Goal: Task Accomplishment & Management: Manage account settings

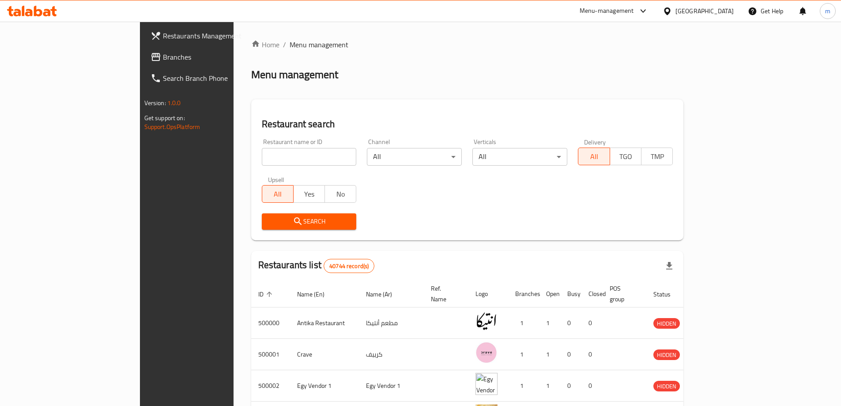
click at [163, 60] on span "Branches" at bounding box center [218, 57] width 110 height 11
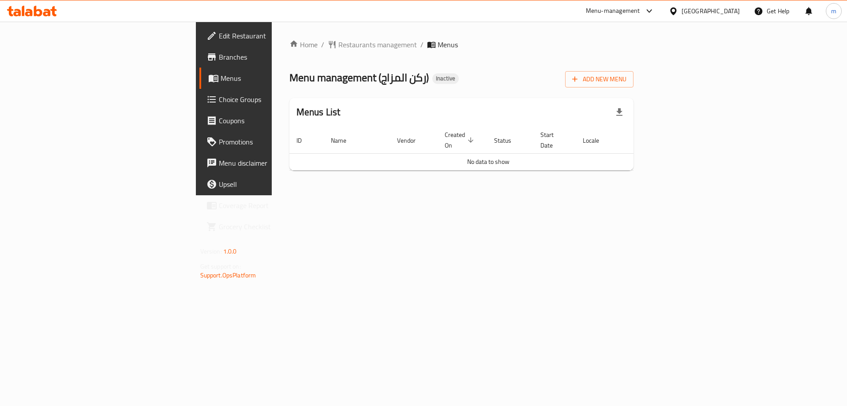
click at [219, 58] on span "Branches" at bounding box center [275, 57] width 112 height 11
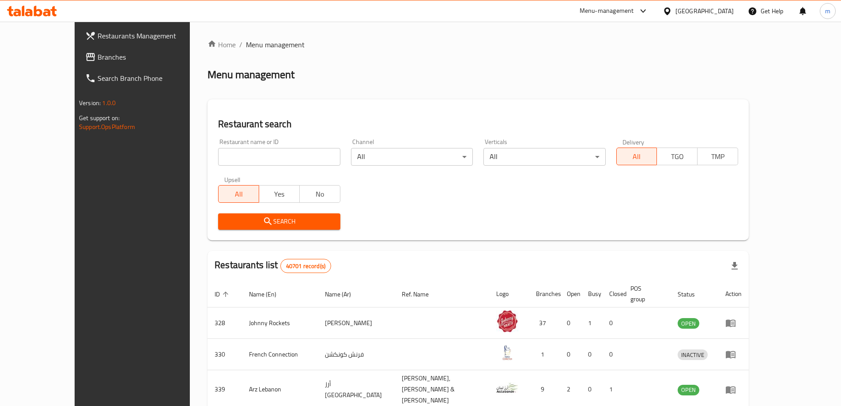
click at [98, 54] on span "Branches" at bounding box center [153, 57] width 110 height 11
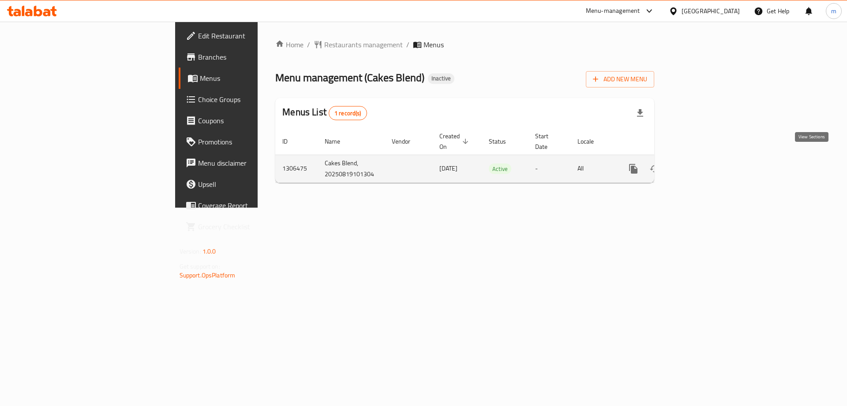
click at [703, 163] on icon "enhanced table" at bounding box center [697, 168] width 11 height 11
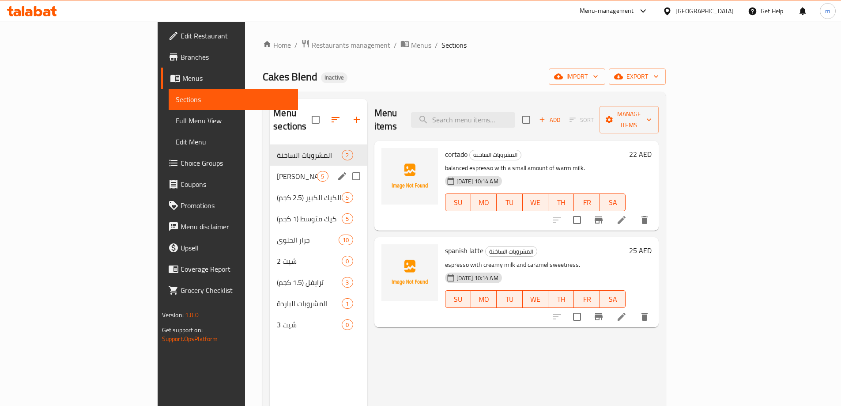
click at [277, 171] on span "ميني كيك" at bounding box center [297, 176] width 40 height 11
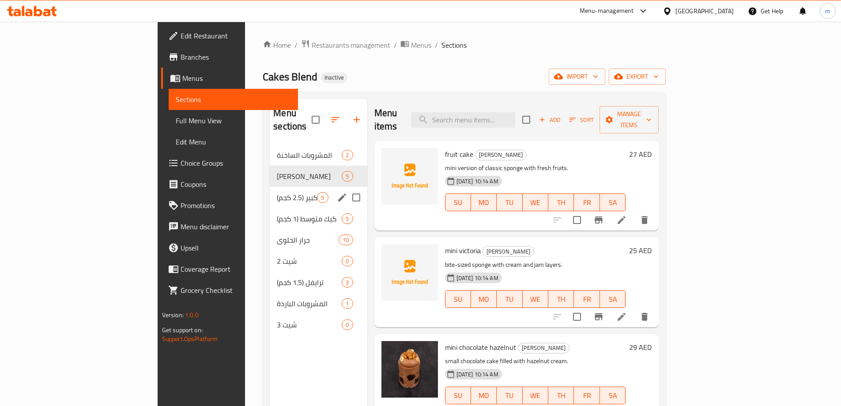
click at [270, 193] on div "الكيك الكبير (2.5 كجم) 5" at bounding box center [318, 197] width 97 height 21
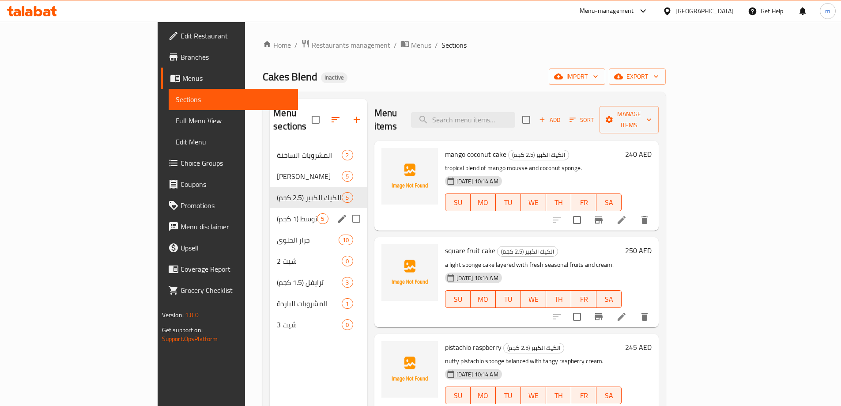
click at [277, 213] on span "كيك متوسط (1 كجم)" at bounding box center [297, 218] width 40 height 11
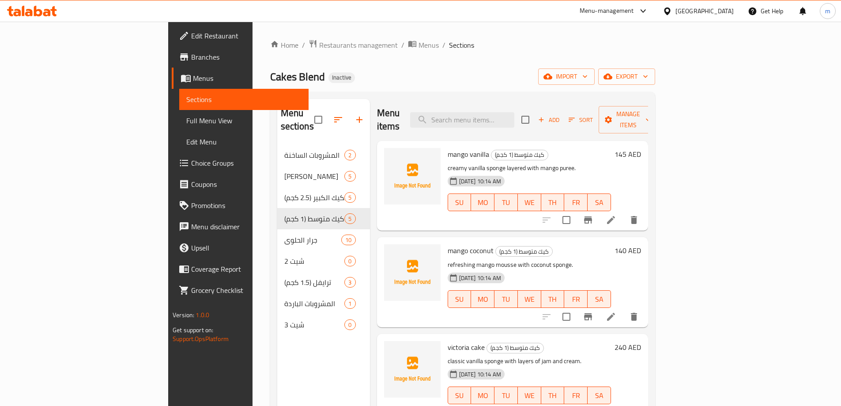
click at [191, 60] on span "Branches" at bounding box center [246, 57] width 110 height 11
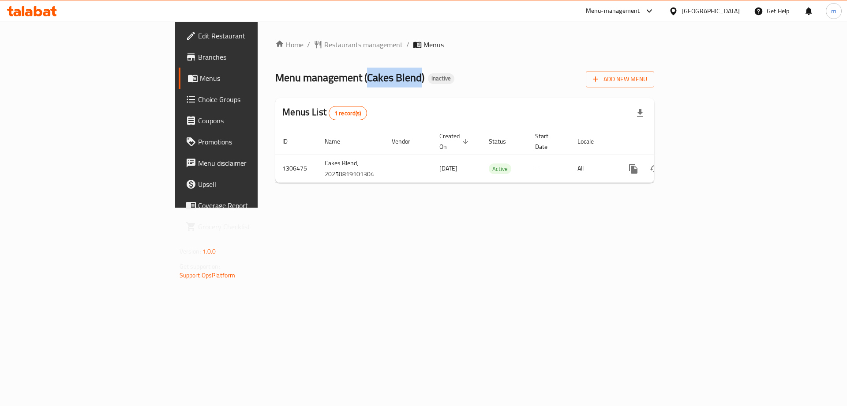
drag, startPoint x: 253, startPoint y: 79, endPoint x: 306, endPoint y: 80, distance: 52.5
click at [306, 80] on span "Menu management ( Cakes Blend )" at bounding box center [349, 78] width 149 height 20
copy span "Cakes Blend"
click at [647, 82] on span "Add New Menu" at bounding box center [620, 79] width 54 height 11
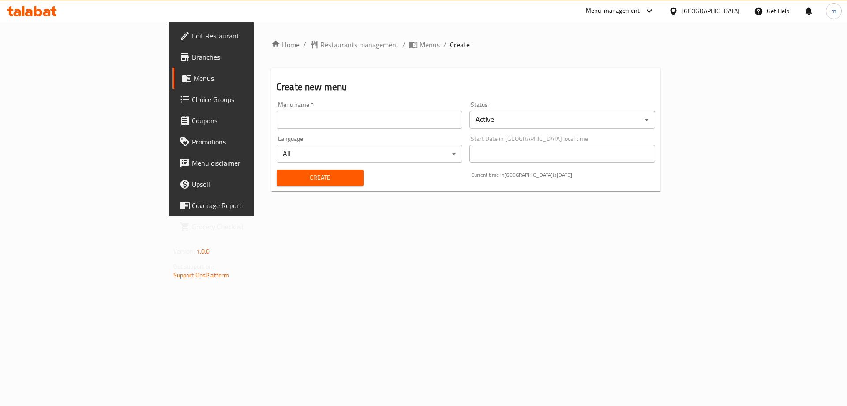
click at [277, 109] on div "Menu name   * Menu name *" at bounding box center [370, 115] width 186 height 27
click at [277, 110] on div "Menu name   * Menu name *" at bounding box center [370, 115] width 186 height 27
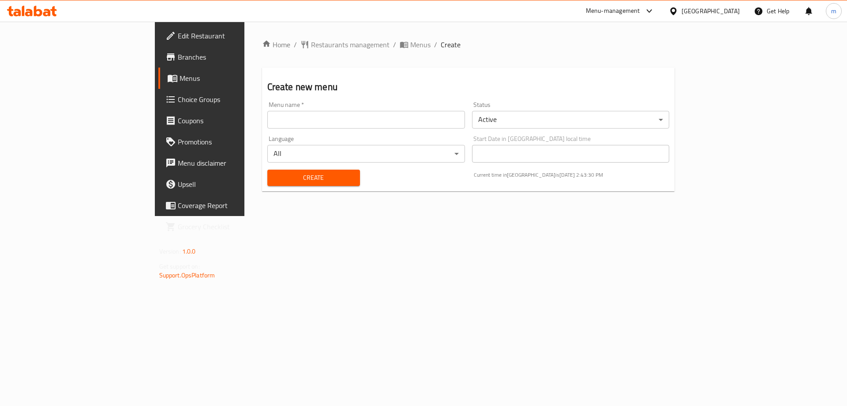
click at [267, 123] on input "text" at bounding box center [366, 120] width 198 height 18
paste input "Cakes Blend"
type input "Cakes Blend's Menu"
click at [267, 184] on button "Create" at bounding box center [313, 177] width 93 height 16
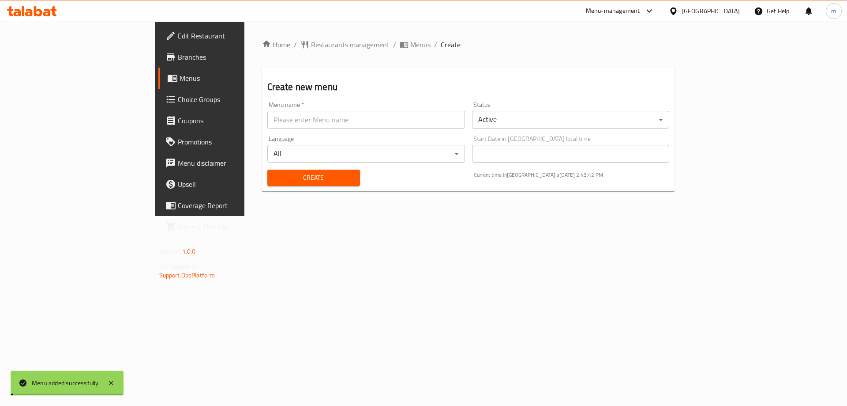
click at [180, 78] on span "Menus" at bounding box center [235, 78] width 110 height 11
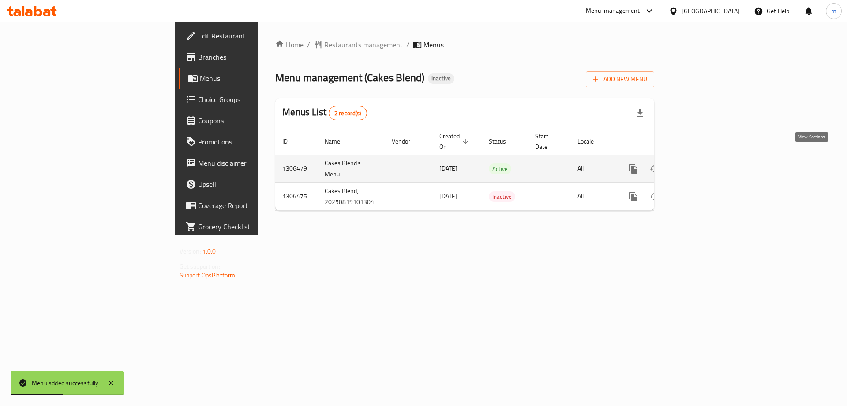
click at [708, 158] on link "enhanced table" at bounding box center [697, 168] width 21 height 21
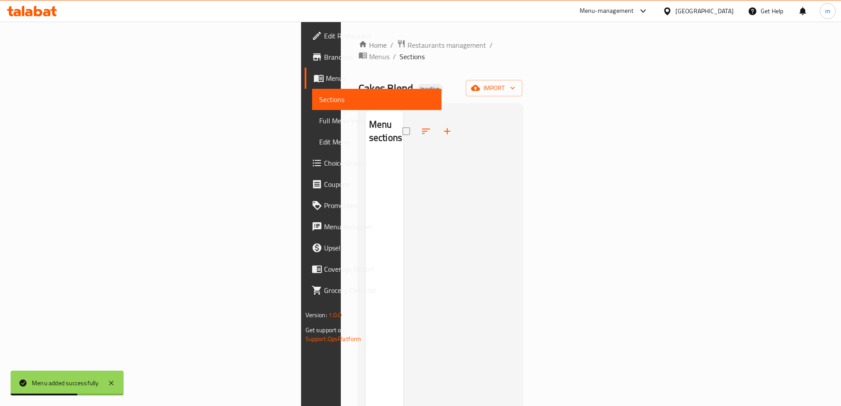
click at [523, 87] on div "Home / Restaurants management / Menus / Sections Cakes Blend Inactive import Me…" at bounding box center [440, 281] width 164 height 484
click at [522, 84] on button "import" at bounding box center [494, 88] width 56 height 16
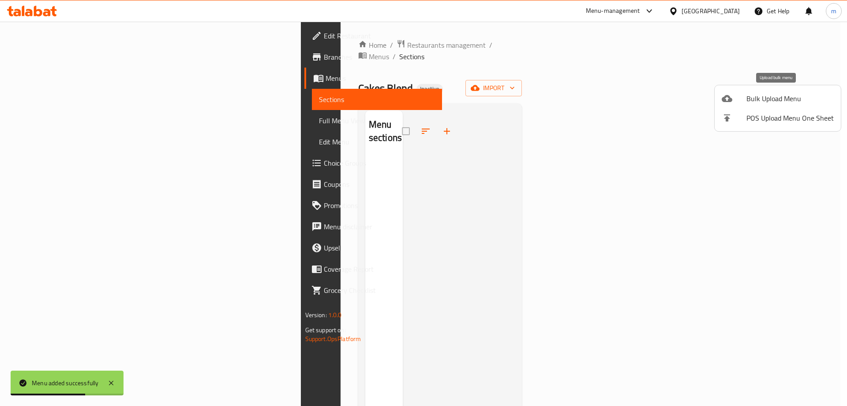
click at [781, 97] on span "Bulk Upload Menu" at bounding box center [790, 98] width 87 height 11
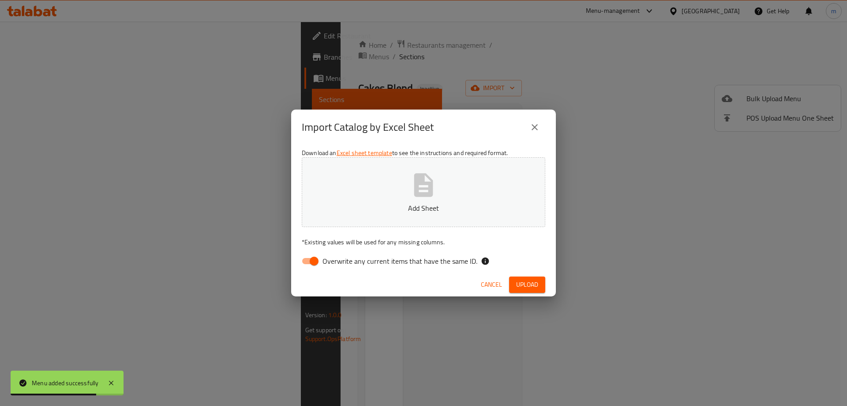
click at [394, 266] on span "Overwrite any current items that have the same ID." at bounding box center [400, 261] width 155 height 11
click at [339, 267] on input "Overwrite any current items that have the same ID." at bounding box center [314, 260] width 50 height 17
checkbox input "false"
click at [530, 296] on div "Cancel Upload" at bounding box center [423, 284] width 265 height 23
click at [533, 282] on span "Upload" at bounding box center [527, 284] width 22 height 11
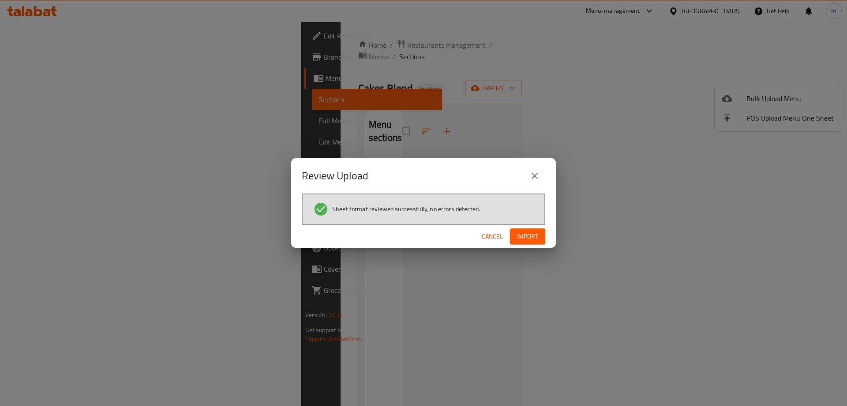
click at [536, 227] on div "Cancel Import" at bounding box center [423, 236] width 265 height 23
click at [536, 231] on span "Import" at bounding box center [527, 236] width 21 height 11
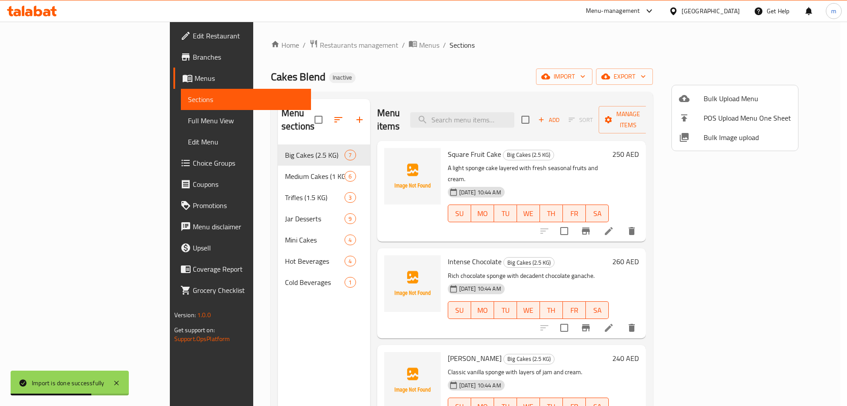
click at [570, 61] on div at bounding box center [423, 203] width 847 height 406
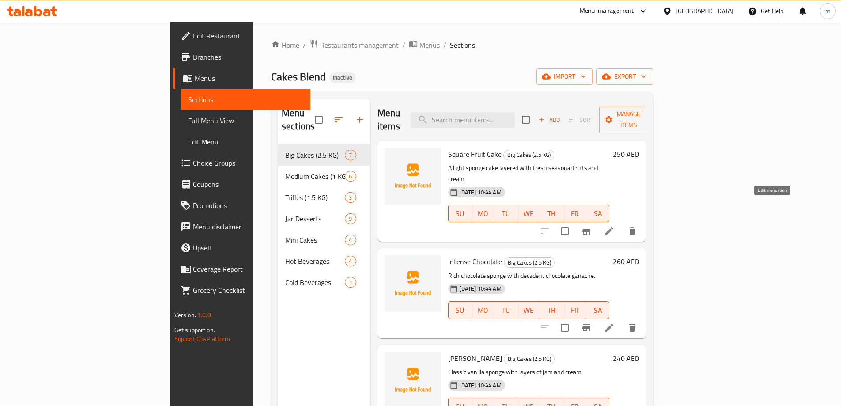
click at [614, 226] on icon at bounding box center [609, 231] width 11 height 11
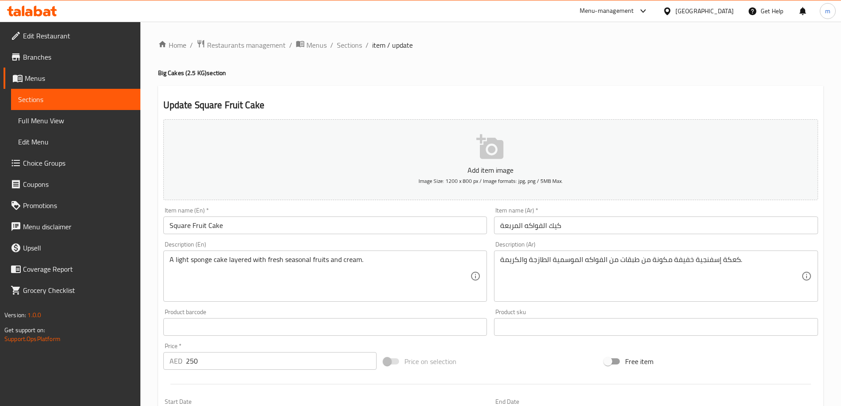
click at [598, 223] on input "كيك الفواكه المربعة" at bounding box center [656, 225] width 324 height 18
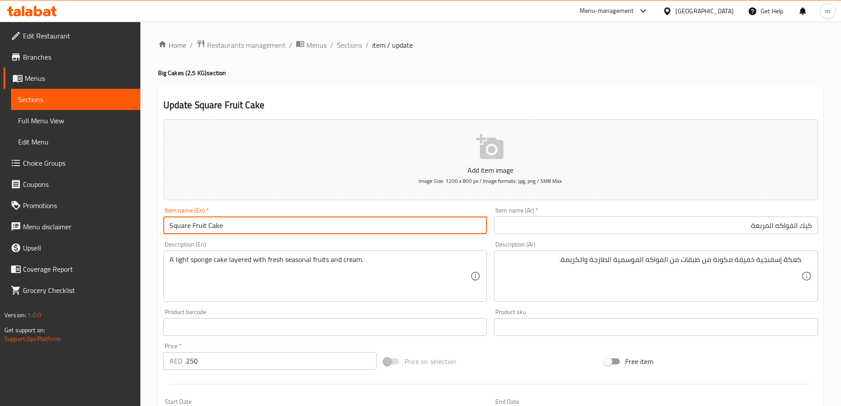
drag, startPoint x: 189, startPoint y: 225, endPoint x: 129, endPoint y: 225, distance: 60.0
click at [129, 225] on div "Edit Restaurant Branches Menus Sections Full Menu View Edit Menu Choice Groups …" at bounding box center [420, 323] width 841 height 602
click at [405, 224] on input "Square Fruit Cake" at bounding box center [325, 225] width 324 height 18
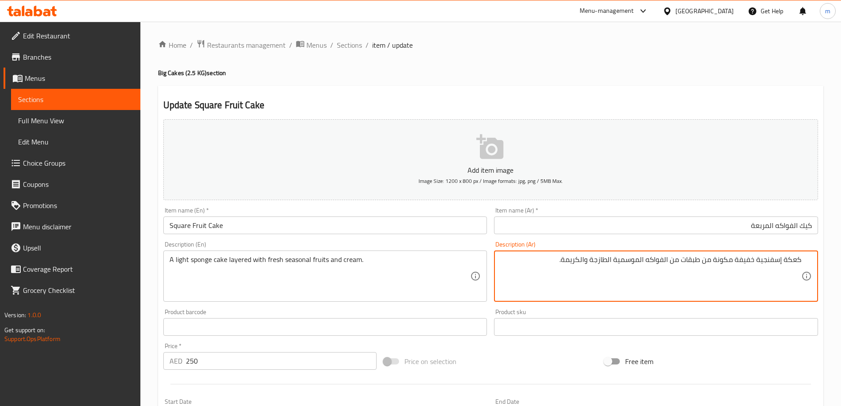
drag, startPoint x: 788, startPoint y: 263, endPoint x: 799, endPoint y: 264, distance: 10.6
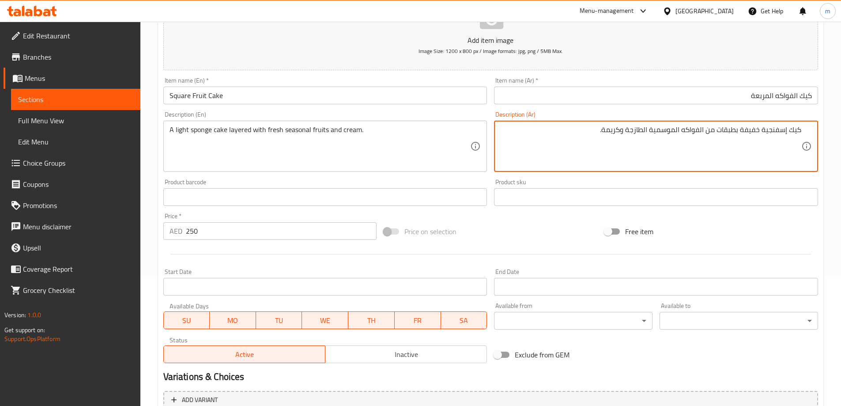
scroll to position [132, 0]
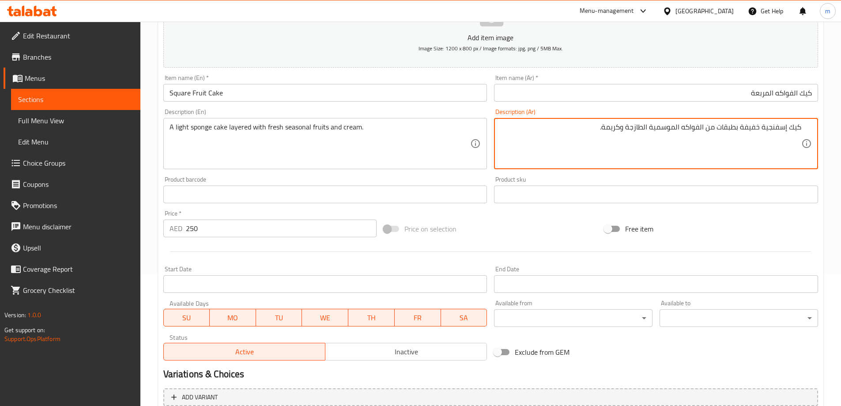
type textarea "كيك إسفنجية خفيفة بطبقات من الفواكه الموسمية الطازجة وكريمة."
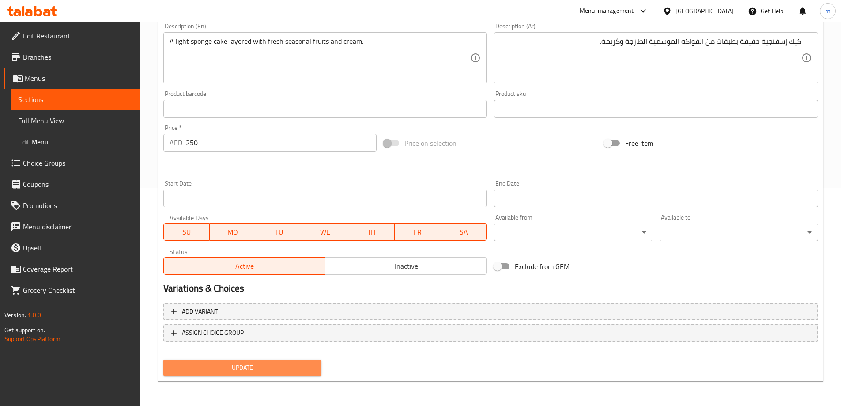
click at [238, 373] on span "Update" at bounding box center [242, 367] width 144 height 11
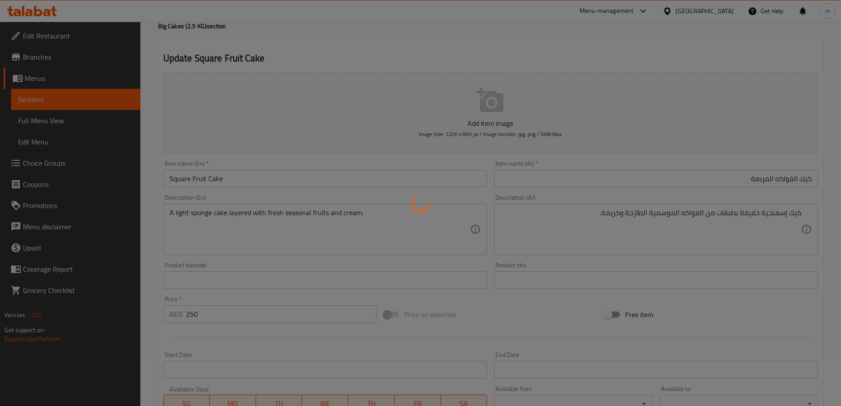
scroll to position [41, 0]
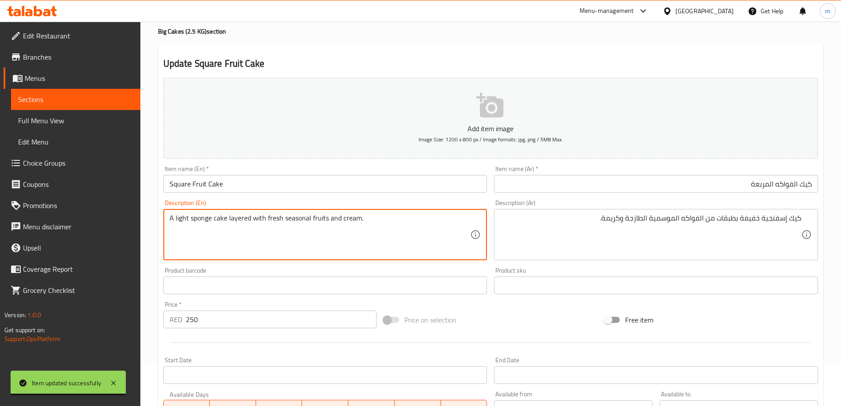
drag, startPoint x: 237, startPoint y: 218, endPoint x: 311, endPoint y: 220, distance: 74.6
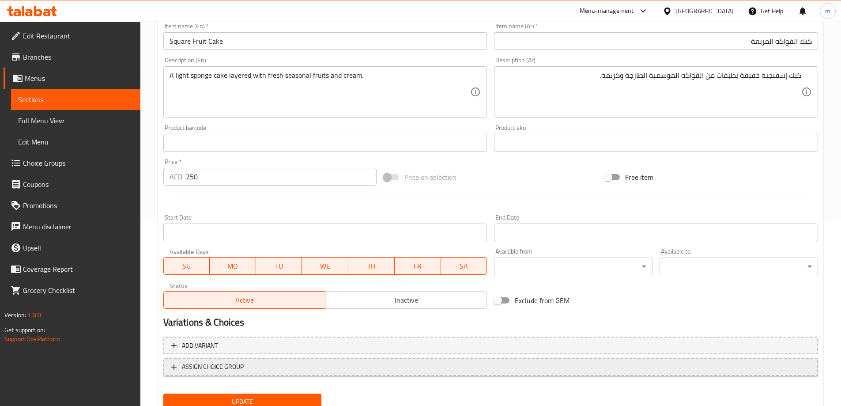
scroll to position [218, 0]
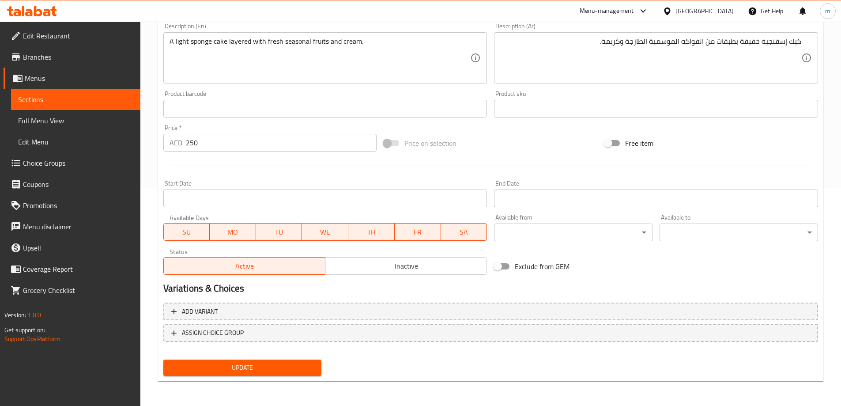
click at [273, 364] on span "Update" at bounding box center [242, 367] width 144 height 11
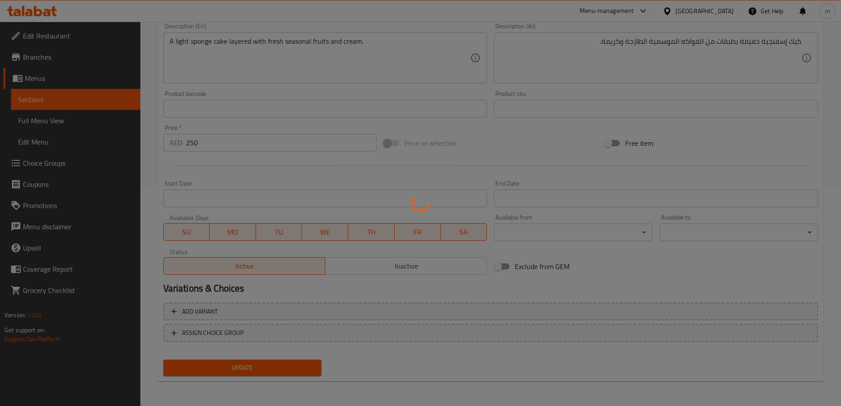
scroll to position [0, 0]
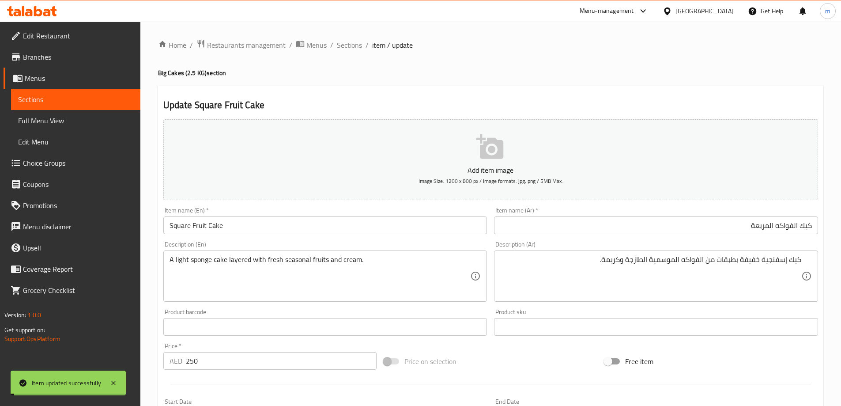
click at [354, 38] on div "Home / Restaurants management / Menus / Sections / item / update Big Cakes (2.5…" at bounding box center [490, 323] width 700 height 602
click at [352, 43] on span "Sections" at bounding box center [349, 45] width 25 height 11
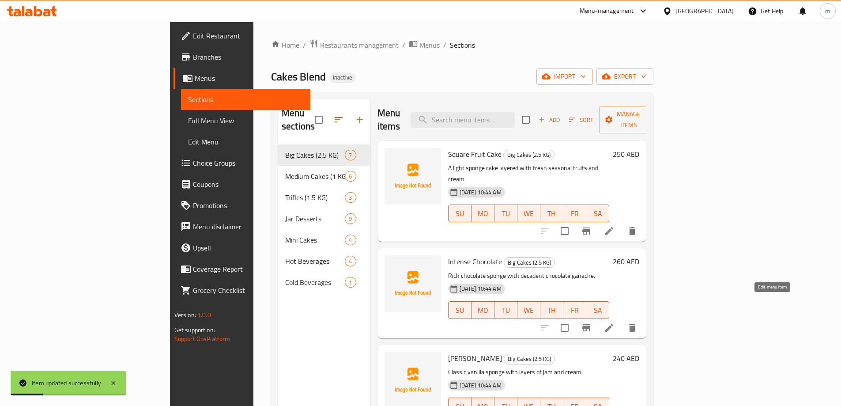
click at [614, 322] on icon at bounding box center [609, 327] width 11 height 11
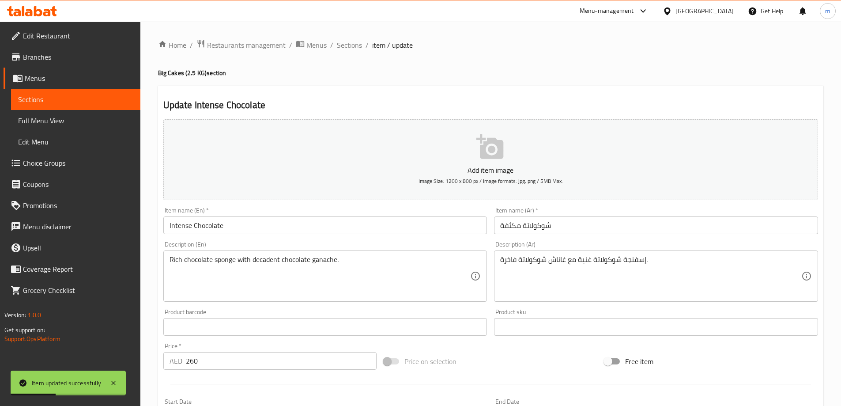
click at [699, 221] on input "شوكولاتة مكثفة" at bounding box center [656, 225] width 324 height 18
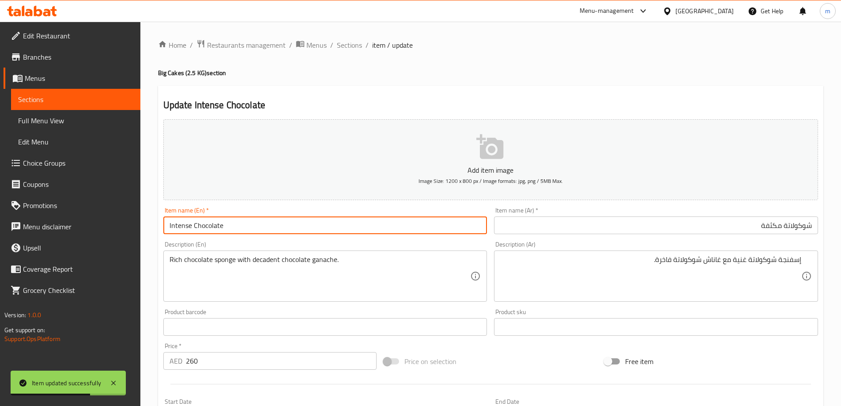
drag, startPoint x: 191, startPoint y: 226, endPoint x: 143, endPoint y: 219, distance: 47.8
click at [146, 220] on div "Home / Restaurants management / Menus / Sections / item / update Big Cakes (2.5…" at bounding box center [490, 323] width 700 height 602
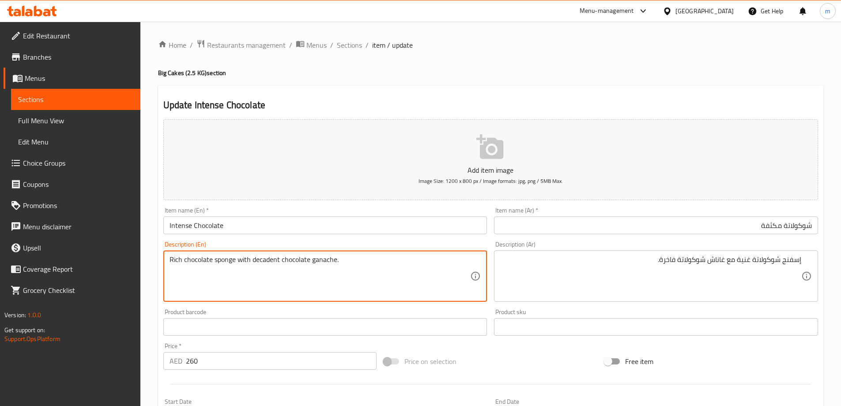
click at [352, 266] on textarea "Rich chocolate sponge with decadent chocolate ganache." at bounding box center [319, 276] width 301 height 42
click at [313, 260] on textarea "Rich chocolate sponge with decadent chocolate ganache." at bounding box center [319, 276] width 301 height 42
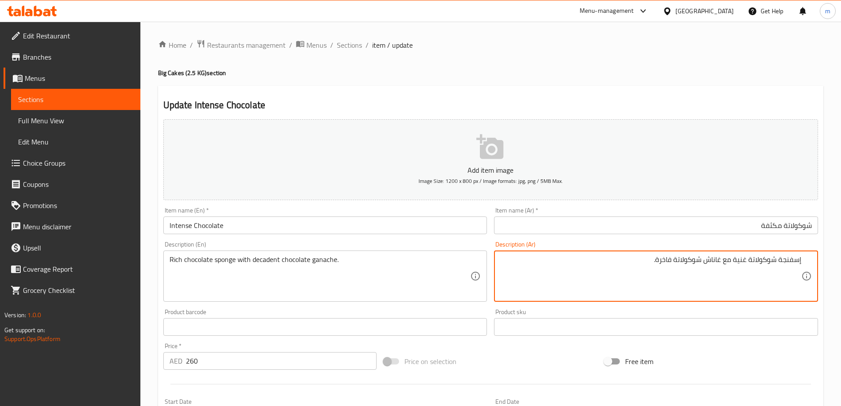
drag, startPoint x: 674, startPoint y: 260, endPoint x: 721, endPoint y: 268, distance: 47.1
paste textarea "وكولاتة جناش"
type textarea "إسفنجة شوكولاتة غنية مع شوكولاتة جناش فاخرة."
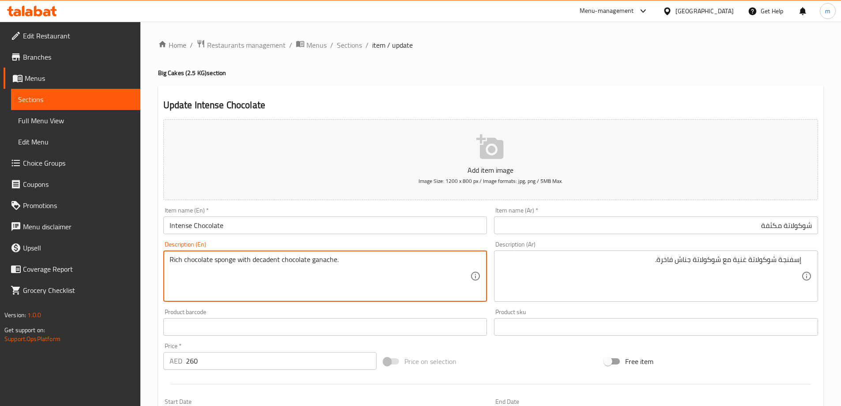
click at [257, 261] on textarea "Rich chocolate sponge with decadent chocolate ganache." at bounding box center [319, 276] width 301 height 42
click at [403, 266] on textarea "Rich chocolate sponge with decadent chocolate ganache." at bounding box center [319, 276] width 301 height 42
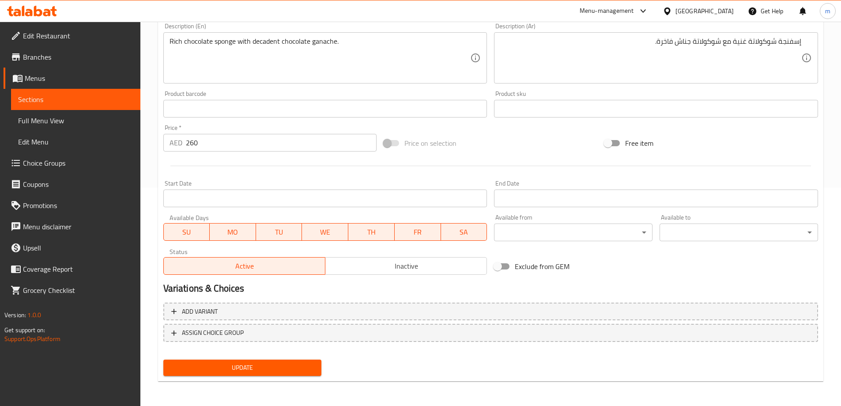
click at [271, 371] on span "Update" at bounding box center [242, 367] width 144 height 11
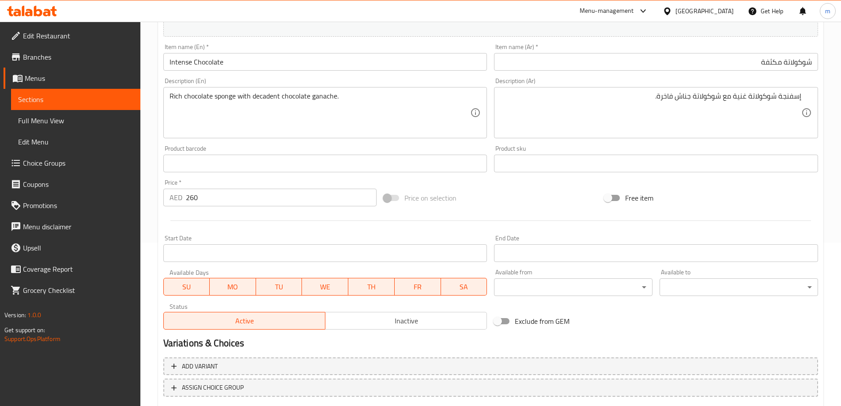
scroll to position [218, 0]
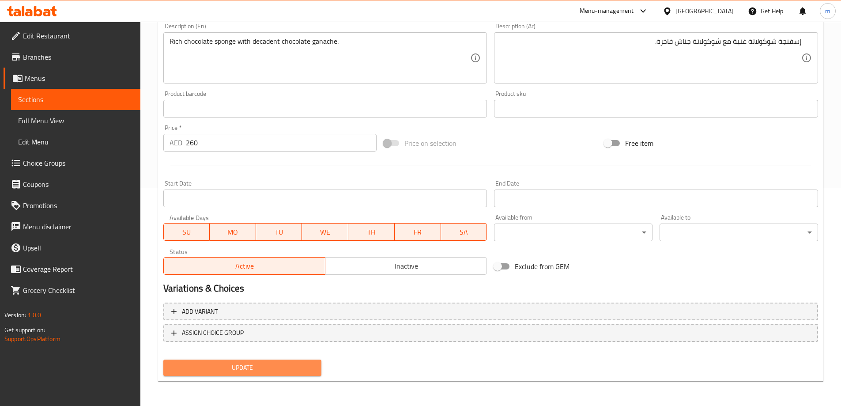
click at [263, 368] on span "Update" at bounding box center [242, 367] width 144 height 11
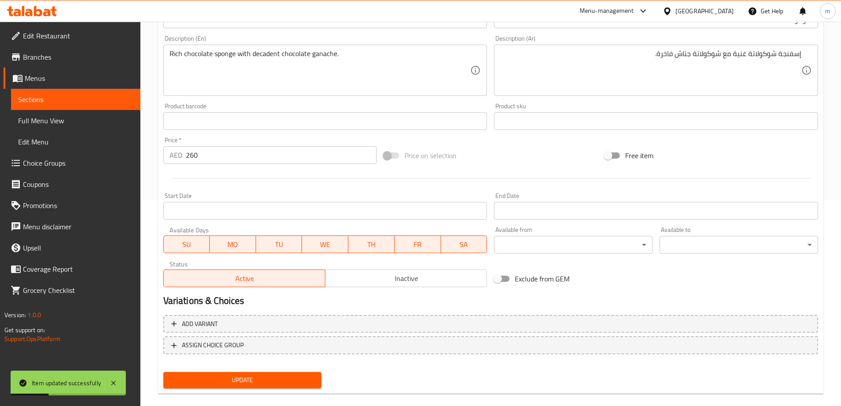
scroll to position [0, 0]
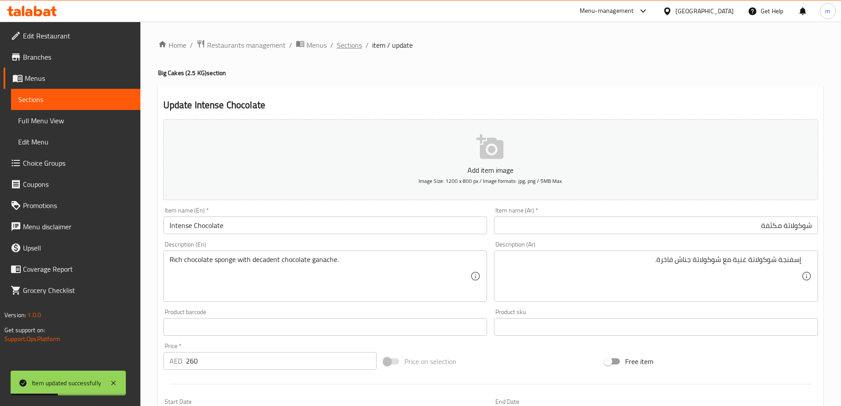
click at [346, 49] on span "Sections" at bounding box center [349, 45] width 25 height 11
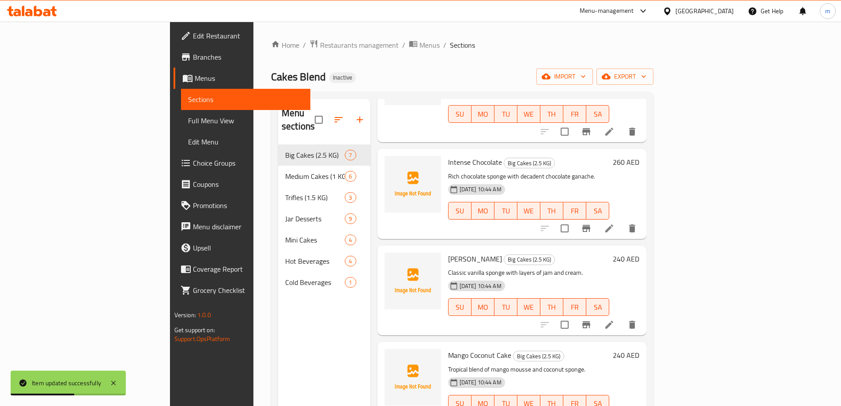
scroll to position [132, 0]
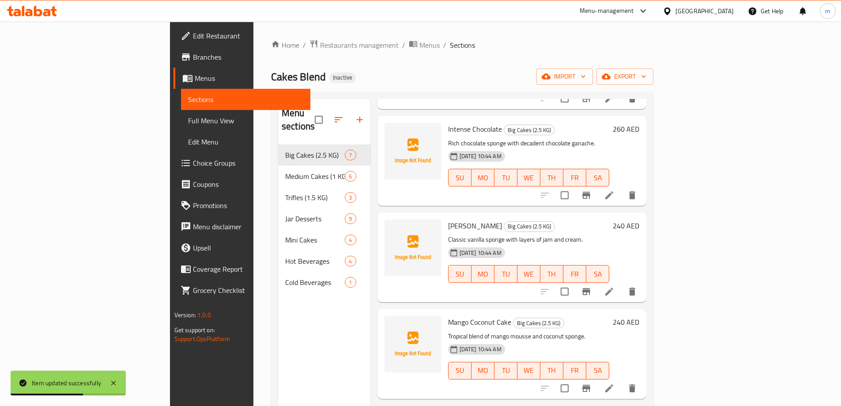
click at [614, 286] on icon at bounding box center [609, 291] width 11 height 11
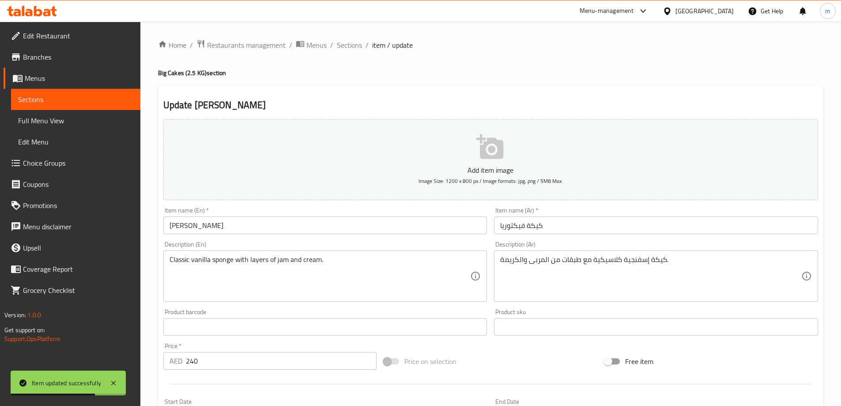
click at [550, 222] on input "كيكة فيكتوريا" at bounding box center [656, 225] width 324 height 18
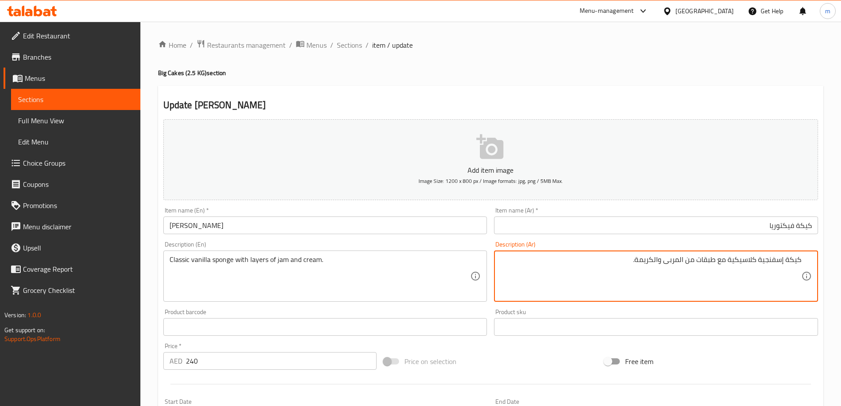
click at [797, 224] on input "كيكة فيكتوريا" at bounding box center [656, 225] width 324 height 18
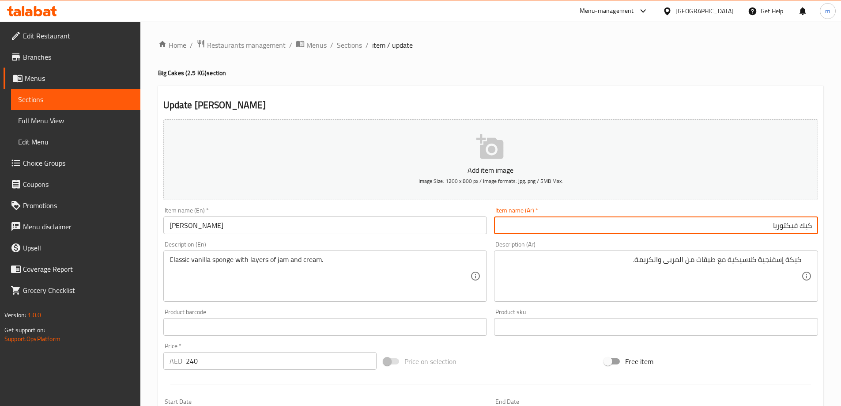
type input "كيك فيكتوريا"
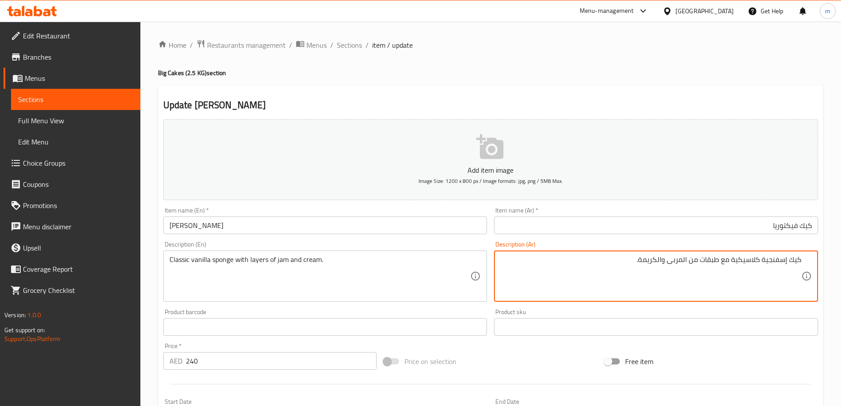
click at [764, 263] on textarea "كيك إسفنجية كلاسيكية مع طبقات من المربى والكريمة." at bounding box center [650, 276] width 301 height 42
click at [734, 260] on textarea "كيك إسفنجي كلاسيكية مع طبقات من المربى والكريمة." at bounding box center [650, 276] width 301 height 42
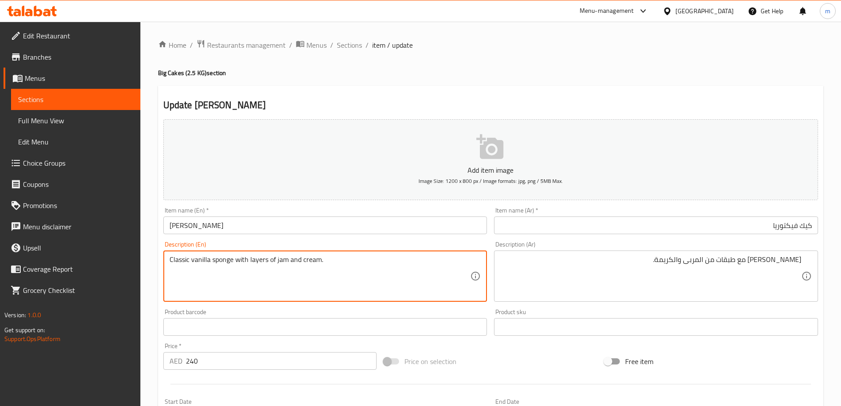
click at [316, 264] on textarea "Classic vanilla sponge with layers of jam and cream." at bounding box center [319, 276] width 301 height 42
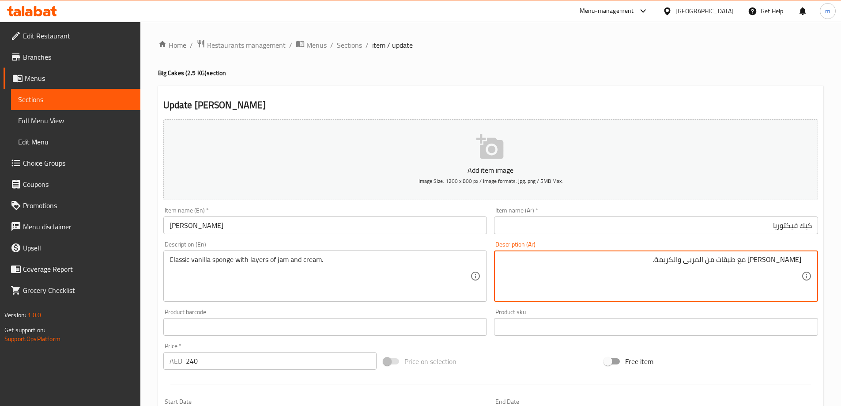
paste textarea "اسفنجة الفانيليا الكلاسيكية"
type textarea "اسفنجة الفانيليا الكلاسيكية مع طبقات من المربى والكريمة."
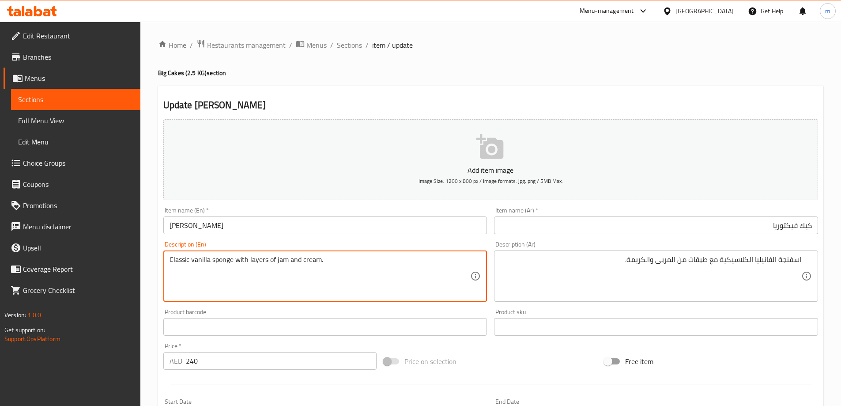
click at [230, 261] on textarea "Classic vanilla sponge with layers of jam and cream." at bounding box center [319, 276] width 301 height 42
click at [202, 272] on textarea "Classic vanilla sponge with layers of jam and cream." at bounding box center [319, 276] width 301 height 42
drag, startPoint x: 229, startPoint y: 260, endPoint x: 161, endPoint y: 260, distance: 67.5
click at [161, 260] on div "Description (En) Classic vanilla sponge with layers of jam and cream. Descripti…" at bounding box center [325, 271] width 331 height 68
drag, startPoint x: 245, startPoint y: 260, endPoint x: 344, endPoint y: 258, distance: 98.9
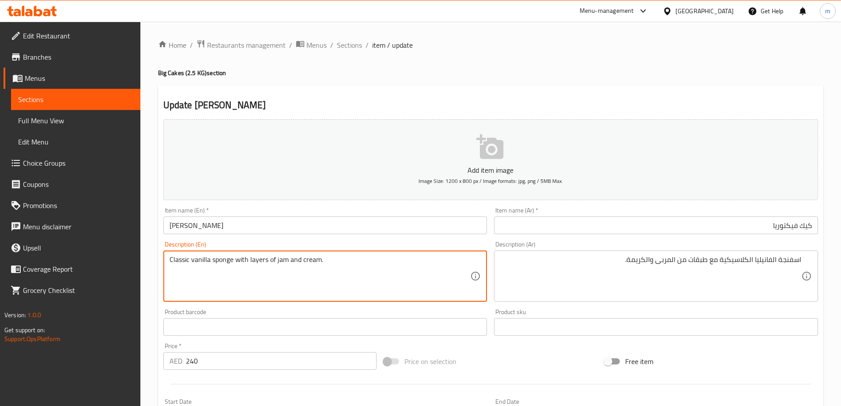
click at [344, 258] on textarea "Classic vanilla sponge with layers of jam and cream." at bounding box center [319, 276] width 301 height 42
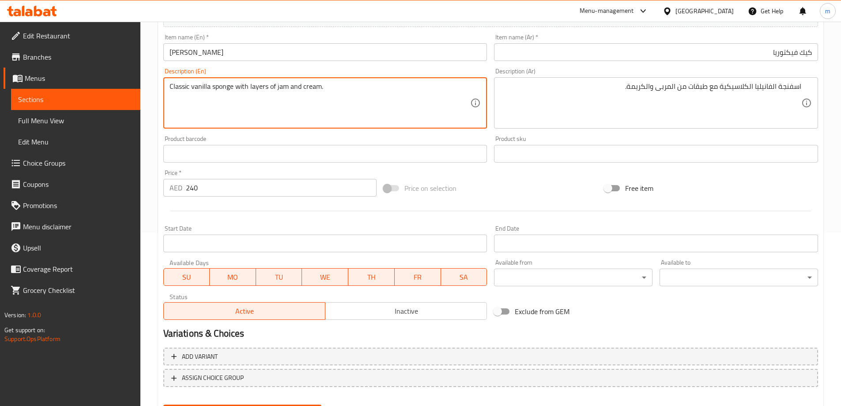
scroll to position [218, 0]
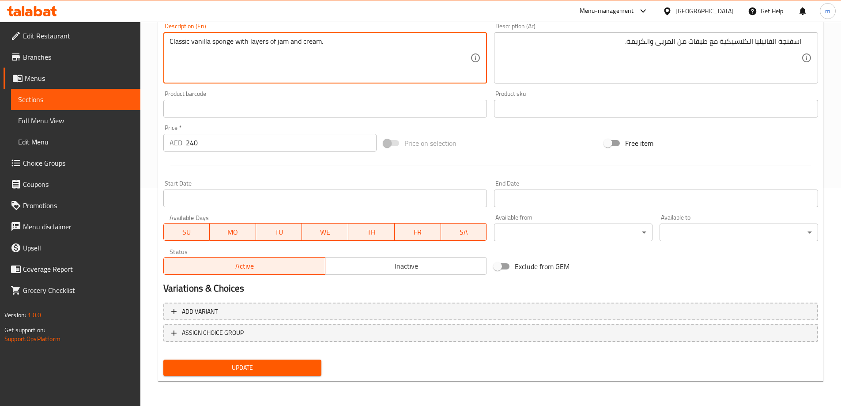
click at [256, 375] on button "Update" at bounding box center [242, 367] width 158 height 16
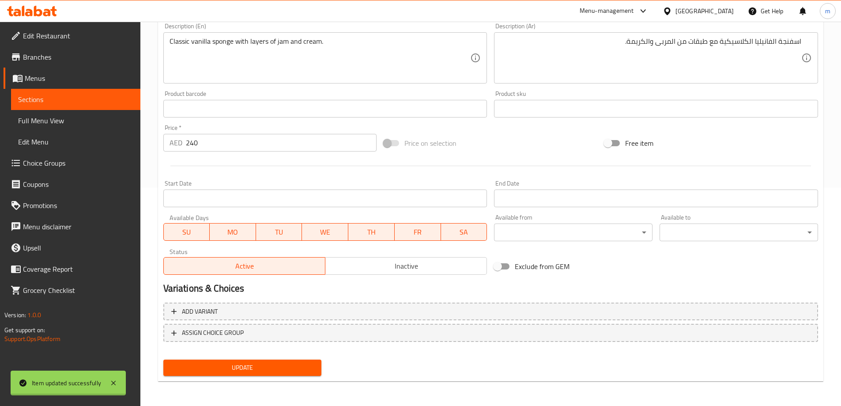
scroll to position [0, 0]
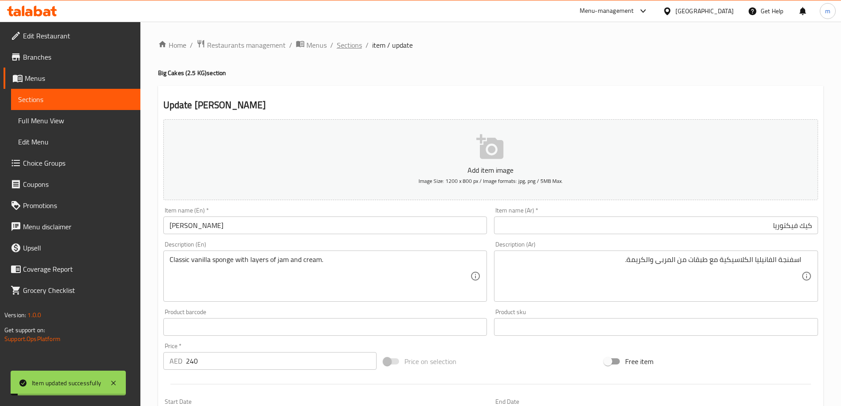
click at [351, 48] on span "Sections" at bounding box center [349, 45] width 25 height 11
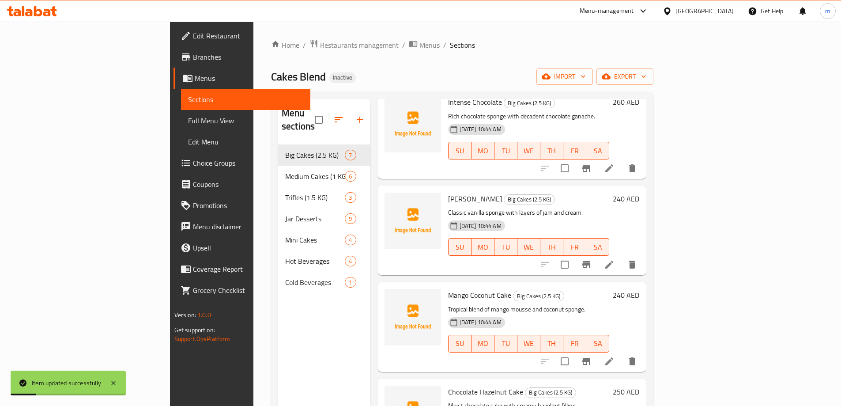
scroll to position [177, 0]
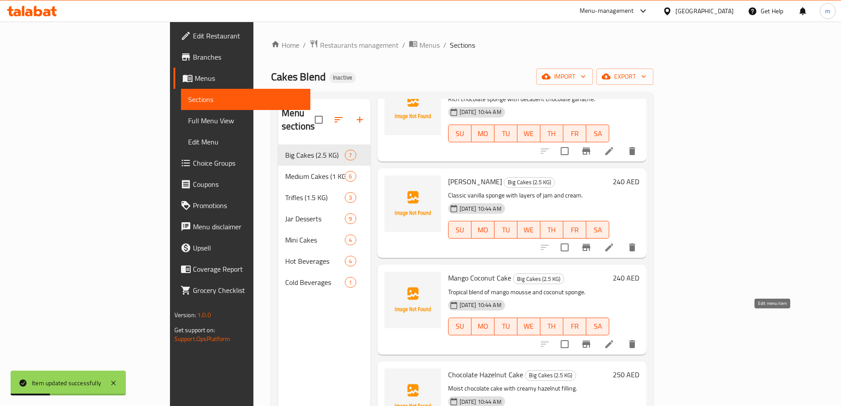
click at [614, 339] on icon at bounding box center [609, 344] width 11 height 11
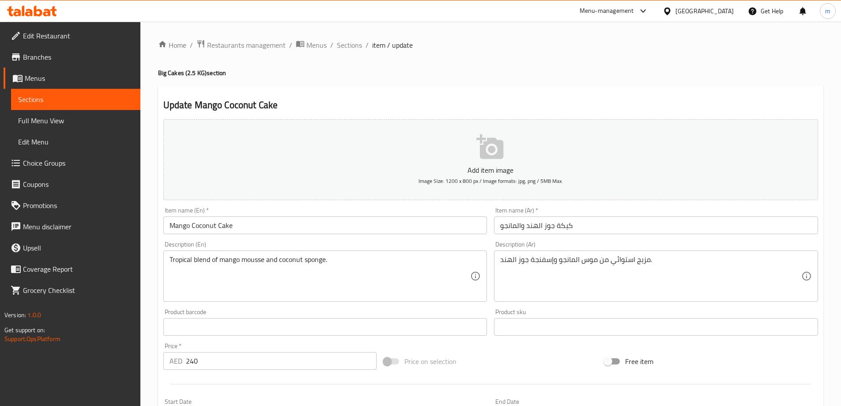
click at [647, 231] on input "كيكة جوز الهند والمانجو" at bounding box center [656, 225] width 324 height 18
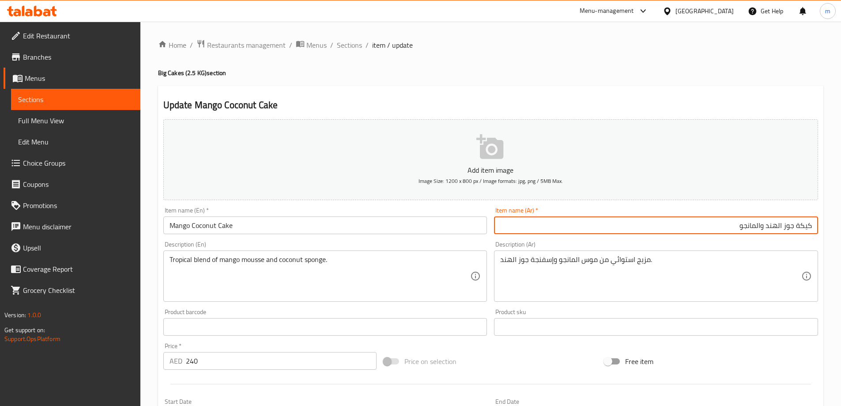
drag, startPoint x: 650, startPoint y: 262, endPoint x: 657, endPoint y: 255, distance: 10.0
click at [795, 224] on input "كيكة جوز الهند والمانجو" at bounding box center [656, 225] width 324 height 18
type input "كيك جوز الهند والمانجو"
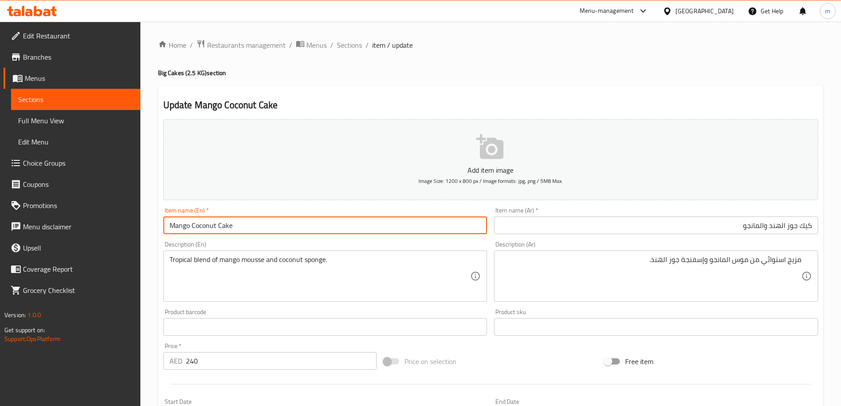
drag, startPoint x: 232, startPoint y: 225, endPoint x: 164, endPoint y: 225, distance: 68.0
click at [164, 225] on input "Mango Coconut Cake" at bounding box center [325, 225] width 324 height 18
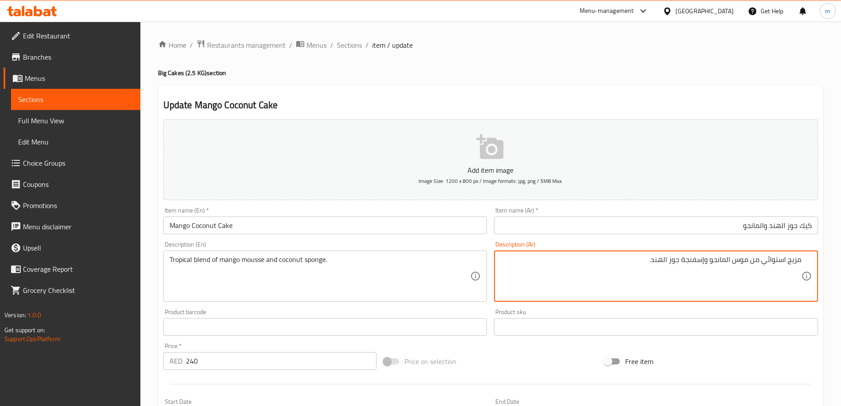
click at [780, 261] on textarea "مزيج استوائي من موس المانجو وإسفنجة جوز الهند." at bounding box center [650, 276] width 301 height 42
type textarea "مزيج تروبيكال من موس المانجو وإسفنجة جوز الهند."
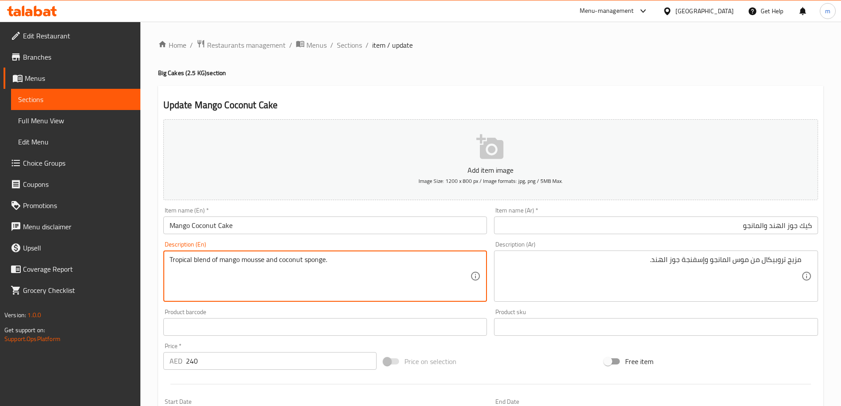
click at [259, 259] on textarea "Tropical blend of mango mousse and coconut sponge." at bounding box center [319, 276] width 301 height 42
click at [235, 264] on textarea "Tropical blend of mango mousse and coconut sponge." at bounding box center [319, 276] width 301 height 42
drag, startPoint x: 221, startPoint y: 259, endPoint x: 264, endPoint y: 265, distance: 43.7
click at [264, 265] on textarea "Tropical blend of mango mousse and coconut sponge." at bounding box center [319, 276] width 301 height 42
click at [226, 261] on textarea "Tropical blend of mango mousse and coconut sponge." at bounding box center [319, 276] width 301 height 42
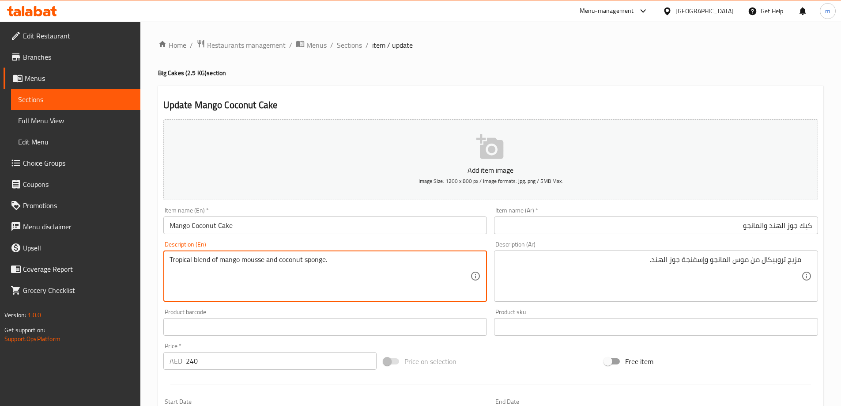
click at [320, 263] on textarea "Tropical blend of mango mousse and coconut sponge." at bounding box center [319, 276] width 301 height 42
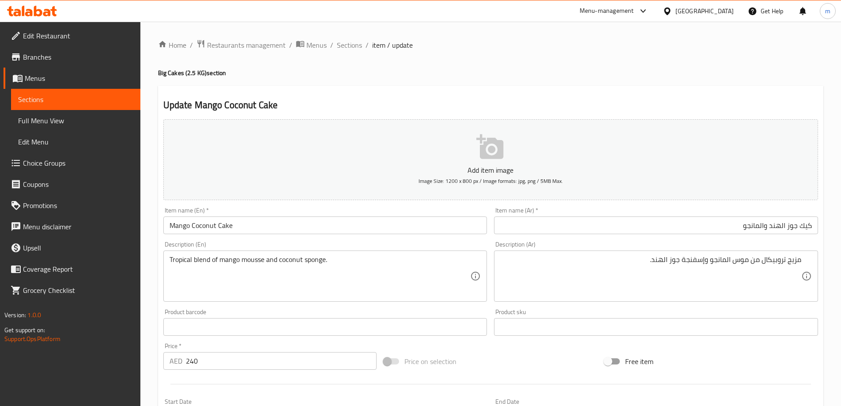
click at [423, 89] on div "Update Mango Coconut Cake Add item image Image Size: 1200 x 800 px / Image form…" at bounding box center [490, 343] width 665 height 514
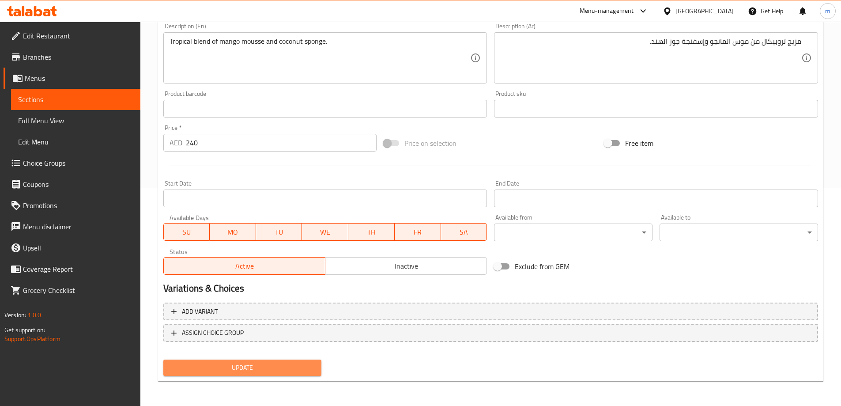
click at [237, 371] on span "Update" at bounding box center [242, 367] width 144 height 11
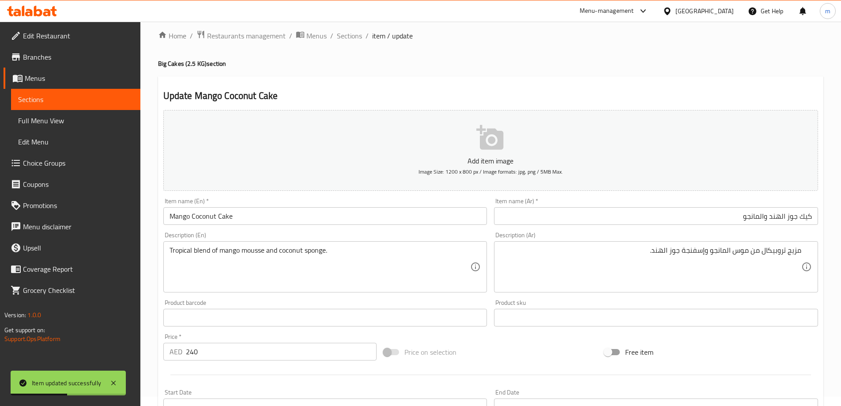
scroll to position [0, 0]
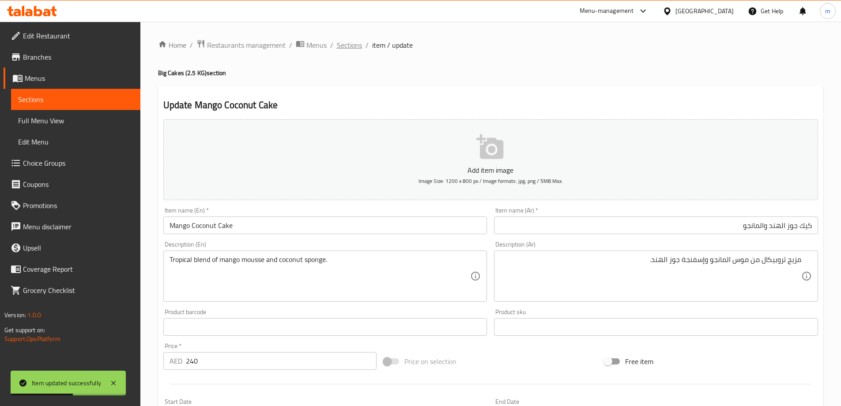
click at [354, 46] on span "Sections" at bounding box center [349, 45] width 25 height 11
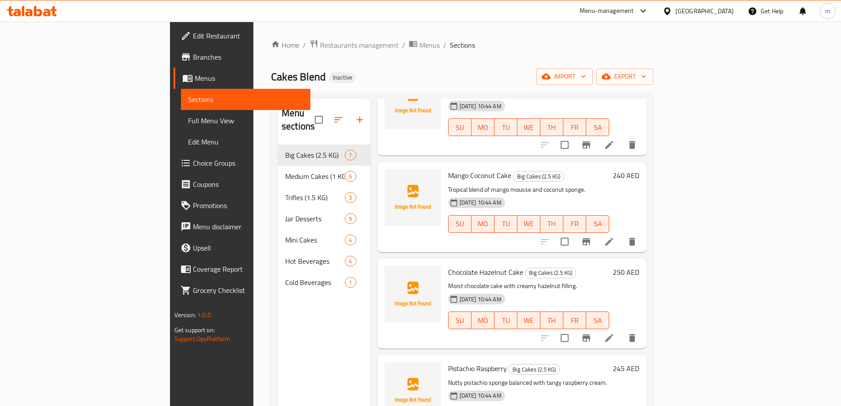
scroll to position [291, 0]
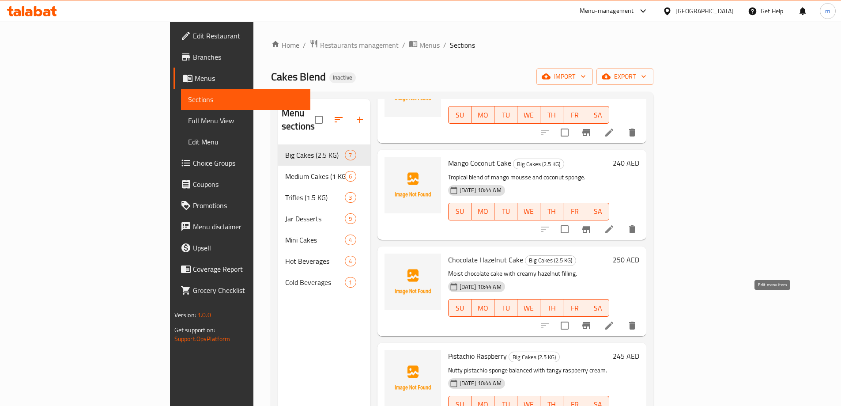
click at [614, 320] on icon at bounding box center [609, 325] width 11 height 11
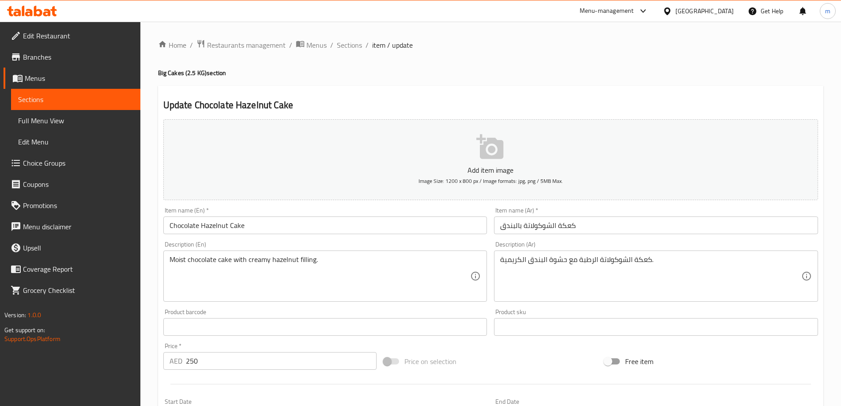
click at [524, 225] on input "كعكة الشوكولاتة بالبندق" at bounding box center [656, 225] width 324 height 18
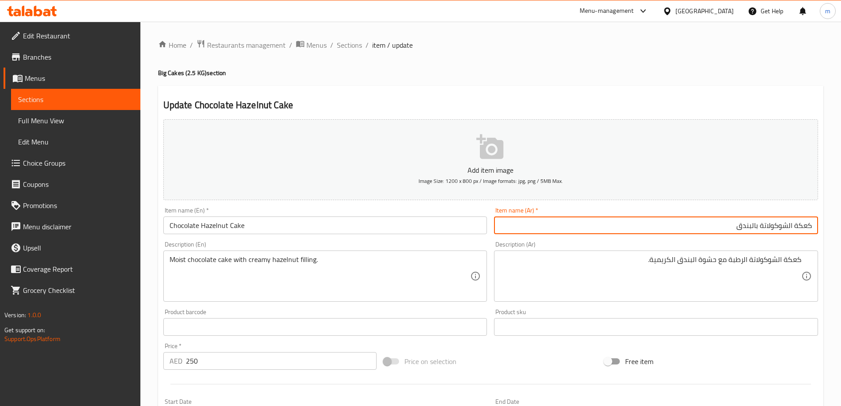
drag, startPoint x: 799, startPoint y: 225, endPoint x: 805, endPoint y: 227, distance: 6.3
click at [805, 227] on input "كعكة الشوكولاتة بالبندق" at bounding box center [656, 225] width 324 height 18
click at [795, 227] on input "كعكة الشوكولاتة بالبندق" at bounding box center [656, 225] width 324 height 18
type input "كيك الشوكولاتة بالبندق"
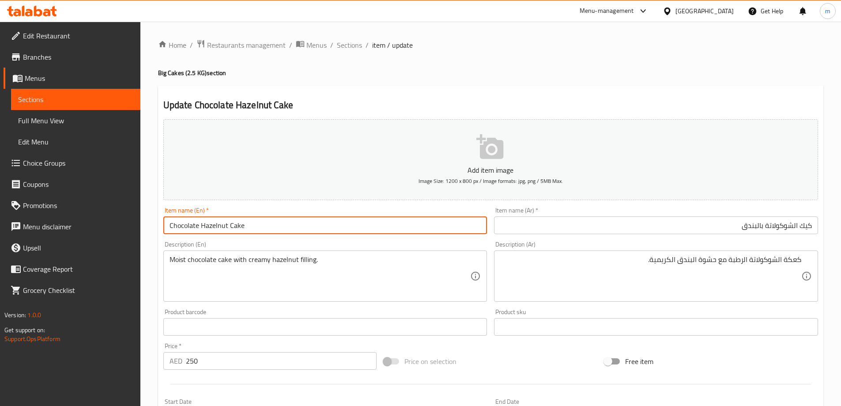
click at [215, 226] on input "Chocolate Hazelnut Cake" at bounding box center [325, 225] width 324 height 18
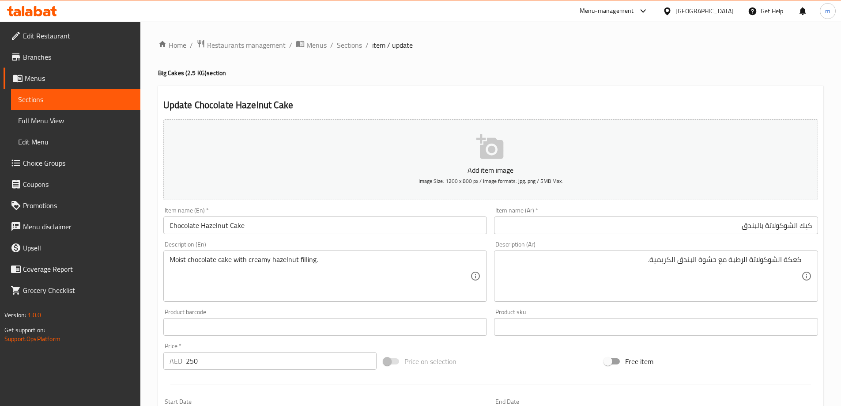
click at [656, 98] on h2 "Update Chocolate Hazelnut Cake" at bounding box center [490, 104] width 655 height 13
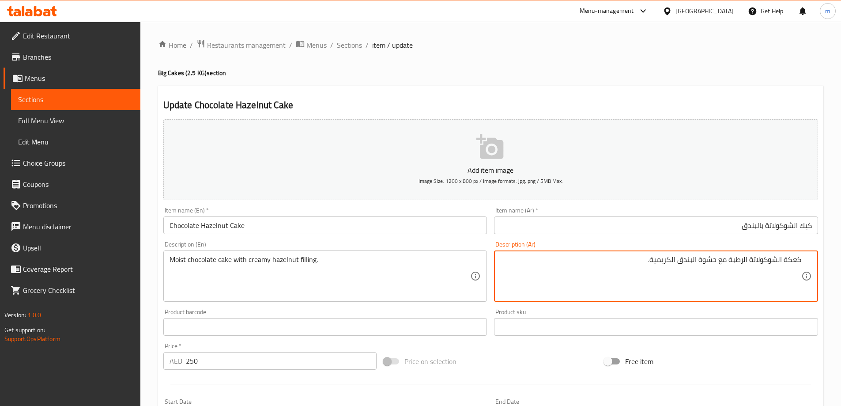
drag, startPoint x: 787, startPoint y: 260, endPoint x: 793, endPoint y: 261, distance: 5.8
click at [791, 266] on textarea "كعكة الشوكولاتة الرطبة مع حشوة البندق الكريمية." at bounding box center [650, 276] width 301 height 42
drag, startPoint x: 786, startPoint y: 261, endPoint x: 798, endPoint y: 262, distance: 12.0
click at [798, 262] on textarea "كعكة الشوكولاتة الرطبة مع حشوة البندق الكريمية." at bounding box center [650, 276] width 301 height 42
type textarea "كيك الشوكولاتة الرطبة مع حشوة البندق الكريمية."
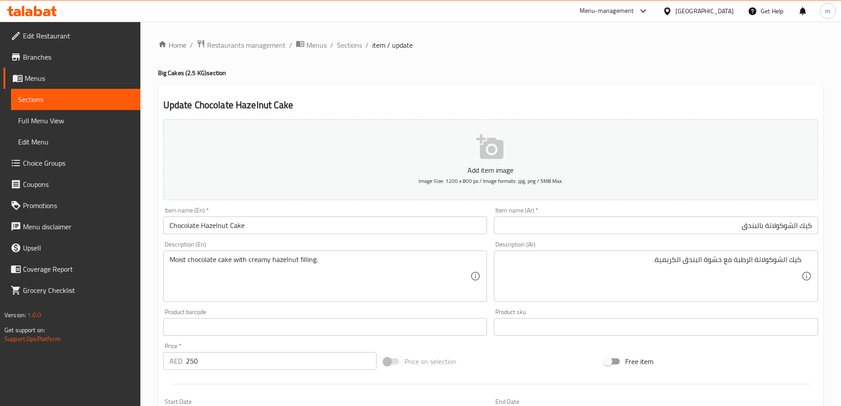
click at [548, 56] on div "Home / Restaurants management / Menus / Sections / item / update Big Cakes (2.5…" at bounding box center [490, 322] width 665 height 567
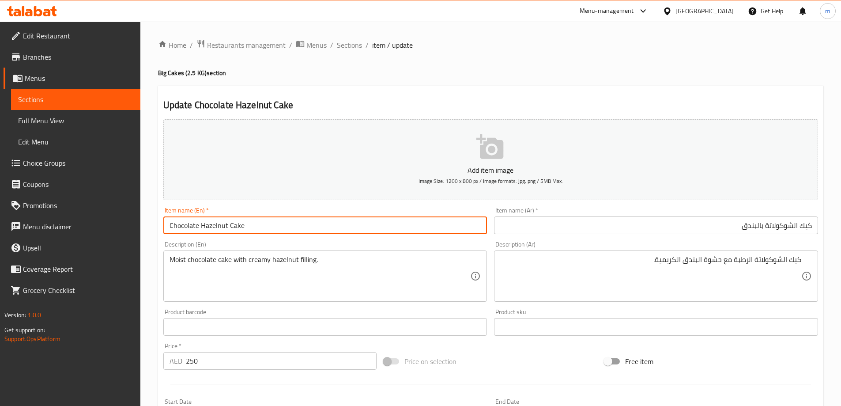
drag, startPoint x: 246, startPoint y: 224, endPoint x: 223, endPoint y: 228, distance: 23.3
click at [223, 228] on input "Chocolate Hazelnut Cake" at bounding box center [325, 225] width 324 height 18
drag, startPoint x: 194, startPoint y: 224, endPoint x: 224, endPoint y: 224, distance: 30.0
click at [224, 224] on input "Chocolate Hazelnut Cake" at bounding box center [325, 225] width 324 height 18
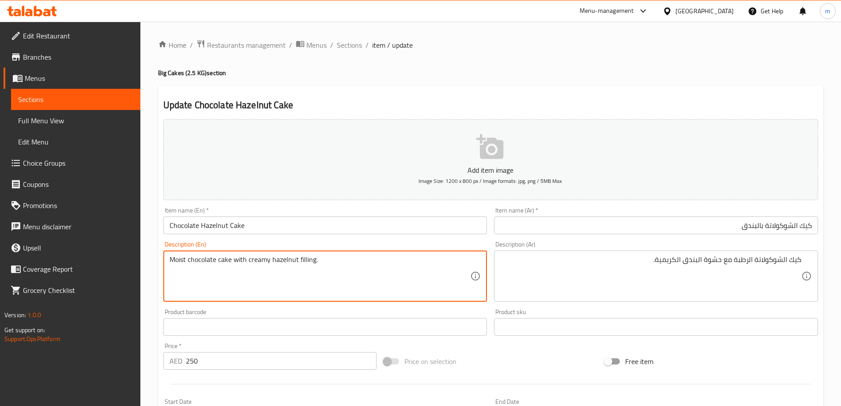
drag, startPoint x: 186, startPoint y: 256, endPoint x: 161, endPoint y: 263, distance: 26.1
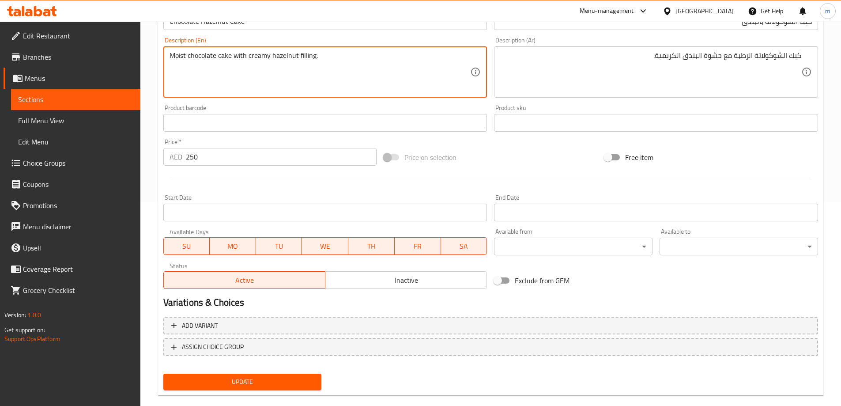
scroll to position [218, 0]
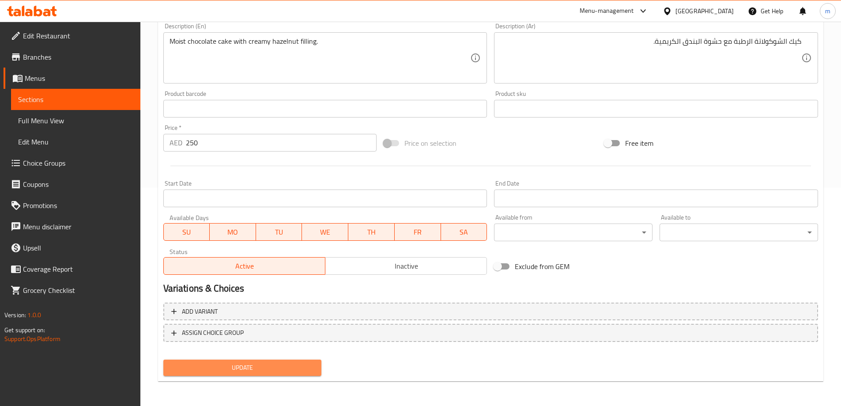
click at [228, 364] on span "Update" at bounding box center [242, 367] width 144 height 11
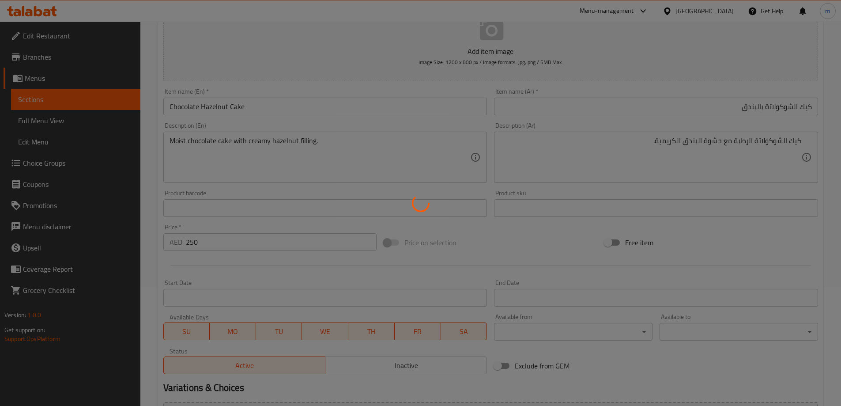
scroll to position [0, 0]
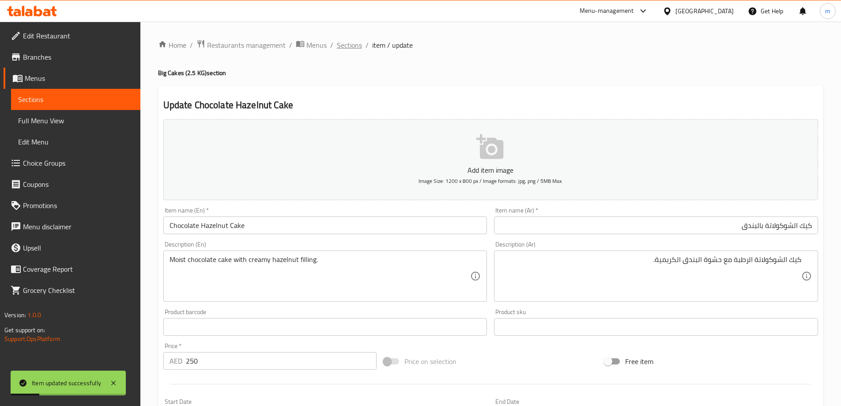
click at [340, 44] on span "Sections" at bounding box center [349, 45] width 25 height 11
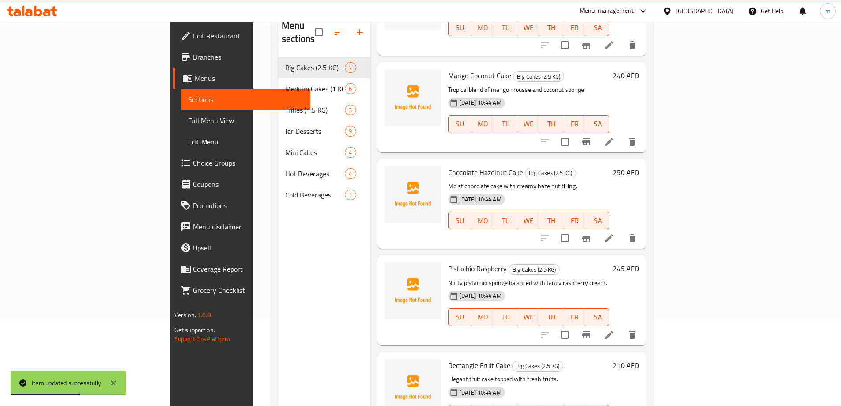
scroll to position [88, 0]
click at [614, 328] on icon at bounding box center [609, 333] width 11 height 11
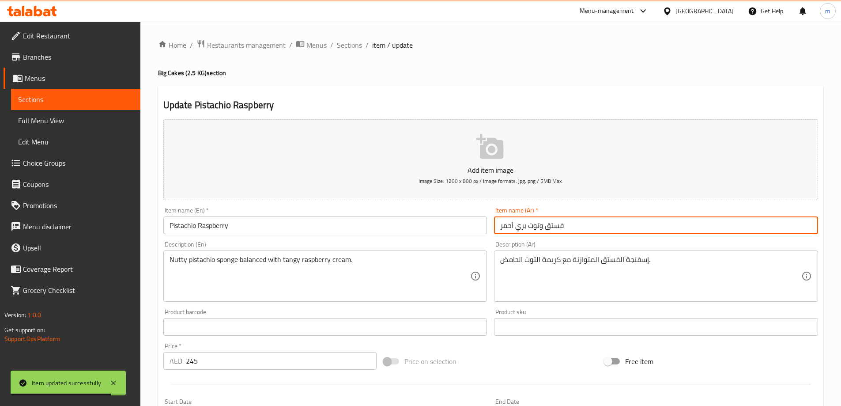
click at [667, 230] on input "فستق وتوت بري أحمر" at bounding box center [656, 225] width 324 height 18
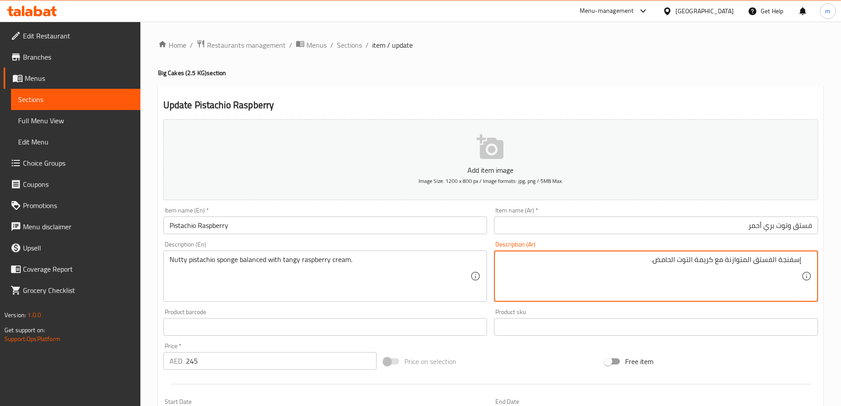
click at [222, 223] on input "Pistachio Raspberry" at bounding box center [325, 225] width 324 height 18
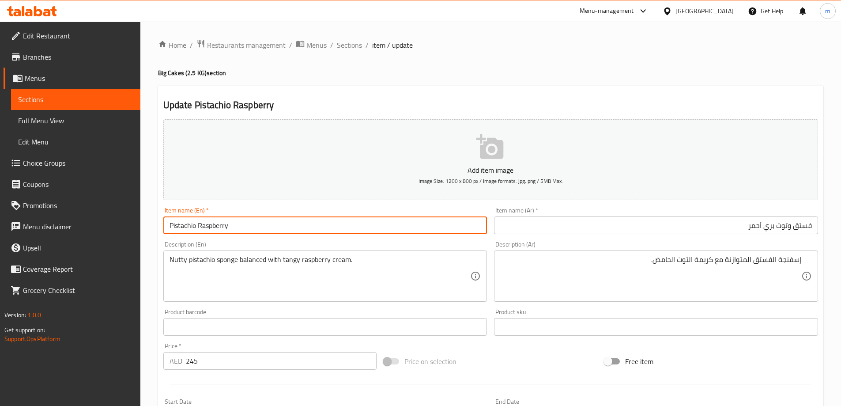
click at [222, 223] on input "Pistachio Raspberry" at bounding box center [325, 225] width 324 height 18
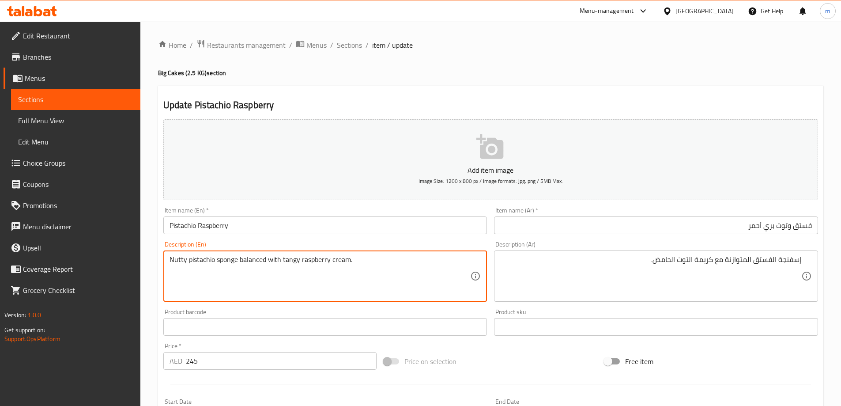
click at [353, 273] on textarea "Nutty pistachio sponge balanced with tangy raspberry cream." at bounding box center [319, 276] width 301 height 42
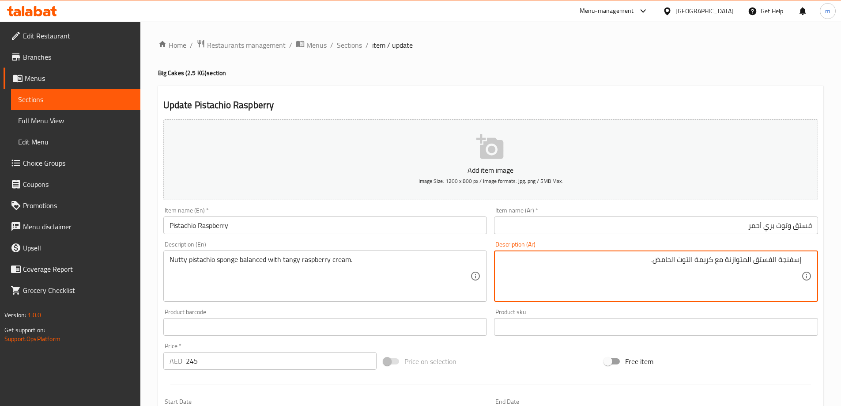
paste textarea "سفنجة الفستق الجوزية متوازنة مع كريمة التوت المنعشة"
drag, startPoint x: 729, startPoint y: 258, endPoint x: 664, endPoint y: 264, distance: 65.6
click at [664, 264] on textarea "اسفنجة الفستق الجوزية متوازنة مع كريمة التوت المنعشة." at bounding box center [650, 276] width 301 height 42
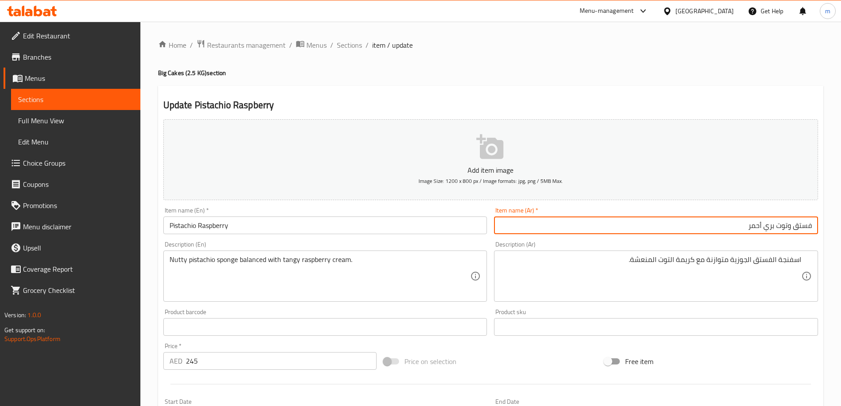
drag, startPoint x: 745, startPoint y: 224, endPoint x: 787, endPoint y: 231, distance: 43.0
click at [787, 231] on input "فستق وتوت بري أحمر" at bounding box center [656, 225] width 324 height 18
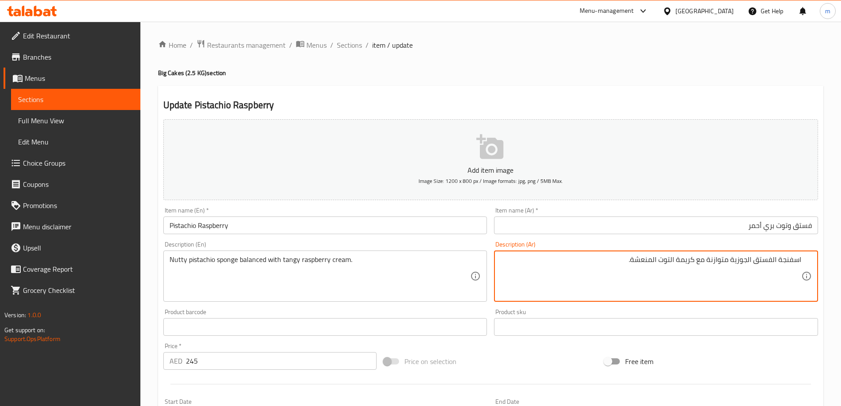
drag, startPoint x: 659, startPoint y: 261, endPoint x: 672, endPoint y: 264, distance: 13.6
click at [672, 264] on textarea "اسفنجة الفستق الجوزية متوازنة مع كريمة التوت المنعشة." at bounding box center [650, 276] width 301 height 42
paste textarea "ري أحمر"
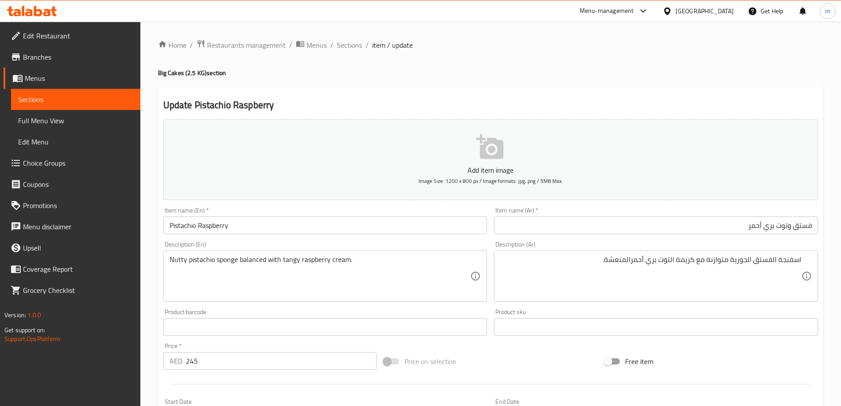
click at [527, 49] on ol "Home / Restaurants management / Menus / Sections / item / update" at bounding box center [490, 44] width 665 height 11
click at [552, 65] on div "Home / Restaurants management / Menus / Sections / item / update Big Cakes (2.5…" at bounding box center [490, 322] width 665 height 567
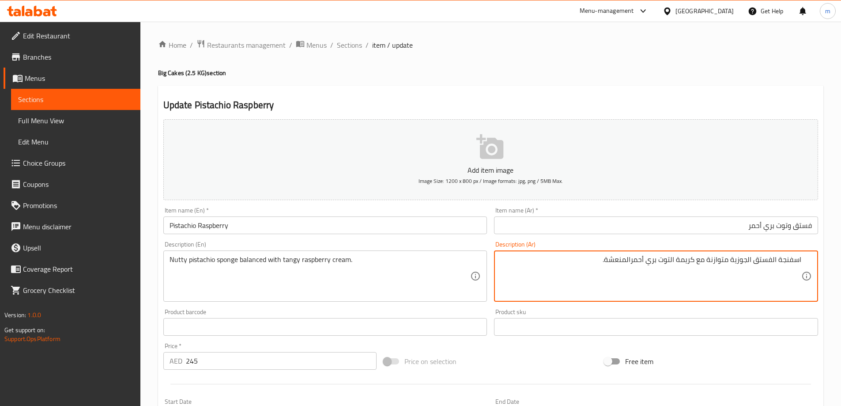
drag, startPoint x: 696, startPoint y: 263, endPoint x: 637, endPoint y: 269, distance: 58.6
click at [635, 262] on textarea "اسفنجة الفستق الجوزية متوازنة مع كريمة التوت بري أحمرالمنعشة." at bounding box center [650, 276] width 301 height 42
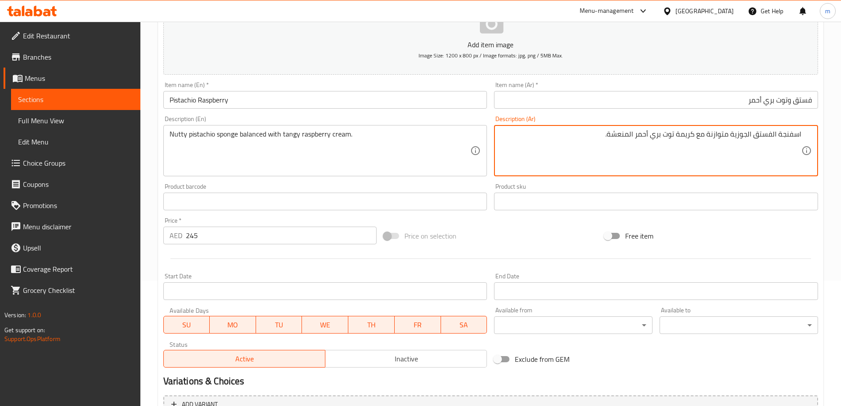
scroll to position [218, 0]
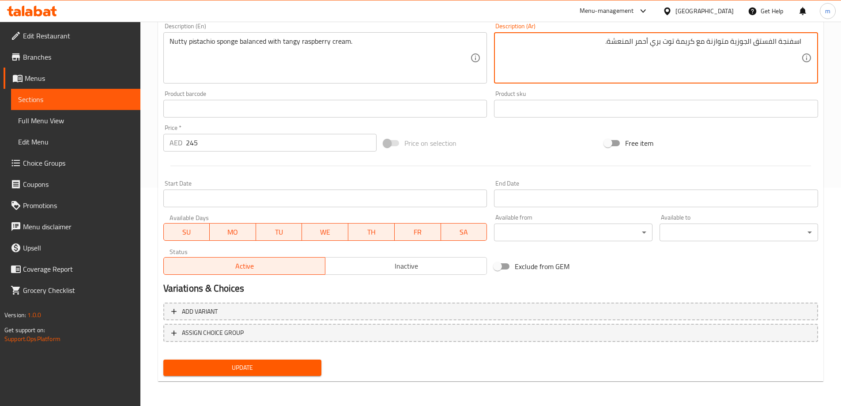
type textarea "اسفنجة الفستق الجوزية متوازنة مع كريمة توت بري أحمر المنعشة."
click at [266, 368] on span "Update" at bounding box center [242, 367] width 144 height 11
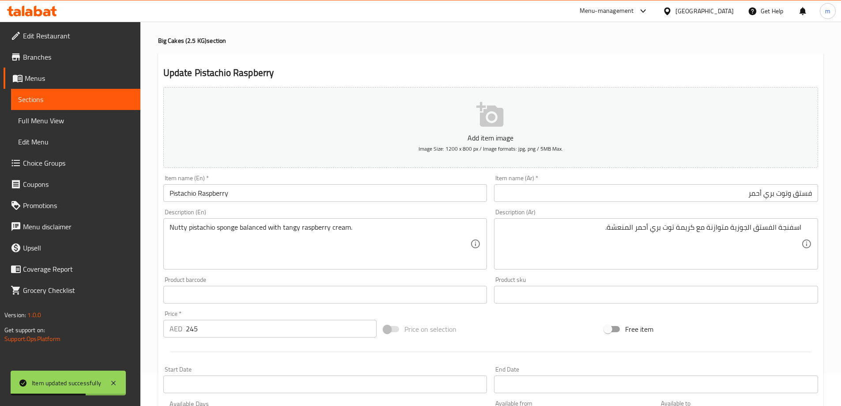
scroll to position [0, 0]
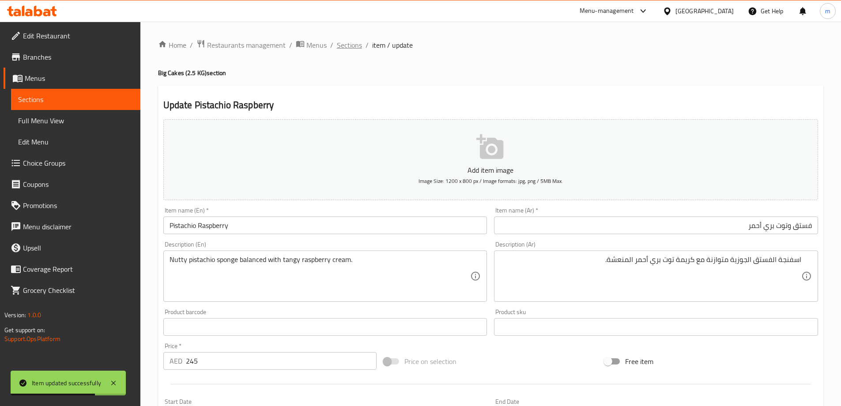
click at [353, 46] on span "Sections" at bounding box center [349, 45] width 25 height 11
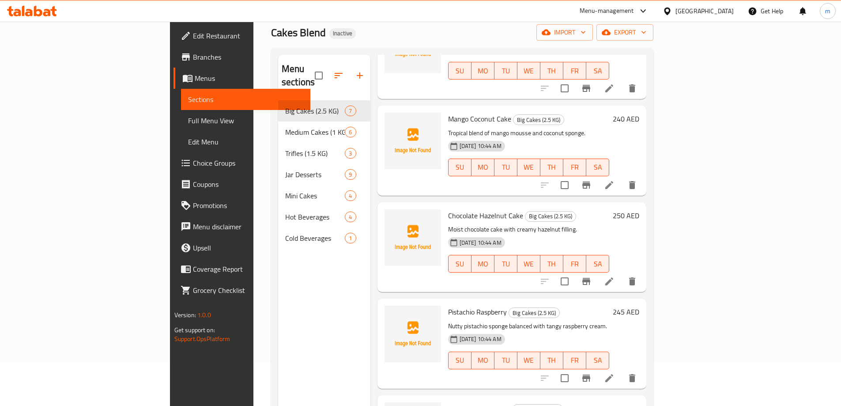
scroll to position [124, 0]
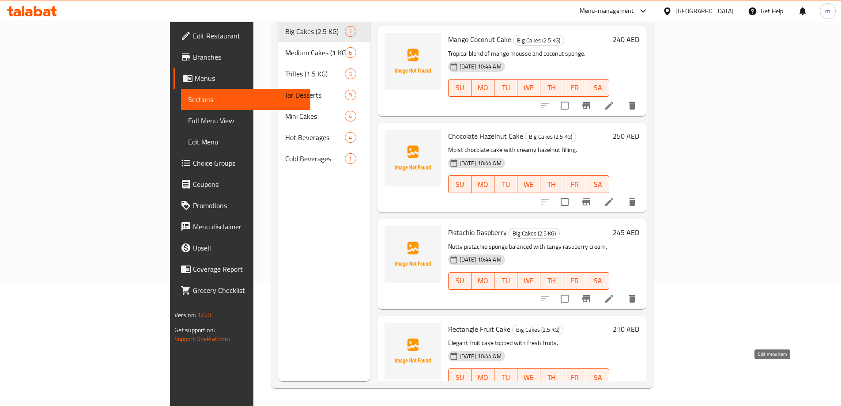
click at [613, 391] on icon at bounding box center [609, 395] width 8 height 8
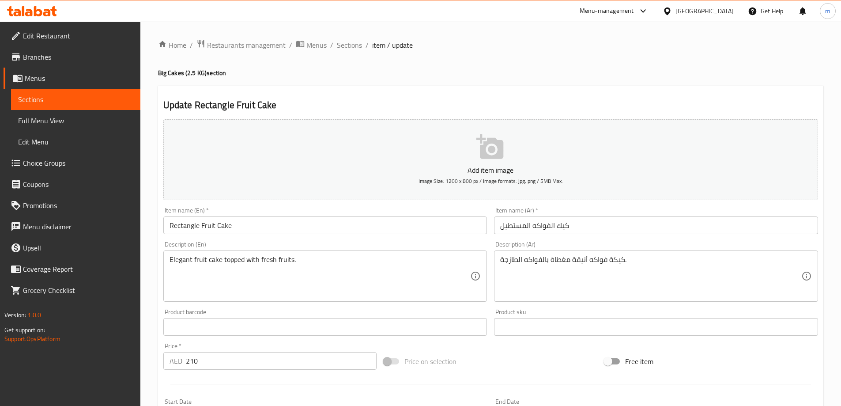
click at [650, 227] on input "كيك الفواكه المستطيل" at bounding box center [656, 225] width 324 height 18
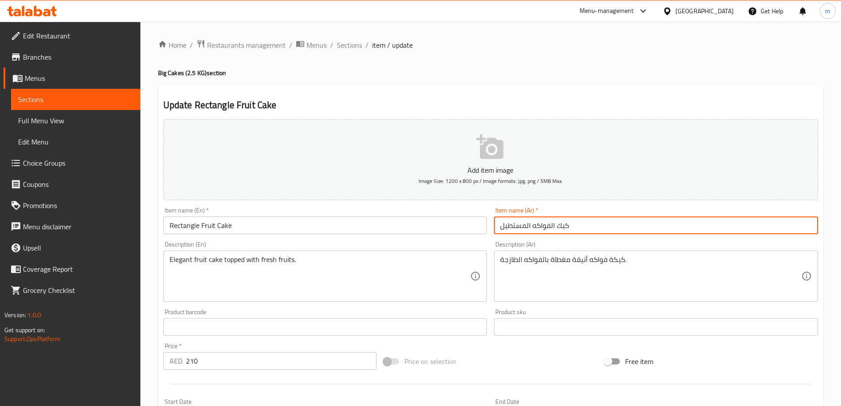
drag, startPoint x: 659, startPoint y: 255, endPoint x: 662, endPoint y: 261, distance: 6.9
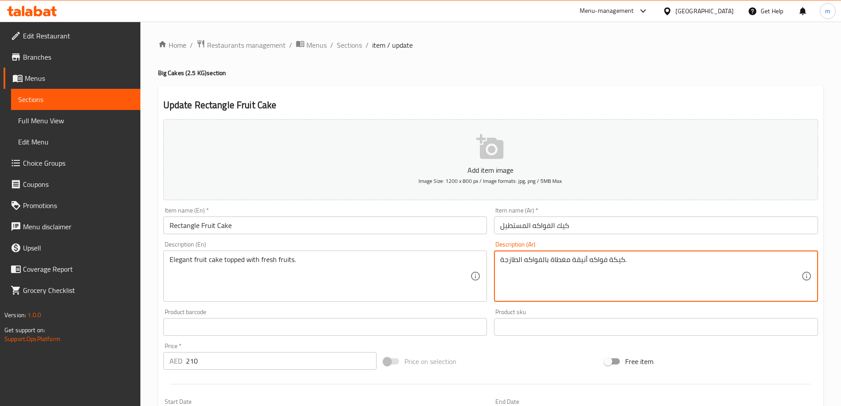
click at [647, 227] on input "كيك الفواكه المستطيل" at bounding box center [656, 225] width 324 height 18
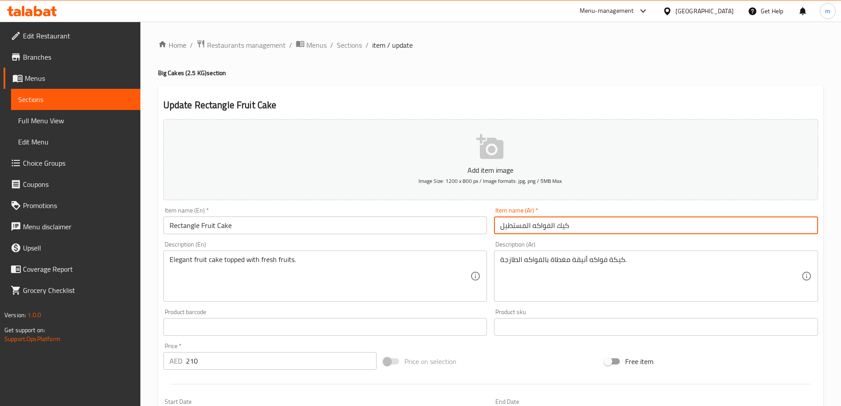
drag, startPoint x: 636, startPoint y: 243, endPoint x: 636, endPoint y: 227, distance: 15.9
click at [636, 227] on input "كيك الفواكه المستطيل" at bounding box center [656, 225] width 324 height 18
click at [710, 226] on input "كيك الفواكه المستطيل" at bounding box center [656, 225] width 324 height 18
type input "كيك الفواكه المستطيلة"
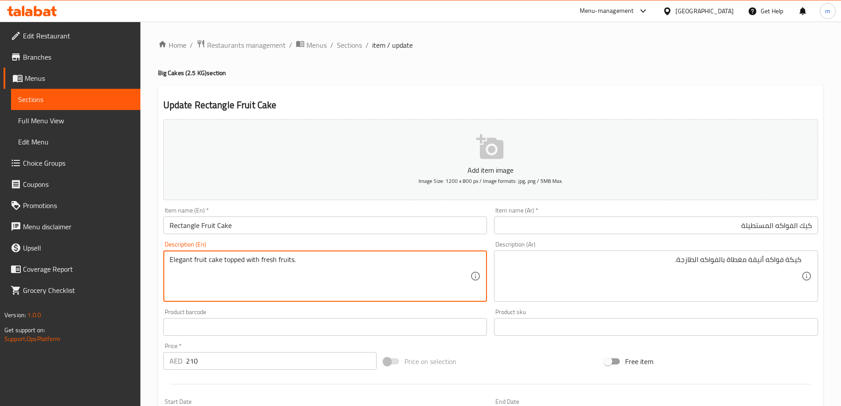
drag, startPoint x: 192, startPoint y: 258, endPoint x: 138, endPoint y: 253, distance: 54.5
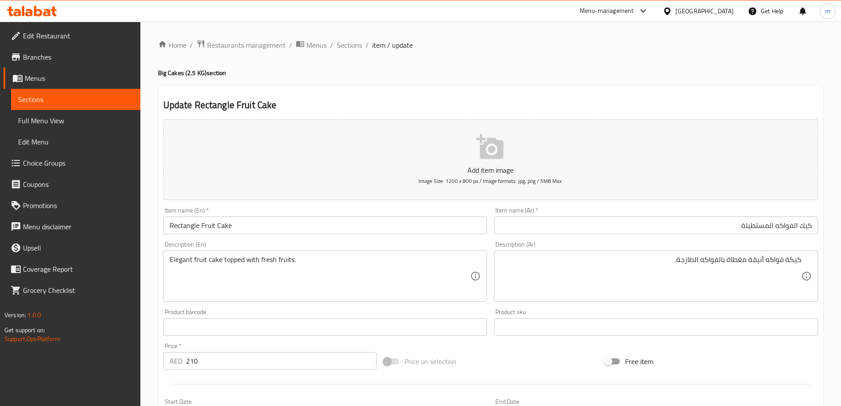
click at [193, 294] on textarea "Elegant fruit cake topped with fresh fruits." at bounding box center [319, 276] width 301 height 42
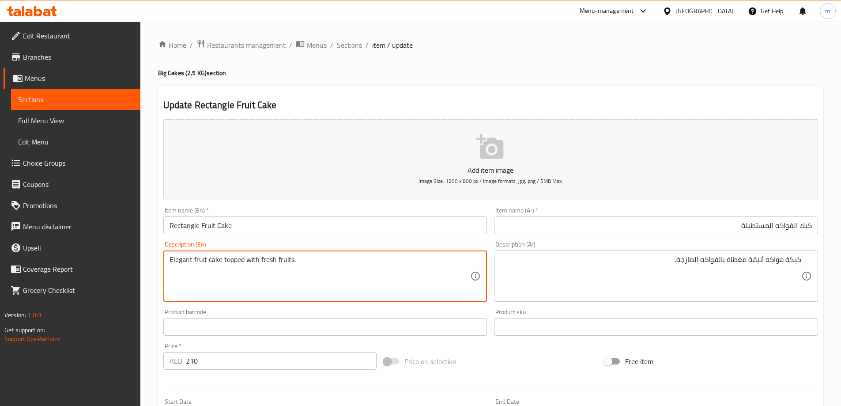
click at [193, 293] on textarea "Elegant fruit cake topped with fresh fruits." at bounding box center [319, 276] width 301 height 42
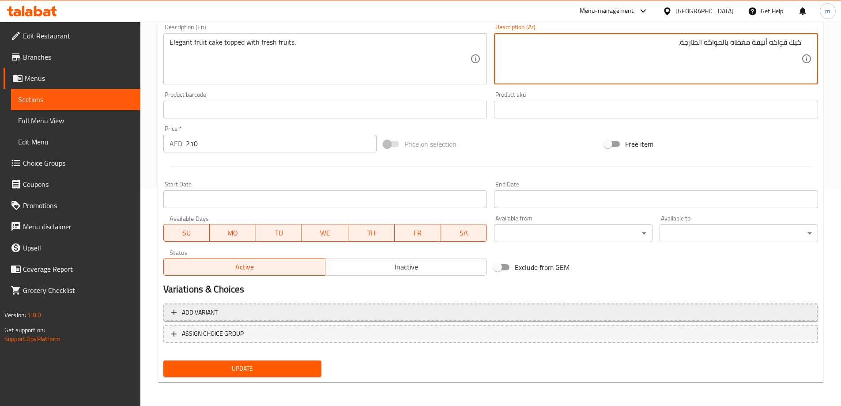
scroll to position [218, 0]
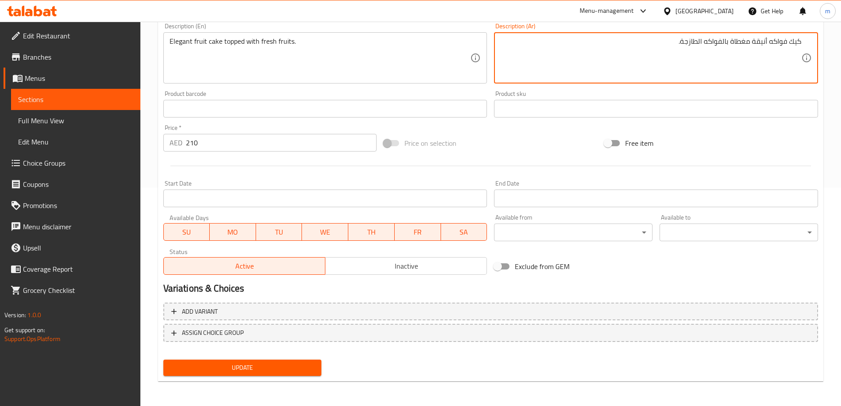
type textarea "كيك فواكه أنيقة مغطاة بالفواكه الطازجة."
click at [273, 364] on span "Update" at bounding box center [242, 367] width 144 height 11
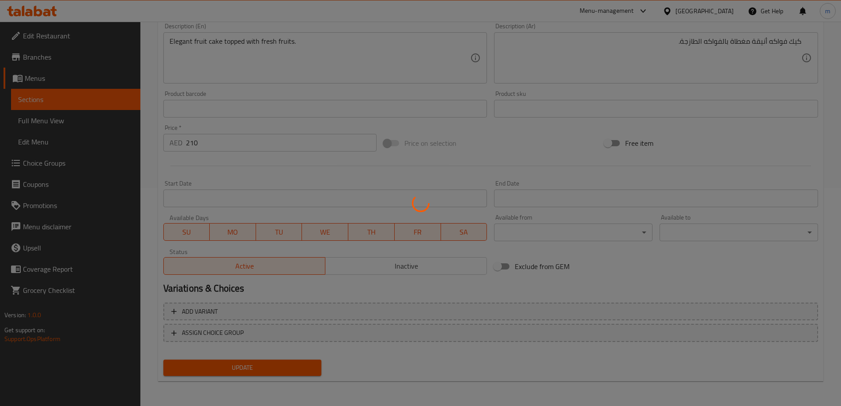
scroll to position [0, 0]
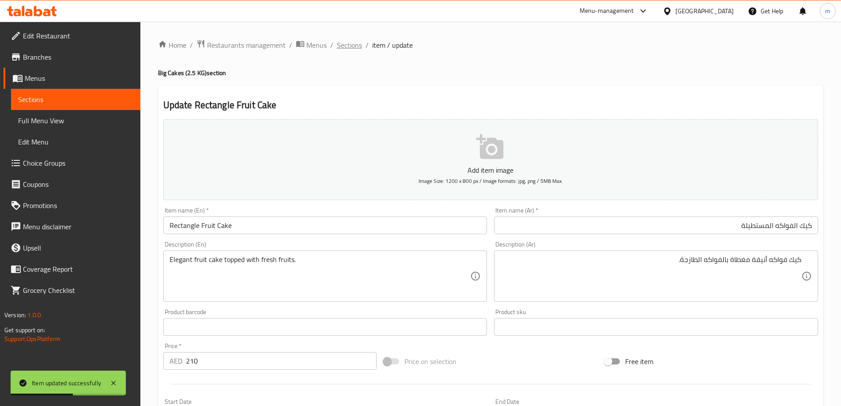
click at [341, 44] on span "Sections" at bounding box center [349, 45] width 25 height 11
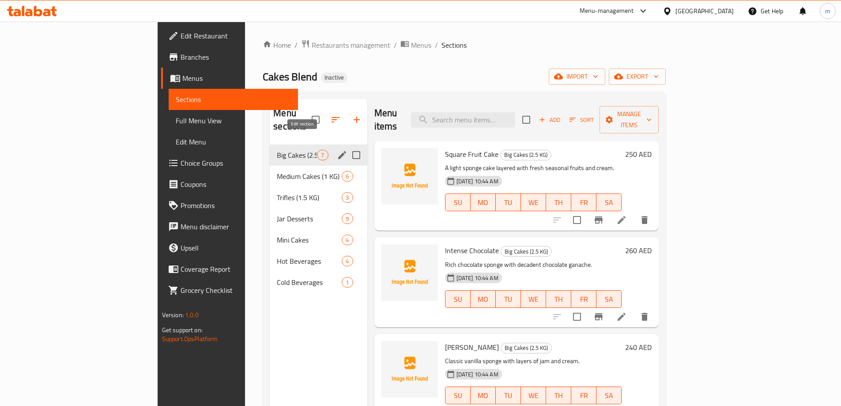
click at [338, 151] on icon "edit" at bounding box center [342, 155] width 8 height 8
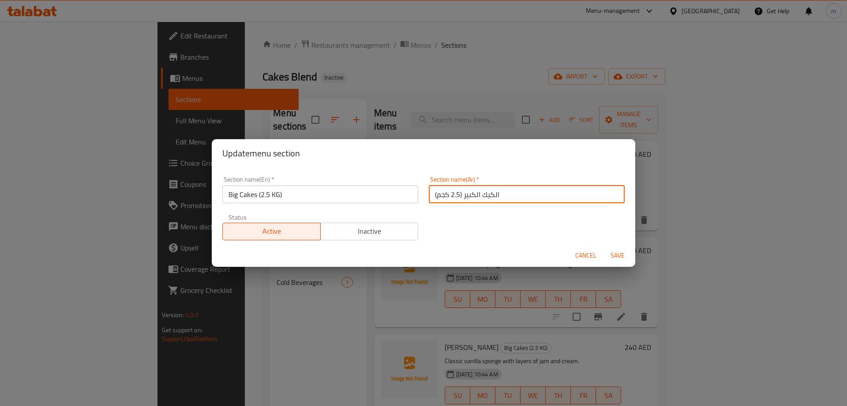
click at [473, 199] on input "الكيك الكبير (2.5 كجم)" at bounding box center [527, 194] width 196 height 18
type input "كيك كبير (2.5 كجم)"
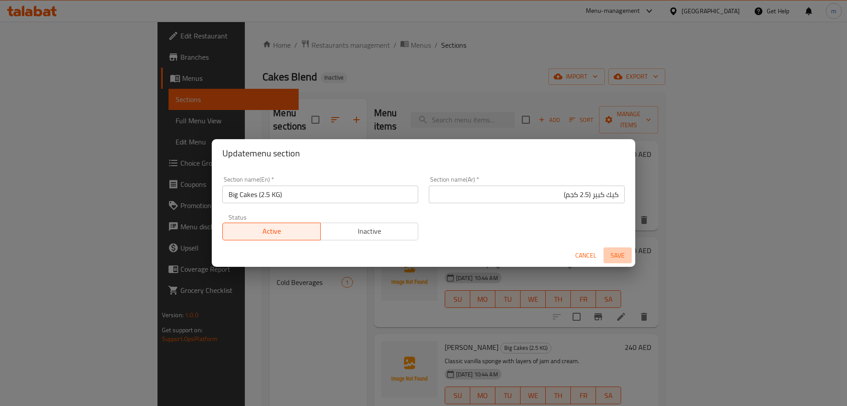
click at [614, 255] on span "Save" at bounding box center [617, 255] width 21 height 11
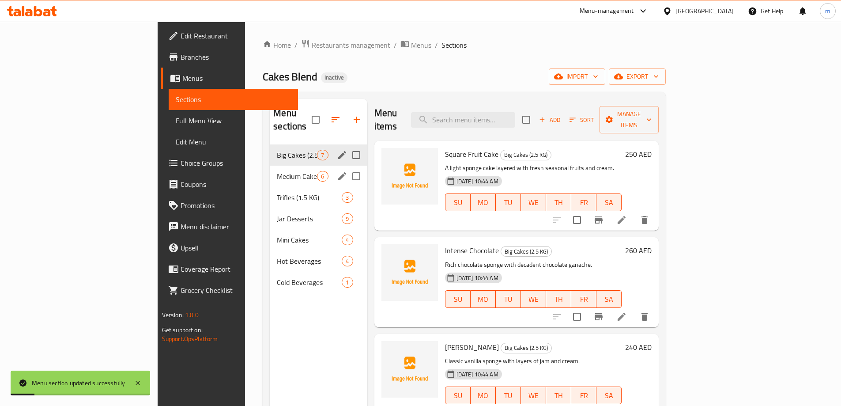
click at [277, 171] on span "Medium Cakes (1 KG)" at bounding box center [297, 176] width 40 height 11
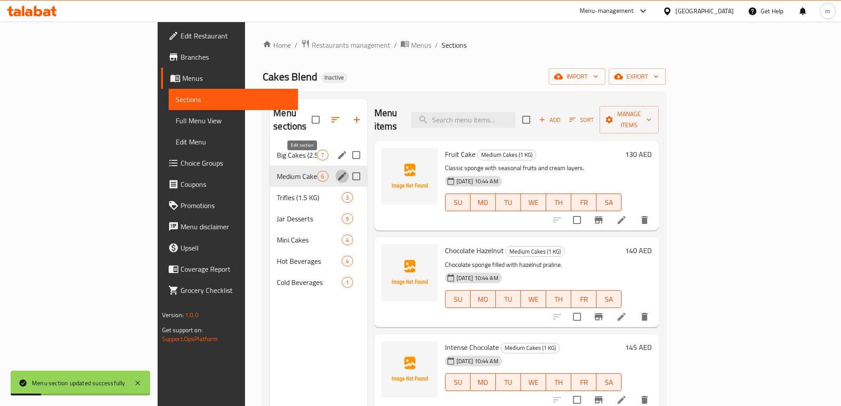
click at [338, 172] on icon "edit" at bounding box center [342, 176] width 8 height 8
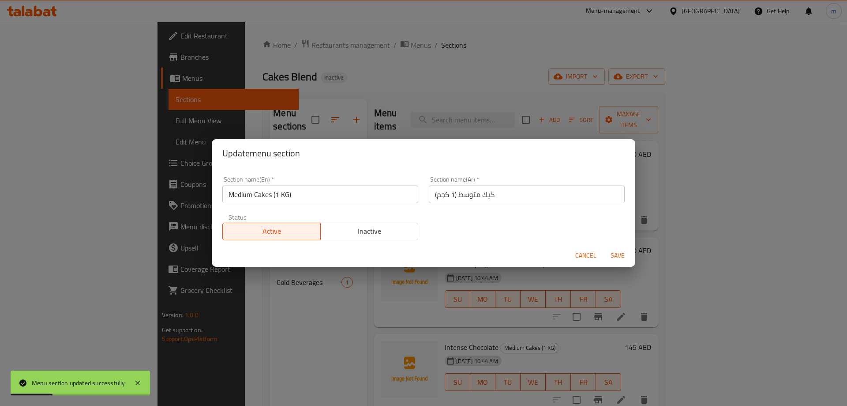
click at [530, 192] on input "كيك متوسط (1 كجم)" at bounding box center [527, 194] width 196 height 18
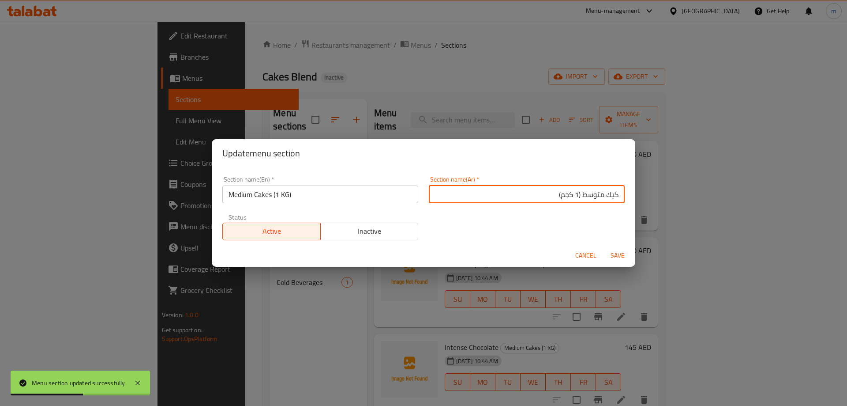
click at [589, 198] on input "كيك متوسط (1 كجم)" at bounding box center [527, 194] width 196 height 18
type input "كيك وسط (1 كجم)"
click at [613, 254] on span "Save" at bounding box center [617, 255] width 21 height 11
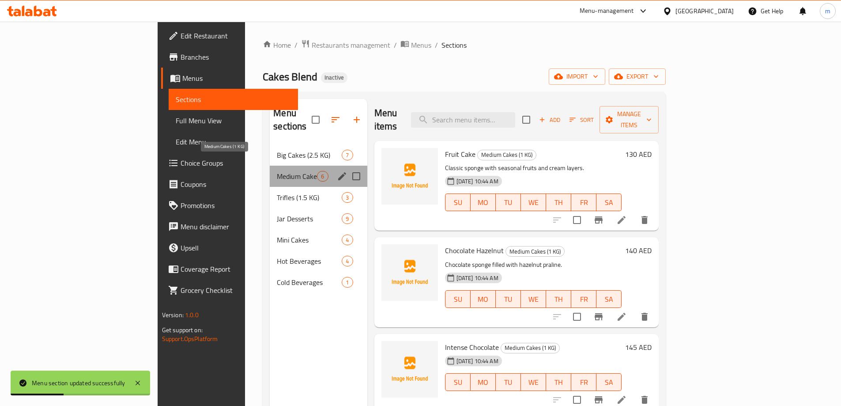
click at [277, 171] on span "Medium Cakes (1 KG)" at bounding box center [297, 176] width 40 height 11
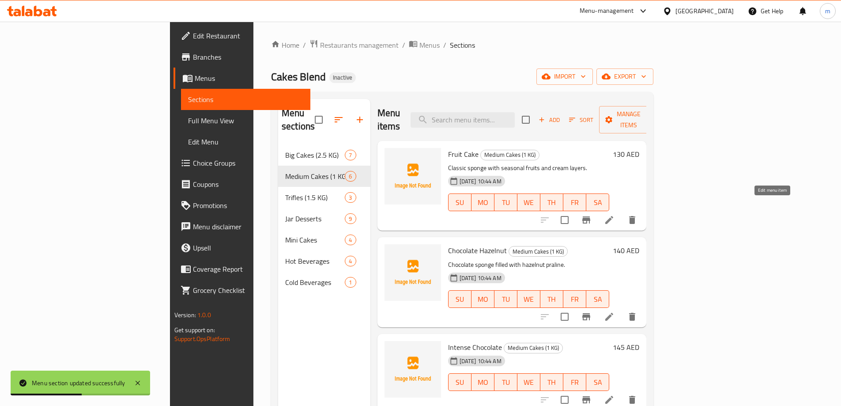
click at [614, 215] on icon at bounding box center [609, 220] width 11 height 11
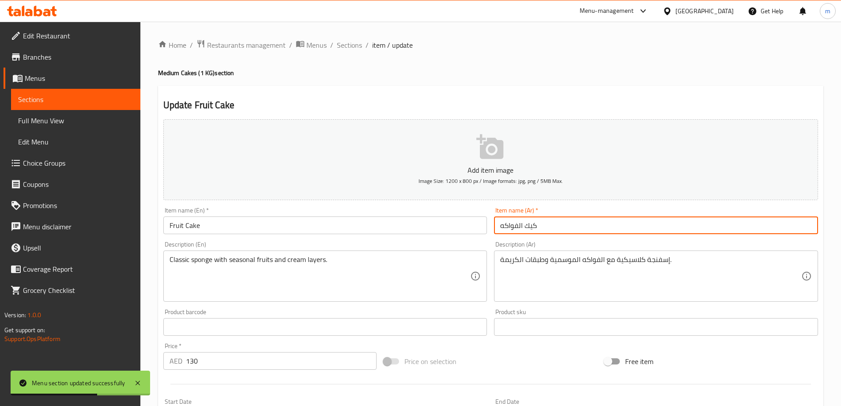
click at [738, 219] on input "كيك الفواكه" at bounding box center [656, 225] width 324 height 18
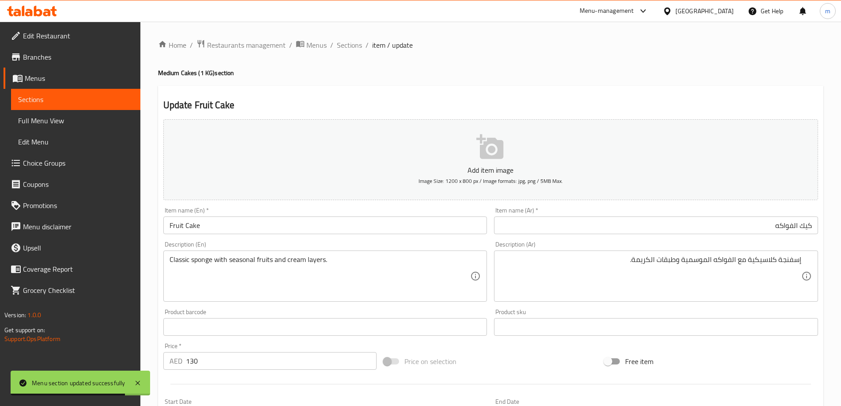
click at [690, 92] on div "Update Fruit Cake Add item image Image Size: 1200 x 800 px / Image formats: jpg…" at bounding box center [490, 343] width 665 height 514
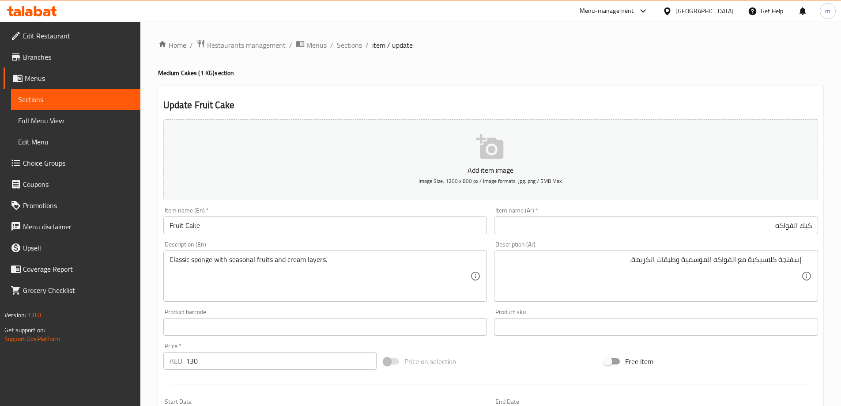
click at [592, 209] on div "Item name (Ar)   * كيك الفواكه Item name (Ar) *" at bounding box center [656, 220] width 324 height 27
click at [588, 234] on div "Item name (Ar)   * كيك الفواكه Item name (Ar) *" at bounding box center [655, 220] width 331 height 34
click at [593, 217] on input "كيك الفواكه" at bounding box center [656, 225] width 324 height 18
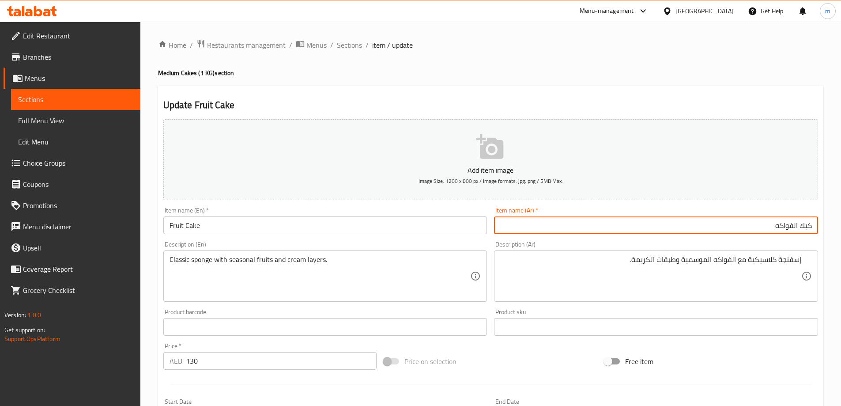
click at [407, 213] on div "Item name (En)   * Fruit Cake Item name (En) *" at bounding box center [325, 220] width 324 height 27
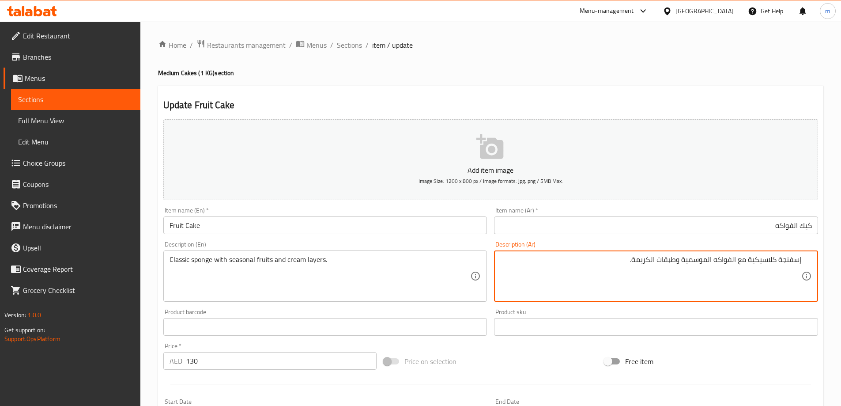
click at [657, 274] on textarea "إسفنجة كلاسيكية مع الفواكه الموسمية وطبقات الكريمة." at bounding box center [650, 276] width 301 height 42
drag, startPoint x: 800, startPoint y: 260, endPoint x: 682, endPoint y: 267, distance: 118.1
click at [682, 267] on textarea "إسفنجة كلاسيكية مع الفواكه الموسمية وطبقات الكريمة." at bounding box center [650, 276] width 301 height 42
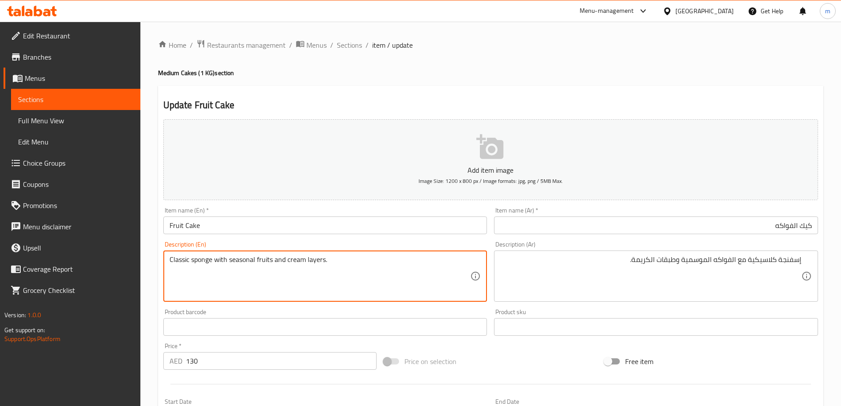
drag, startPoint x: 211, startPoint y: 258, endPoint x: 338, endPoint y: 263, distance: 126.8
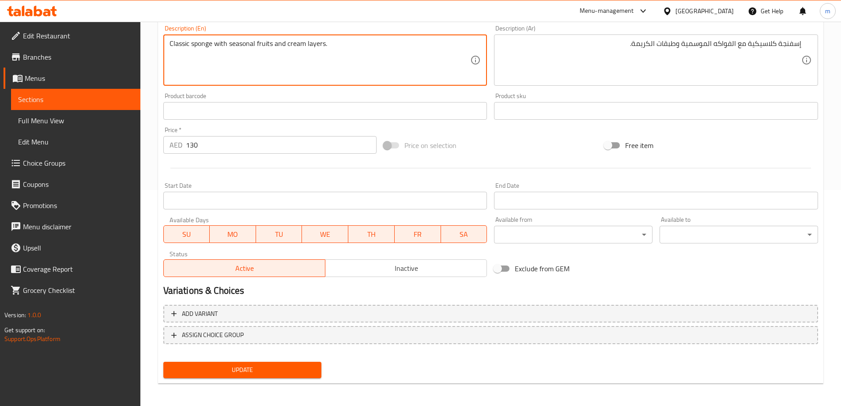
scroll to position [218, 0]
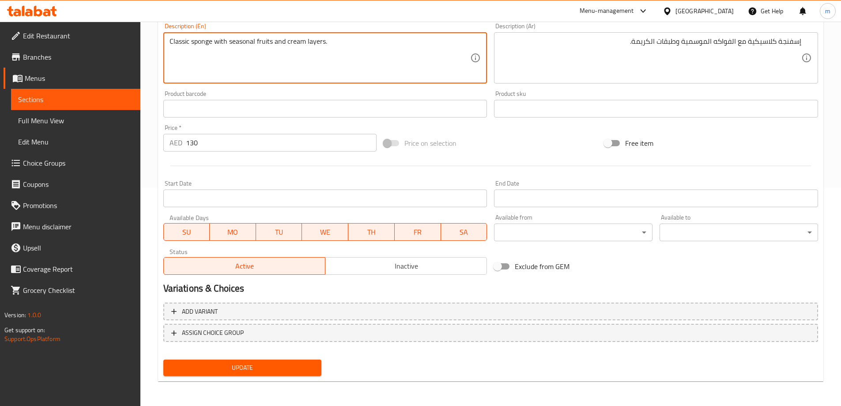
click at [242, 374] on button "Update" at bounding box center [242, 367] width 158 height 16
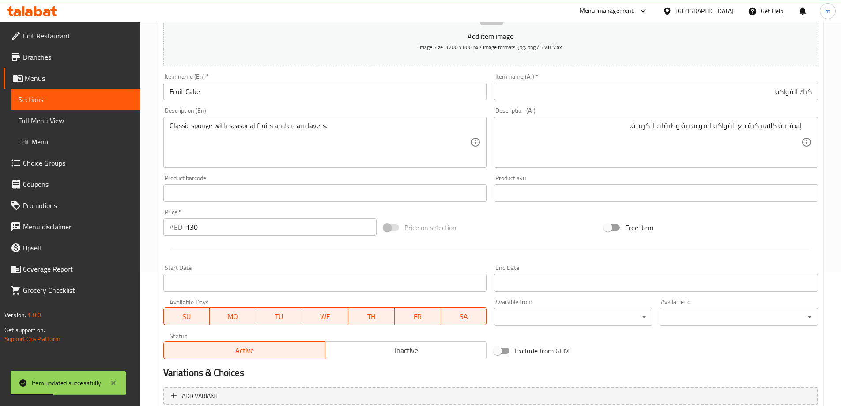
scroll to position [0, 0]
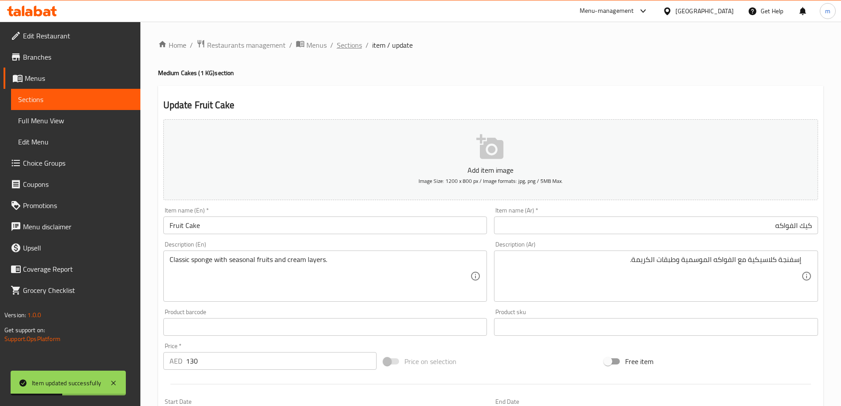
click at [356, 45] on span "Sections" at bounding box center [349, 45] width 25 height 11
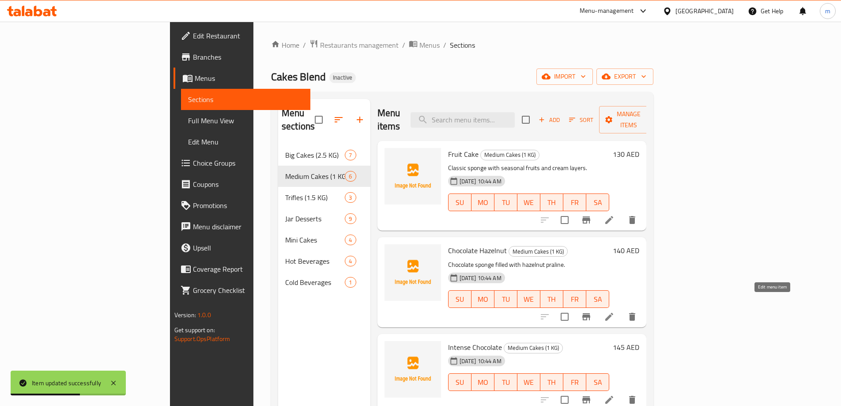
click at [614, 311] on icon at bounding box center [609, 316] width 11 height 11
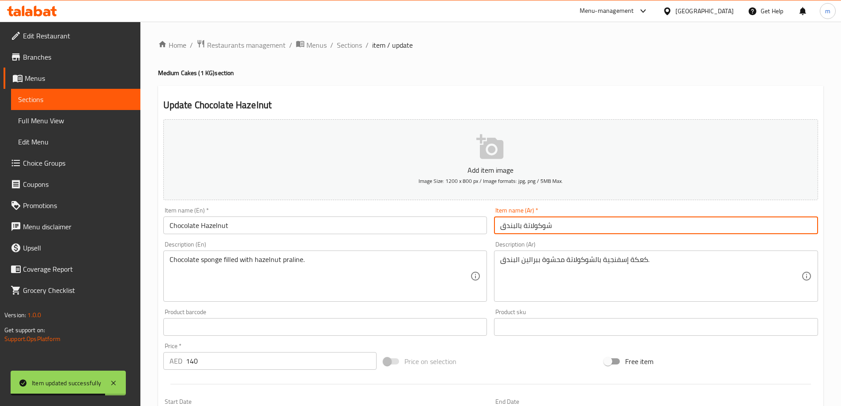
click at [631, 226] on input "شوكولاتة بالبندق" at bounding box center [656, 225] width 324 height 18
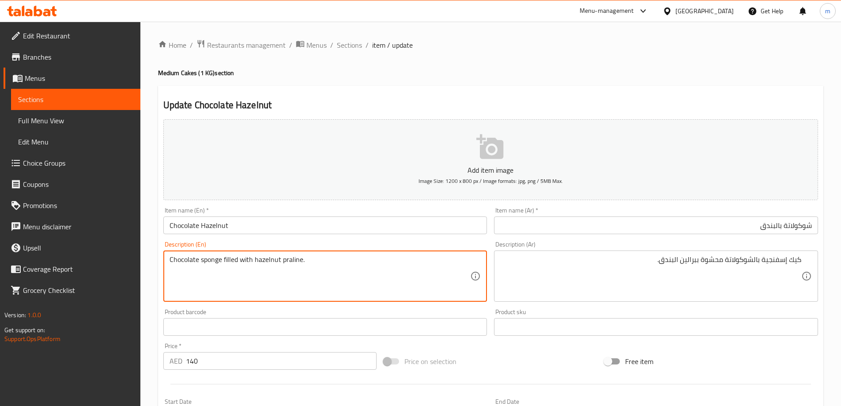
drag, startPoint x: 221, startPoint y: 260, endPoint x: 167, endPoint y: 260, distance: 53.4
click at [355, 257] on textarea "Chocolate sponge filled with hazelnut praline." at bounding box center [319, 276] width 301 height 42
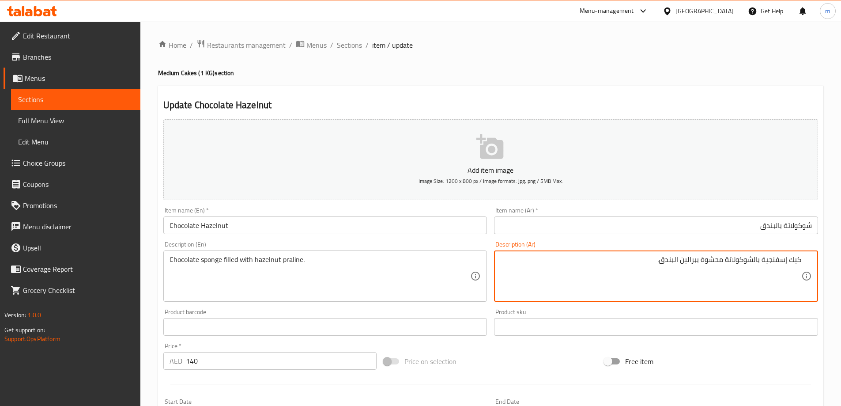
paste textarea "اسفنجة الشوكولاتة المحشوة بال"
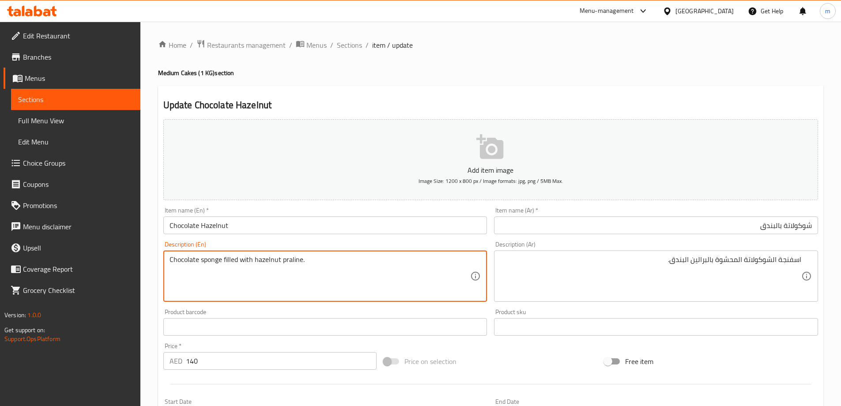
click at [286, 260] on textarea "Chocolate sponge filled with hazelnut praline." at bounding box center [319, 276] width 301 height 42
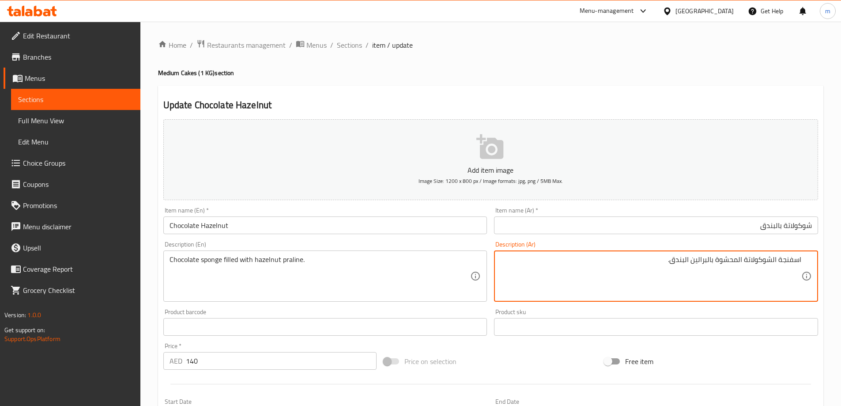
drag, startPoint x: 667, startPoint y: 264, endPoint x: 695, endPoint y: 272, distance: 28.9
click at [687, 275] on textarea "اسفنجة الشوكولاتة المحشوة بالبرالين البندق." at bounding box center [650, 276] width 301 height 42
drag, startPoint x: 671, startPoint y: 259, endPoint x: 708, endPoint y: 273, distance: 39.3
click at [708, 273] on textarea "اسفنجة الشوكولاتة المحشوة بالبرالين البندق." at bounding box center [650, 276] width 301 height 42
click at [709, 258] on textarea "اسفنجة الشوكولاتة المحشوة بالبرالين البندق." at bounding box center [650, 276] width 301 height 42
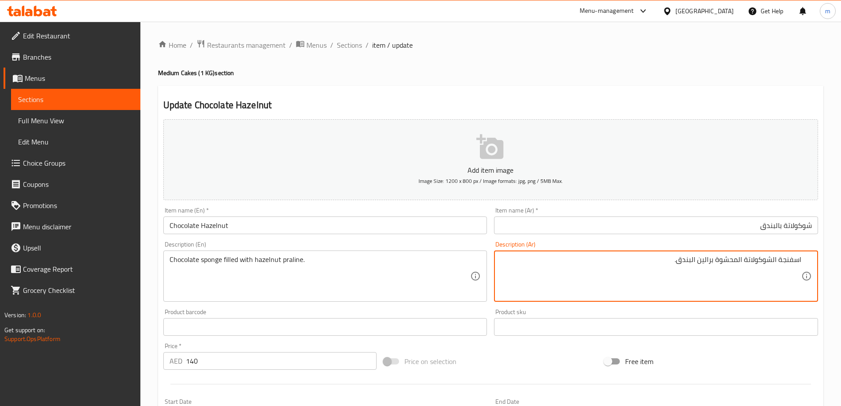
click at [712, 261] on textarea "اسفنجة الشوكولاتة المحشوة برالين البندق." at bounding box center [650, 276] width 301 height 42
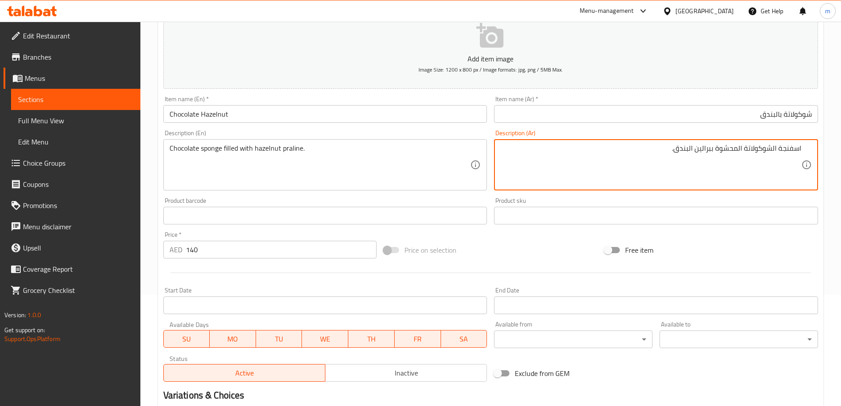
scroll to position [177, 0]
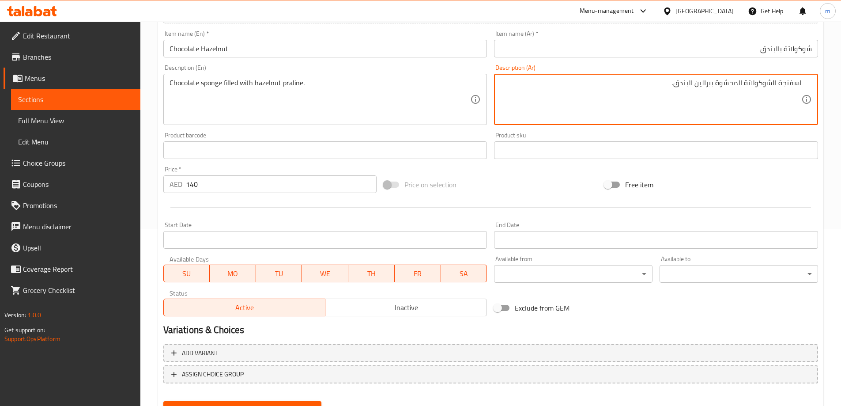
type textarea "اسفنجة الشوكولاتة المحشوة ببرالين البندق."
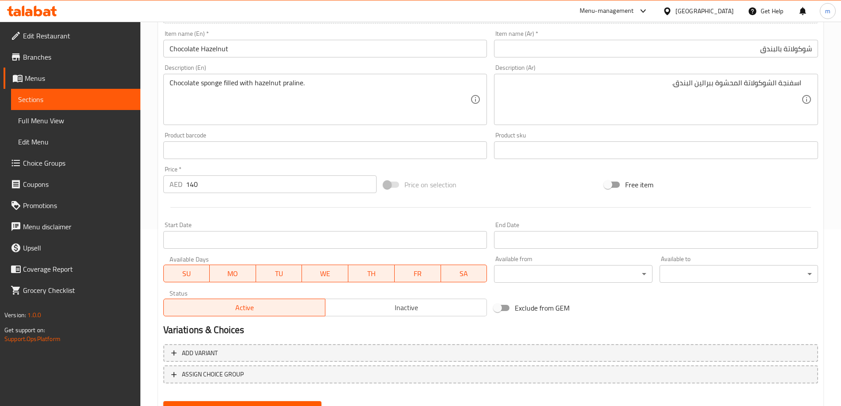
click at [272, 399] on div "Update" at bounding box center [243, 408] width 166 height 23
click at [275, 398] on div "Update" at bounding box center [243, 408] width 166 height 23
click at [272, 401] on button "Update" at bounding box center [242, 409] width 158 height 16
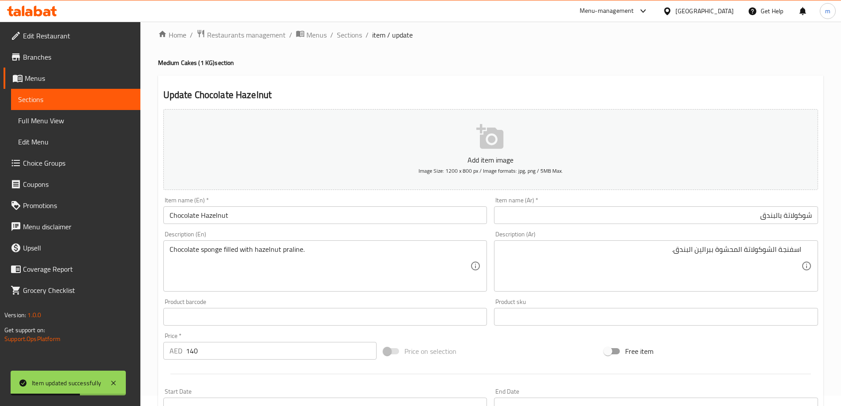
scroll to position [0, 0]
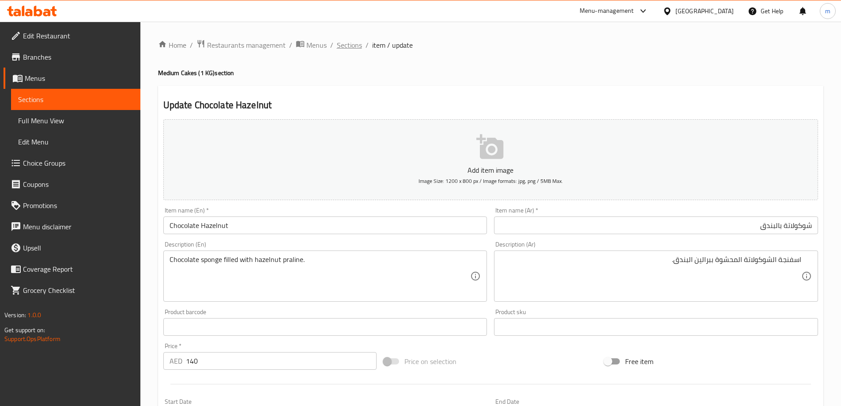
click at [337, 43] on span "Sections" at bounding box center [349, 45] width 25 height 11
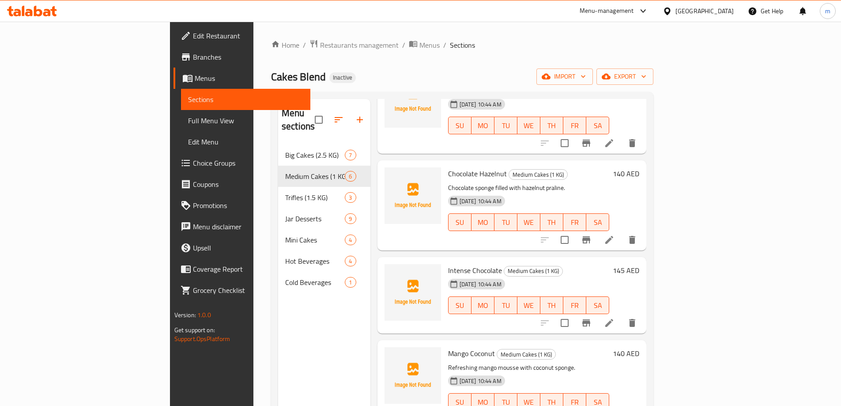
scroll to position [88, 0]
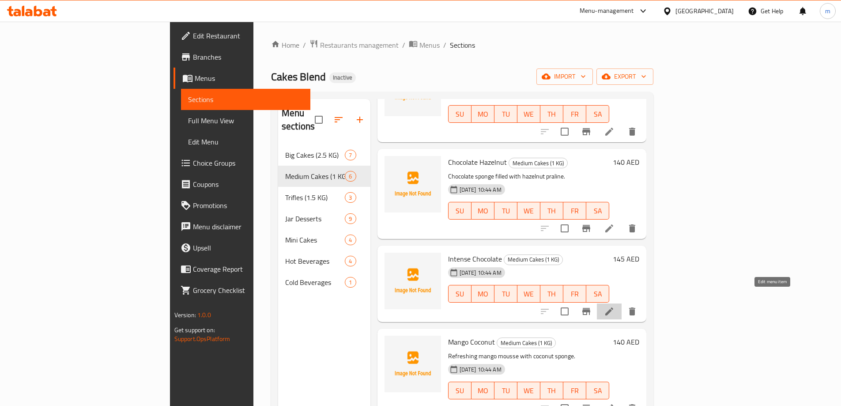
click at [614, 306] on icon at bounding box center [609, 311] width 11 height 11
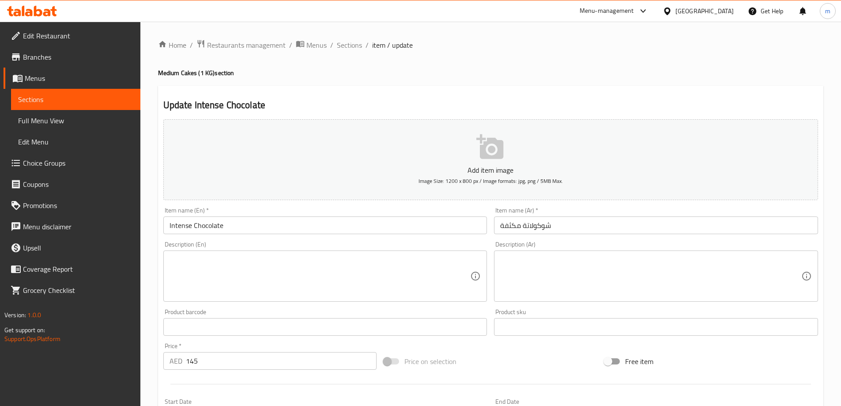
click at [512, 224] on input "شوكولاتة مكثفة" at bounding box center [656, 225] width 324 height 18
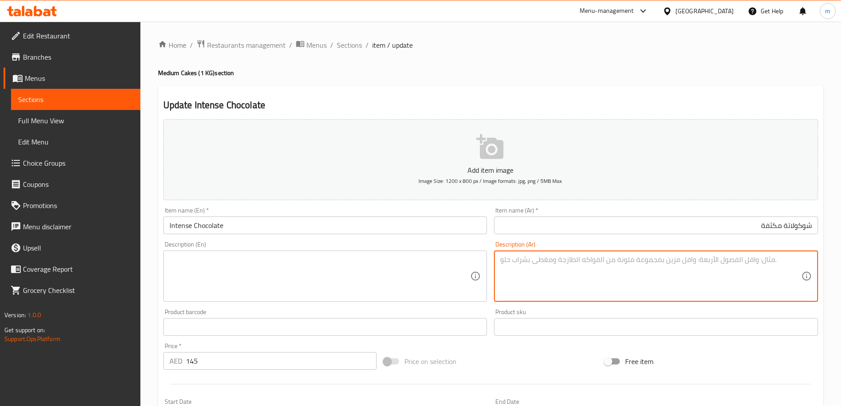
click at [542, 264] on textarea at bounding box center [650, 276] width 301 height 42
click at [232, 217] on input "Intense Chocolate" at bounding box center [325, 225] width 324 height 18
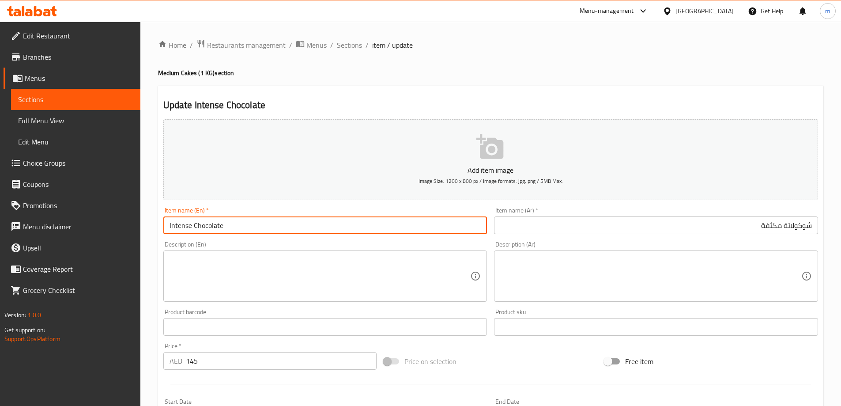
click at [232, 218] on input "Intense Chocolate" at bounding box center [325, 225] width 324 height 18
click at [223, 223] on input "Intense Chocolate" at bounding box center [325, 225] width 324 height 18
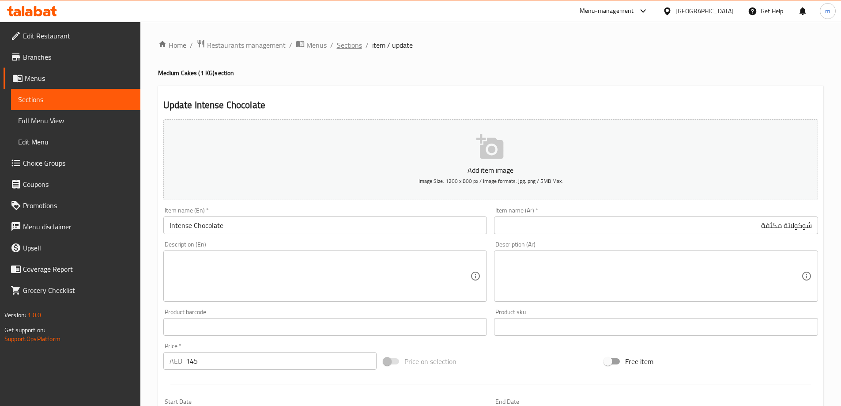
click at [356, 45] on span "Sections" at bounding box center [349, 45] width 25 height 11
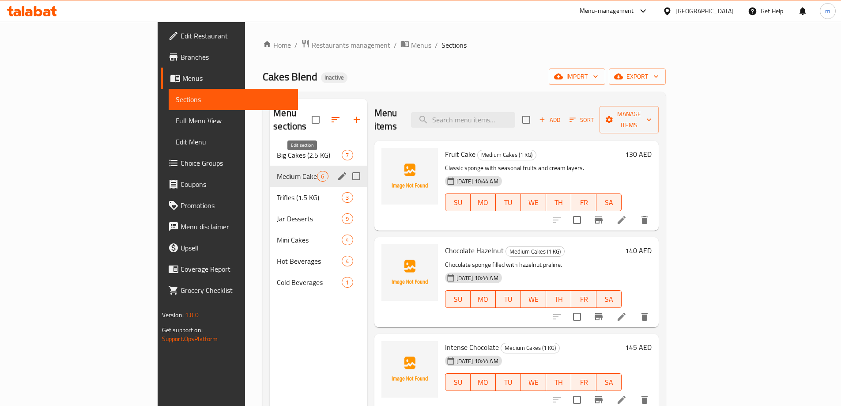
click at [337, 171] on icon "edit" at bounding box center [342, 176] width 11 height 11
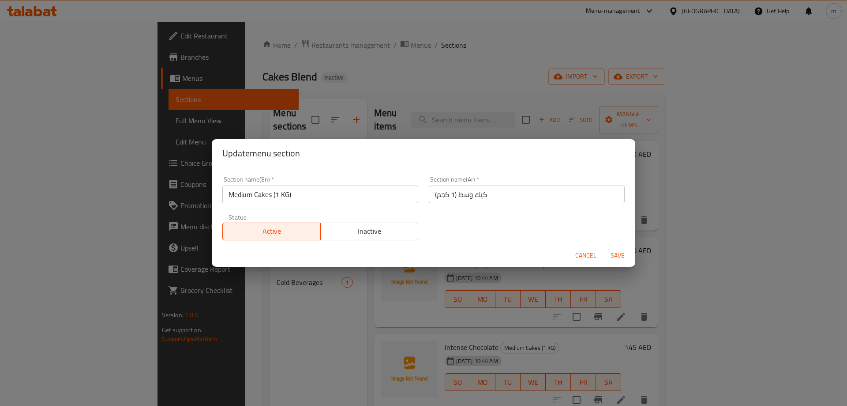
click at [300, 191] on input "Medium Cakes (1 KG)" at bounding box center [320, 194] width 196 height 18
click at [579, 253] on span "Cancel" at bounding box center [586, 255] width 21 height 11
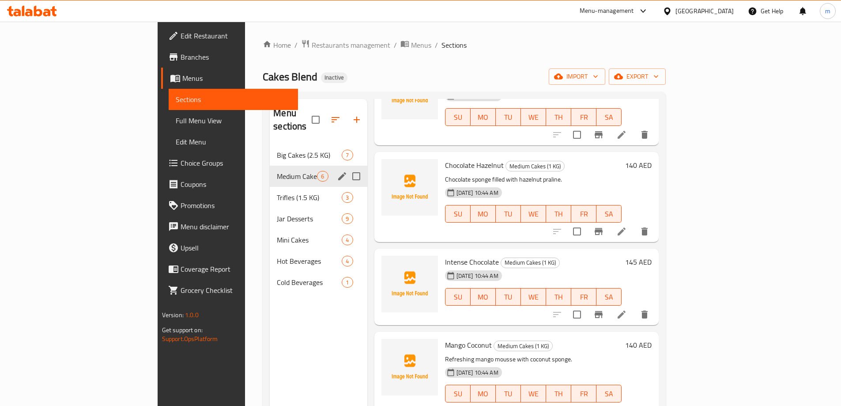
scroll to position [88, 0]
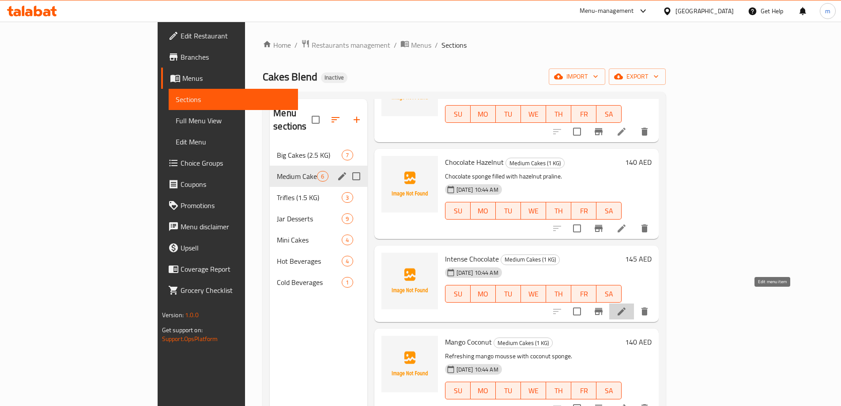
click at [625, 307] on icon at bounding box center [621, 311] width 8 height 8
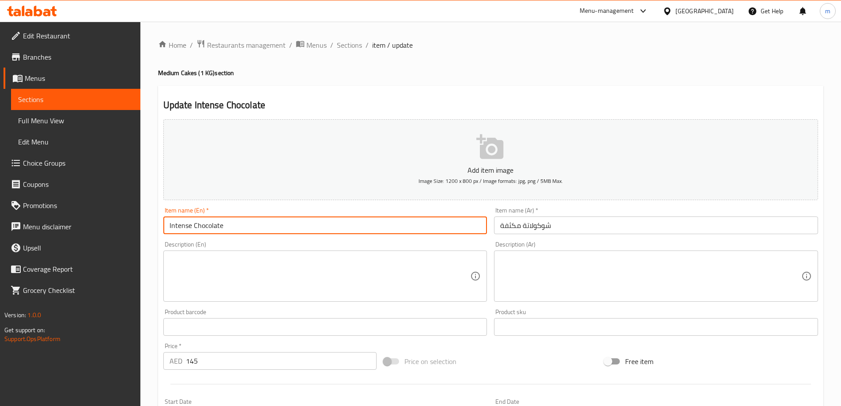
click at [245, 217] on input "Intense Chocolate" at bounding box center [325, 225] width 324 height 18
paste input "Medium Cakes (1 KG)"
type input "Intense Chocolate (Medium Cakes (1 KG))"
click at [609, 232] on input "شوكولاتة مكثفة" at bounding box center [656, 225] width 324 height 18
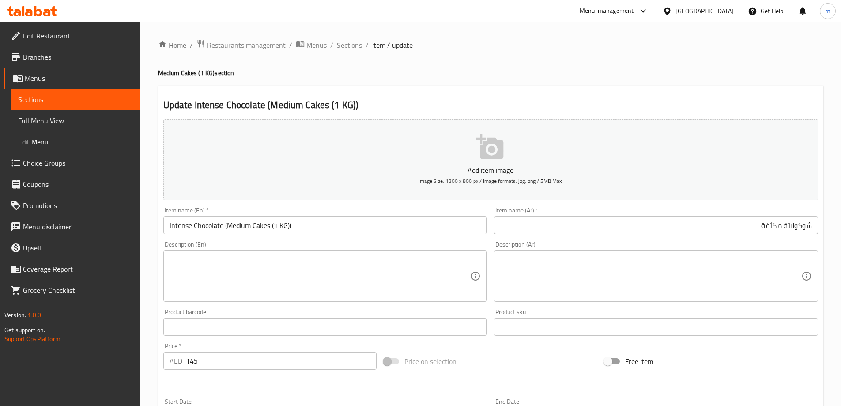
click at [741, 223] on input "شوكولاتة مكثفة" at bounding box center [656, 225] width 324 height 18
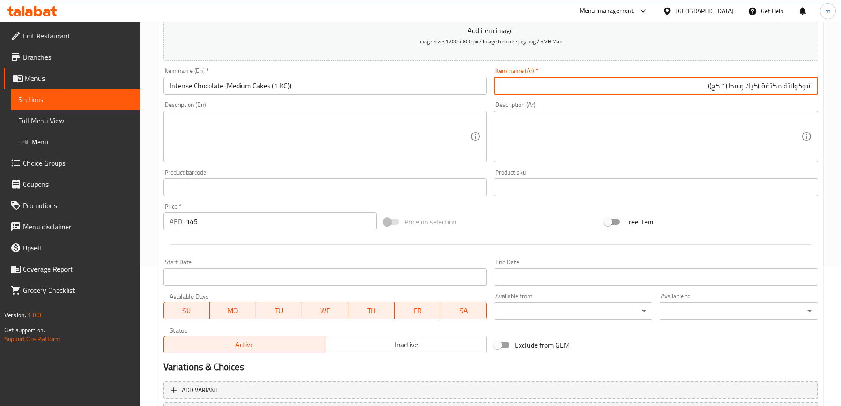
scroll to position [41, 0]
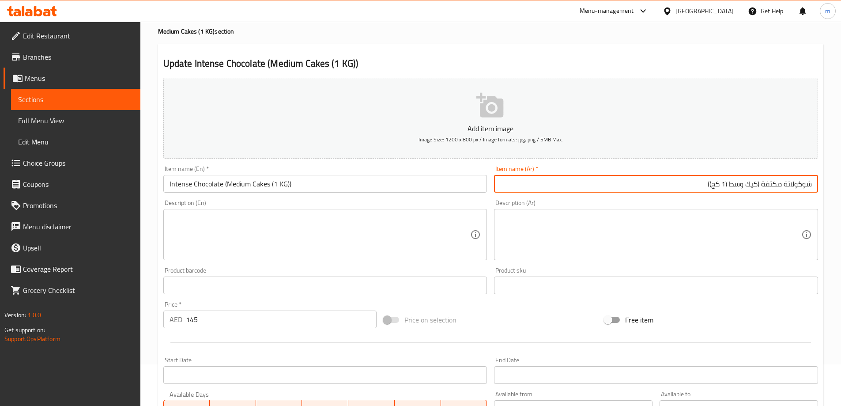
type input "شوكولاتة مكثفة (كيك وسط (1 كج))"
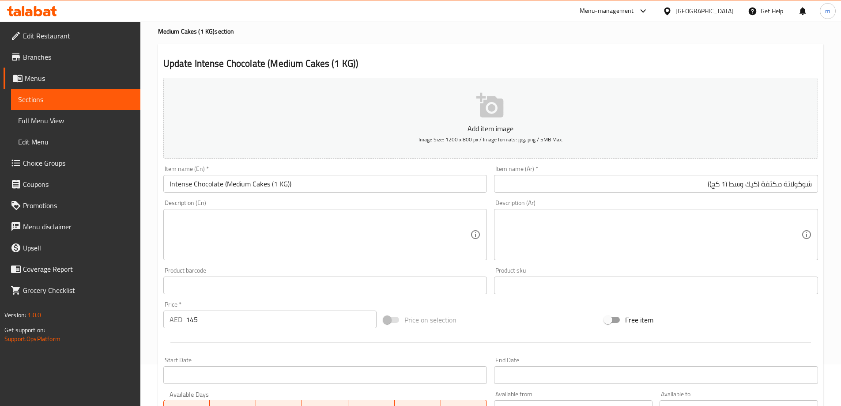
click at [391, 229] on textarea at bounding box center [319, 235] width 301 height 42
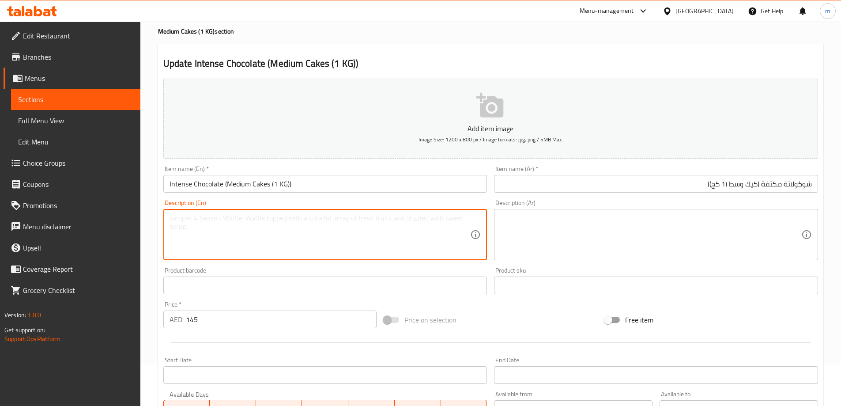
paste textarea "Rich and moist chocolate lover’s delight."
type textarea "Rich and moist chocolate lover’s delight."
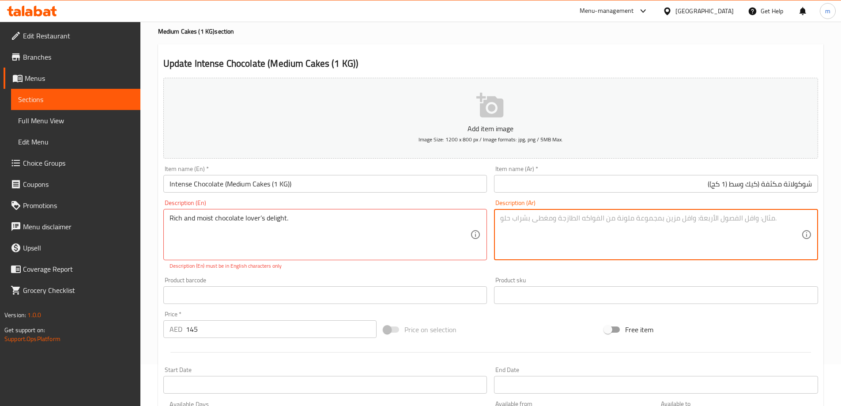
click at [568, 234] on textarea at bounding box center [650, 235] width 301 height 42
paste textarea "متعة لمحبي الشوكولاتة الغنية والرطبة."
type textarea "متعة لمحبي الشوكولاتة الغنية والرطبة."
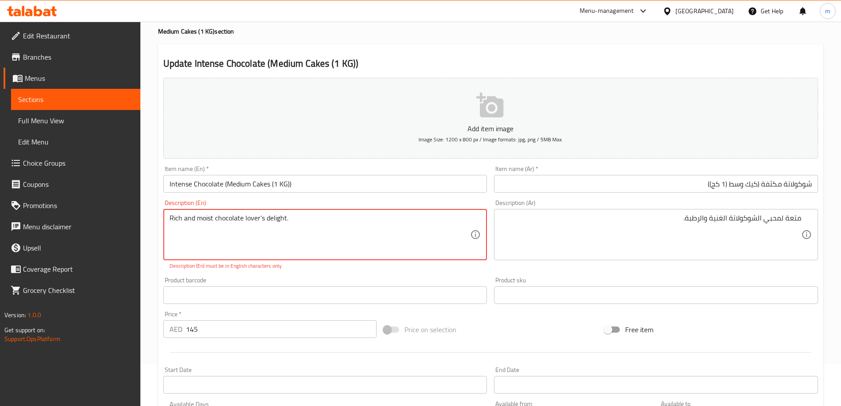
click at [317, 217] on textarea "Rich and moist chocolate lover’s delight." at bounding box center [319, 235] width 301 height 42
click at [255, 239] on textarea "Rich and moist chocolate lover’s delight." at bounding box center [319, 235] width 301 height 42
click at [181, 218] on textarea "Rich and moist chocolate lover’s delight." at bounding box center [319, 235] width 301 height 42
drag, startPoint x: 246, startPoint y: 219, endPoint x: 342, endPoint y: 210, distance: 96.7
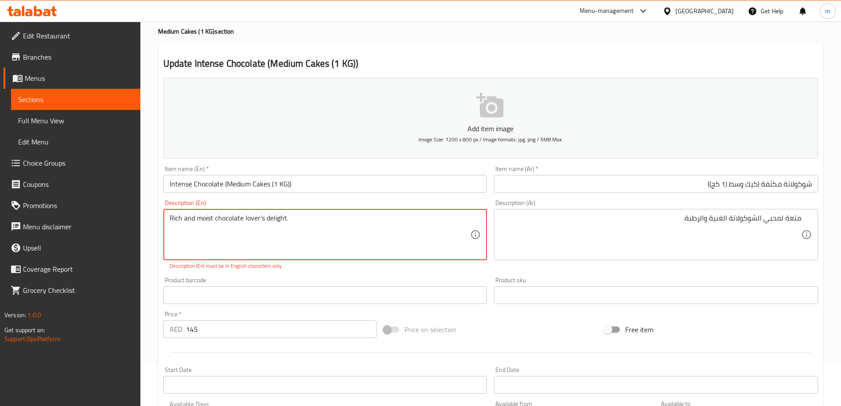
click at [331, 220] on textarea "Rich and moist chocolate lover’s delight." at bounding box center [319, 235] width 301 height 42
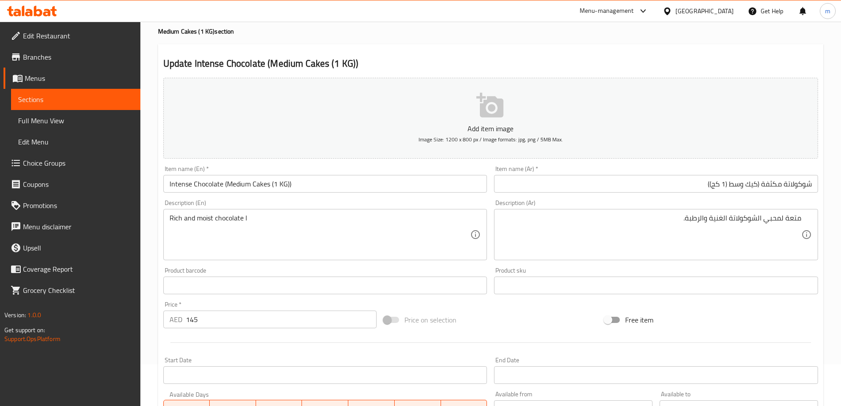
click at [346, 199] on div "Description (En) Rich and moist chocolate l Description (En)" at bounding box center [325, 230] width 331 height 68
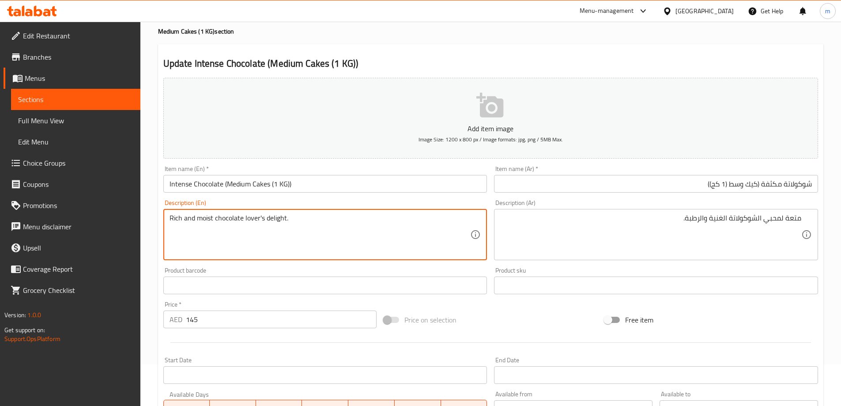
type textarea "Rich and moist chocolate lover's delight."
click at [338, 269] on div "Product barcode Product barcode" at bounding box center [325, 280] width 324 height 27
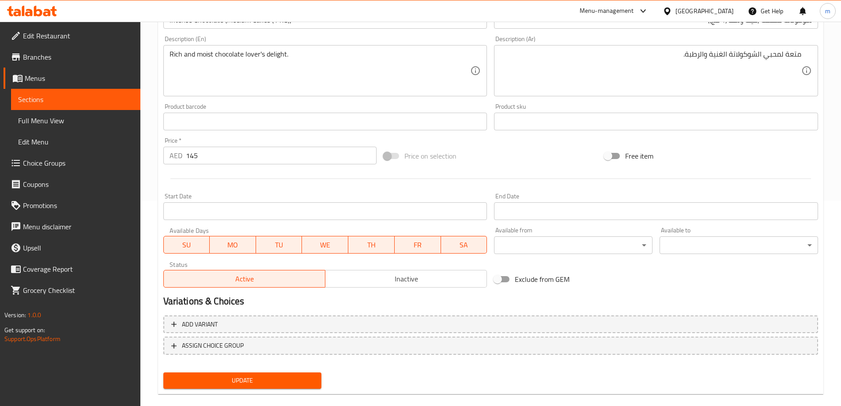
scroll to position [218, 0]
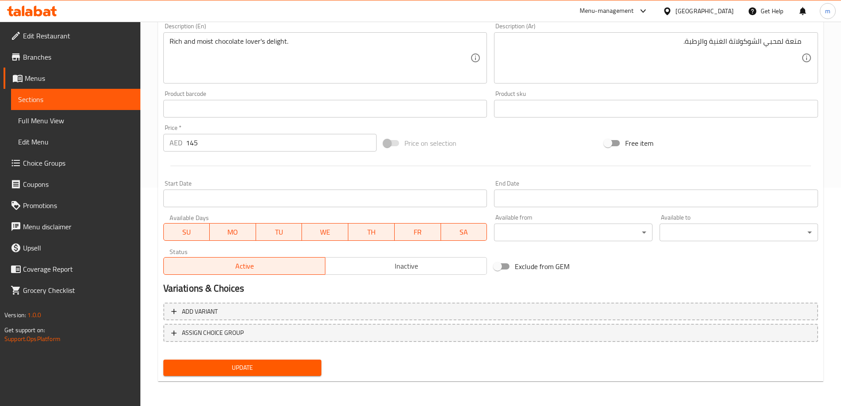
click at [231, 370] on span "Update" at bounding box center [242, 367] width 144 height 11
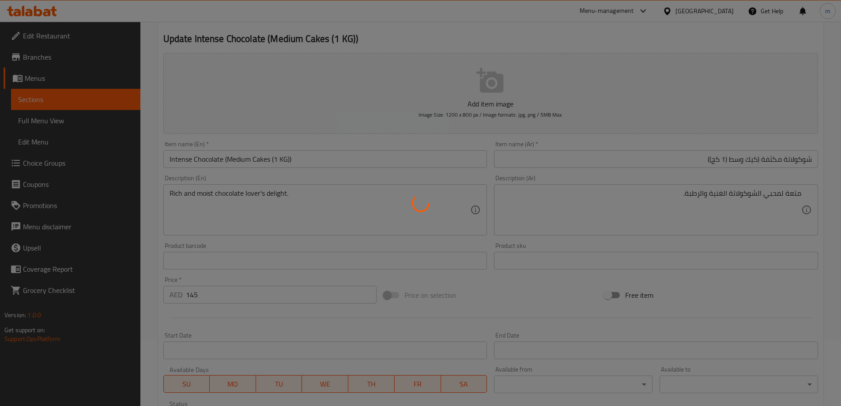
scroll to position [0, 0]
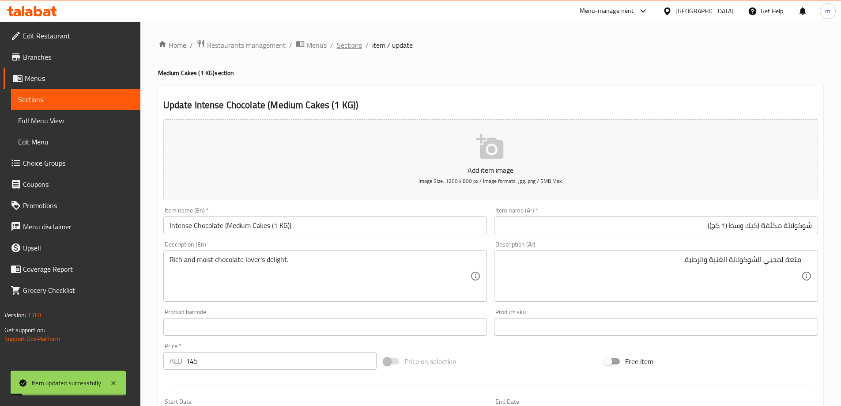
click at [357, 45] on span "Sections" at bounding box center [349, 45] width 25 height 11
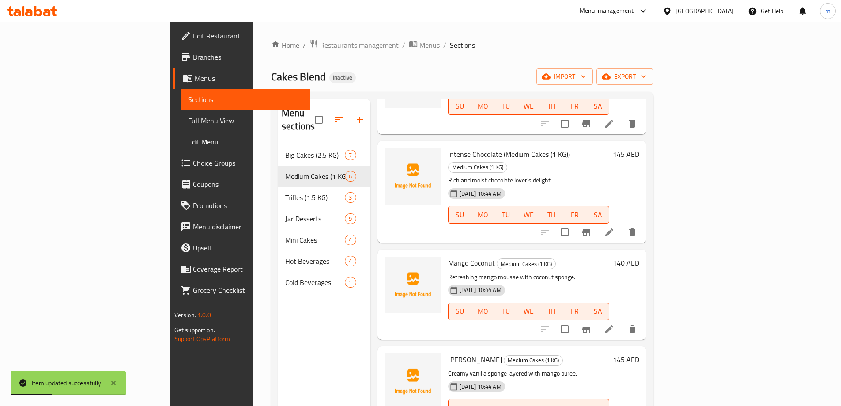
scroll to position [195, 0]
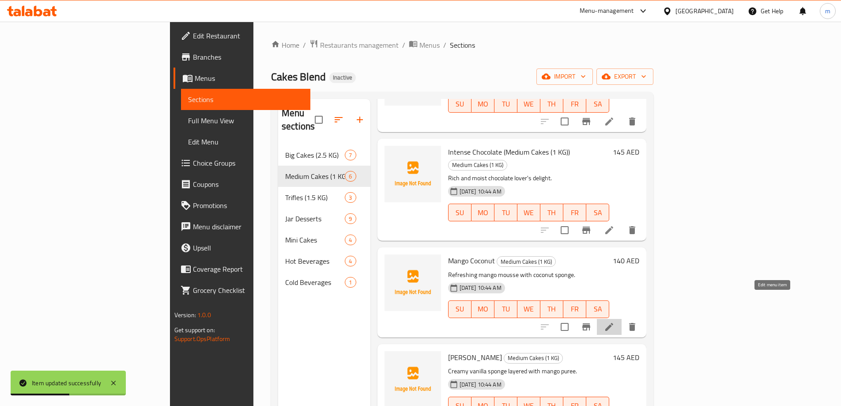
click at [613, 323] on icon at bounding box center [609, 327] width 8 height 8
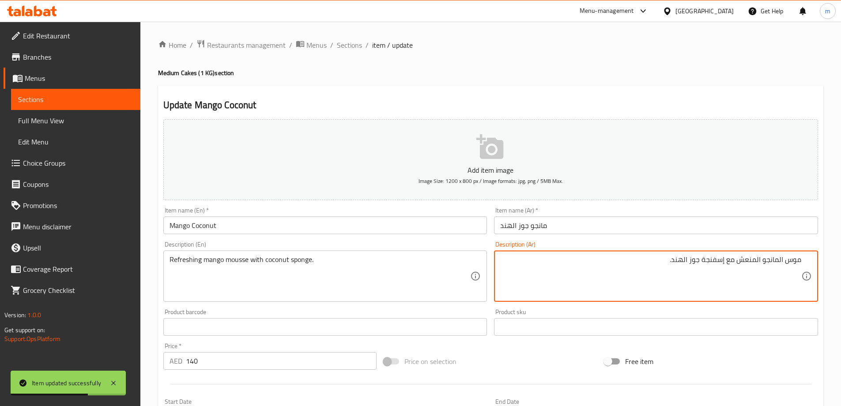
click at [578, 228] on input "مانجو جوز الهند" at bounding box center [656, 225] width 324 height 18
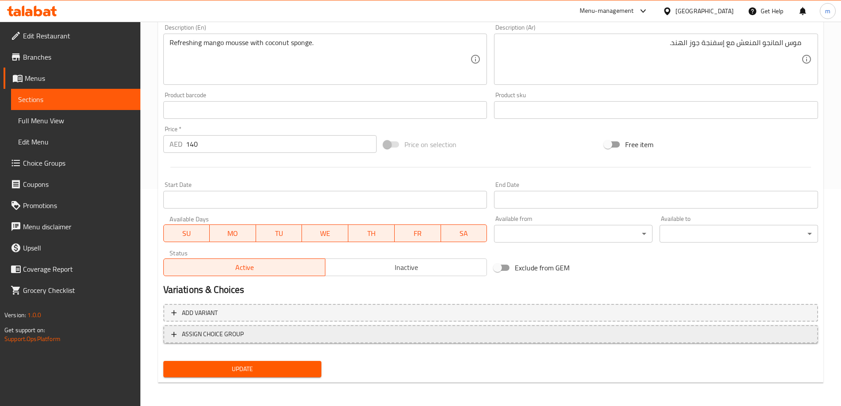
scroll to position [218, 0]
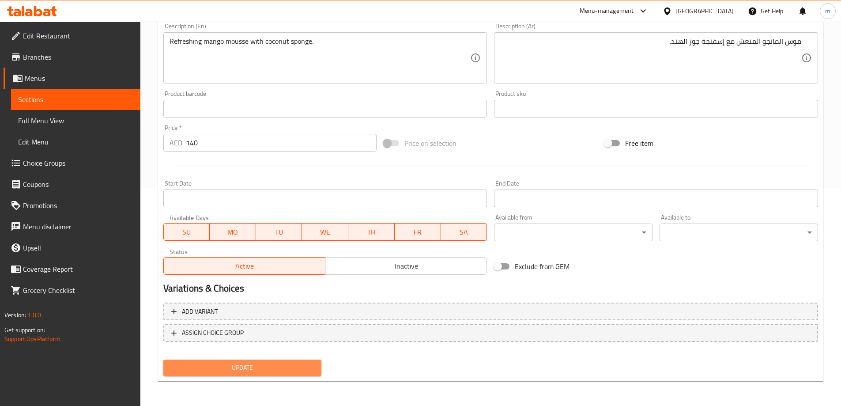
click at [256, 362] on button "Update" at bounding box center [242, 367] width 158 height 16
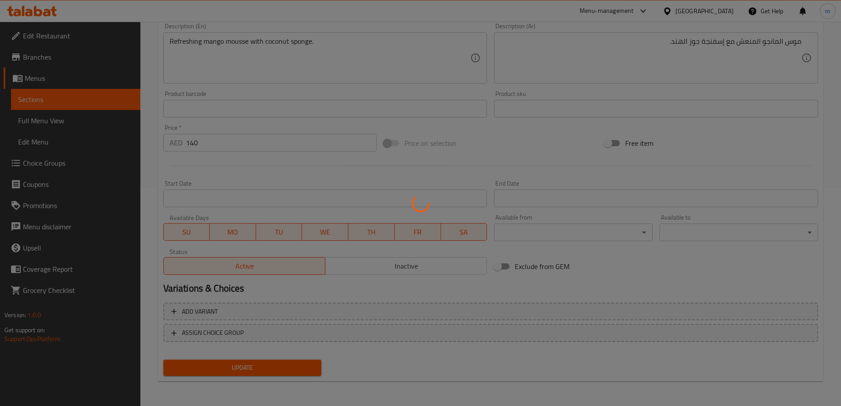
scroll to position [0, 0]
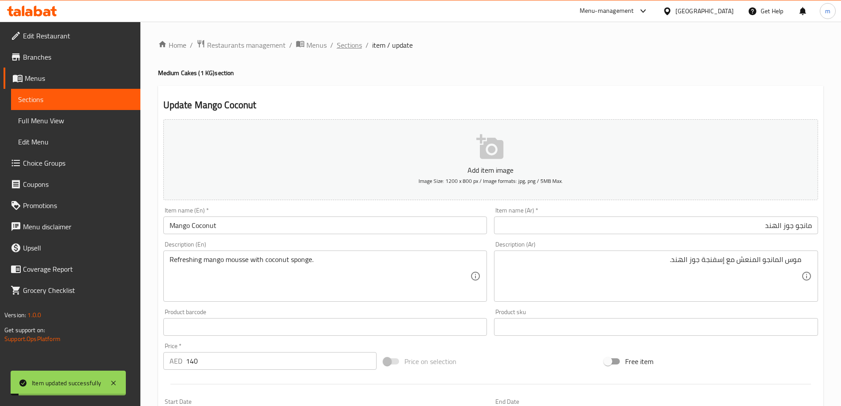
click at [349, 44] on span "Sections" at bounding box center [349, 45] width 25 height 11
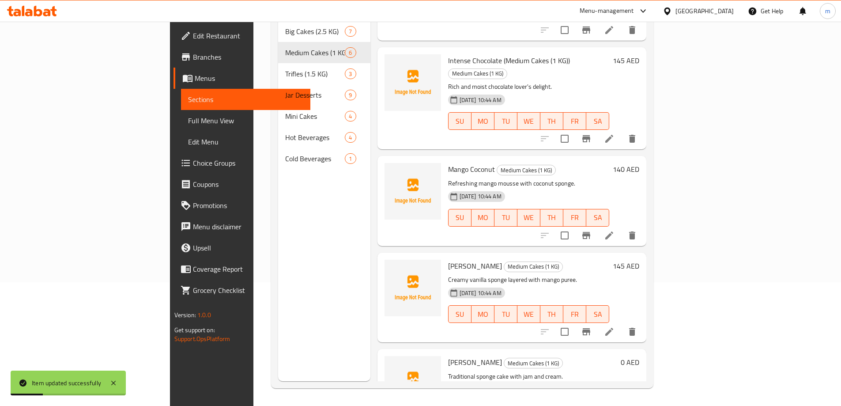
scroll to position [195, 0]
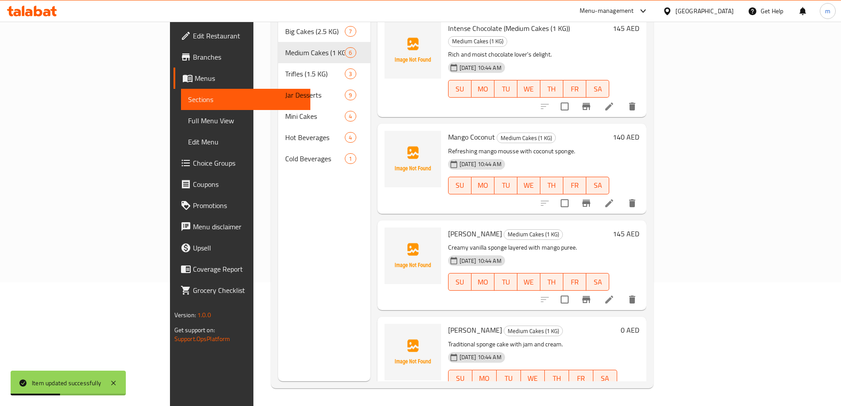
click at [613, 295] on icon at bounding box center [609, 299] width 8 height 8
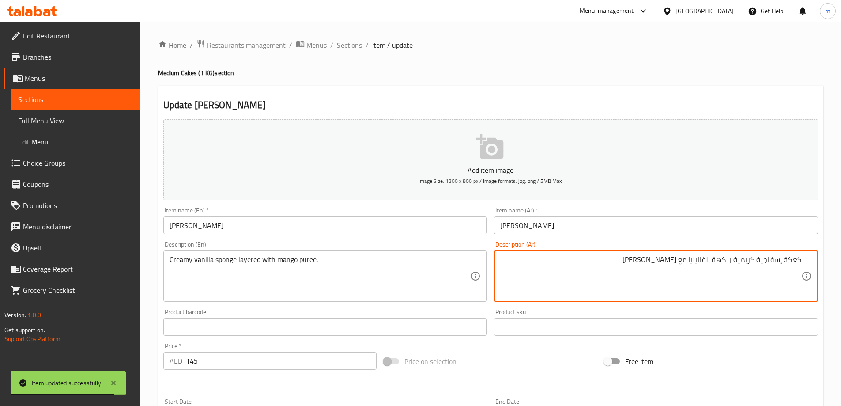
click at [622, 224] on input "مانجو فانيليا" at bounding box center [656, 225] width 324 height 18
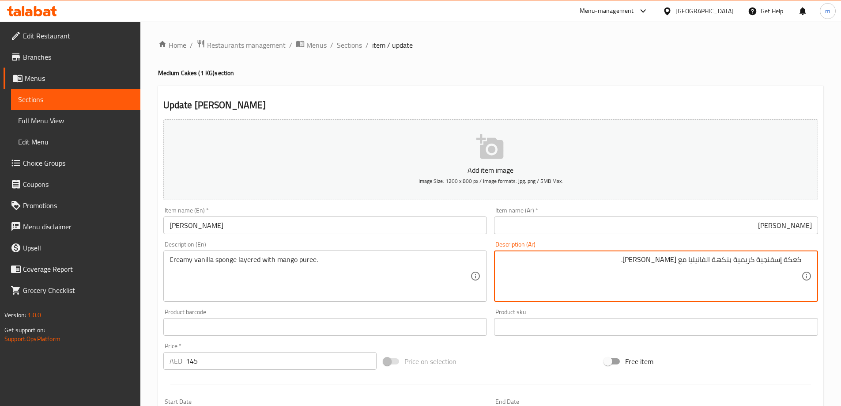
drag, startPoint x: 783, startPoint y: 261, endPoint x: 798, endPoint y: 267, distance: 15.5
click at [798, 267] on textarea "كعكة إسفنجية كريمية بنكهة الفانيليا مع هريس المانجو." at bounding box center [650, 276] width 301 height 42
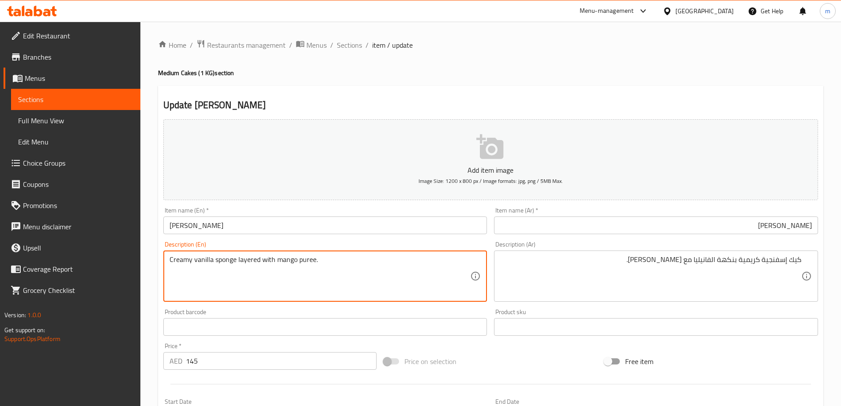
click at [237, 267] on textarea "Creamy vanilla sponge layered with mango puree." at bounding box center [319, 276] width 301 height 42
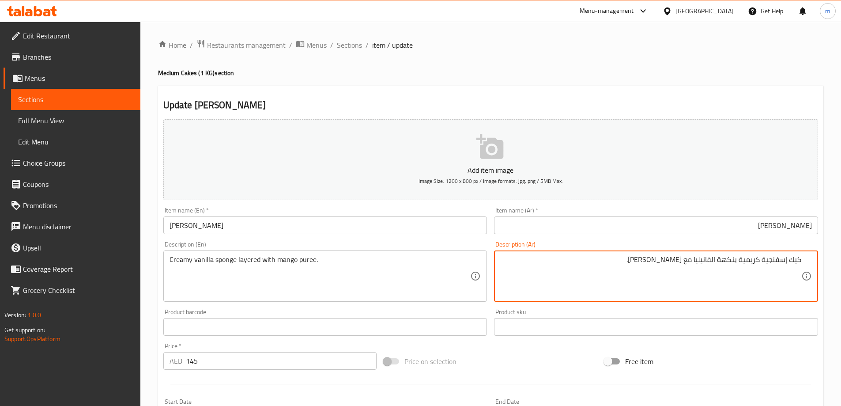
paste textarea "اسفنجة فانيليا كريمية مغطاة بطبقة من"
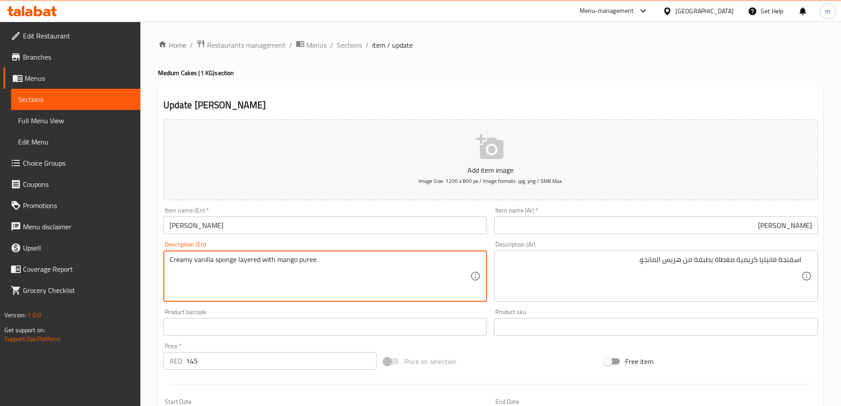
click at [305, 260] on textarea "Creamy vanilla sponge layered with mango puree." at bounding box center [319, 276] width 301 height 42
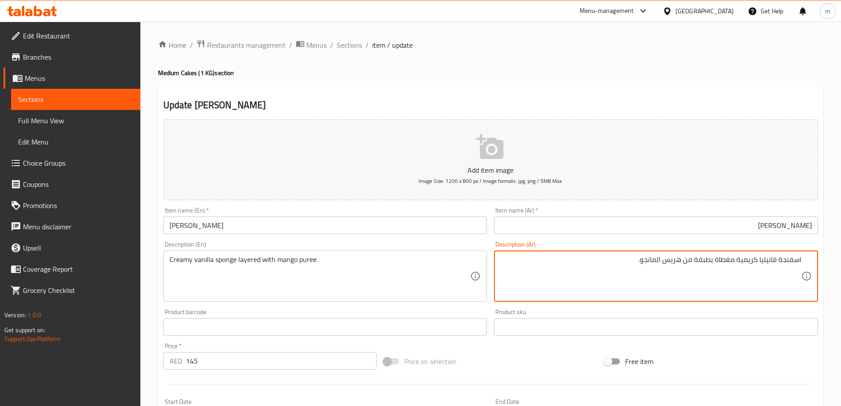
click at [672, 263] on textarea "اسفنجة فانيليا كريمية مغطاة بطبقة من هريس المانجو." at bounding box center [650, 276] width 301 height 42
paste textarea "بيوريه"
drag, startPoint x: 694, startPoint y: 259, endPoint x: 733, endPoint y: 265, distance: 39.3
click at [733, 265] on textarea "اسفنجة فانيليا كريمية مغطاة بطبقة من مانجو بيوريه." at bounding box center [650, 276] width 301 height 42
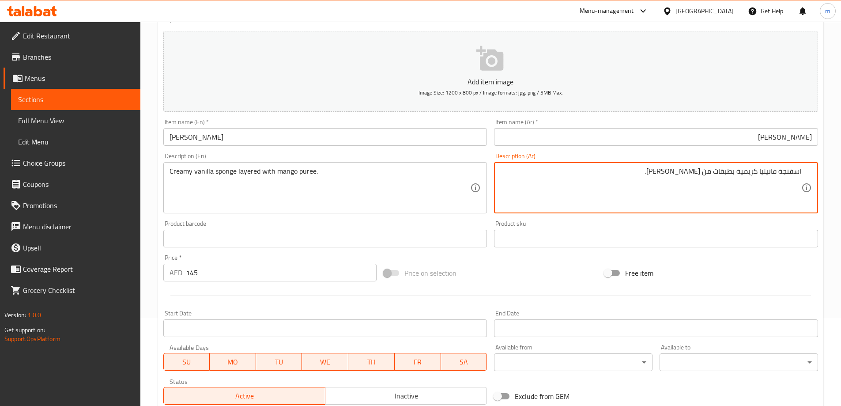
scroll to position [218, 0]
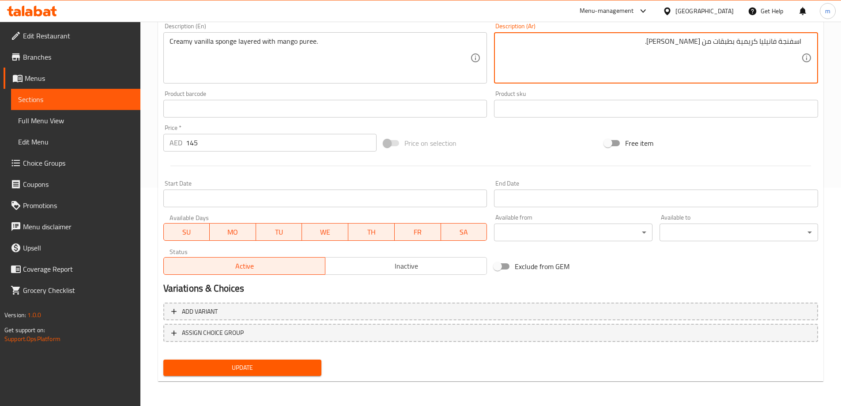
type textarea "اسفنجة فانيليا كريمية بطبقات من مانجو بيوريه."
click at [263, 373] on span "Update" at bounding box center [242, 367] width 144 height 11
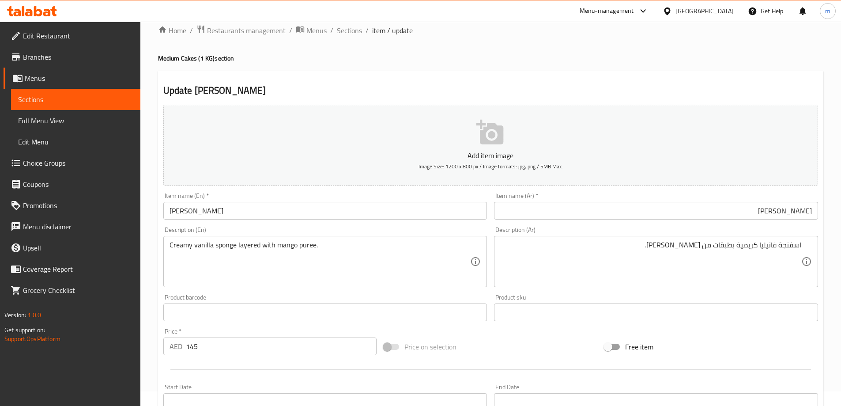
scroll to position [0, 0]
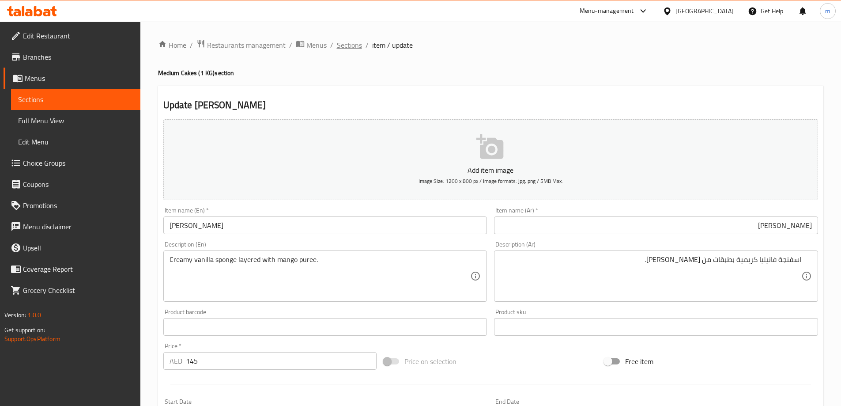
click at [352, 44] on span "Sections" at bounding box center [349, 45] width 25 height 11
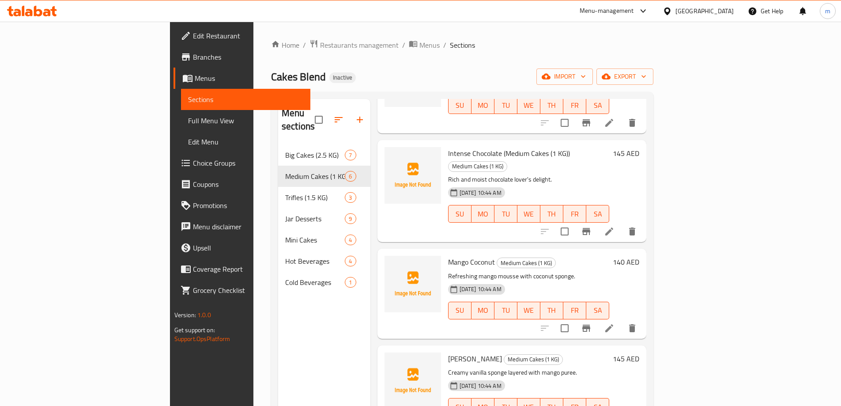
scroll to position [195, 0]
click at [621, 319] on li at bounding box center [609, 327] width 25 height 16
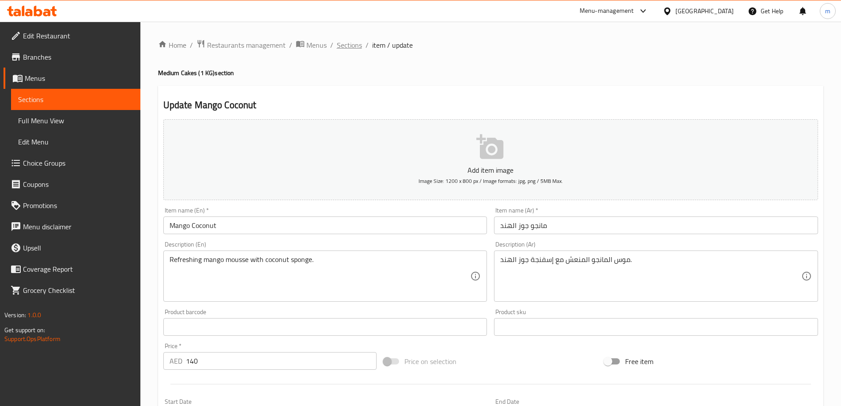
click at [353, 48] on span "Sections" at bounding box center [349, 45] width 25 height 11
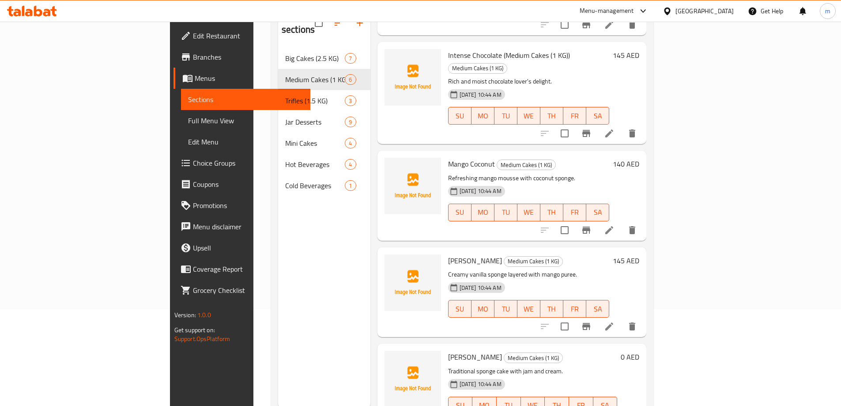
scroll to position [124, 0]
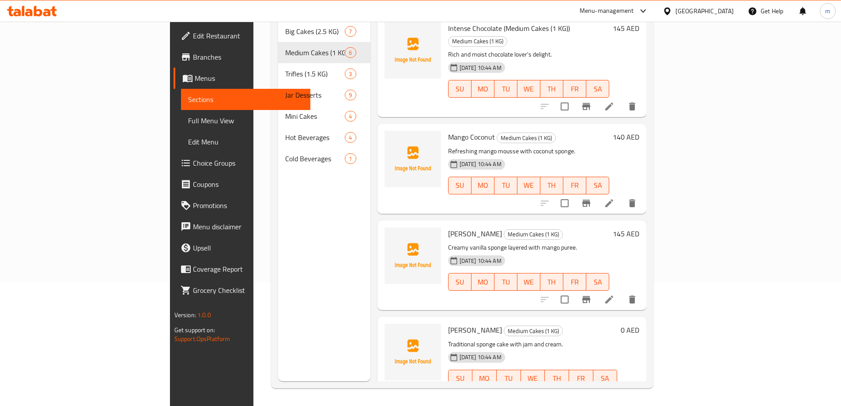
click at [614, 391] on icon at bounding box center [609, 396] width 11 height 11
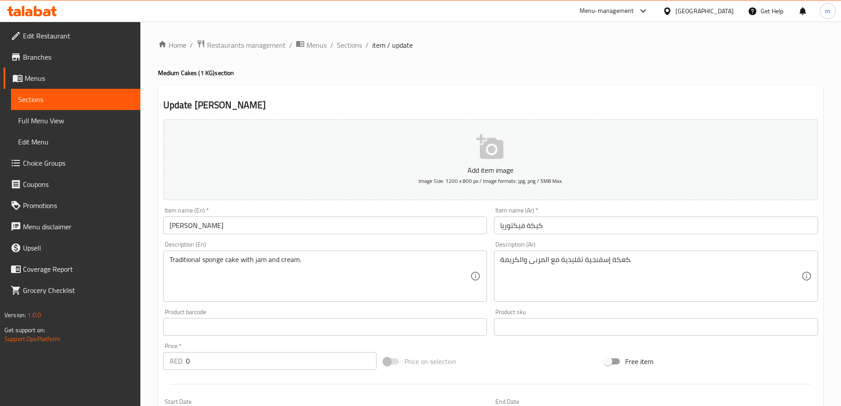
click at [566, 229] on input "كيكة فيكتوريا" at bounding box center [656, 225] width 324 height 18
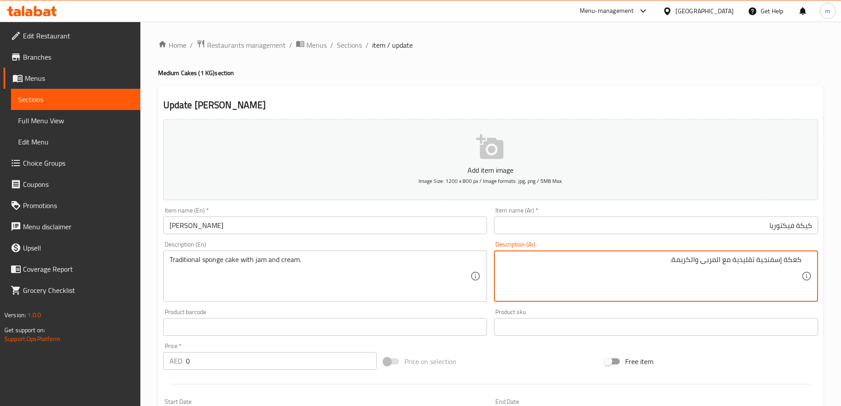
click at [302, 230] on input "Victoria Cake" at bounding box center [325, 225] width 324 height 18
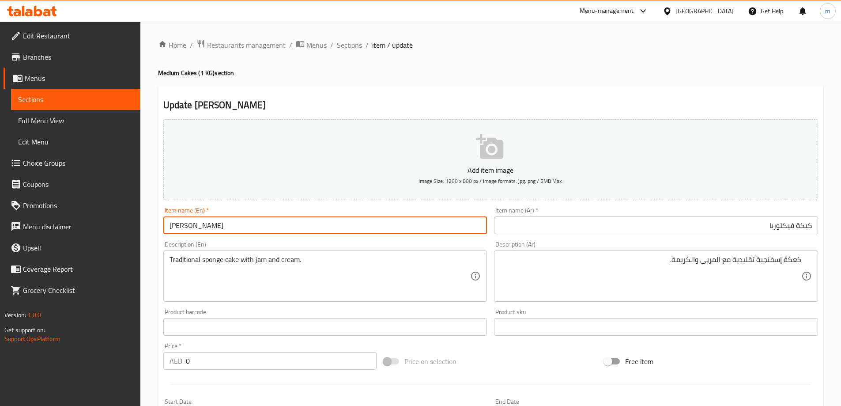
click at [301, 230] on input "Victoria Cake" at bounding box center [325, 225] width 324 height 18
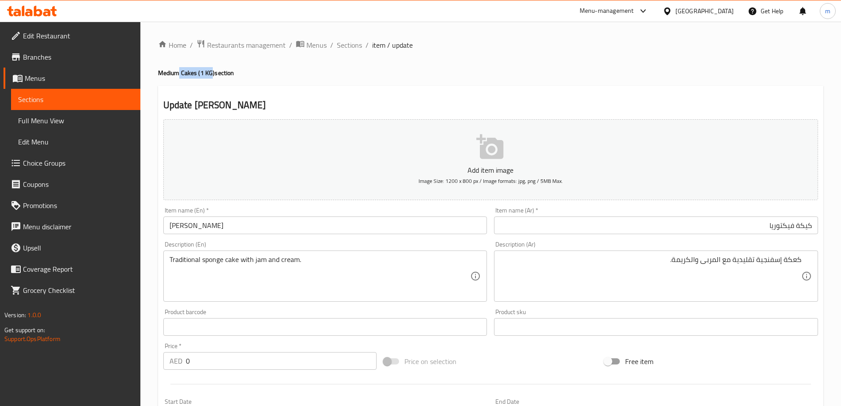
drag, startPoint x: 213, startPoint y: 70, endPoint x: 178, endPoint y: 72, distance: 34.5
click at [178, 72] on h4 "Medium Cakes (1 KG) section" at bounding box center [490, 72] width 665 height 9
click at [208, 75] on h4 "Medium Cakes (1 KG) section" at bounding box center [490, 72] width 665 height 9
drag, startPoint x: 214, startPoint y: 72, endPoint x: 160, endPoint y: 76, distance: 54.1
click at [160, 76] on h4 "Medium Cakes (1 KG) section" at bounding box center [490, 72] width 665 height 9
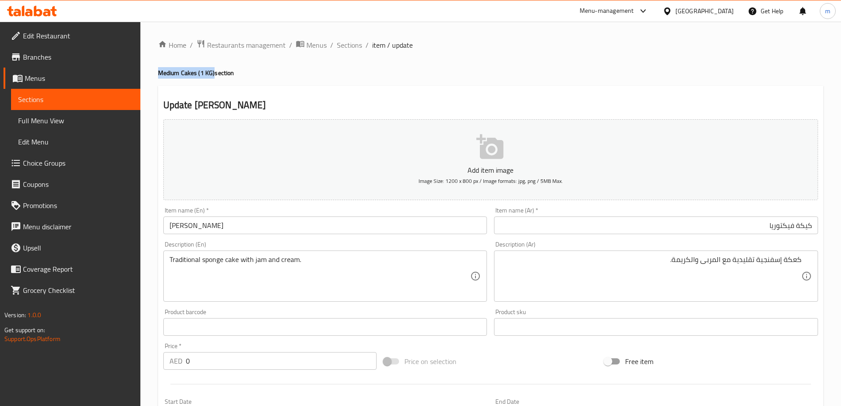
copy h4 "Medium Cakes (1 KG)"
click at [252, 222] on input "Victoria Cake" at bounding box center [325, 225] width 324 height 18
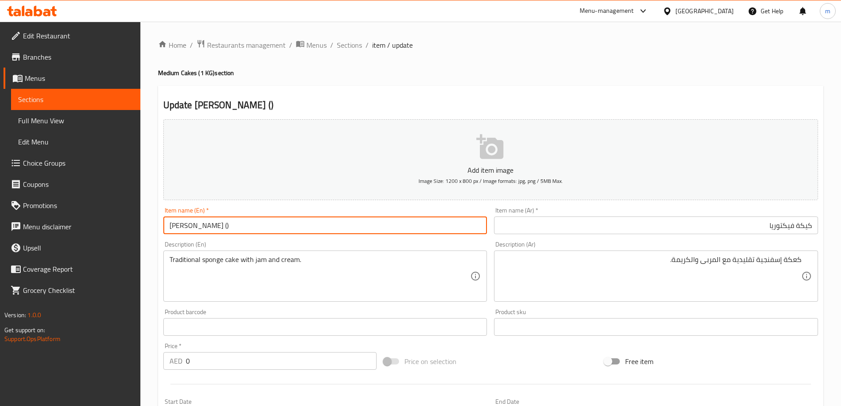
paste input "Medium Cakes (1 KG)"
type input "Victoria Cake (Medium Cakes (1 KG))"
click at [668, 226] on input "كيكة فيكتوريا" at bounding box center [656, 225] width 324 height 18
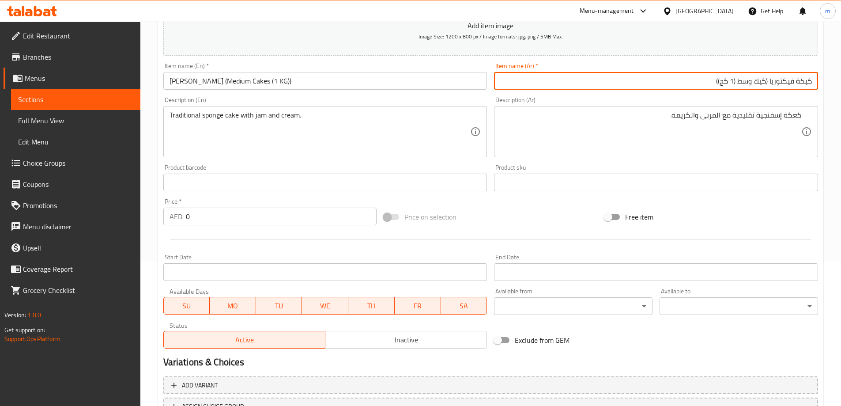
scroll to position [86, 0]
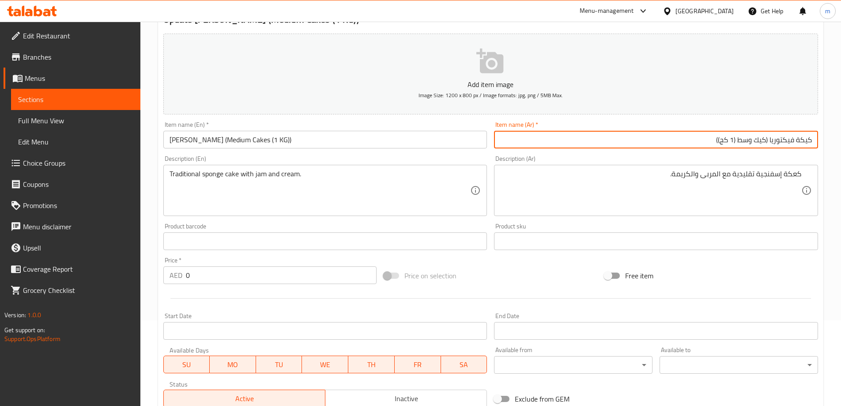
type input "كيكة فيكتوريا (كيك وسط (1 كج))"
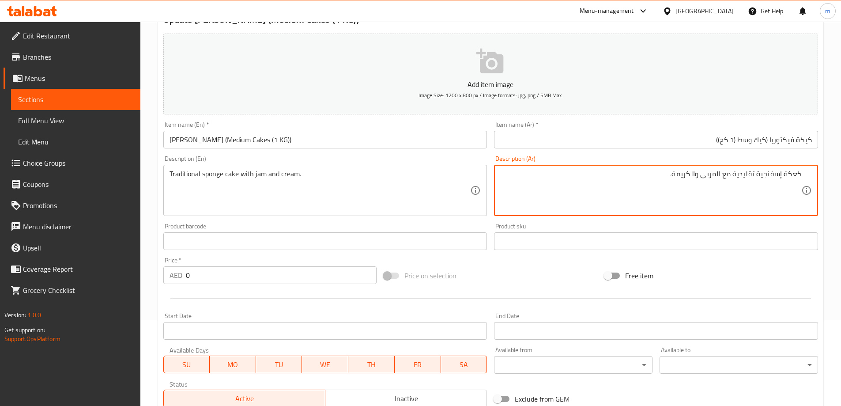
drag, startPoint x: 787, startPoint y: 174, endPoint x: 790, endPoint y: 176, distance: 4.5
type textarea "كيك إسفنجية تقليدية مع المربى والكريمة."
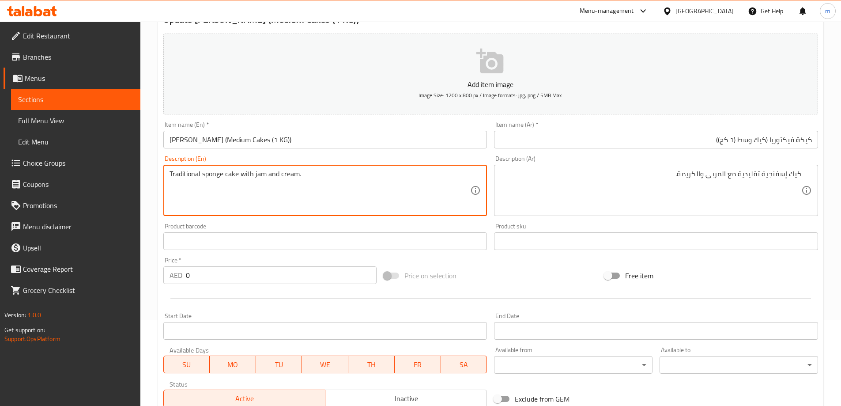
drag, startPoint x: 234, startPoint y: 173, endPoint x: 177, endPoint y: 177, distance: 57.9
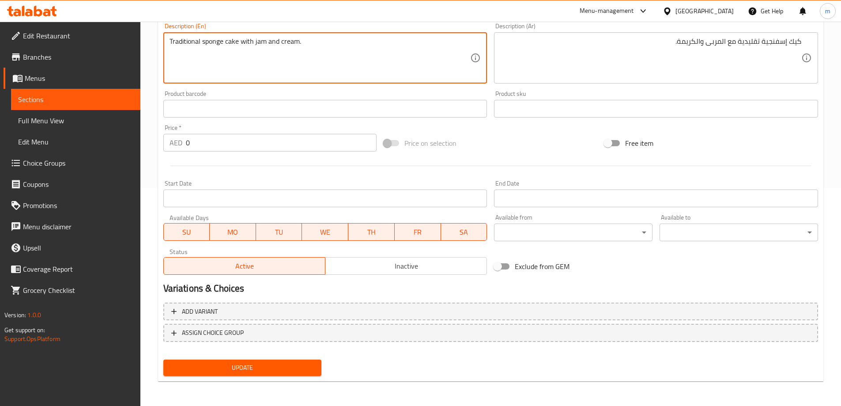
click at [297, 369] on span "Update" at bounding box center [242, 367] width 144 height 11
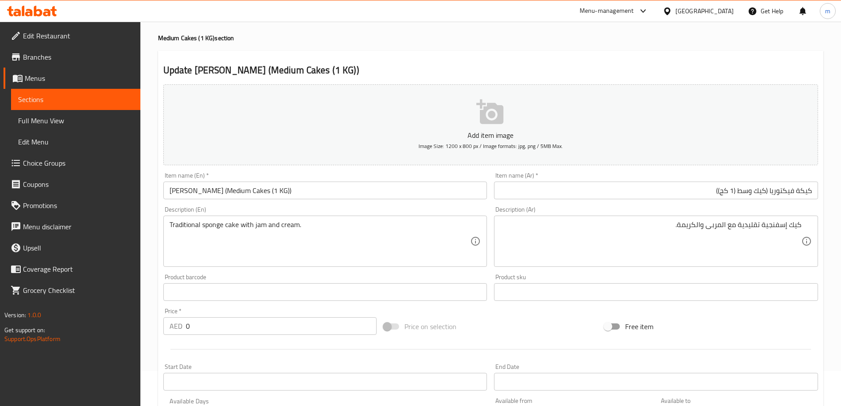
scroll to position [0, 0]
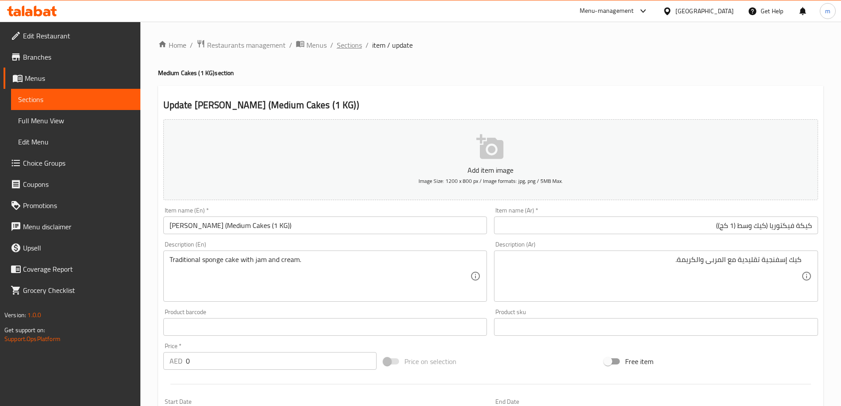
click at [355, 45] on span "Sections" at bounding box center [349, 45] width 25 height 11
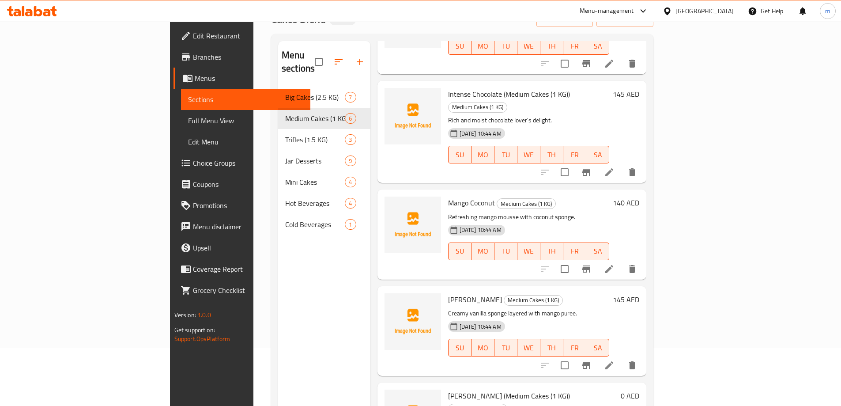
scroll to position [124, 0]
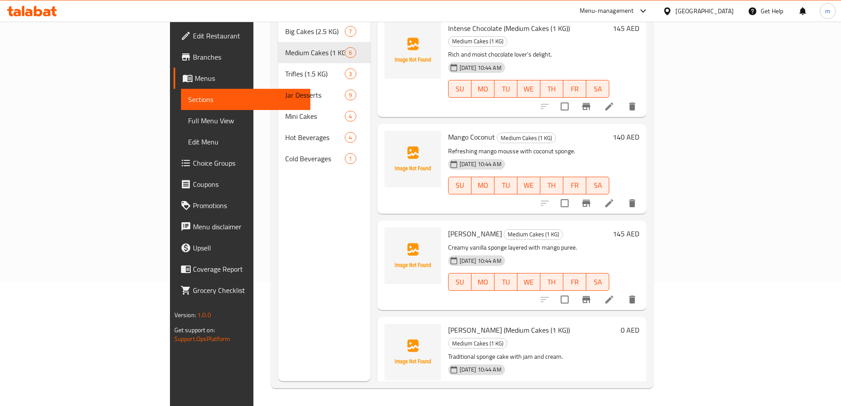
click at [617, 324] on h6 "Victoria Cake (Medium Cakes (1 KG)) Medium Cakes (1 KG)" at bounding box center [532, 336] width 169 height 25
drag, startPoint x: 442, startPoint y: 304, endPoint x: 406, endPoint y: 305, distance: 35.8
click at [448, 323] on span "Victoria Cake (Medium Cakes (1 KG))" at bounding box center [509, 329] width 122 height 13
copy span "Victoria Cake"
click at [617, 324] on h6 "Victoria Cake (Medium Cakes (1 KG)) Medium Cakes (1 KG)" at bounding box center [532, 336] width 169 height 25
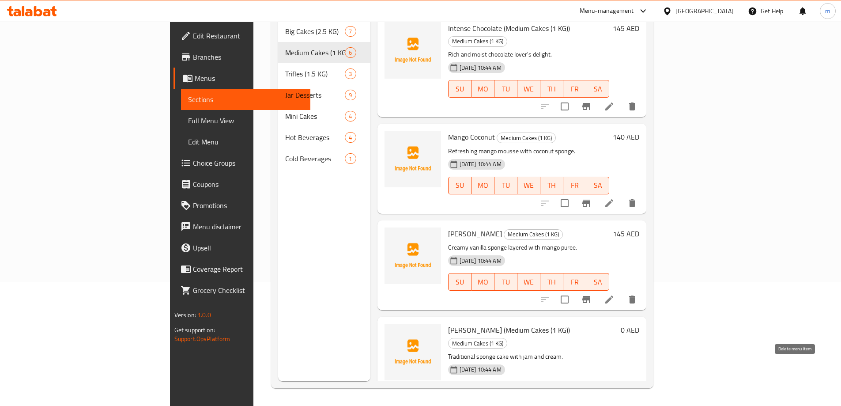
click at [635, 404] on icon "delete" at bounding box center [632, 408] width 6 height 8
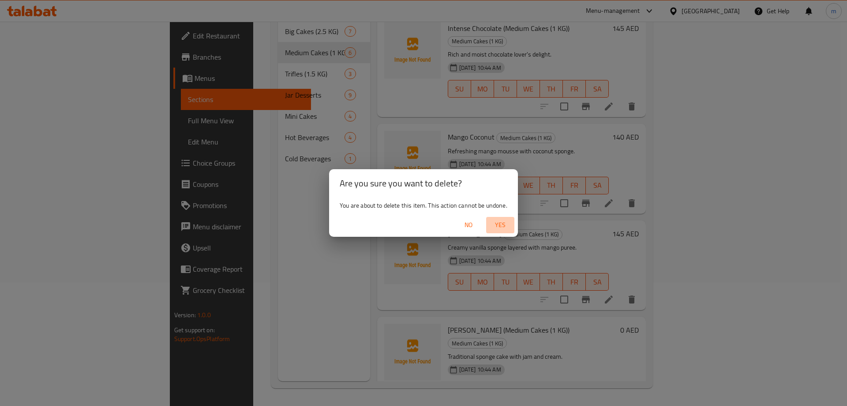
click at [497, 224] on span "Yes" at bounding box center [500, 224] width 21 height 11
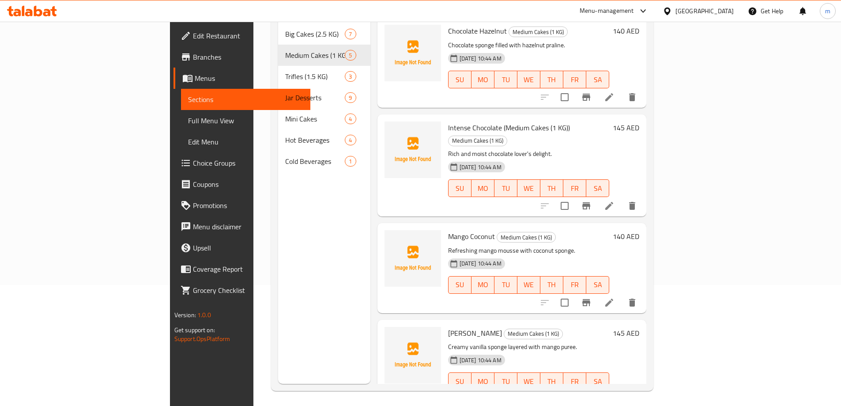
scroll to position [35, 0]
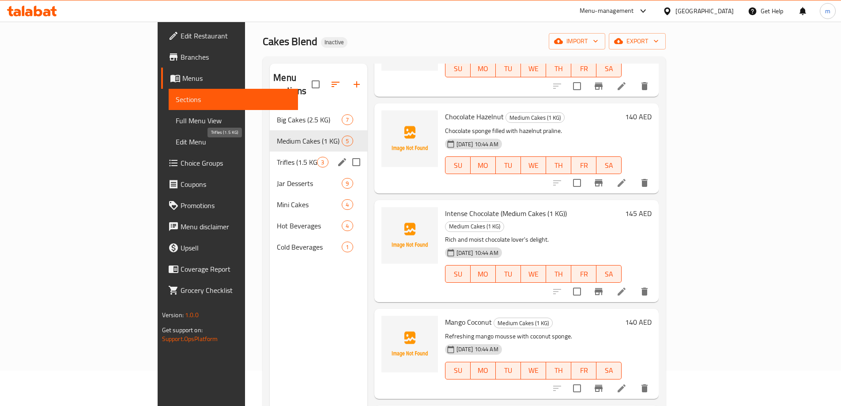
click at [277, 157] on span "Trifles (1.5 KG)" at bounding box center [297, 162] width 40 height 11
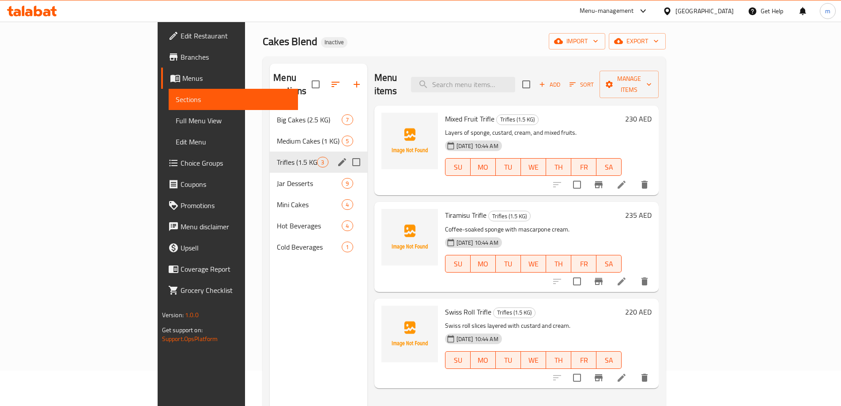
click at [335, 155] on div "Menu sections" at bounding box center [341, 161] width 13 height 13
click at [338, 158] on icon "edit" at bounding box center [342, 162] width 8 height 8
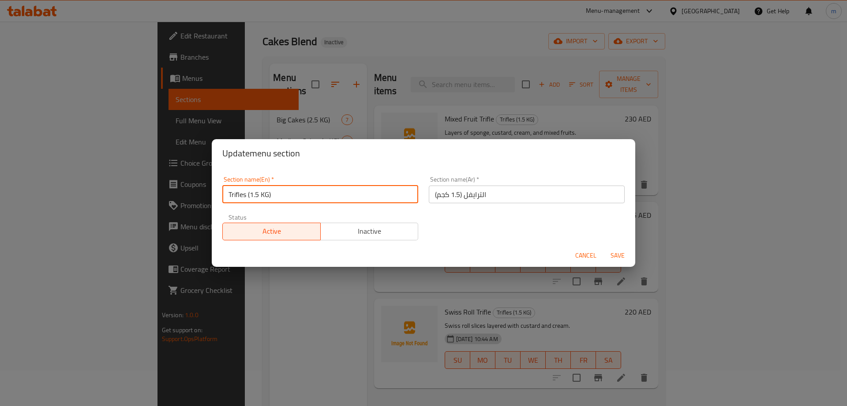
drag, startPoint x: 246, startPoint y: 196, endPoint x: 214, endPoint y: 196, distance: 32.7
click at [214, 196] on div "Section name(En)   * Trifles (1.5 KG) Section name(En) * Section name(Ar)   * ا…" at bounding box center [424, 205] width 424 height 76
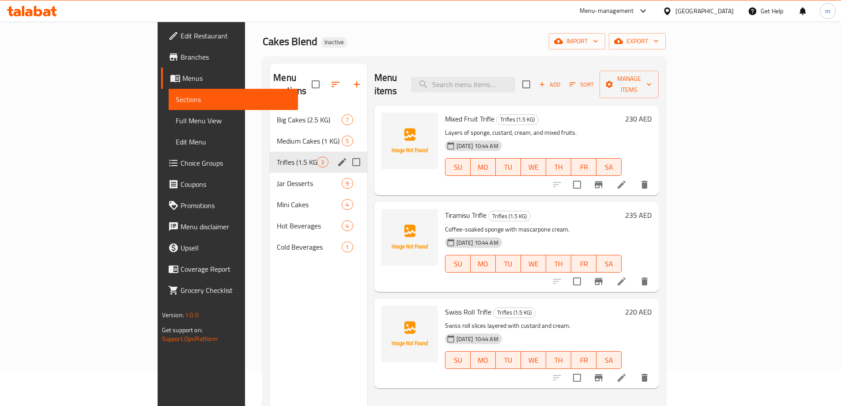
click at [337, 157] on icon "edit" at bounding box center [342, 162] width 11 height 11
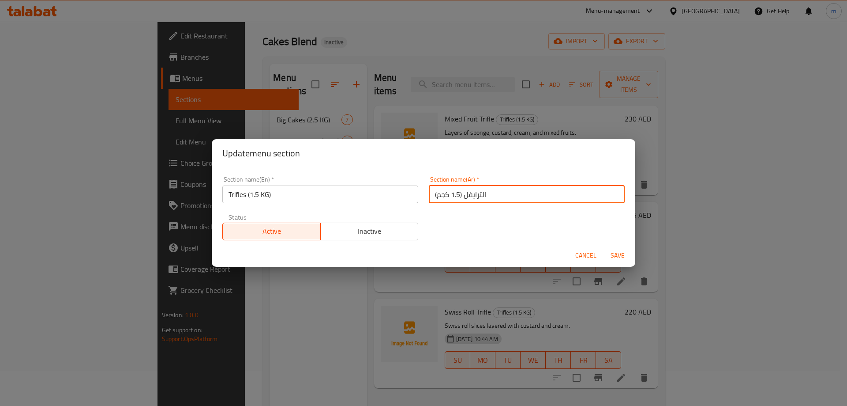
drag, startPoint x: 461, startPoint y: 195, endPoint x: 497, endPoint y: 195, distance: 35.8
click at [497, 195] on input "الترايفل (1.5 كجم)" at bounding box center [527, 194] width 196 height 18
paste input "text"
type input "ترايفلز (1.5 كجم)"
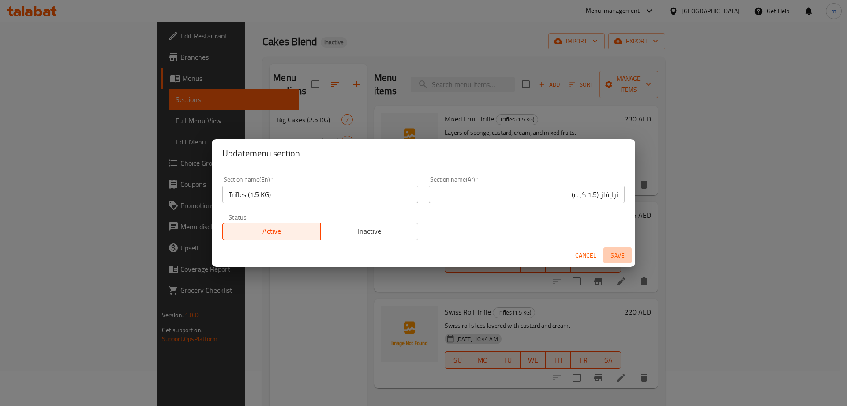
click at [620, 254] on span "Save" at bounding box center [617, 255] width 21 height 11
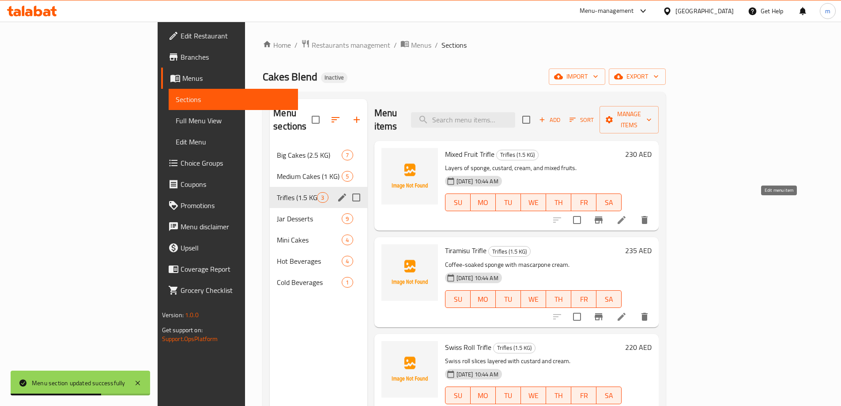
click at [627, 215] on icon at bounding box center [621, 220] width 11 height 11
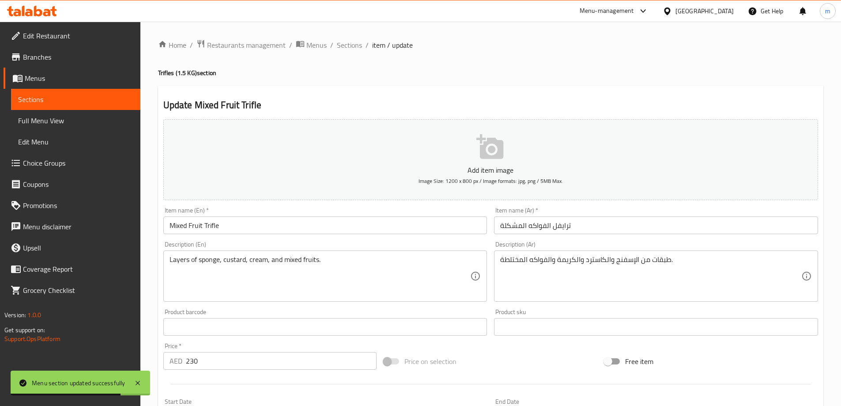
click at [649, 224] on input "ترايفل الفواكه المشكلة" at bounding box center [656, 225] width 324 height 18
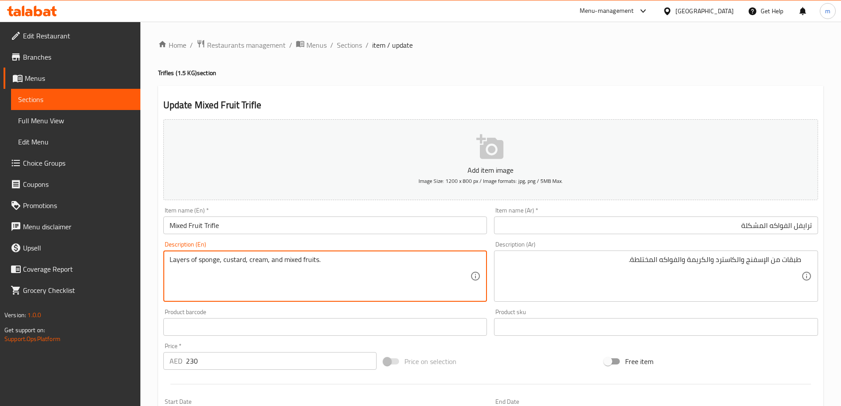
click at [236, 261] on textarea "Layers of sponge, custard, cream, and mixed fruits." at bounding box center [319, 276] width 301 height 42
drag, startPoint x: 249, startPoint y: 260, endPoint x: 268, endPoint y: 262, distance: 18.7
click at [268, 262] on textarea "Layers of sponge, custard, cream, and mixed fruits." at bounding box center [319, 276] width 301 height 42
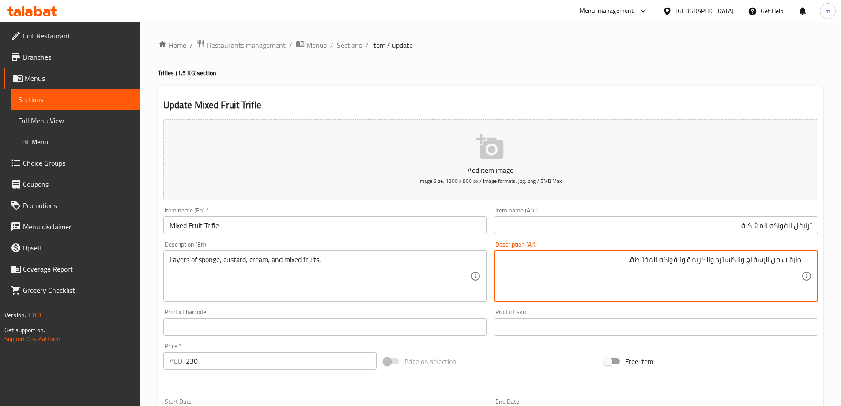
click at [644, 258] on textarea "طبقات من الإسفنج والكاسترد والكريمة والفواكه المختلطة." at bounding box center [650, 276] width 301 height 42
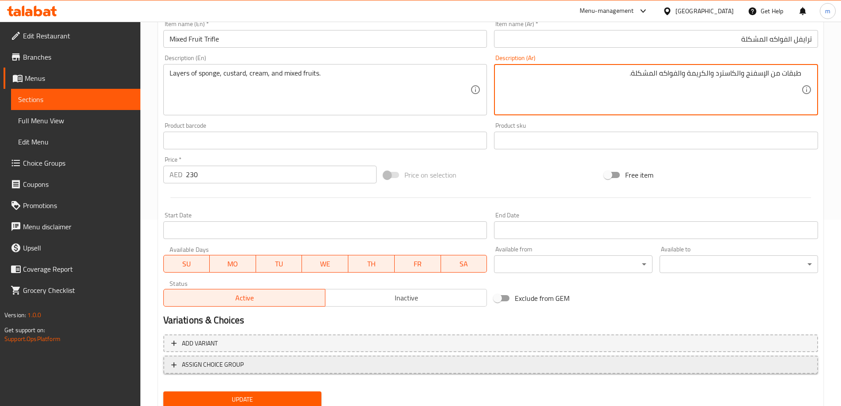
scroll to position [218, 0]
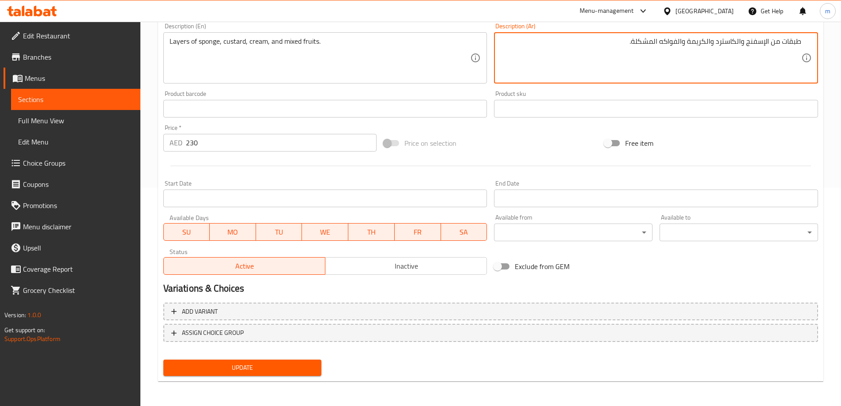
type textarea "طبقات من الإسفنج والكاسترد والكريمة والفواكه المشكلة."
click at [261, 363] on span "Update" at bounding box center [242, 367] width 144 height 11
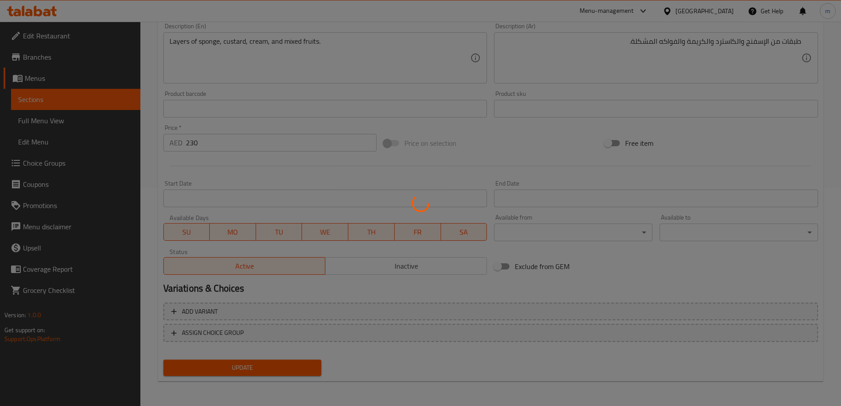
scroll to position [0, 0]
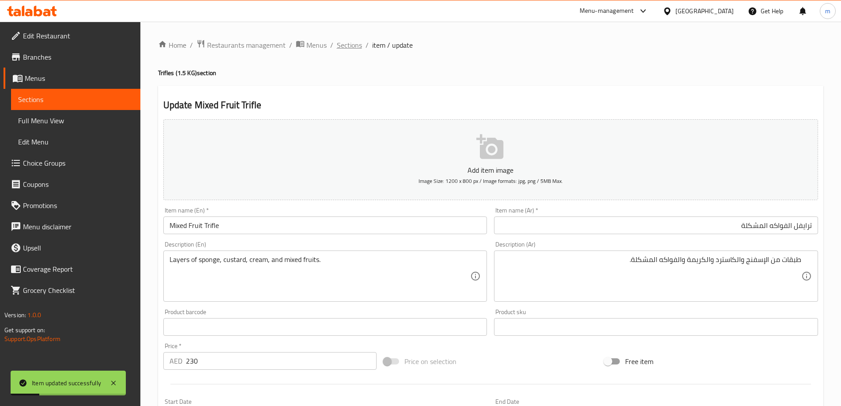
click at [350, 42] on span "Sections" at bounding box center [349, 45] width 25 height 11
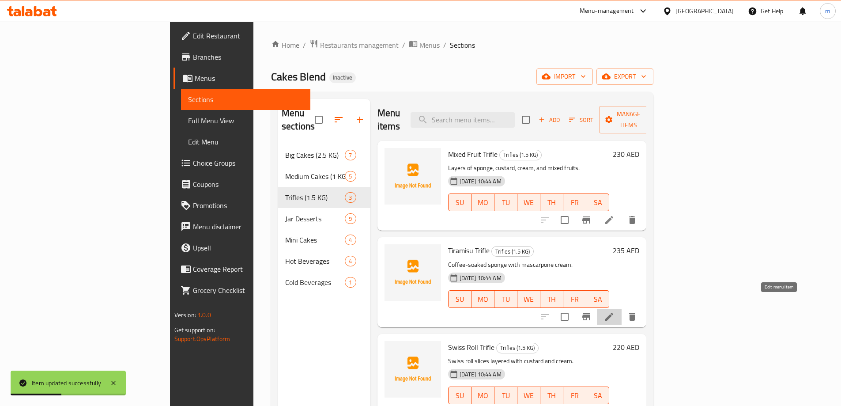
click at [613, 312] on icon at bounding box center [609, 316] width 8 height 8
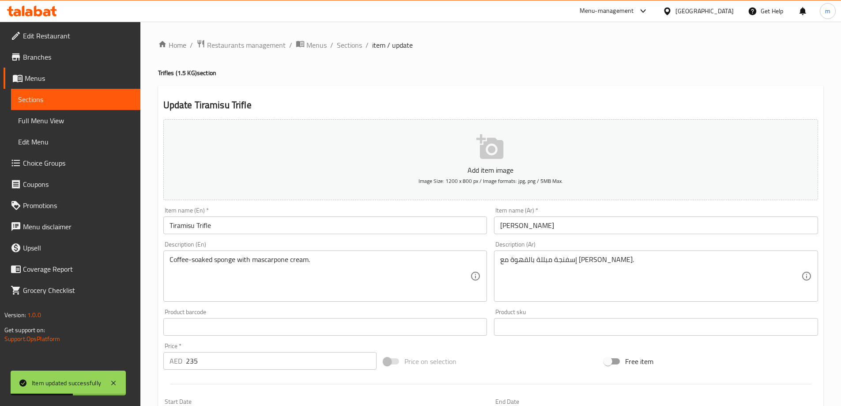
click at [623, 233] on input "تيراميسو ترايفل" at bounding box center [656, 225] width 324 height 18
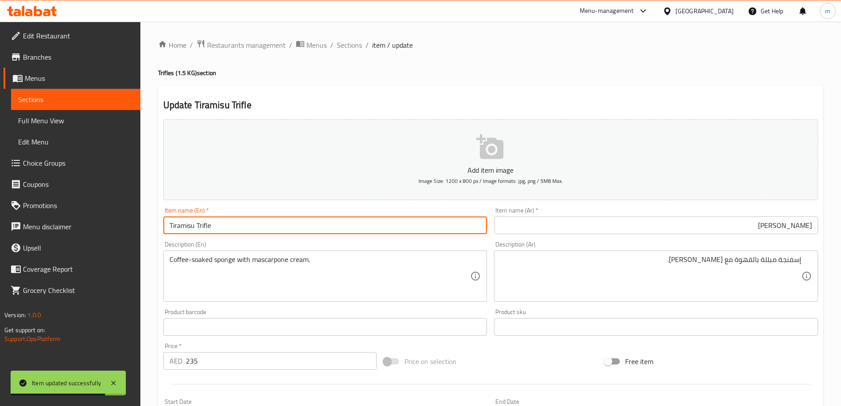
drag, startPoint x: 189, startPoint y: 226, endPoint x: 161, endPoint y: 231, distance: 29.1
click at [161, 231] on div "Item name (En)   * Tiramisu Trifle Item name (En) *" at bounding box center [325, 220] width 331 height 34
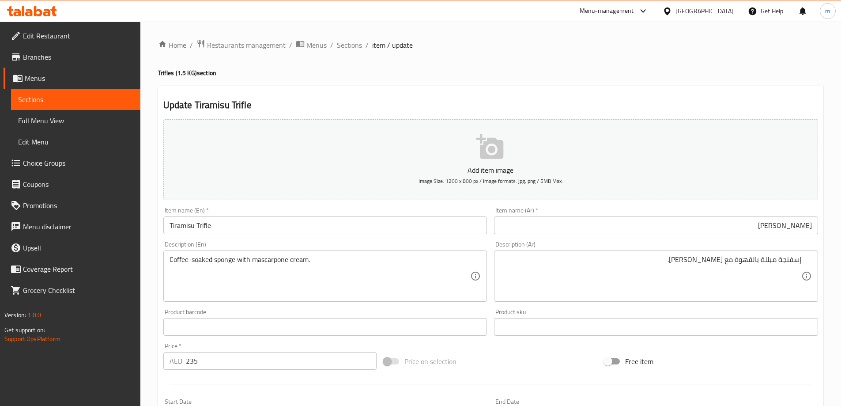
click at [199, 255] on textarea "Coffee-soaked sponge with mascarpone cream." at bounding box center [319, 276] width 301 height 42
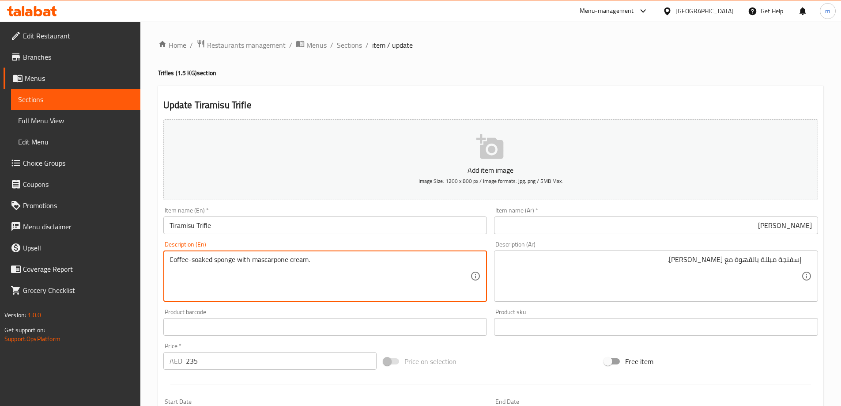
drag, startPoint x: 213, startPoint y: 259, endPoint x: 117, endPoint y: 261, distance: 95.4
click at [117, 261] on div "Edit Restaurant Branches Menus Sections Full Menu View Edit Menu Choice Groups …" at bounding box center [420, 323] width 841 height 602
click at [226, 265] on textarea "Coffee-soaked sponge with mascarpone cream." at bounding box center [319, 276] width 301 height 42
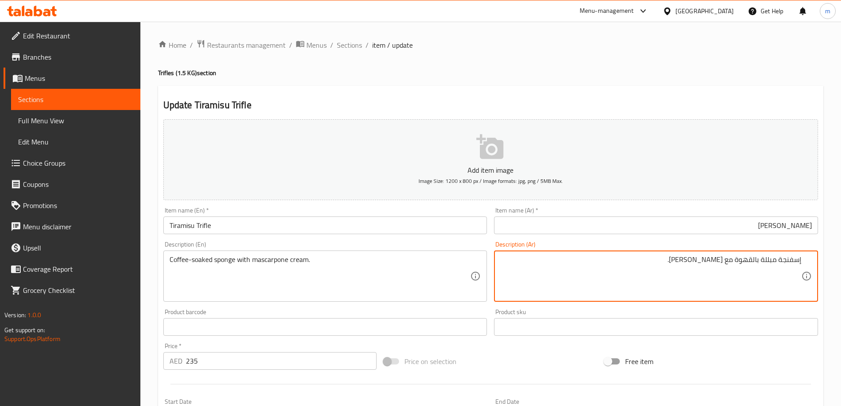
drag, startPoint x: 760, startPoint y: 259, endPoint x: 777, endPoint y: 262, distance: 17.0
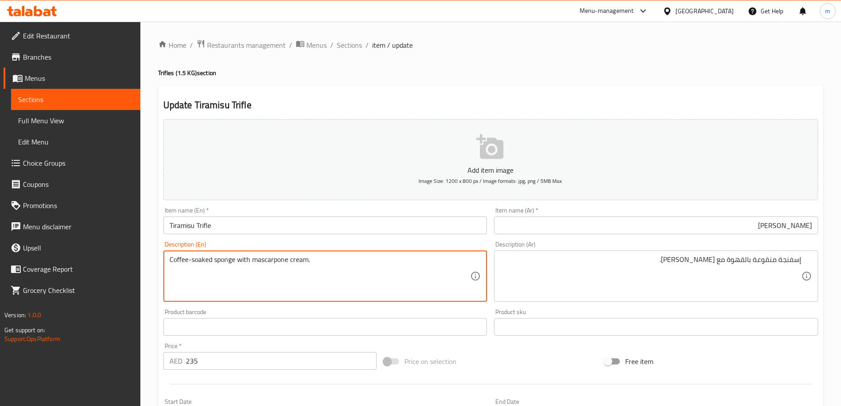
click at [269, 259] on textarea "Coffee-soaked sponge with mascarpone cream." at bounding box center [319, 276] width 301 height 42
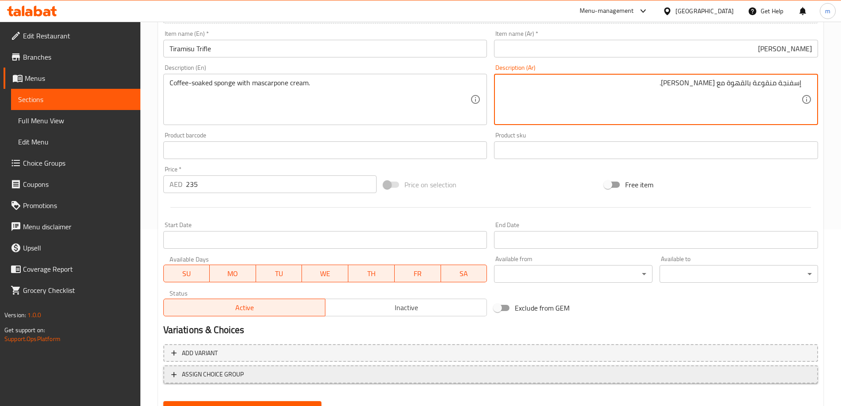
scroll to position [218, 0]
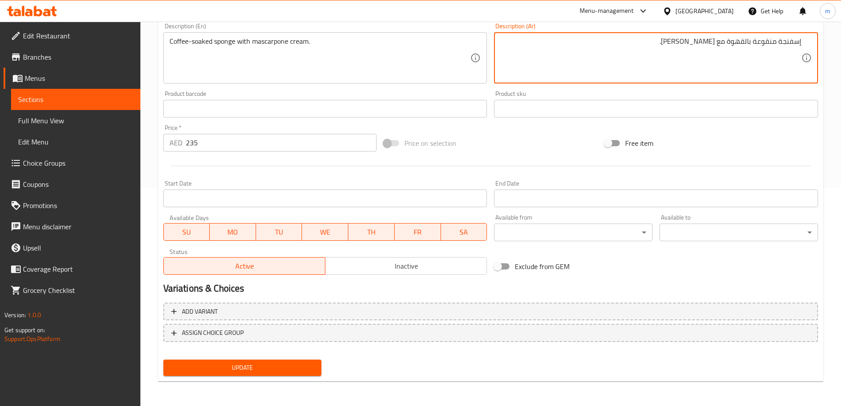
type textarea "إسفنجة منقوعة بالقهوة مع كريمة ماسكاربوني."
click at [292, 373] on span "Update" at bounding box center [242, 367] width 144 height 11
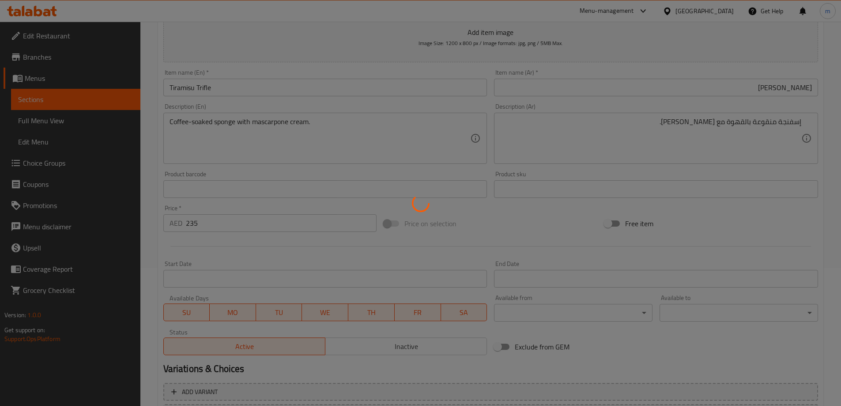
scroll to position [0, 0]
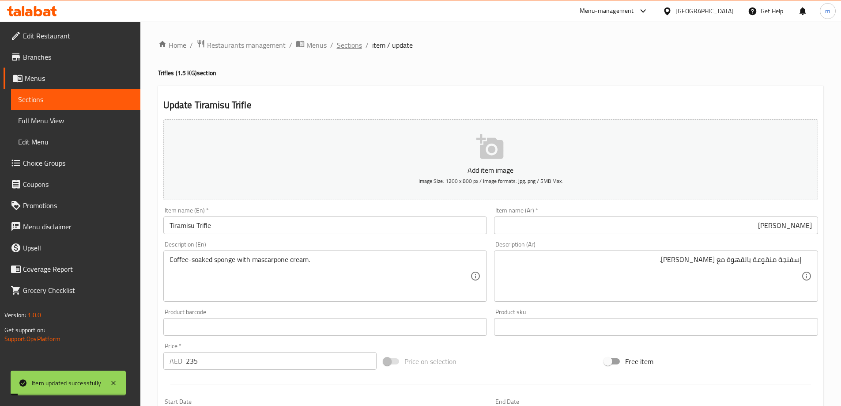
click at [356, 43] on span "Sections" at bounding box center [349, 45] width 25 height 11
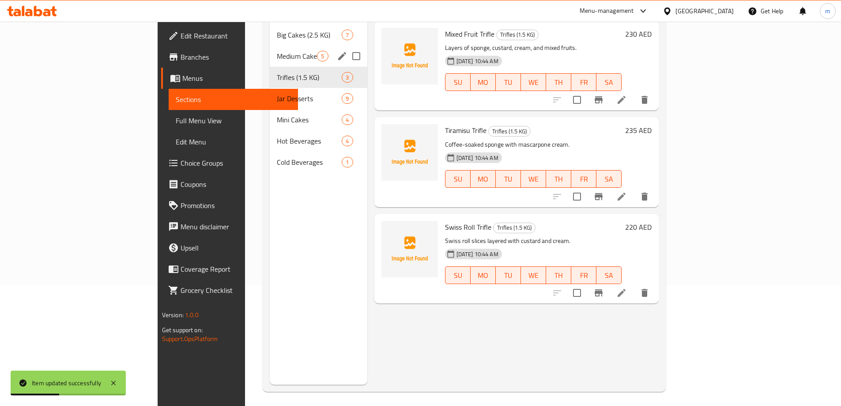
scroll to position [124, 0]
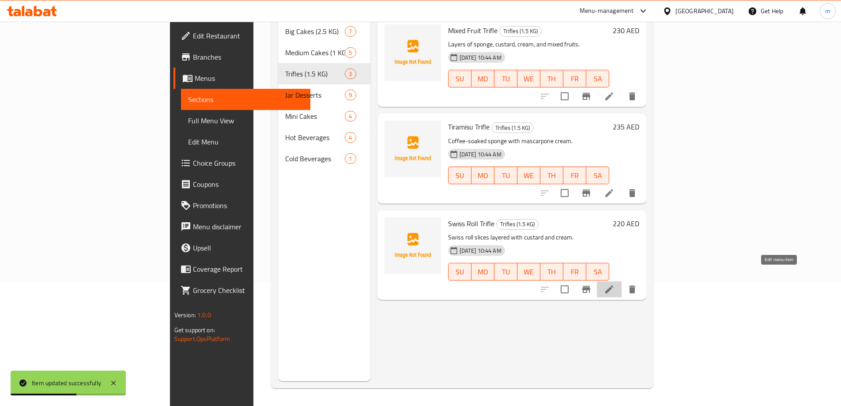
click at [614, 284] on icon at bounding box center [609, 289] width 11 height 11
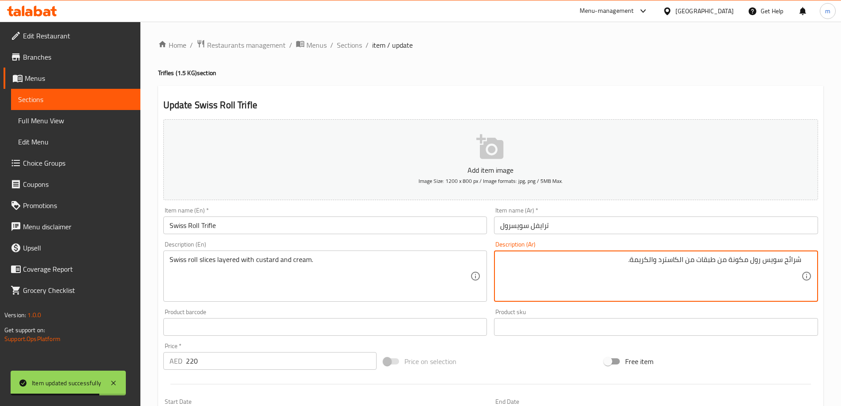
click at [602, 226] on input "ترايفل سويسرول" at bounding box center [656, 225] width 324 height 18
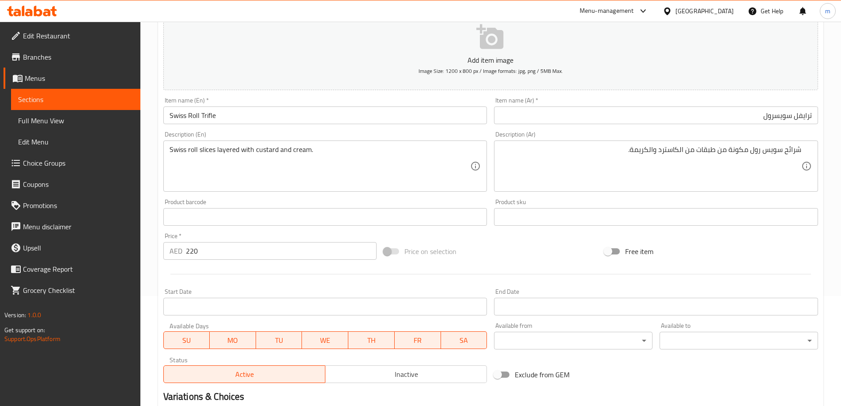
scroll to position [88, 0]
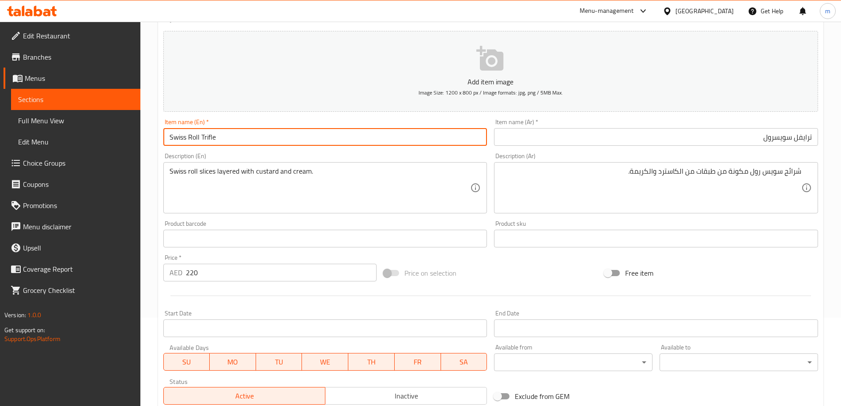
drag, startPoint x: 187, startPoint y: 134, endPoint x: 161, endPoint y: 139, distance: 26.4
click at [161, 139] on div "Item name (En)   * Swiss Roll Trifle Item name (En) *" at bounding box center [325, 132] width 331 height 34
click at [175, 141] on input "Swiss Roll Trifle" at bounding box center [325, 137] width 324 height 18
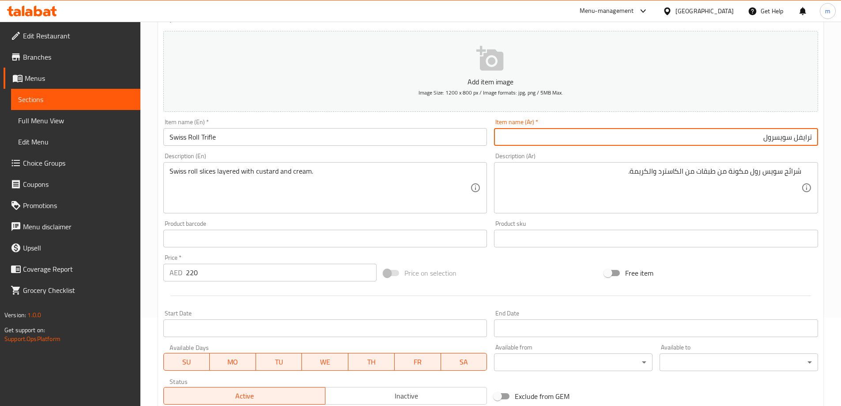
click at [661, 136] on input "ترايفل سويسرول" at bounding box center [656, 137] width 324 height 18
type input "ترايفل سويس رول"
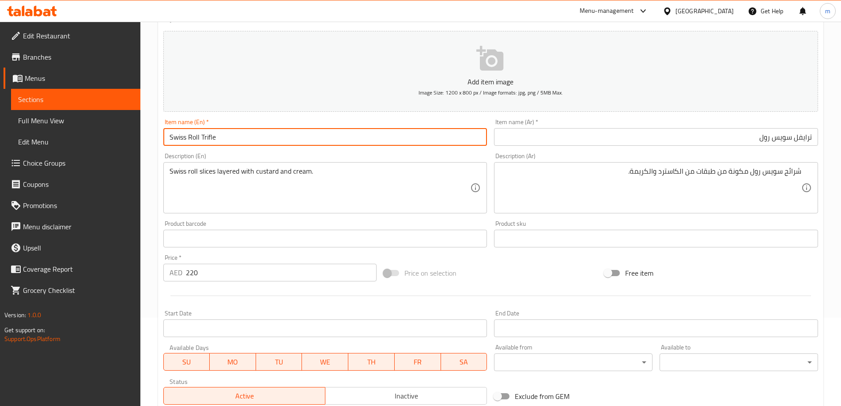
click at [233, 142] on input "Swiss Roll Trifle" at bounding box center [325, 137] width 324 height 18
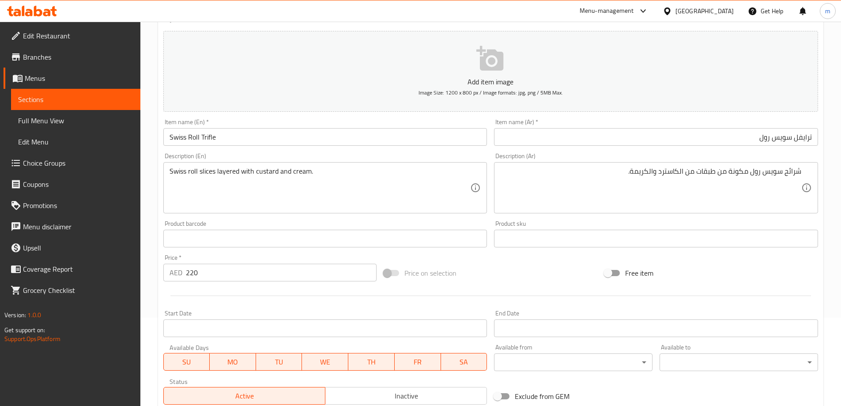
click at [253, 138] on input "Swiss Roll Trifle" at bounding box center [325, 137] width 324 height 18
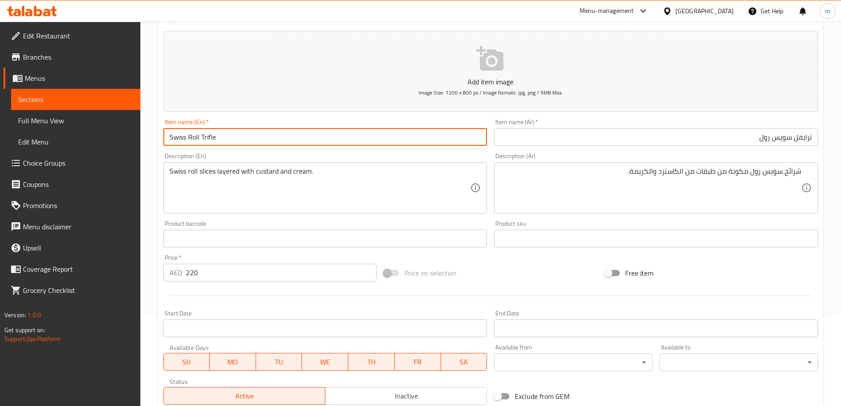
click at [253, 138] on input "Swiss Roll Trifle" at bounding box center [325, 137] width 324 height 18
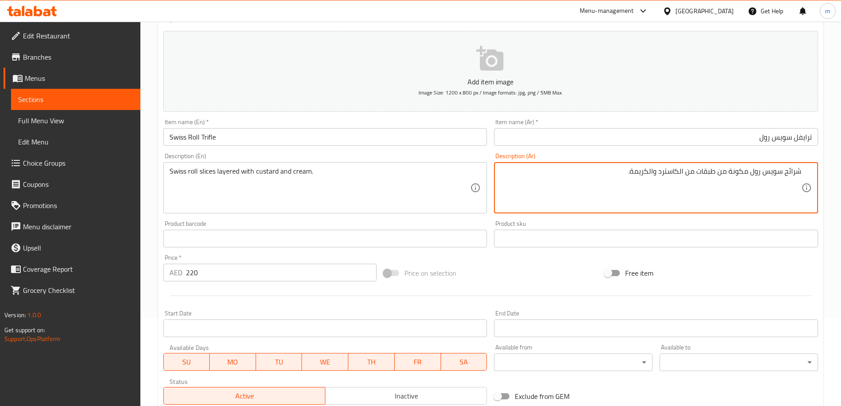
drag, startPoint x: 697, startPoint y: 173, endPoint x: 726, endPoint y: 177, distance: 29.0
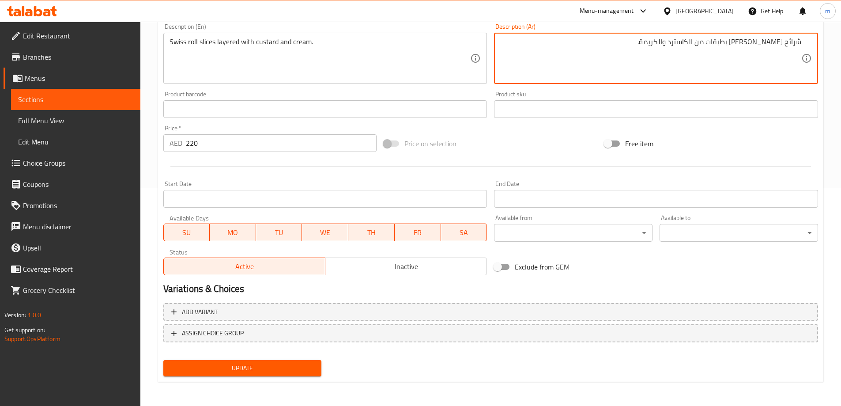
scroll to position [218, 0]
type textarea "شرائح سويس رول بطبقات من الكاسترد والكريمة."
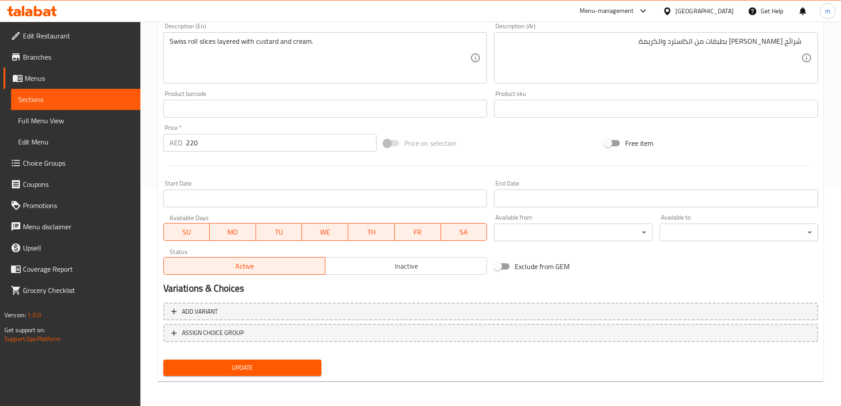
click at [181, 362] on span "Update" at bounding box center [242, 367] width 144 height 11
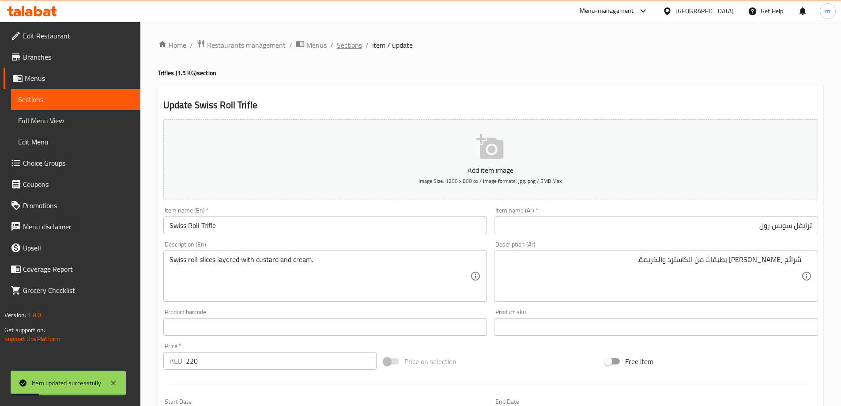
click at [352, 46] on span "Sections" at bounding box center [349, 45] width 25 height 11
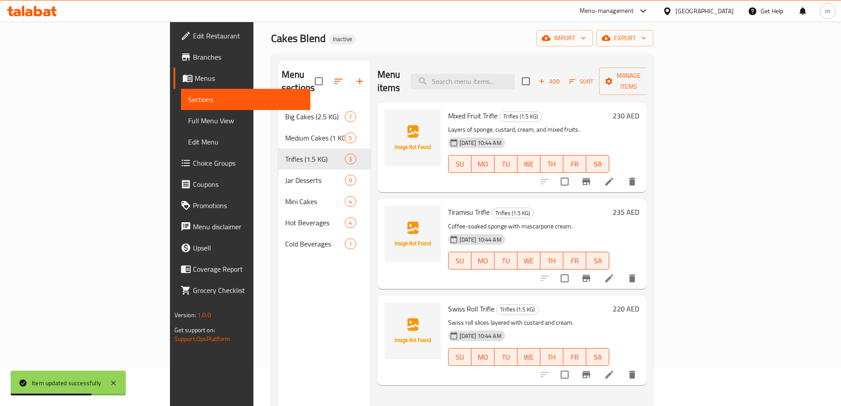
scroll to position [124, 0]
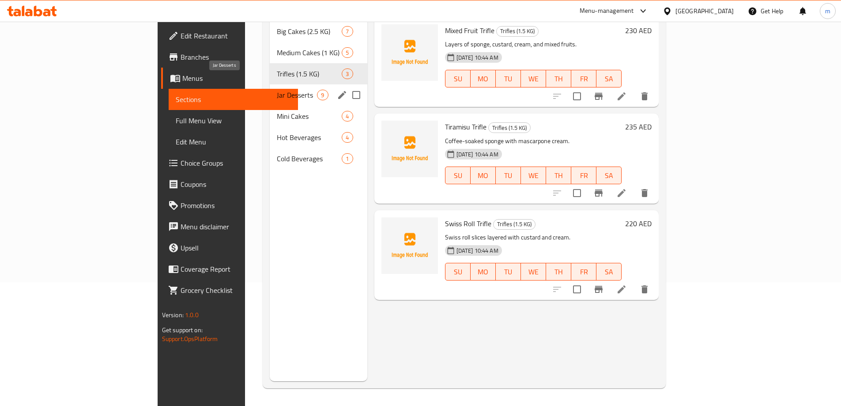
click at [277, 90] on span "Jar Desserts" at bounding box center [297, 95] width 40 height 11
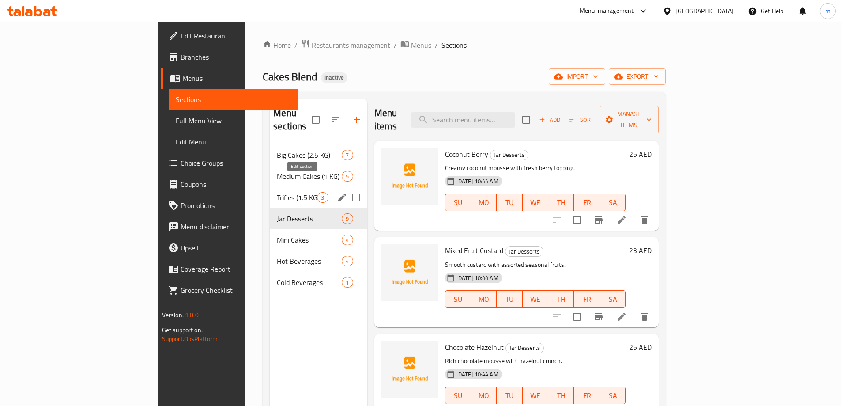
click at [337, 192] on icon "edit" at bounding box center [342, 197] width 11 height 11
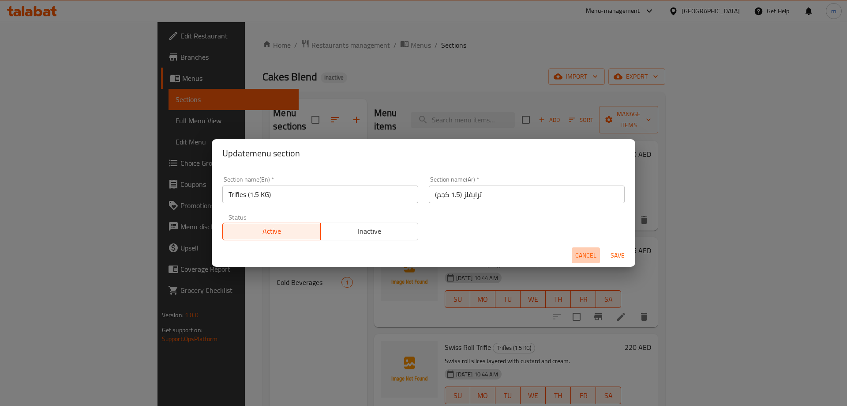
click at [580, 256] on span "Cancel" at bounding box center [586, 255] width 21 height 11
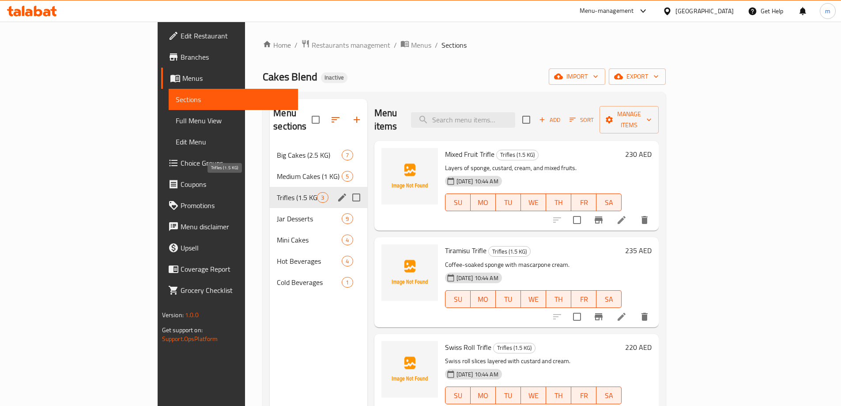
click at [277, 192] on span "Trifles (1.5 KG)" at bounding box center [297, 197] width 40 height 11
click at [277, 213] on span "Jar Desserts" at bounding box center [297, 218] width 40 height 11
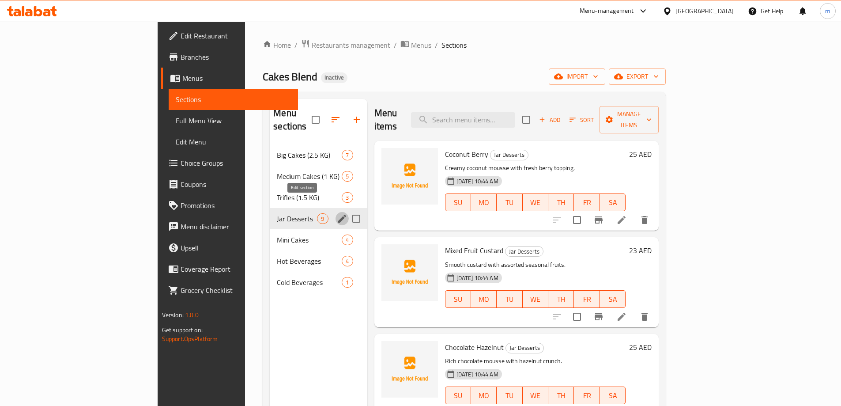
click at [338, 215] on icon "edit" at bounding box center [342, 219] width 8 height 8
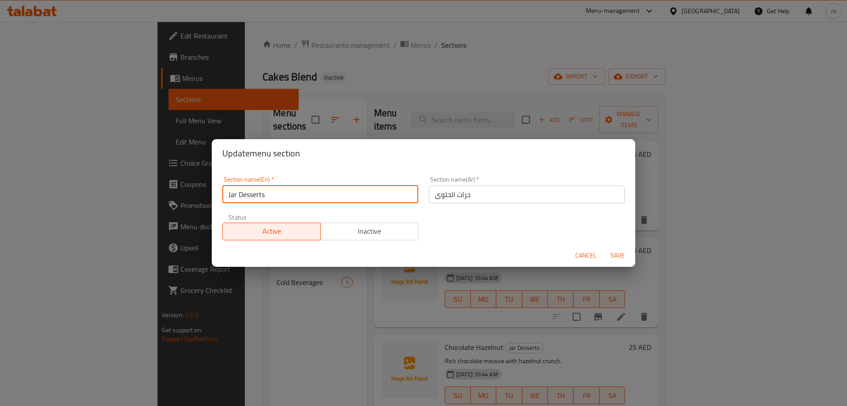
click at [237, 193] on input "Jar Desserts" at bounding box center [320, 194] width 196 height 18
click at [236, 193] on input "Jar Desserts" at bounding box center [320, 194] width 196 height 18
drag, startPoint x: 236, startPoint y: 193, endPoint x: 224, endPoint y: 199, distance: 12.6
click at [224, 199] on input "Jar Desserts" at bounding box center [320, 194] width 196 height 18
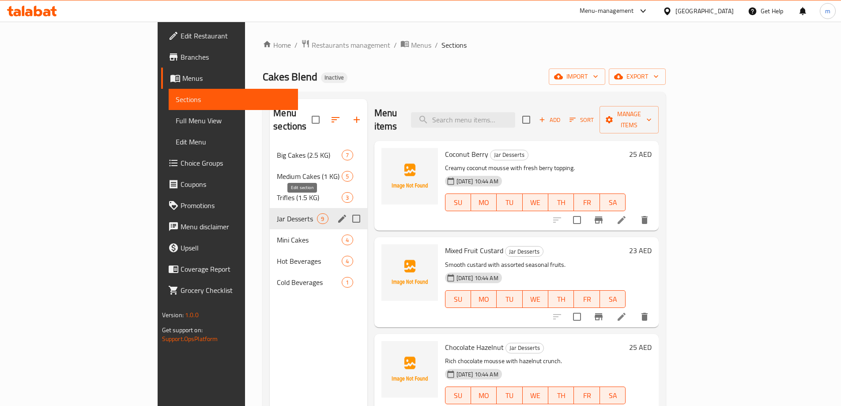
click at [337, 213] on icon "edit" at bounding box center [342, 218] width 11 height 11
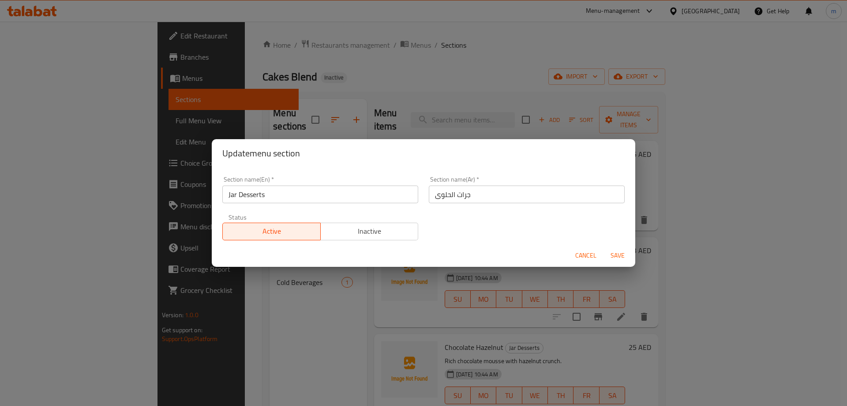
click at [297, 197] on input "Jar Desserts" at bounding box center [320, 194] width 196 height 18
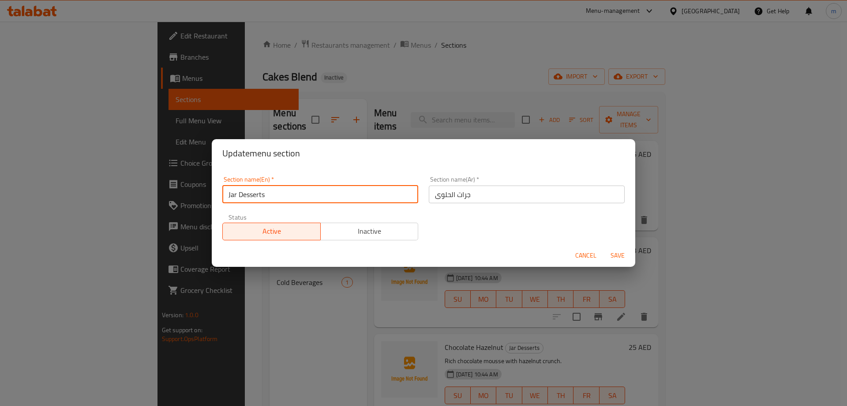
drag, startPoint x: 297, startPoint y: 197, endPoint x: 230, endPoint y: 195, distance: 66.7
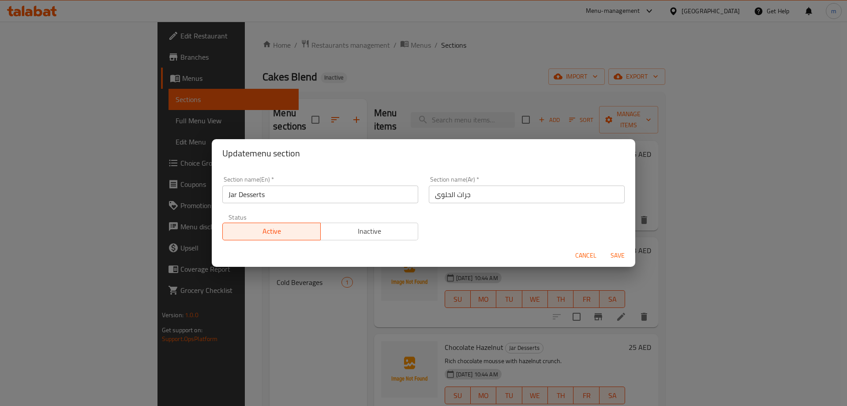
click at [481, 197] on input "جرات الحلوى" at bounding box center [527, 194] width 196 height 18
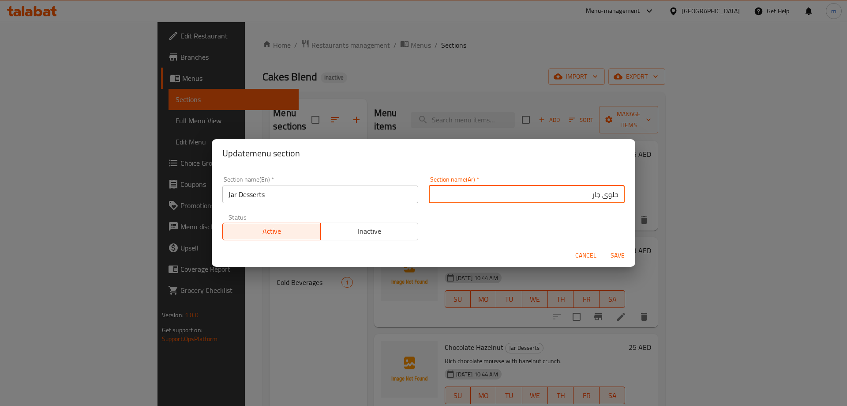
type input "حلوى جار"
click at [488, 226] on div "Section name(En)   * Jar Desserts Section name(En) * Section name(Ar)   * حلوى …" at bounding box center [423, 208] width 413 height 75
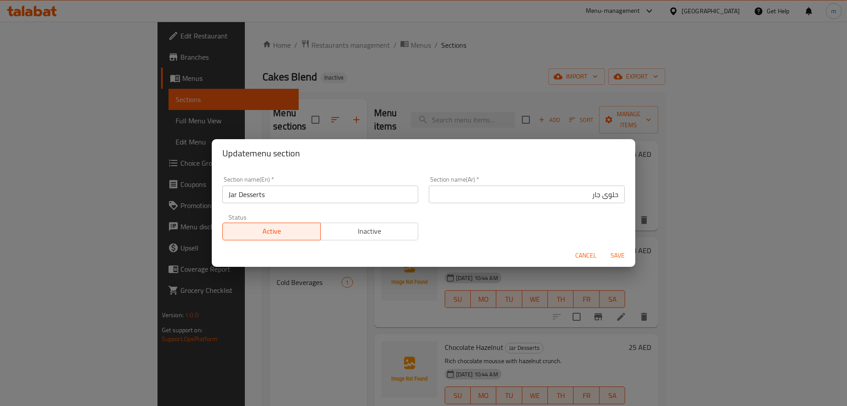
click at [606, 234] on div "Section name(En)   * Jar Desserts Section name(En) * Section name(Ar)   * حلوى …" at bounding box center [423, 208] width 413 height 75
click at [267, 200] on input "Jar Desserts" at bounding box center [320, 194] width 196 height 18
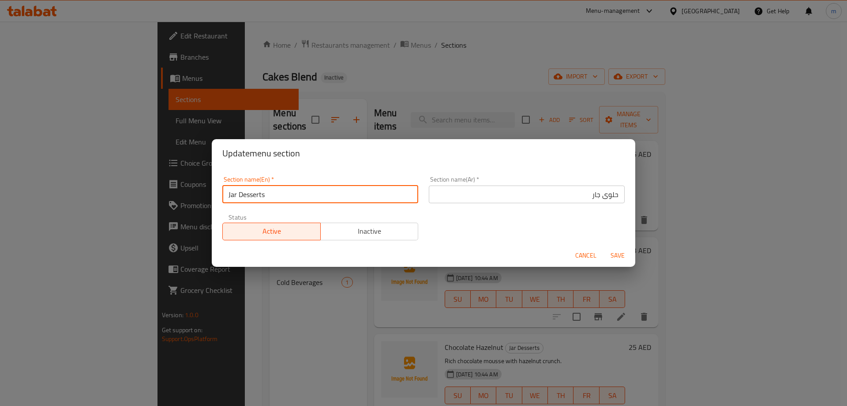
click at [267, 200] on input "Jar Desserts" at bounding box center [320, 194] width 196 height 18
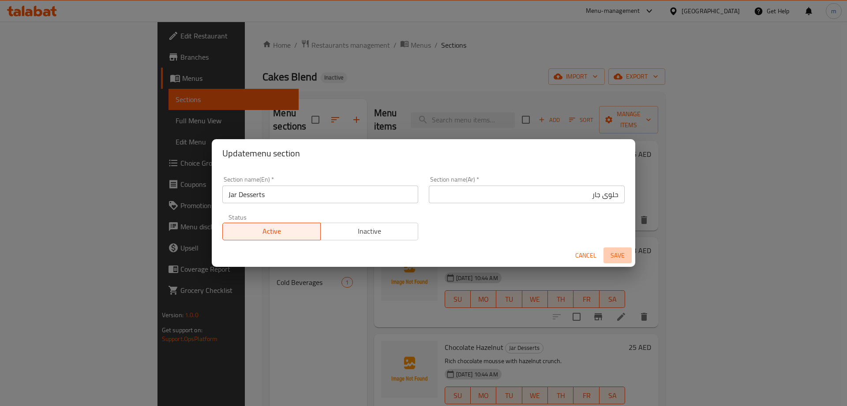
click at [619, 254] on span "Save" at bounding box center [617, 255] width 21 height 11
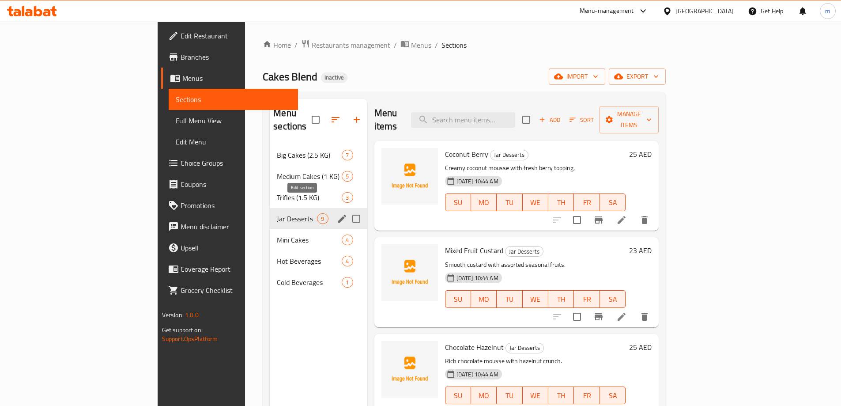
click at [337, 213] on icon "edit" at bounding box center [342, 218] width 11 height 11
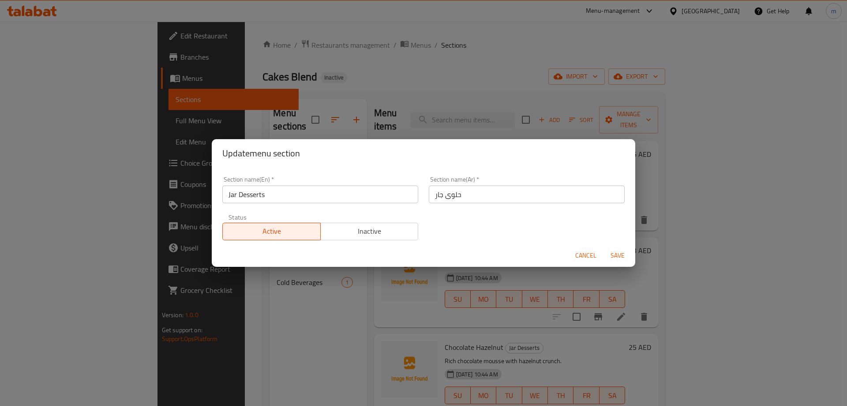
click at [552, 186] on input "حلوى جار" at bounding box center [527, 194] width 196 height 18
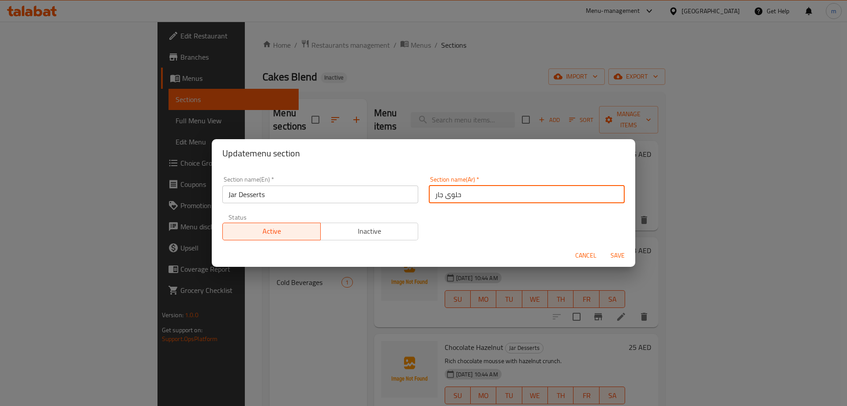
paste input "ات الجرة"
type input "حلويات الجرة"
click at [619, 256] on span "Save" at bounding box center [617, 255] width 21 height 11
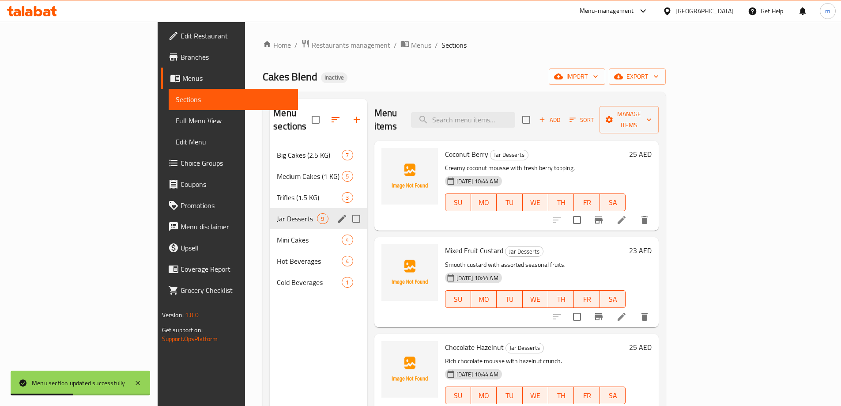
click at [627, 215] on icon at bounding box center [621, 220] width 11 height 11
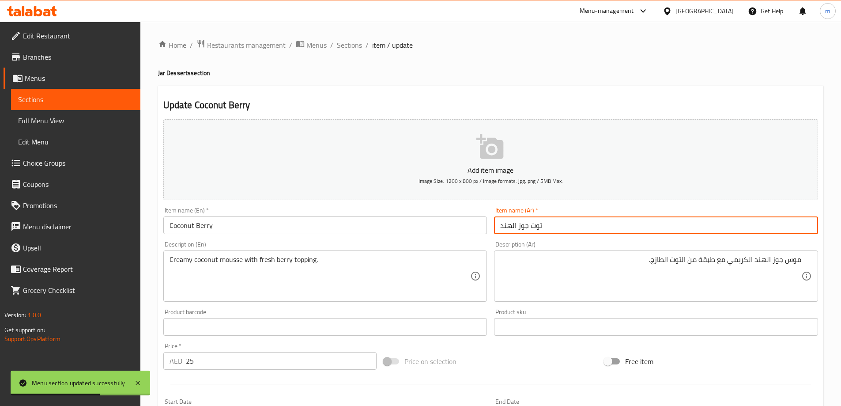
click at [677, 229] on input "توت جوز الهند" at bounding box center [656, 225] width 324 height 18
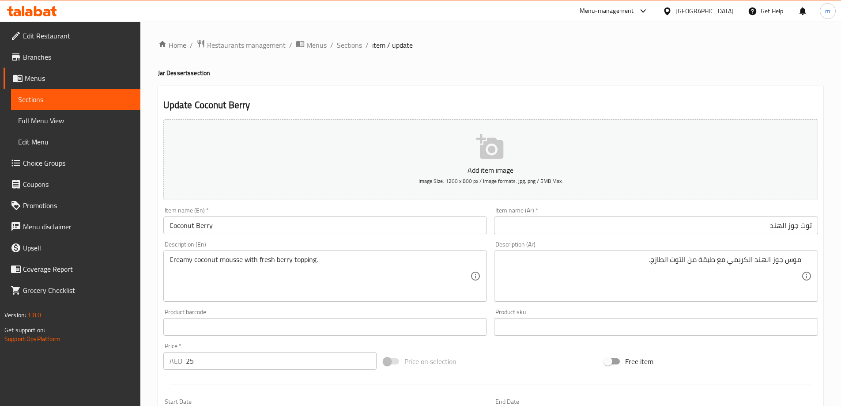
click at [617, 76] on h4 "Jar Desserts section" at bounding box center [490, 72] width 665 height 9
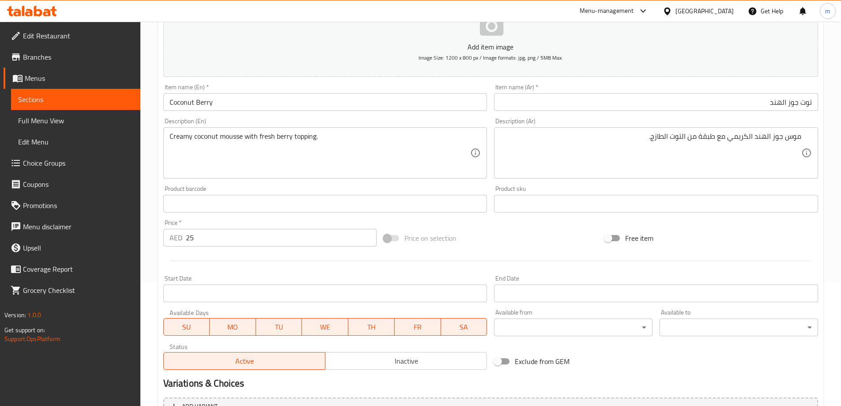
scroll to position [218, 0]
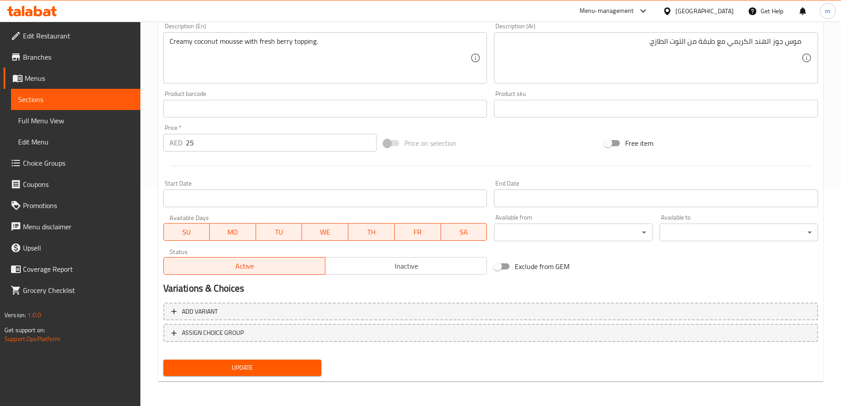
click at [271, 369] on span "Update" at bounding box center [242, 367] width 144 height 11
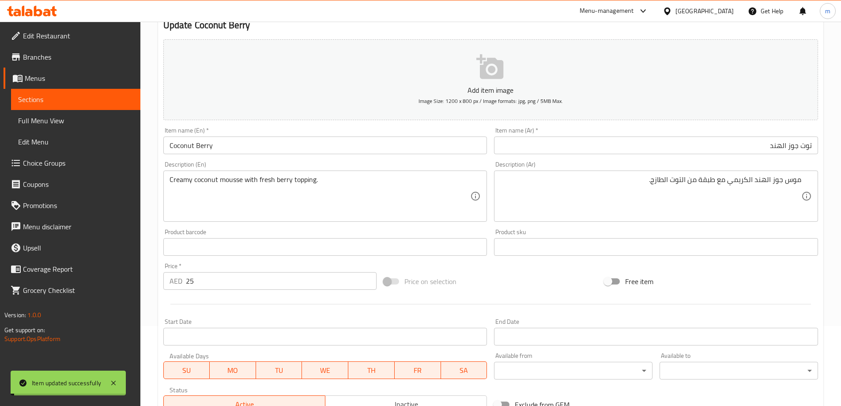
scroll to position [0, 0]
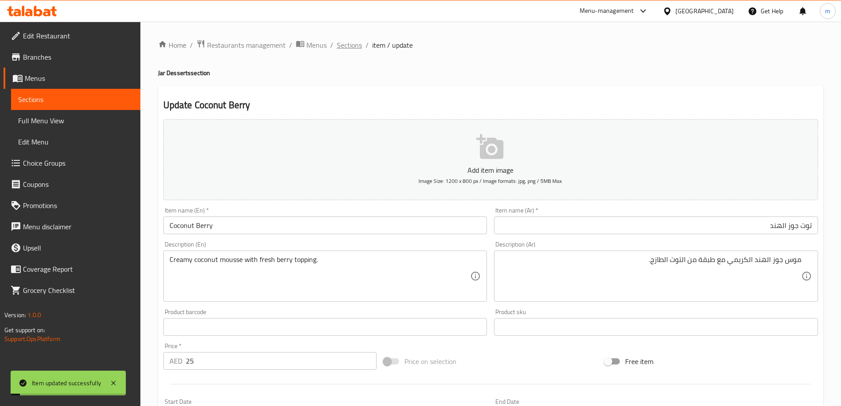
click at [352, 49] on span "Sections" at bounding box center [349, 45] width 25 height 11
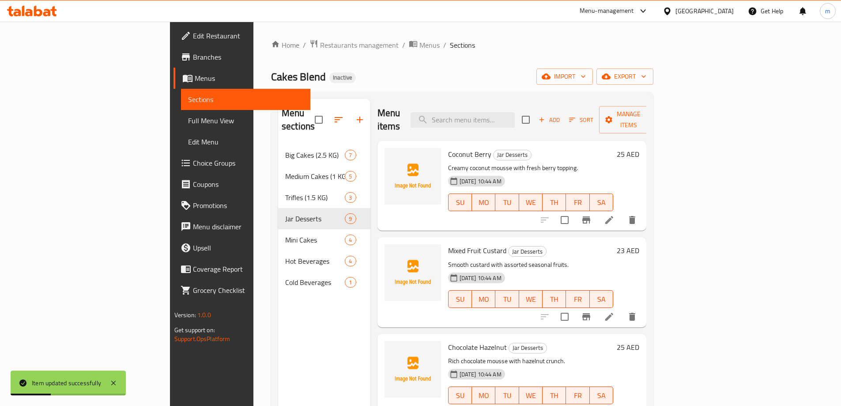
click at [621, 309] on li at bounding box center [609, 317] width 25 height 16
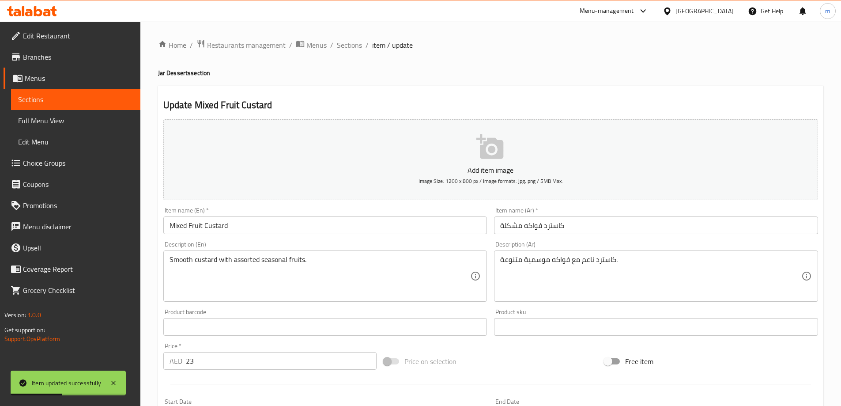
click at [516, 212] on div "Item name (Ar)   * كاسترد فواكه مشكلة Item name (Ar) *" at bounding box center [656, 220] width 324 height 27
click at [516, 229] on input "كاسترد فواكه مشكلة" at bounding box center [656, 225] width 324 height 18
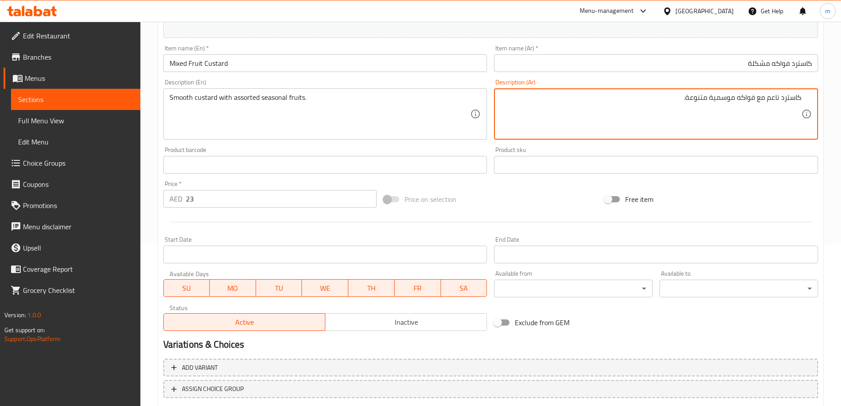
scroll to position [218, 0]
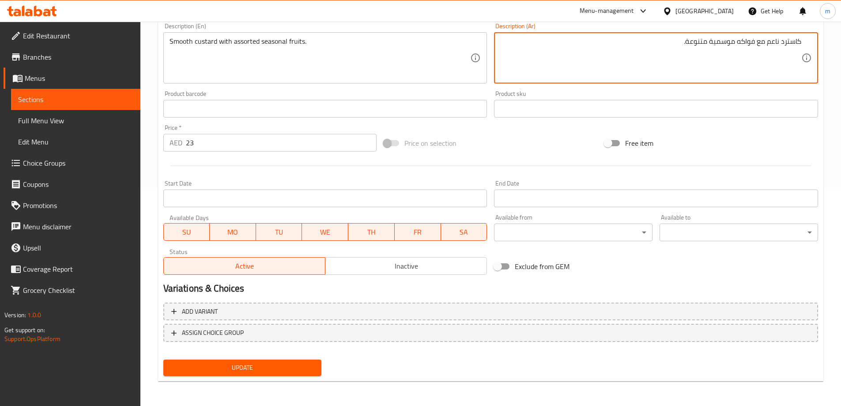
click at [228, 364] on span "Update" at bounding box center [242, 367] width 144 height 11
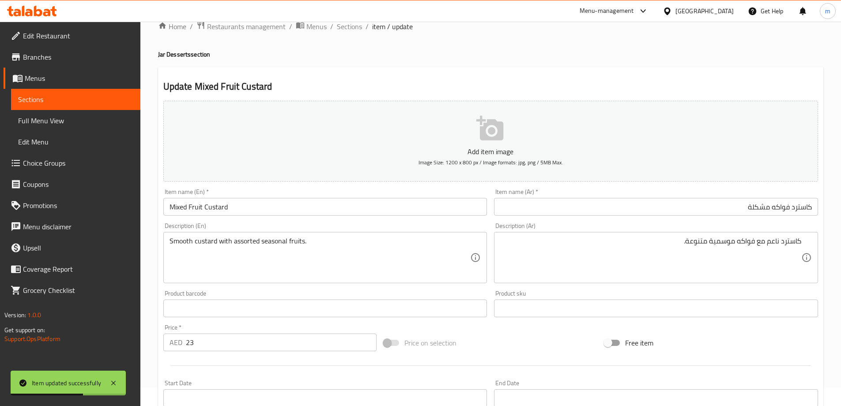
scroll to position [0, 0]
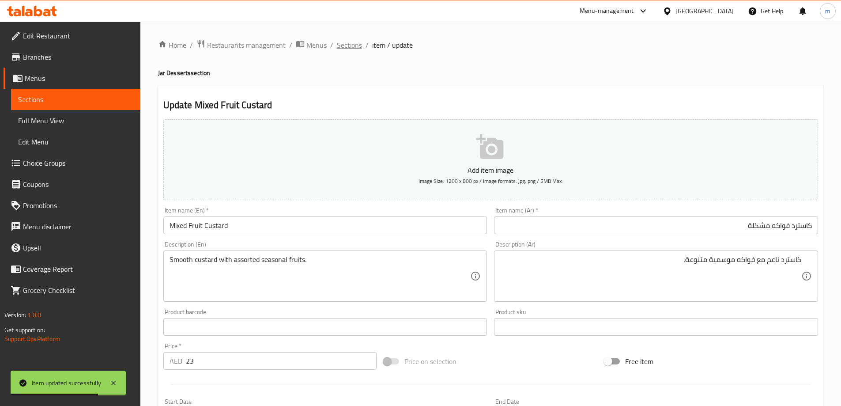
click at [345, 46] on span "Sections" at bounding box center [349, 45] width 25 height 11
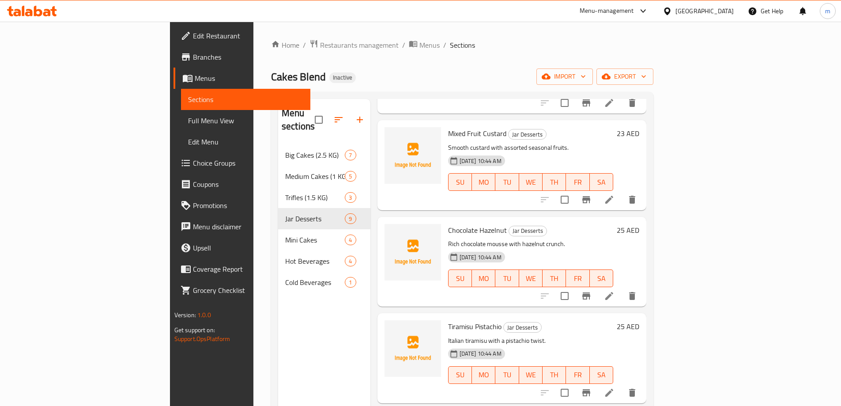
scroll to position [132, 0]
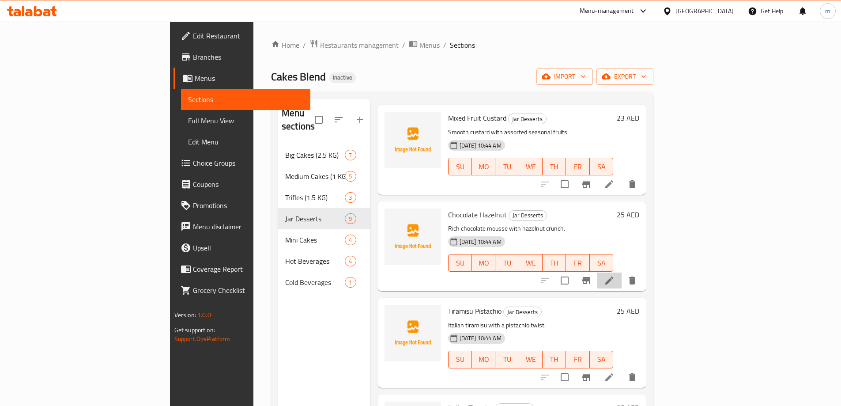
click at [621, 272] on li at bounding box center [609, 280] width 25 height 16
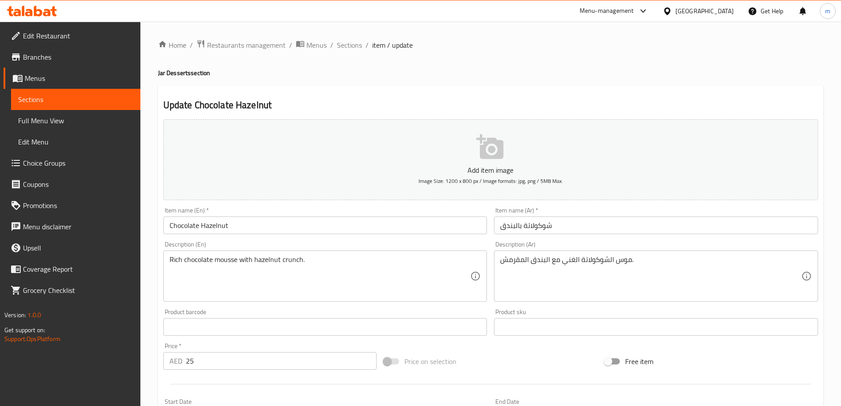
click at [644, 224] on input "شوكولاتة بالبندق" at bounding box center [656, 225] width 324 height 18
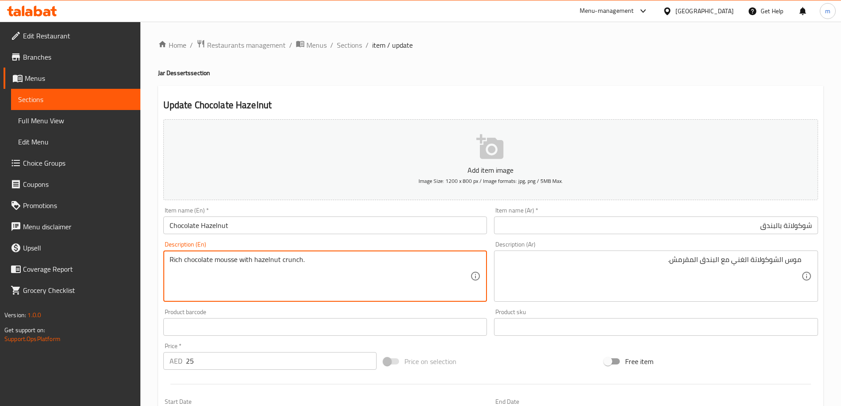
drag, startPoint x: 234, startPoint y: 263, endPoint x: 160, endPoint y: 263, distance: 74.6
click at [266, 274] on textarea "Rich chocolate mousse with hazelnut crunch." at bounding box center [319, 276] width 301 height 42
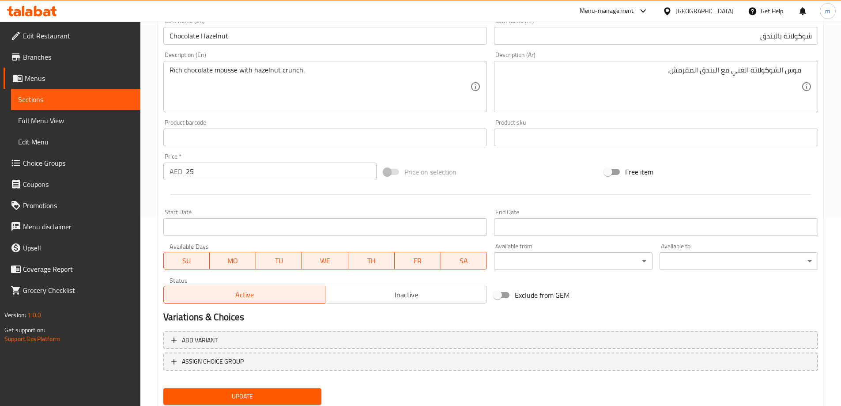
scroll to position [218, 0]
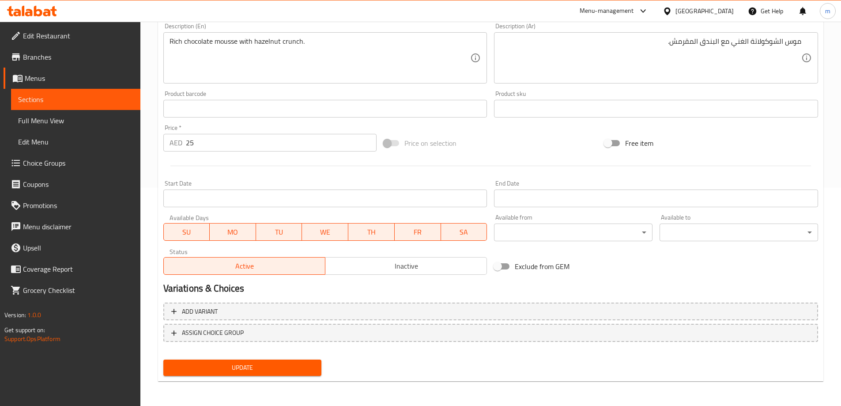
click at [268, 363] on span "Update" at bounding box center [242, 367] width 144 height 11
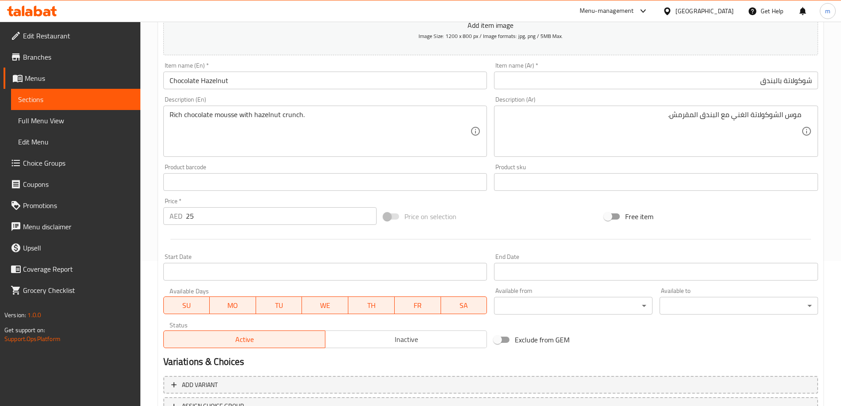
scroll to position [41, 0]
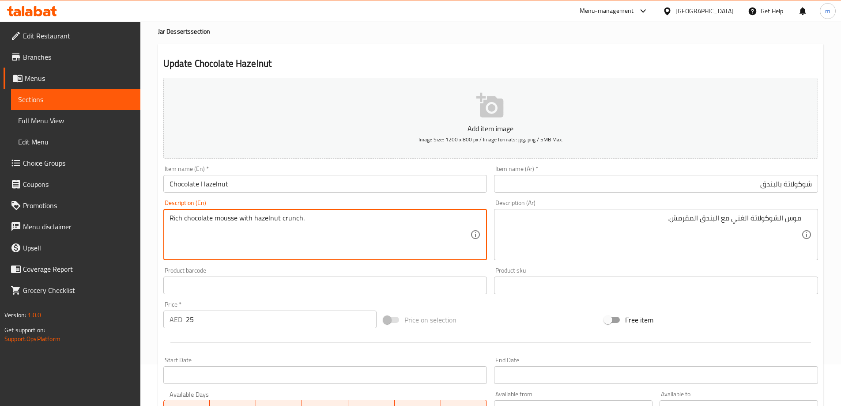
drag, startPoint x: 238, startPoint y: 218, endPoint x: 166, endPoint y: 218, distance: 71.9
click at [298, 215] on textarea "Rich chocolate mousse with hazelnut crunch." at bounding box center [319, 235] width 301 height 42
click at [294, 215] on textarea "Rich chocolate mousse with hazelnut crunch." at bounding box center [319, 235] width 301 height 42
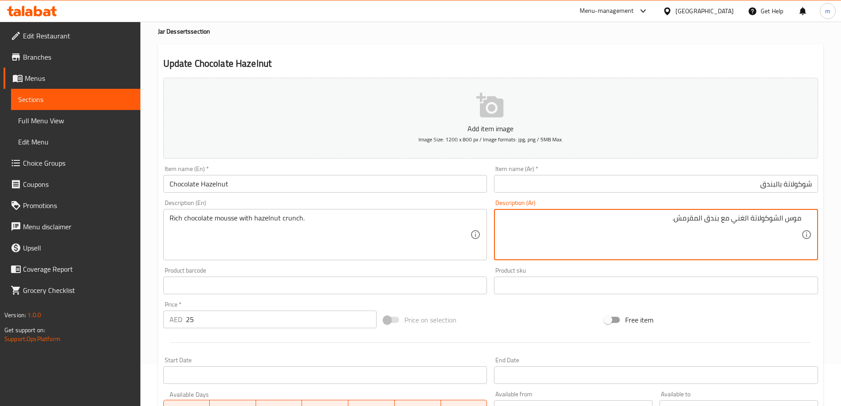
click at [693, 221] on textarea "موس الشوكولاتة الغني مع بندق المقرمش." at bounding box center [650, 235] width 301 height 42
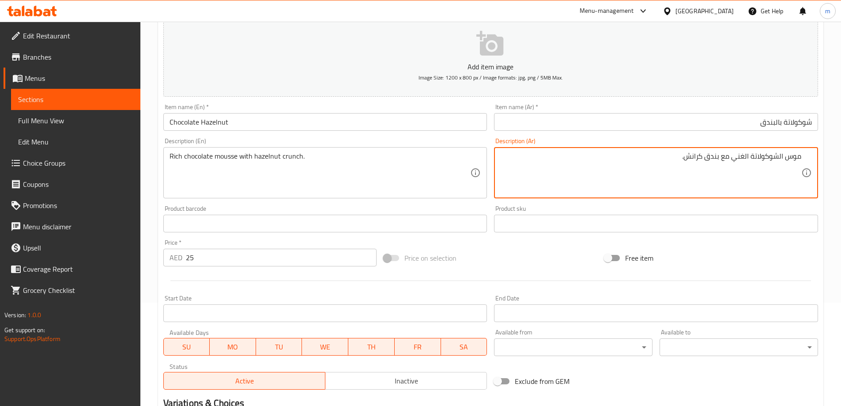
scroll to position [218, 0]
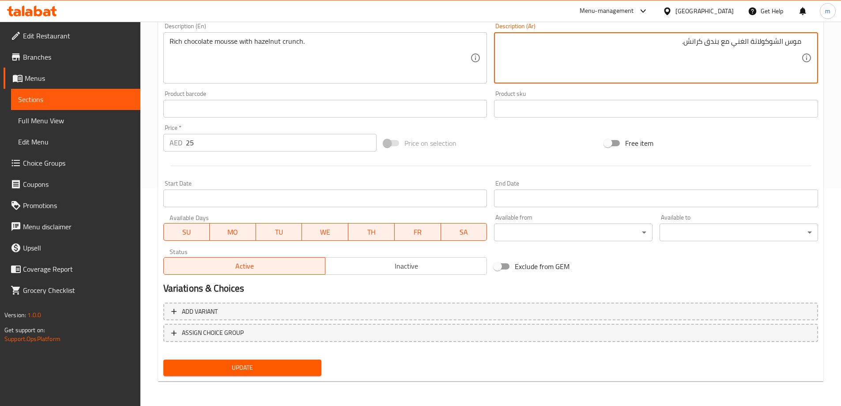
type textarea "موس الشوكولاتة الغني مع بندق كرانش."
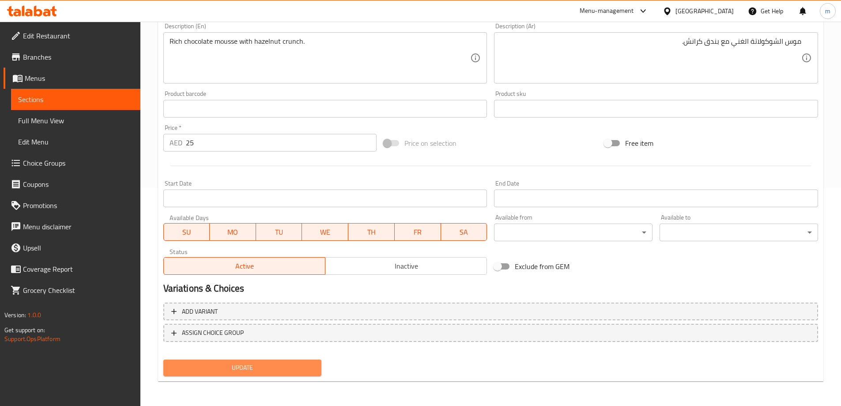
click at [267, 374] on button "Update" at bounding box center [242, 367] width 158 height 16
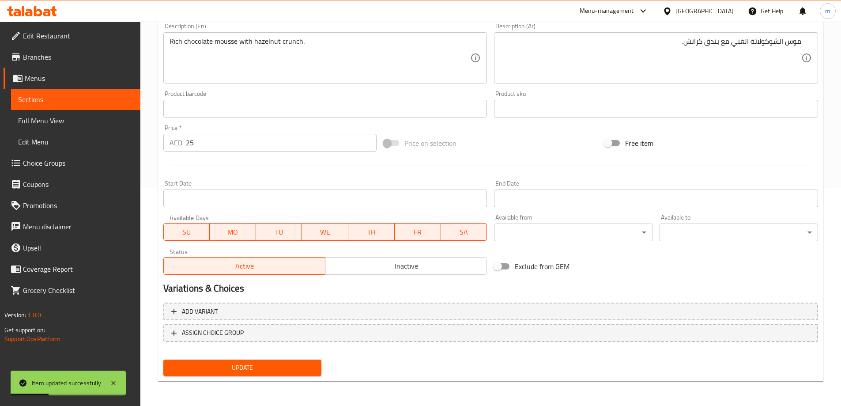
scroll to position [0, 0]
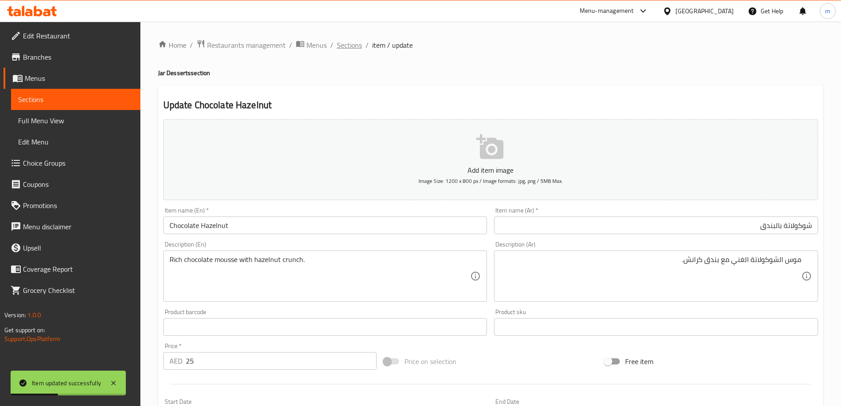
click at [347, 49] on span "Sections" at bounding box center [349, 45] width 25 height 11
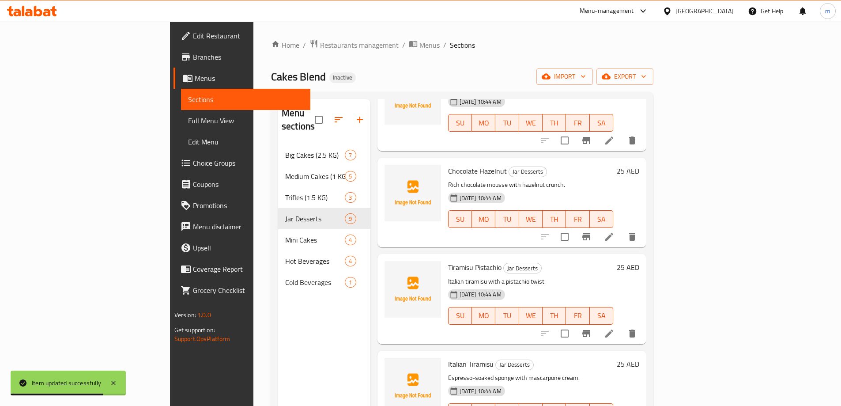
scroll to position [177, 0]
click at [614, 327] on icon at bounding box center [609, 332] width 11 height 11
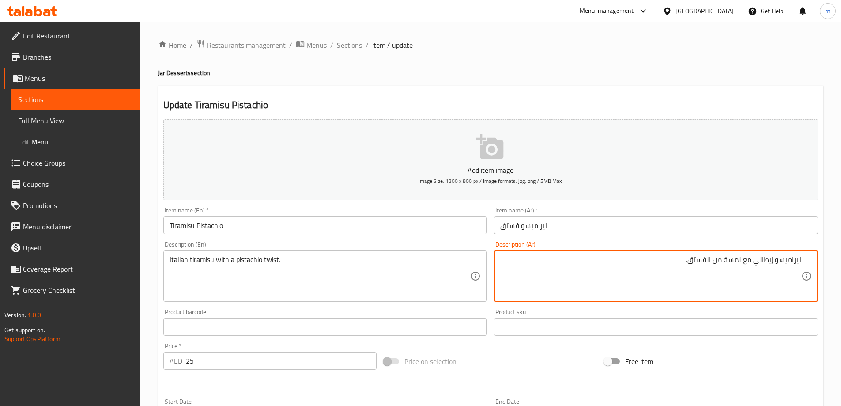
click at [567, 229] on input "تيراميسو فستق" at bounding box center [656, 225] width 324 height 18
drag, startPoint x: 713, startPoint y: 260, endPoint x: 742, endPoint y: 263, distance: 29.3
click at [742, 263] on textarea "تيراميسو إيطالي مع لمسة من الفستق." at bounding box center [650, 276] width 301 height 42
click at [743, 263] on textarea "تيراميسو إيطالي مع لمسة من الفستق." at bounding box center [650, 276] width 301 height 42
drag, startPoint x: 741, startPoint y: 259, endPoint x: 714, endPoint y: 265, distance: 28.4
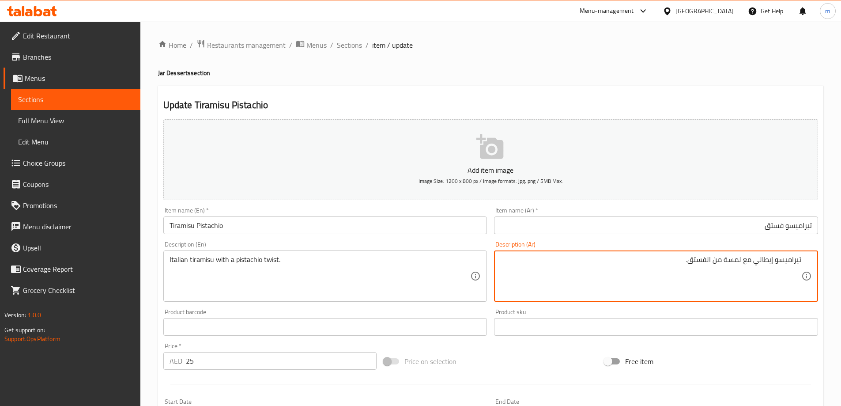
click at [714, 265] on textarea "تيراميسو إيطالي مع لمسة من الفستق." at bounding box center [650, 276] width 301 height 42
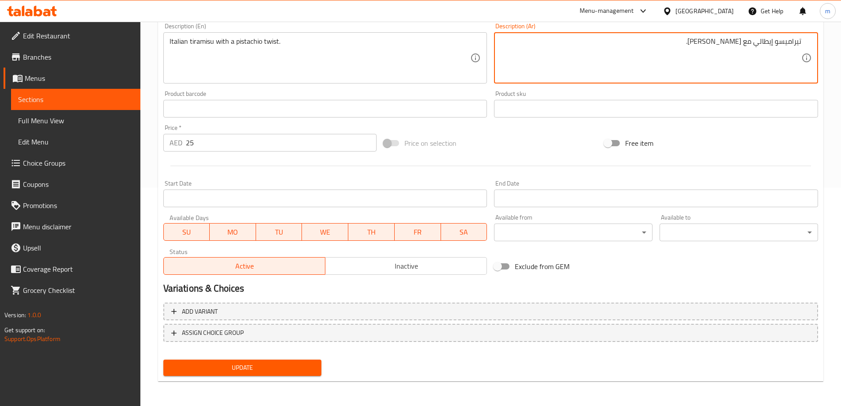
type textarea "تيراميسو إيطالي مع تويست فستق."
click at [205, 369] on span "Update" at bounding box center [242, 367] width 144 height 11
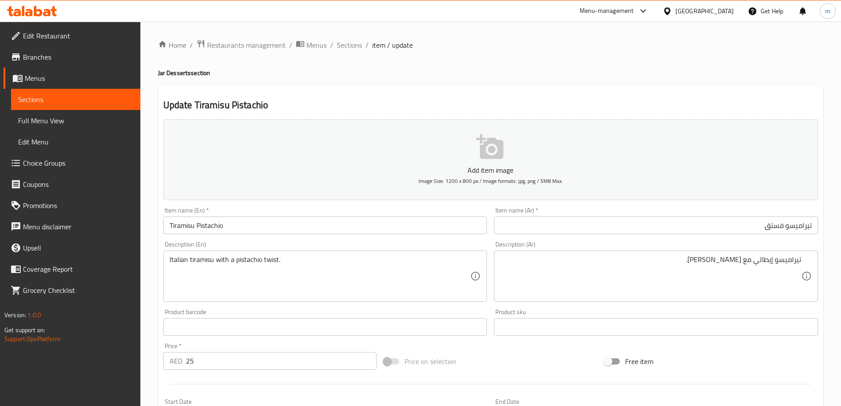
drag, startPoint x: 352, startPoint y: 47, endPoint x: 375, endPoint y: 68, distance: 31.6
click at [352, 47] on span "Sections" at bounding box center [349, 45] width 25 height 11
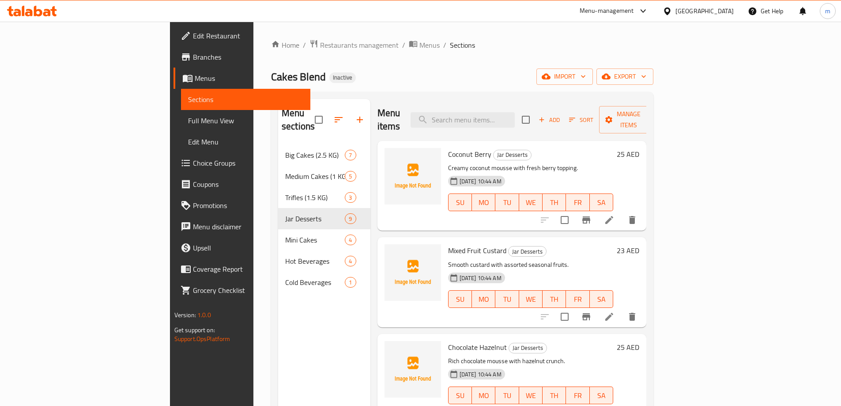
scroll to position [221, 0]
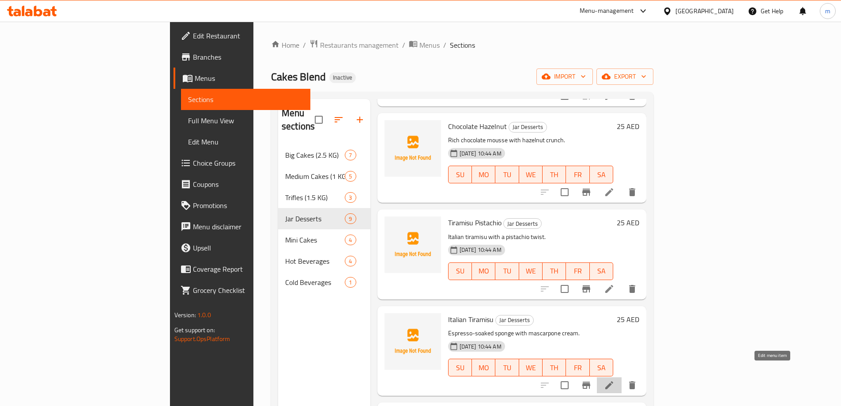
click at [614, 380] on icon at bounding box center [609, 385] width 11 height 11
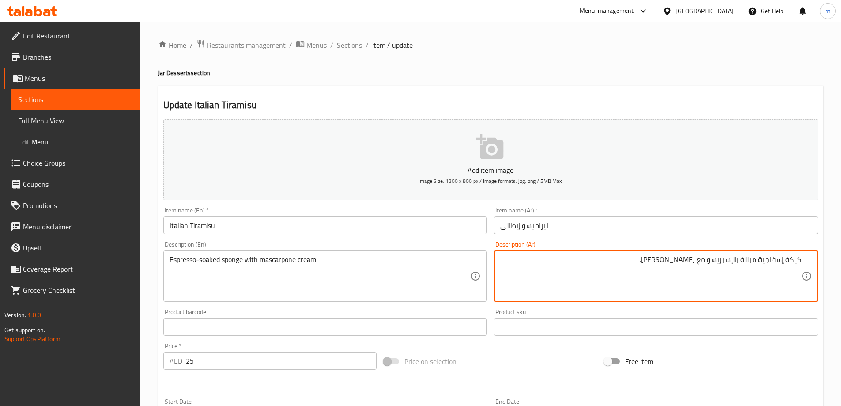
click at [696, 229] on input "تيراميسو إيطالي" at bounding box center [656, 225] width 324 height 18
drag, startPoint x: 740, startPoint y: 261, endPoint x: 757, endPoint y: 268, distance: 18.0
click at [666, 261] on textarea "كيكة إسفنجية منقوعة بالإسبريسو مع كريمة الماسكاربوني." at bounding box center [650, 276] width 301 height 42
click at [538, 83] on div "Home / Restaurants management / Menus / Sections / item / update Jar Desserts s…" at bounding box center [490, 322] width 665 height 567
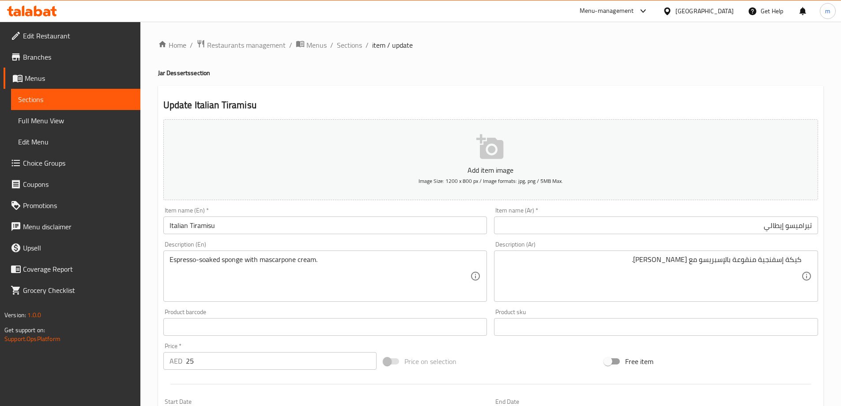
click at [463, 67] on div "Home / Restaurants management / Menus / Sections / item / update Jar Desserts s…" at bounding box center [490, 322] width 665 height 567
click at [499, 74] on h4 "Jar Desserts section" at bounding box center [490, 72] width 665 height 9
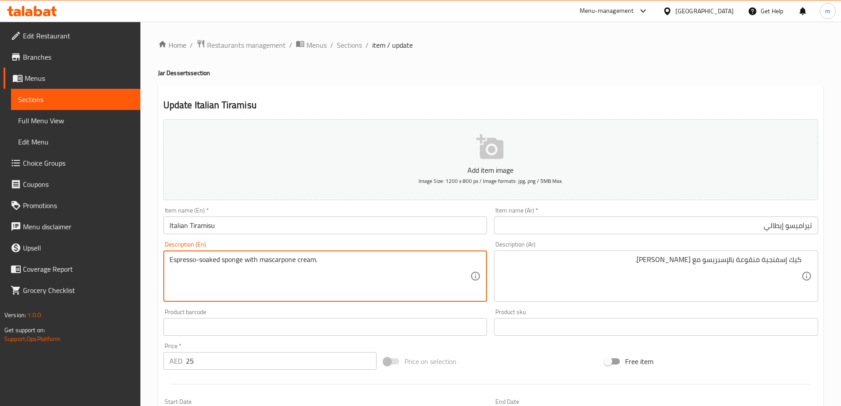
click at [235, 266] on textarea "Espresso-soaked sponge with mascarpone cream." at bounding box center [319, 276] width 301 height 42
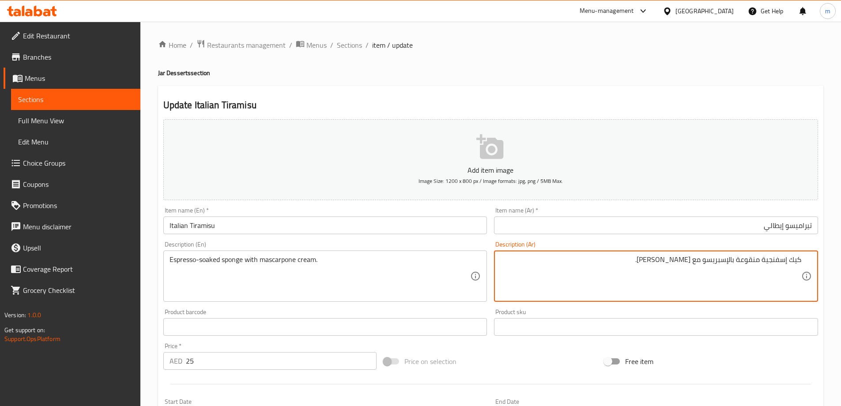
paste textarea "اسفنجة مبللة بالإسبريسو مع كريم ال"
click at [689, 256] on textarea "اسفنجة منقوعة بالإسبريسو مع كريم الماسكاربوني." at bounding box center [650, 276] width 301 height 42
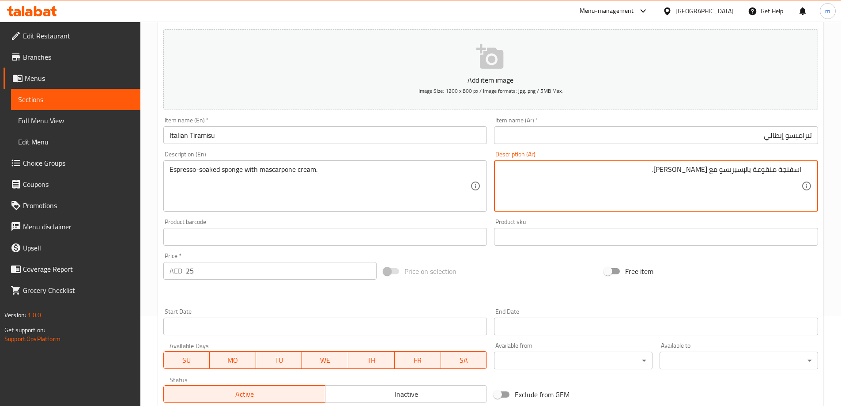
scroll to position [218, 0]
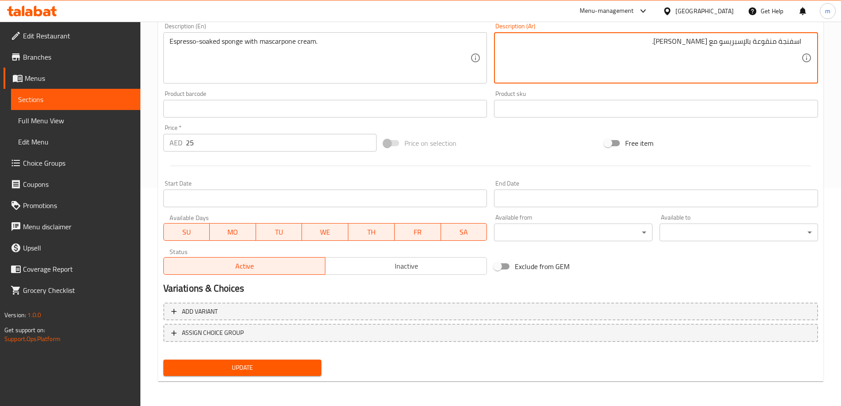
type textarea "اسفنجة منقوعة بالإسبريسو مع كريمة ماسكاربوني."
click at [257, 362] on button "Update" at bounding box center [242, 367] width 158 height 16
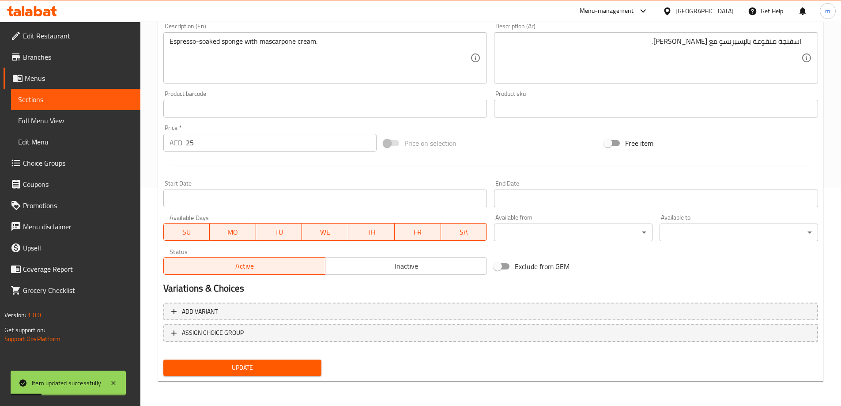
scroll to position [0, 0]
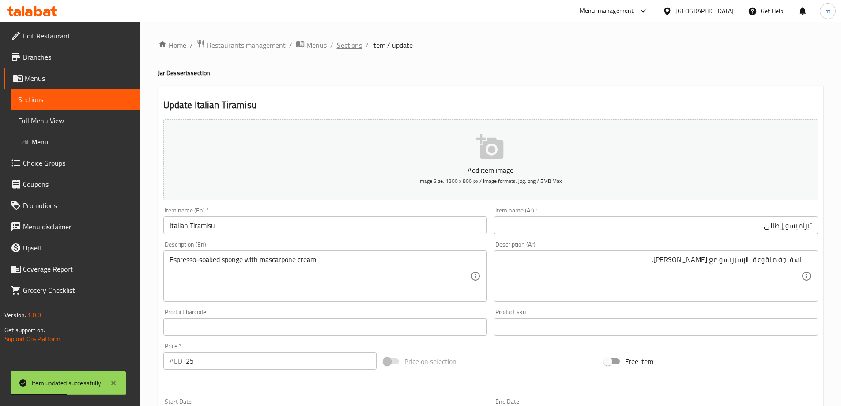
click at [341, 40] on span "Sections" at bounding box center [349, 45] width 25 height 11
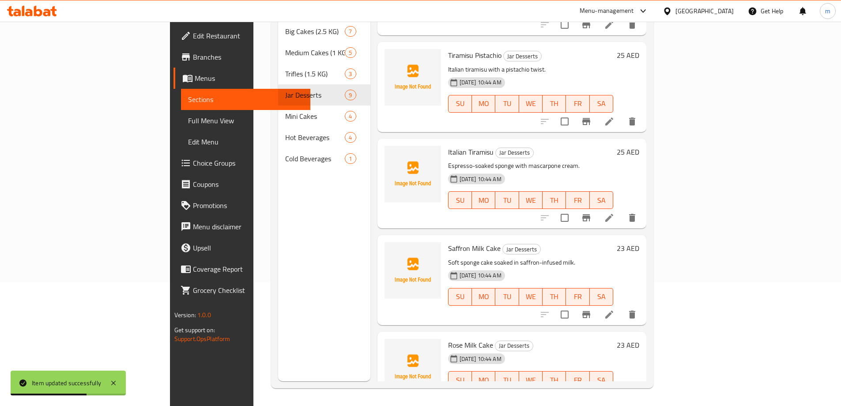
scroll to position [265, 0]
click at [621, 306] on li at bounding box center [609, 314] width 25 height 16
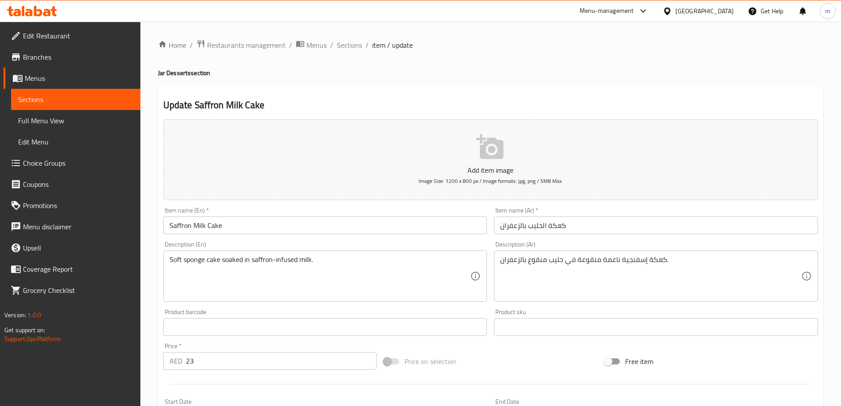
click at [561, 232] on input "كعكة الحليب بالزعفران" at bounding box center [656, 225] width 324 height 18
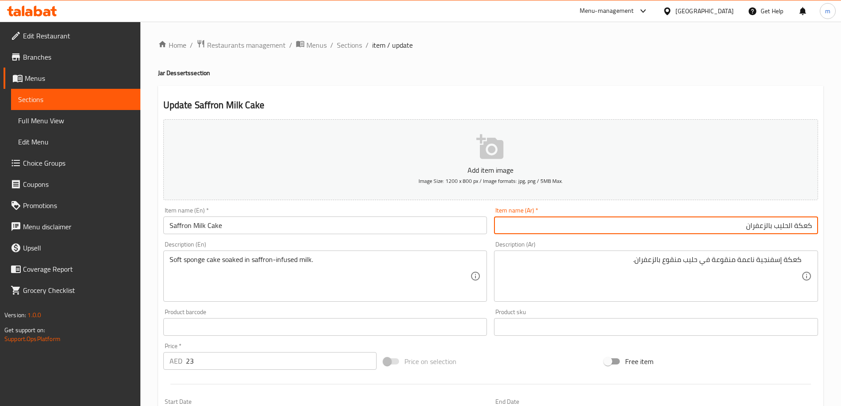
drag, startPoint x: 798, startPoint y: 226, endPoint x: 824, endPoint y: 226, distance: 26.9
click at [824, 226] on div "Home / Restaurants management / Menus / Sections / item / update Jar Desserts s…" at bounding box center [490, 323] width 700 height 602
type input "كيك الحليب بالزعفران"
click at [301, 258] on textarea "Soft sponge cake soaked in saffron-infused milk." at bounding box center [319, 276] width 301 height 42
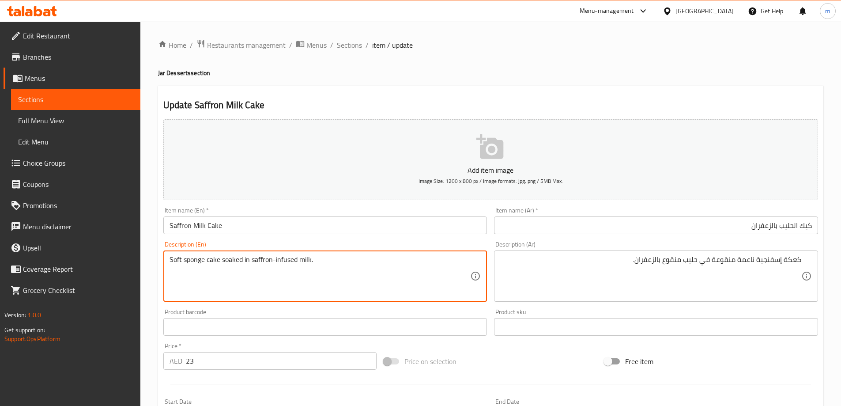
click at [301, 258] on textarea "Soft sponge cake soaked in saffron-infused milk." at bounding box center [319, 276] width 301 height 42
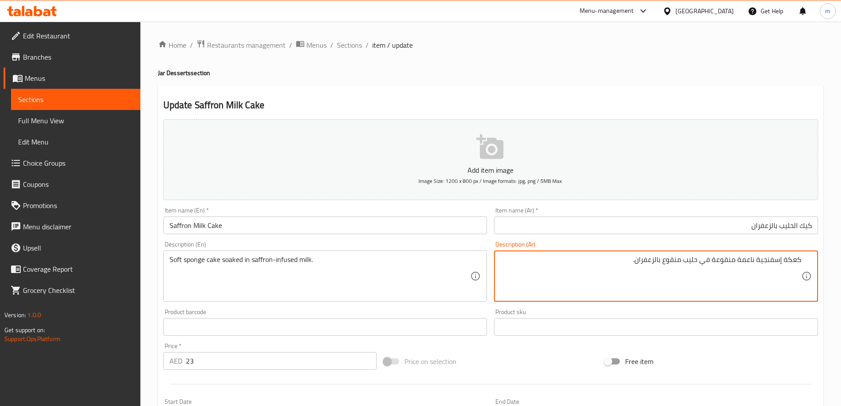
paste textarea "لحليب ال"
drag, startPoint x: 783, startPoint y: 258, endPoint x: 817, endPoint y: 254, distance: 35.1
click at [817, 254] on div "كعكة إسفنجية ناعمة منقوعة في الحليب المنقوع بالزعفران. Description (Ar)" at bounding box center [656, 275] width 324 height 51
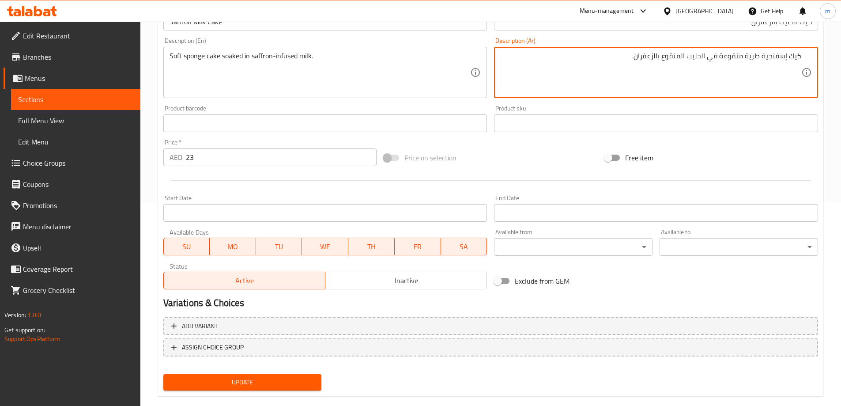
scroll to position [218, 0]
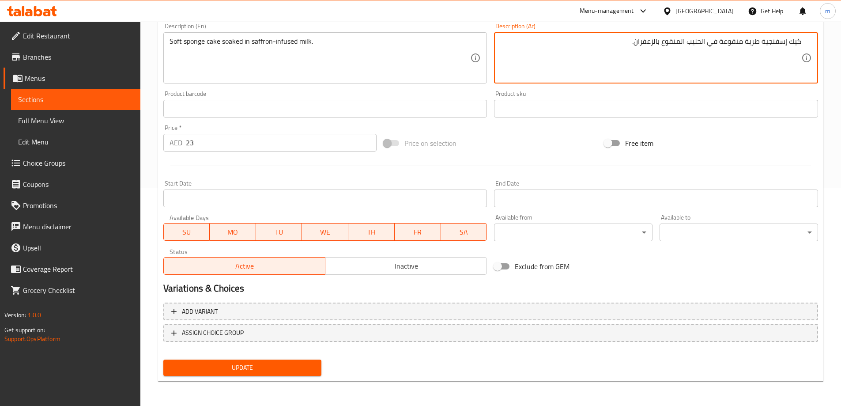
type textarea "كيك إسفنجية طرية منقوعة في الحليب المنقوع بالزعفران."
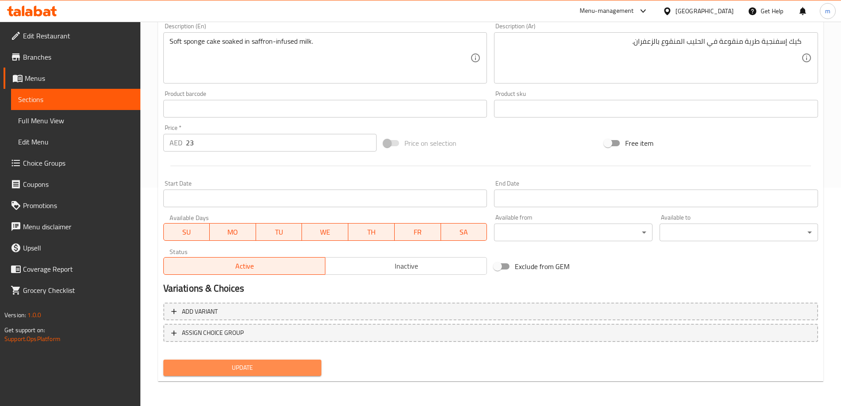
click at [236, 365] on span "Update" at bounding box center [242, 367] width 144 height 11
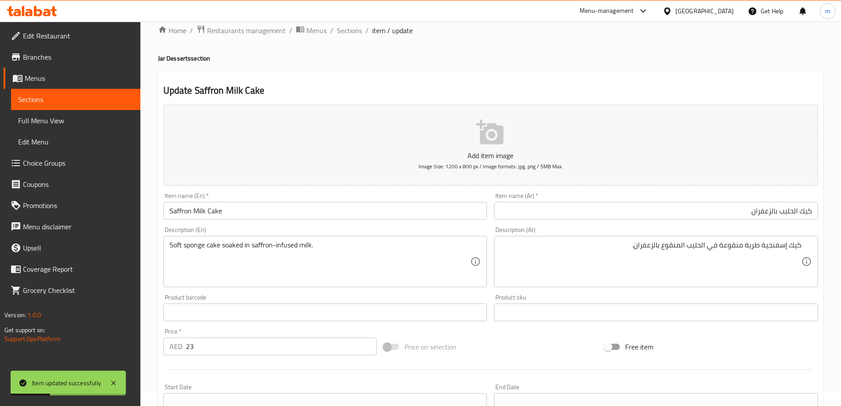
scroll to position [0, 0]
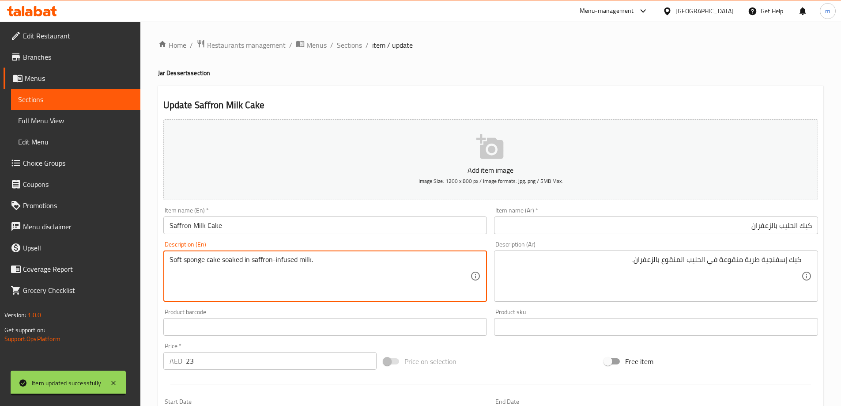
drag, startPoint x: 221, startPoint y: 260, endPoint x: 171, endPoint y: 263, distance: 49.6
click at [355, 47] on span "Sections" at bounding box center [349, 45] width 25 height 11
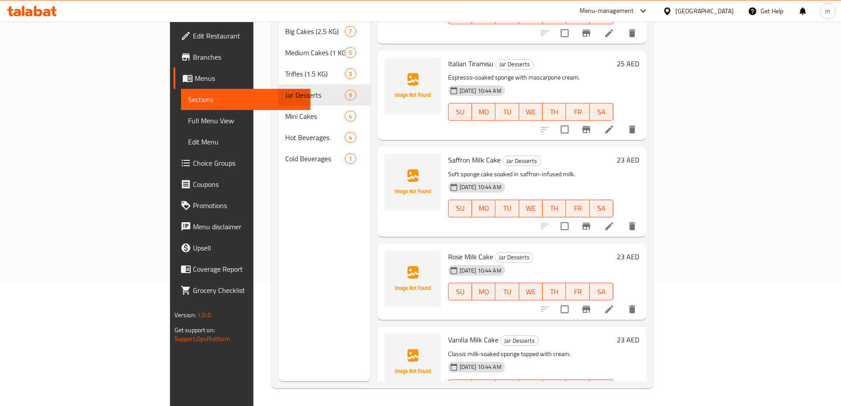
scroll to position [353, 0]
click at [614, 303] on icon at bounding box center [609, 308] width 11 height 11
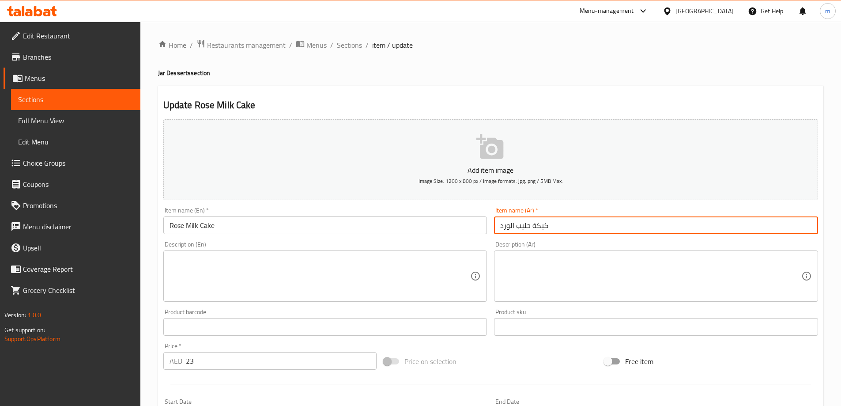
click at [705, 229] on input "كيكة حليب الورد" at bounding box center [656, 225] width 324 height 18
click at [704, 266] on textarea at bounding box center [650, 276] width 301 height 42
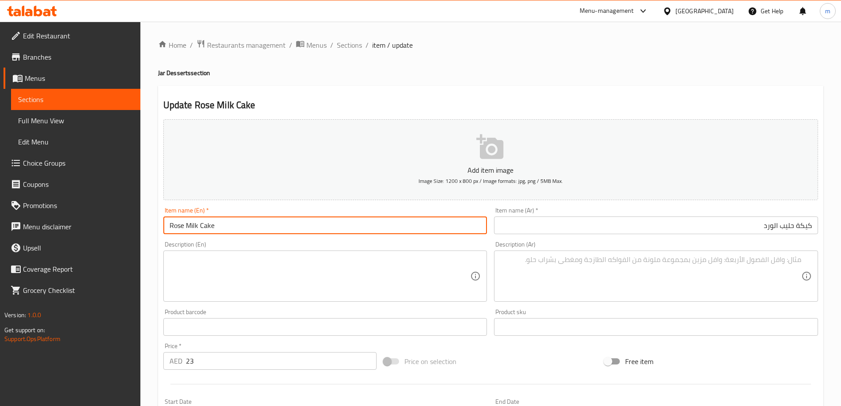
drag, startPoint x: 183, startPoint y: 223, endPoint x: 150, endPoint y: 225, distance: 33.1
click at [150, 225] on div "Home / Restaurants management / Menus / Sections / item / update Jar Desserts s…" at bounding box center [490, 323] width 700 height 602
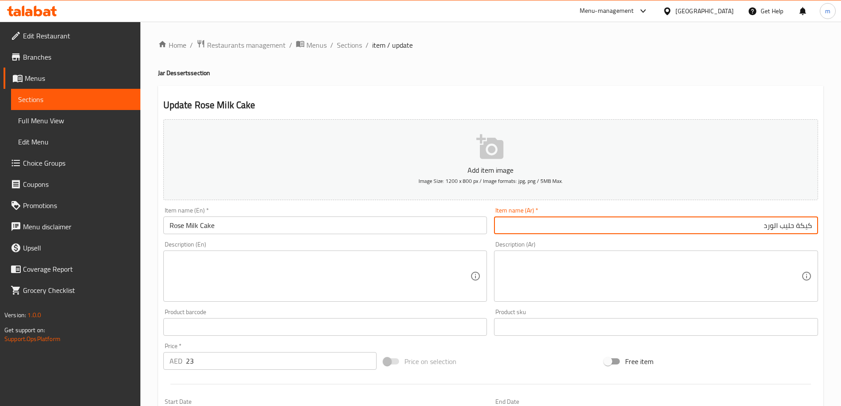
drag, startPoint x: 758, startPoint y: 223, endPoint x: 779, endPoint y: 228, distance: 22.2
click at [779, 228] on input "كيكة حليب الورد" at bounding box center [656, 225] width 324 height 18
paste input "وز"
type input "كيكة حليب روز"
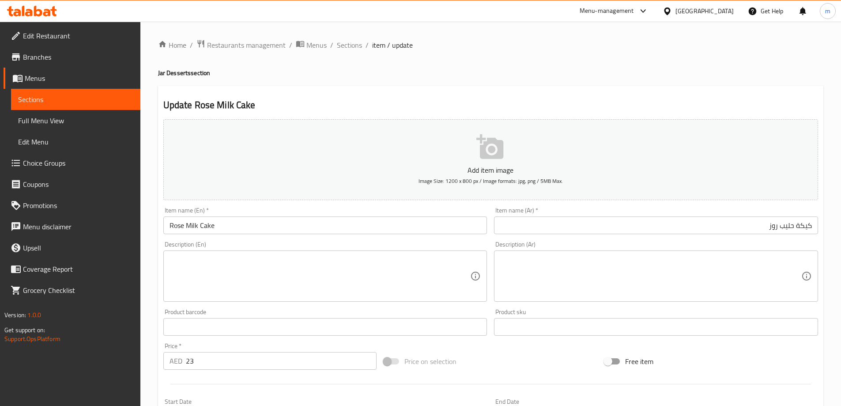
click at [389, 264] on textarea at bounding box center [319, 276] width 301 height 42
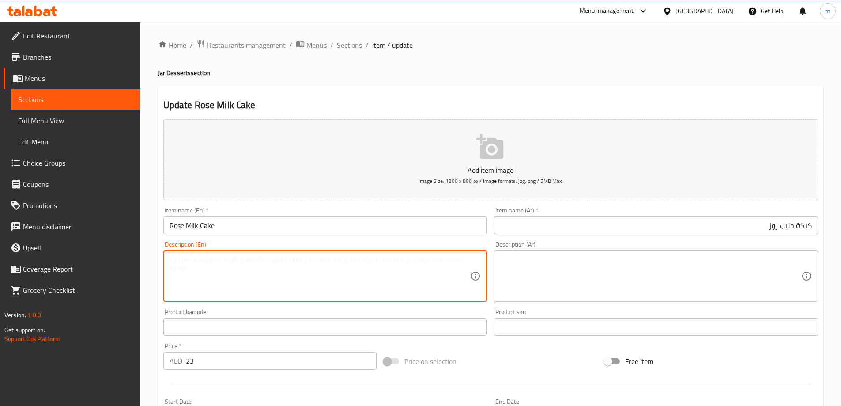
paste textarea "Fragrant rose milk–soaked sponge with cream."
drag, startPoint x: 230, startPoint y: 260, endPoint x: 226, endPoint y: 261, distance: 4.9
click at [226, 261] on textarea "Fragrant rose milk–soaked sponge with cream." at bounding box center [319, 276] width 301 height 42
click at [230, 312] on div "Add item image Image Size: 1200 x 800 px / Image formats: jpg, png / 5MB Max. I…" at bounding box center [491, 306] width 662 height 380
type textarea "Fragrant rose milk-soaked sponge with cream."
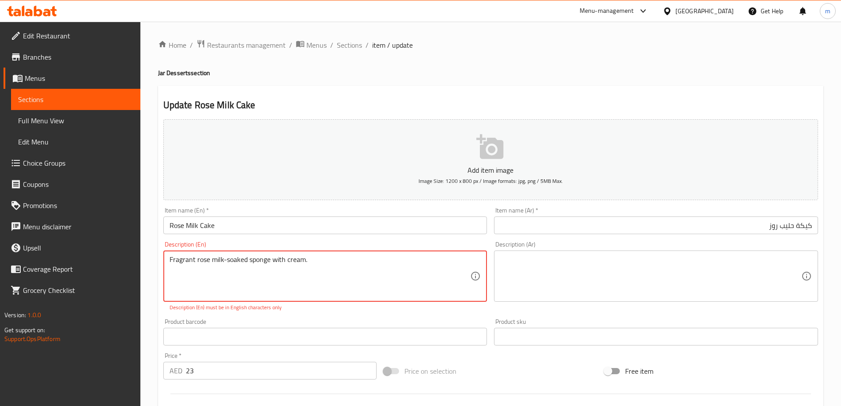
click at [250, 245] on div "Description (En) Fragrant rose milk-soaked sponge with cream. Description (En) …" at bounding box center [325, 276] width 324 height 70
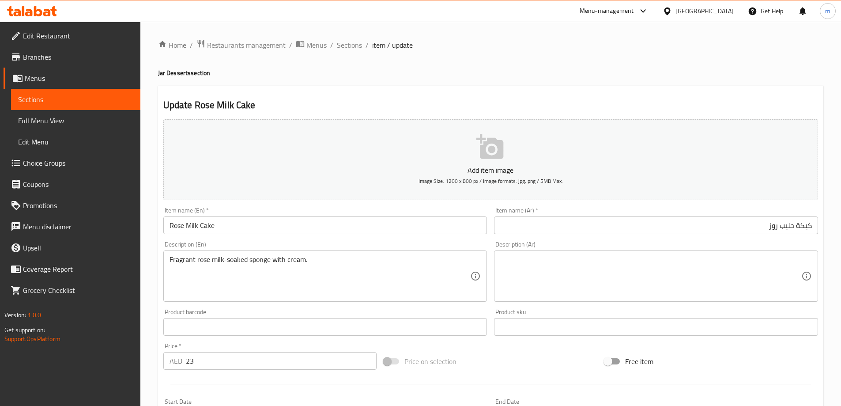
click at [679, 282] on textarea at bounding box center [650, 276] width 301 height 42
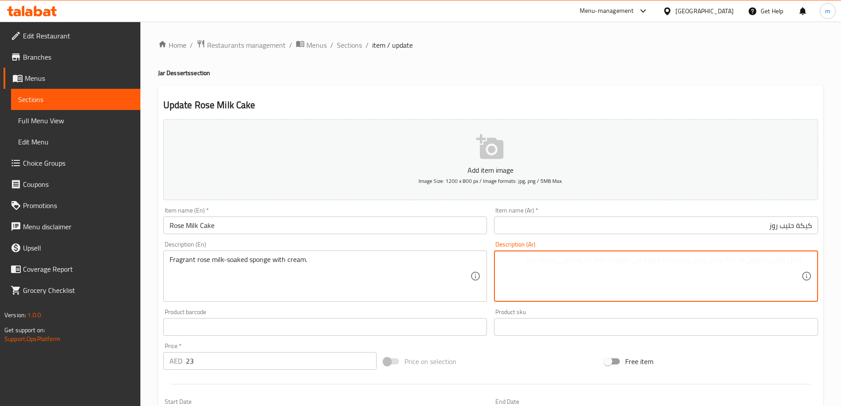
paste textarea "اسفنجة عطرة مبللة بحليب الورد مع الكريمة."
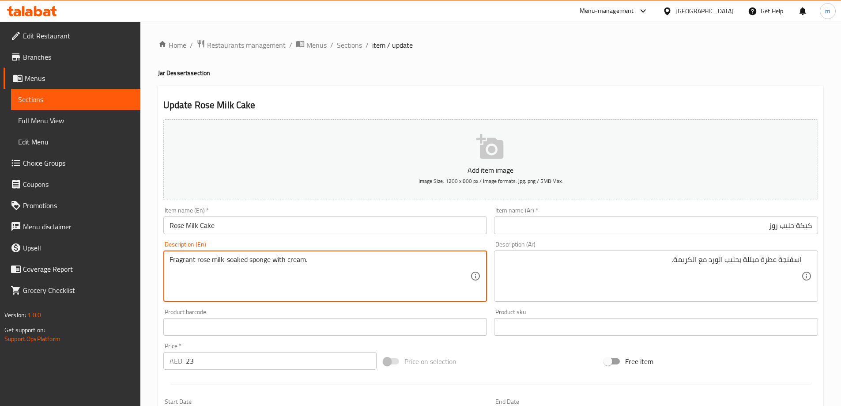
drag, startPoint x: 210, startPoint y: 259, endPoint x: 166, endPoint y: 263, distance: 43.4
click at [166, 263] on div "Fragrant rose milk-soaked sponge with cream. Description (En)" at bounding box center [325, 275] width 324 height 51
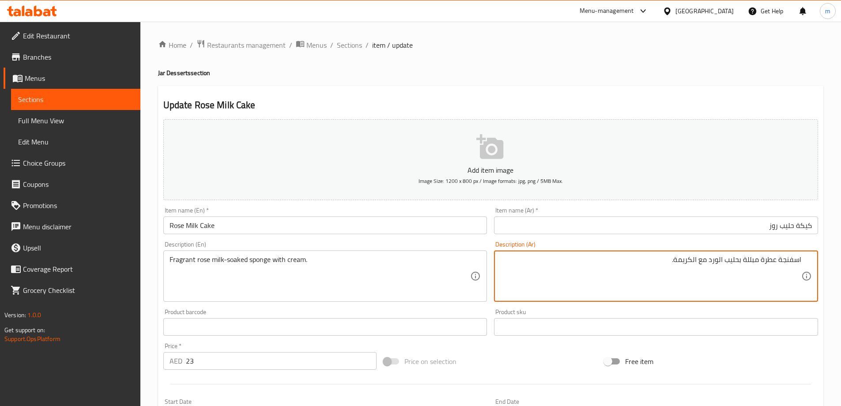
drag, startPoint x: 708, startPoint y: 263, endPoint x: 723, endPoint y: 266, distance: 14.5
drag, startPoint x: 744, startPoint y: 260, endPoint x: 757, endPoint y: 262, distance: 12.9
click at [757, 262] on textarea "اسفنجة عطرة مبللة بحليب روز مع الكريمة." at bounding box center [650, 276] width 301 height 42
type textarea "اسفنجة عطرة منقوعة بحليب روز مع الكريمة."
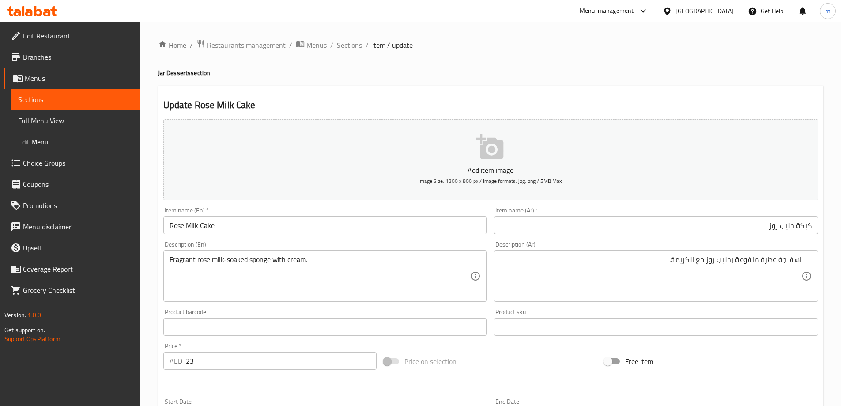
click at [642, 94] on div "Update Rose Milk Cake Add item image Image Size: 1200 x 800 px / Image formats:…" at bounding box center [490, 343] width 665 height 514
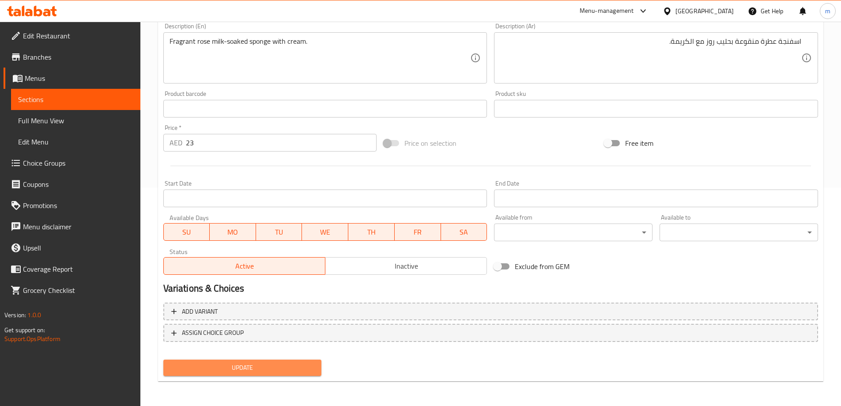
click at [237, 372] on span "Update" at bounding box center [242, 367] width 144 height 11
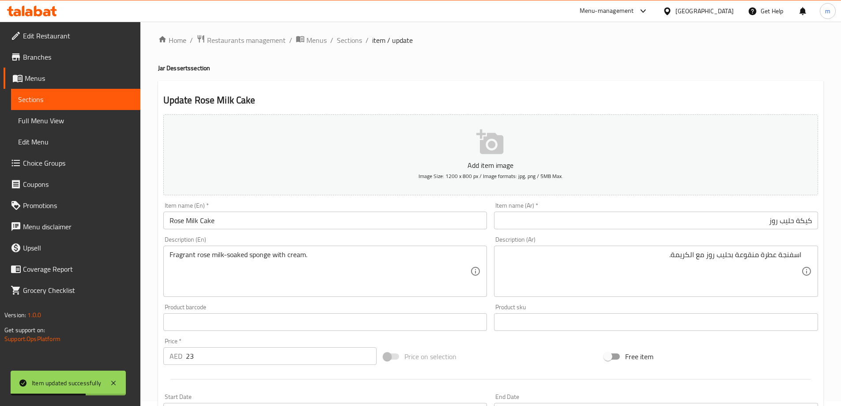
scroll to position [0, 0]
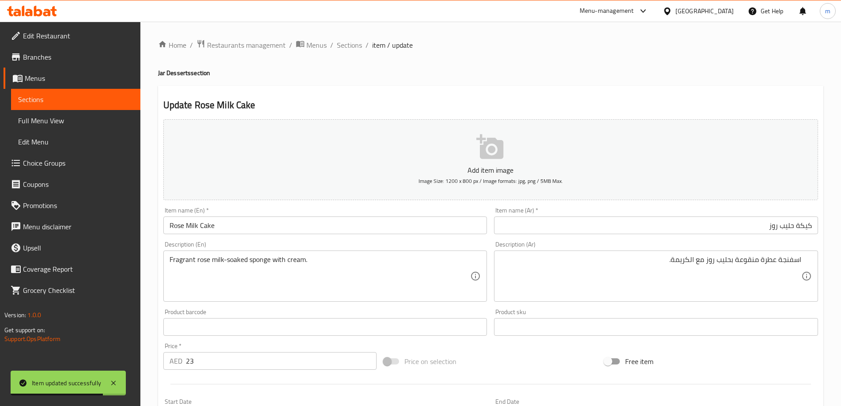
click at [802, 225] on input "كيكة حليب روز" at bounding box center [656, 225] width 324 height 18
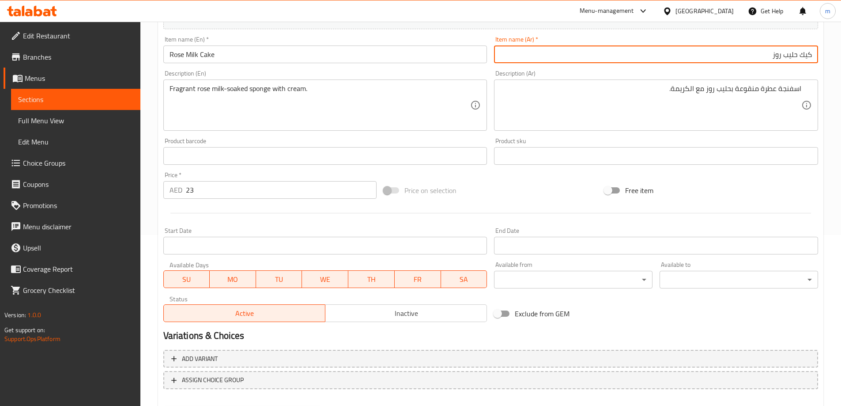
scroll to position [177, 0]
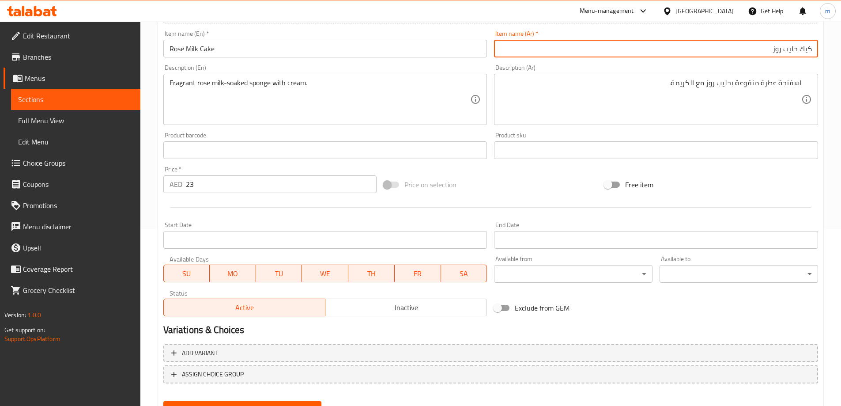
type input "كيك حليب روز"
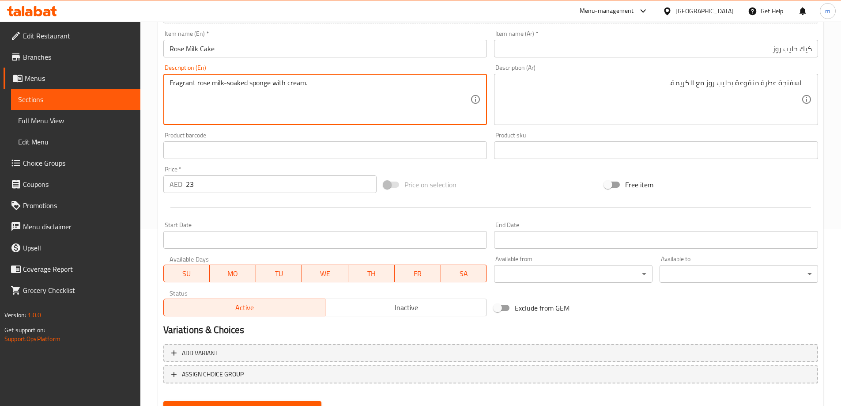
drag, startPoint x: 266, startPoint y: 83, endPoint x: 177, endPoint y: 92, distance: 90.0
click at [195, 89] on textarea "Fragrant rose milk-soaked sponge with cream." at bounding box center [319, 100] width 301 height 42
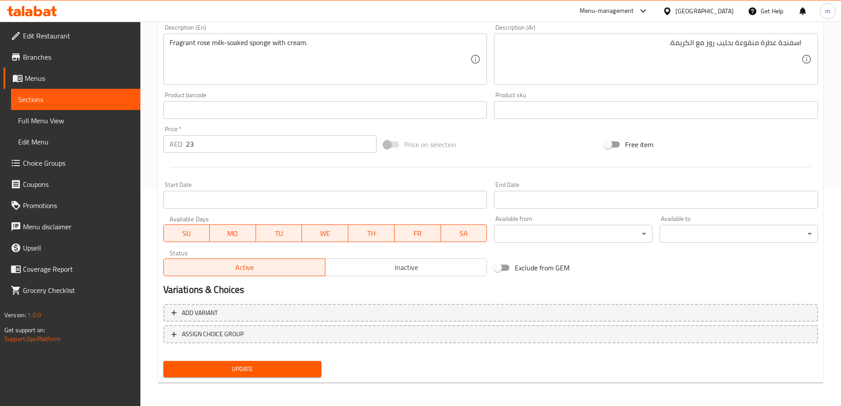
scroll to position [218, 0]
click at [222, 375] on button "Update" at bounding box center [242, 367] width 158 height 16
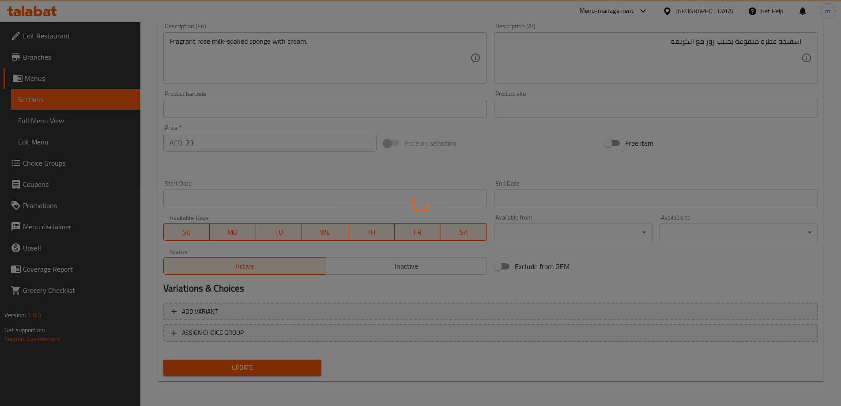
scroll to position [0, 0]
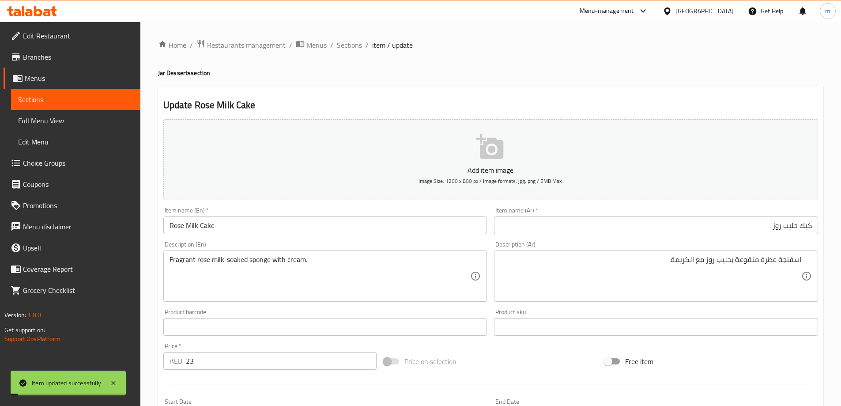
click at [359, 52] on div "Home / Restaurants management / Menus / Sections / item / update Jar Desserts s…" at bounding box center [490, 322] width 665 height 567
click at [359, 47] on span "Sections" at bounding box center [349, 45] width 25 height 11
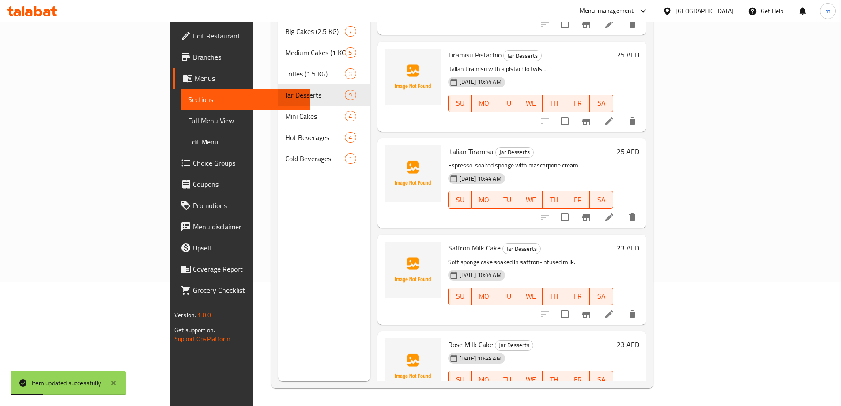
scroll to position [471, 0]
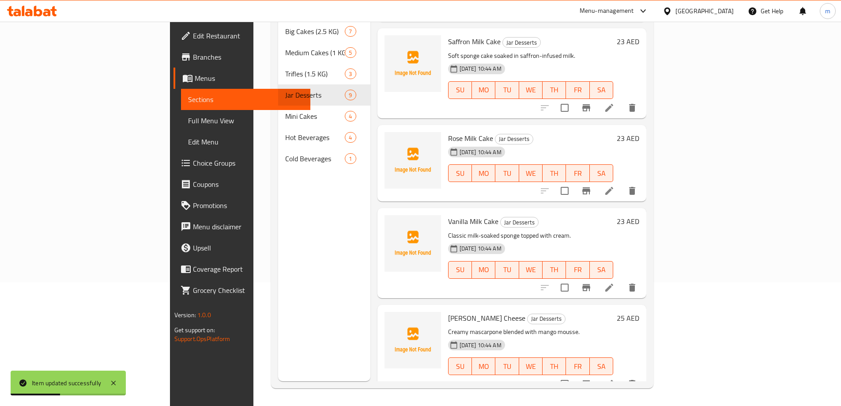
click at [621, 279] on li at bounding box center [609, 287] width 25 height 16
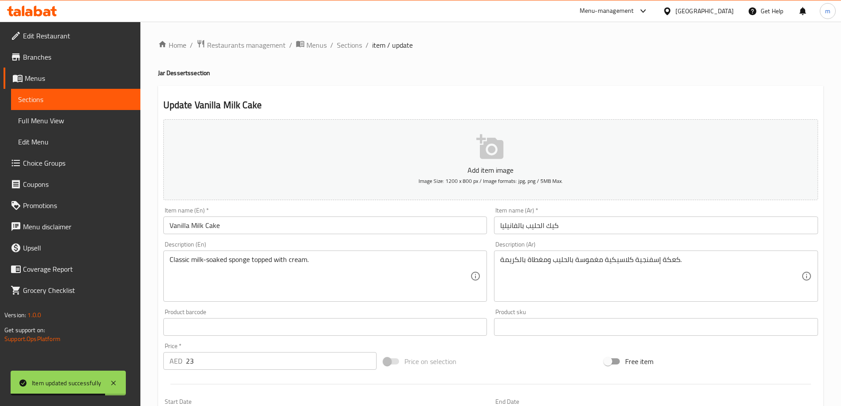
click at [560, 231] on input "كيك الحليب بالفانيليا" at bounding box center [656, 225] width 324 height 18
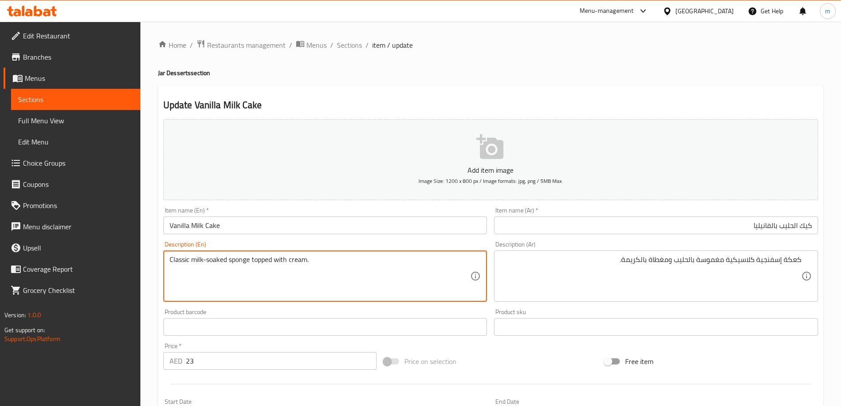
click at [324, 265] on textarea "Classic milk-soaked sponge topped with cream." at bounding box center [319, 276] width 301 height 42
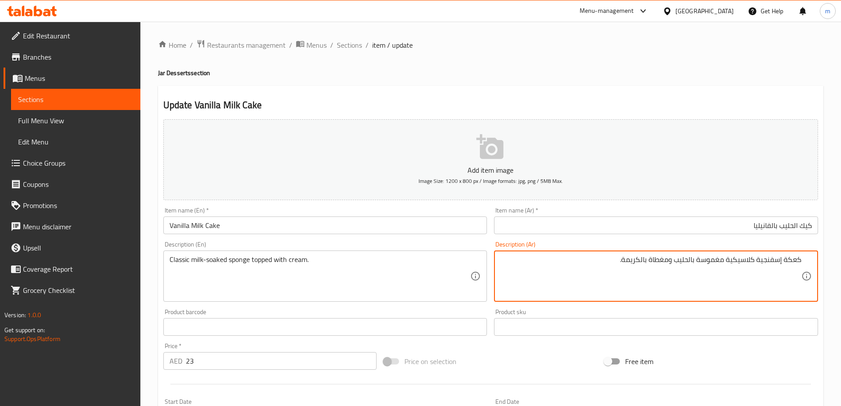
paste textarea "اسفنجة كلاسيكية مبلل"
click at [742, 261] on textarea "اسفنجة كلاسيكية مبللة بالحليب ومغطاة بالكريمة." at bounding box center [650, 276] width 301 height 42
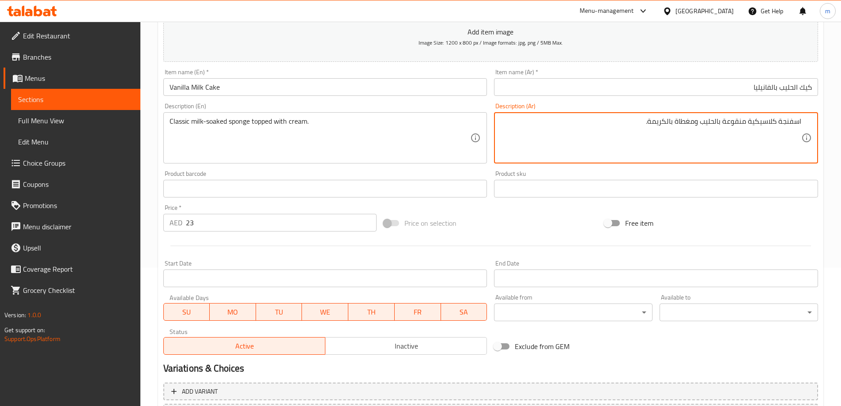
scroll to position [218, 0]
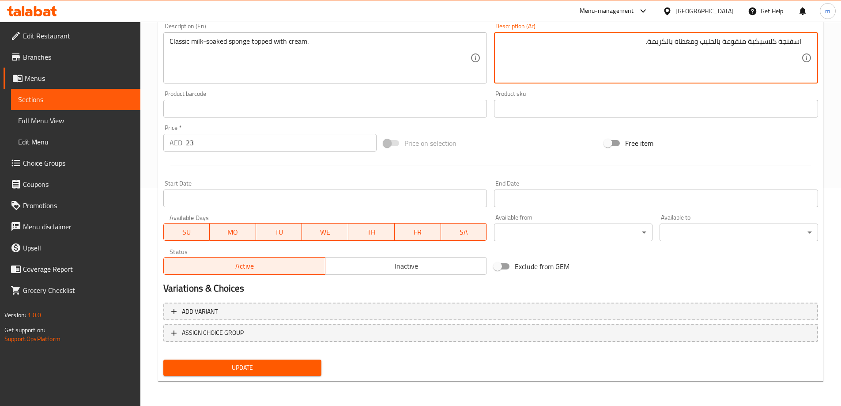
type textarea "اسفنجة كلاسيكية منقوعة بالحليب ومغطاة بالكريمة."
click at [305, 369] on span "Update" at bounding box center [242, 367] width 144 height 11
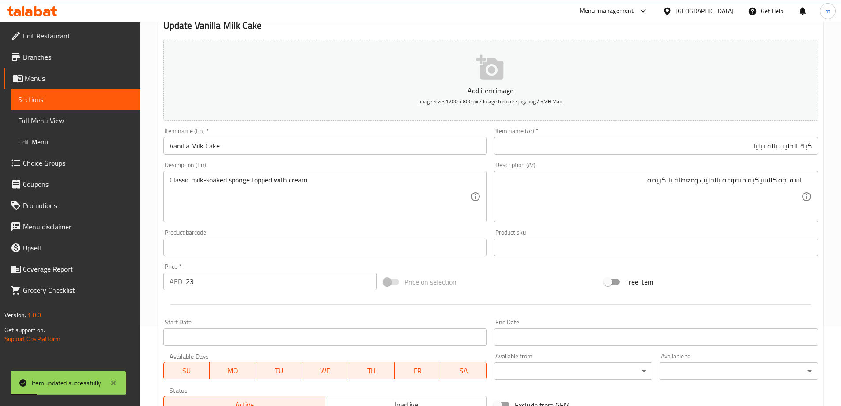
scroll to position [0, 0]
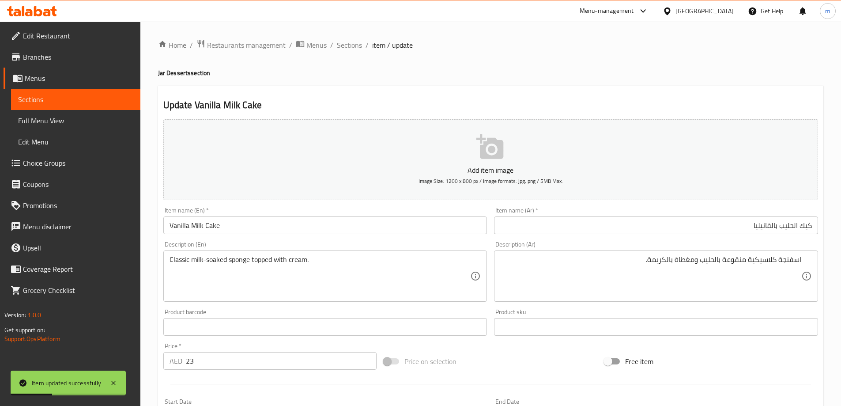
click at [354, 52] on div "Home / Restaurants management / Menus / Sections / item / update Jar Desserts s…" at bounding box center [490, 322] width 665 height 567
click at [354, 49] on span "Sections" at bounding box center [349, 45] width 25 height 11
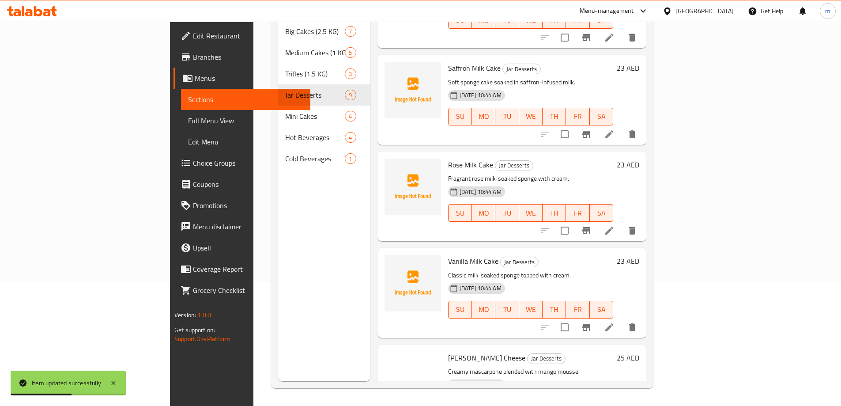
scroll to position [484, 0]
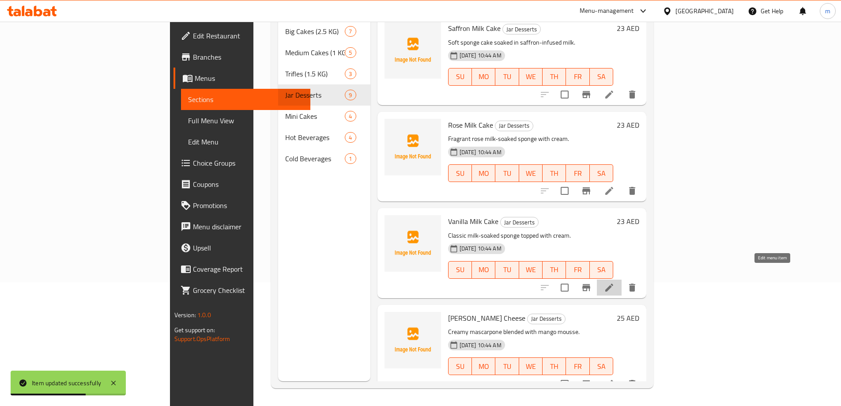
click at [614, 282] on icon at bounding box center [609, 287] width 11 height 11
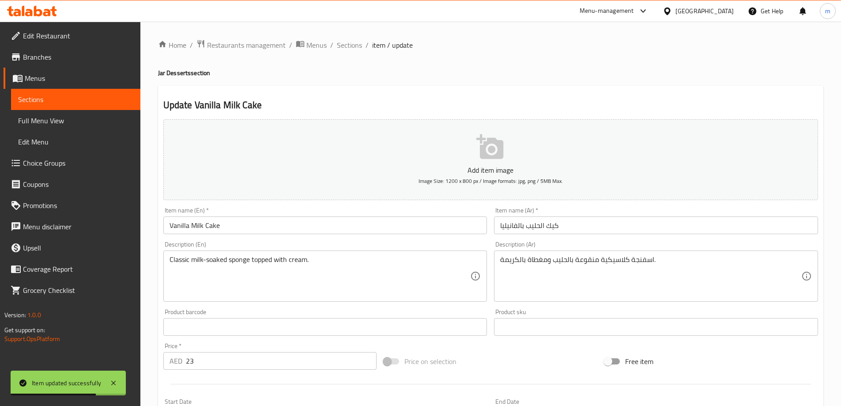
click at [577, 226] on input "كيك الحليب بالفانيليا" at bounding box center [656, 225] width 324 height 18
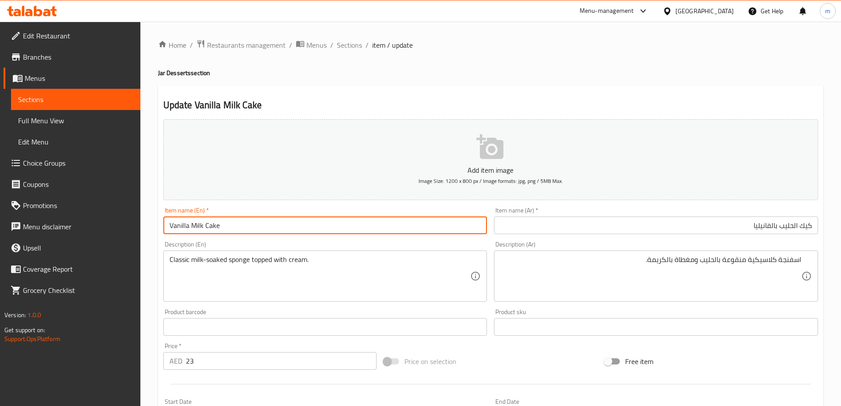
drag, startPoint x: 218, startPoint y: 228, endPoint x: 167, endPoint y: 235, distance: 51.6
click at [167, 235] on div "Item name (En)   * Vanilla Milk Cake Item name (En) *" at bounding box center [325, 220] width 331 height 34
click at [222, 269] on textarea "Classic milk-soaked sponge topped with cream." at bounding box center [319, 276] width 301 height 42
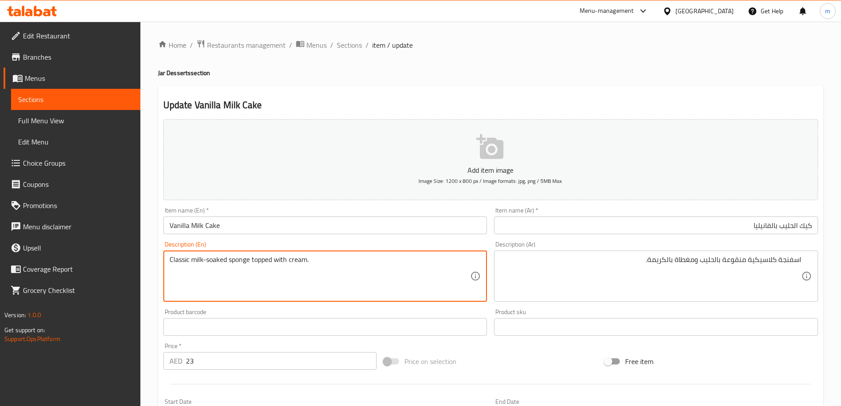
click at [222, 269] on textarea "Classic milk-soaked sponge topped with cream." at bounding box center [319, 276] width 301 height 42
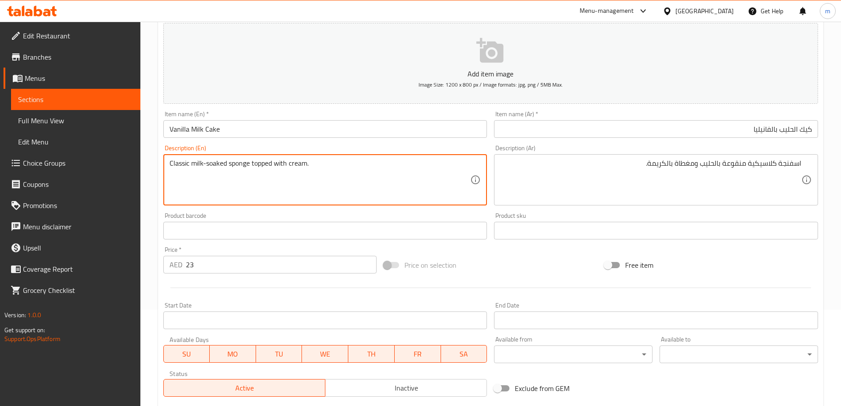
scroll to position [218, 0]
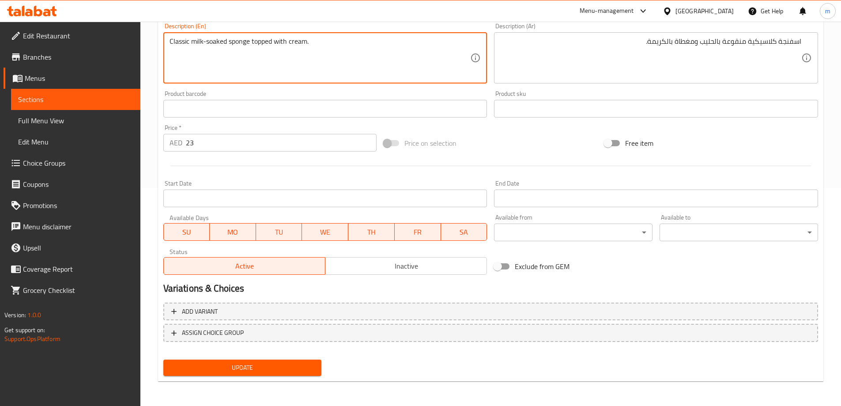
click at [267, 379] on div "Update" at bounding box center [243, 367] width 166 height 23
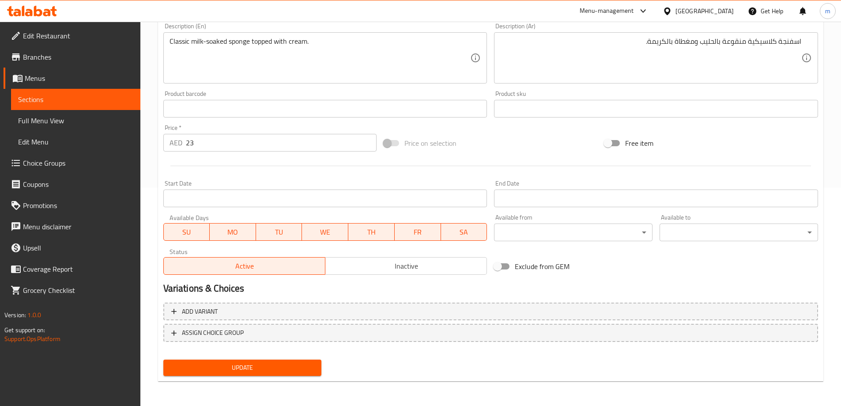
click at [265, 373] on button "Update" at bounding box center [242, 367] width 158 height 16
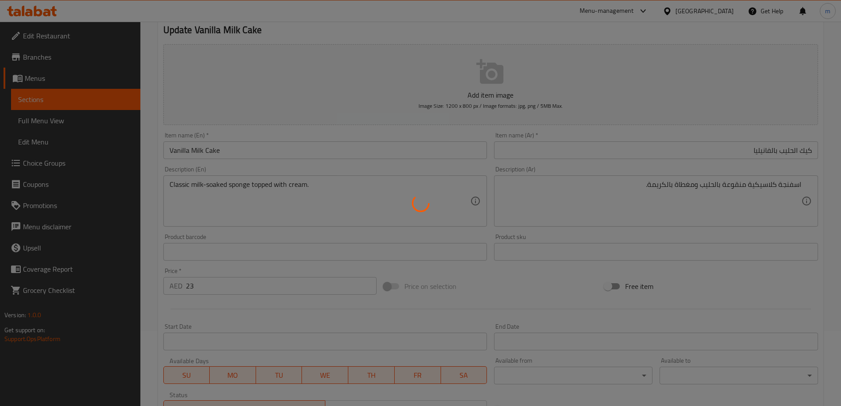
scroll to position [0, 0]
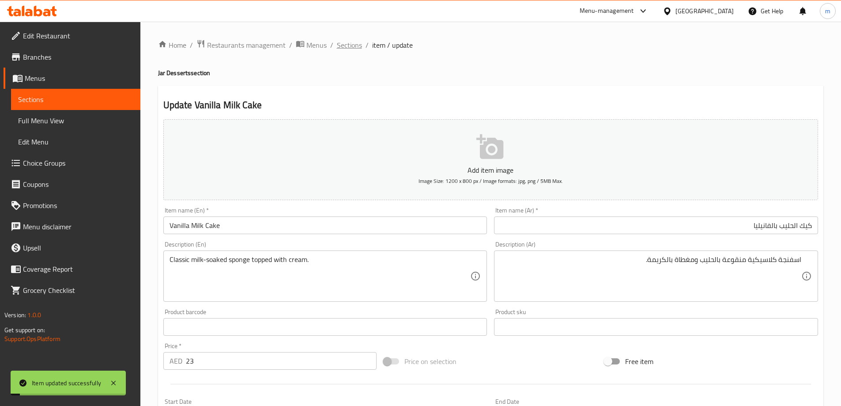
click at [358, 48] on span "Sections" at bounding box center [349, 45] width 25 height 11
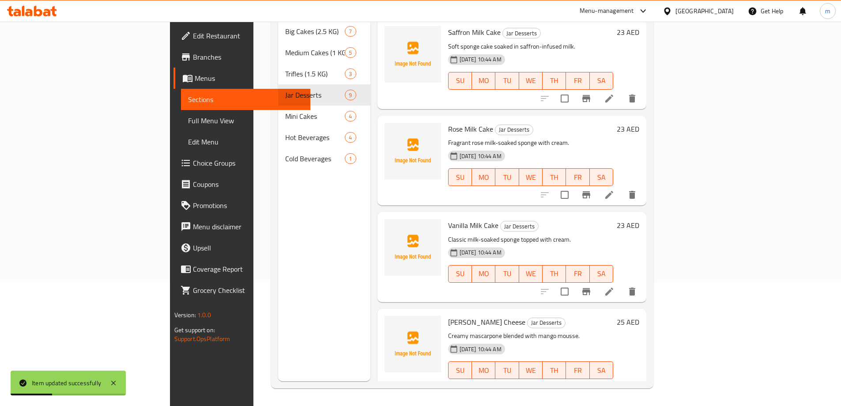
scroll to position [484, 0]
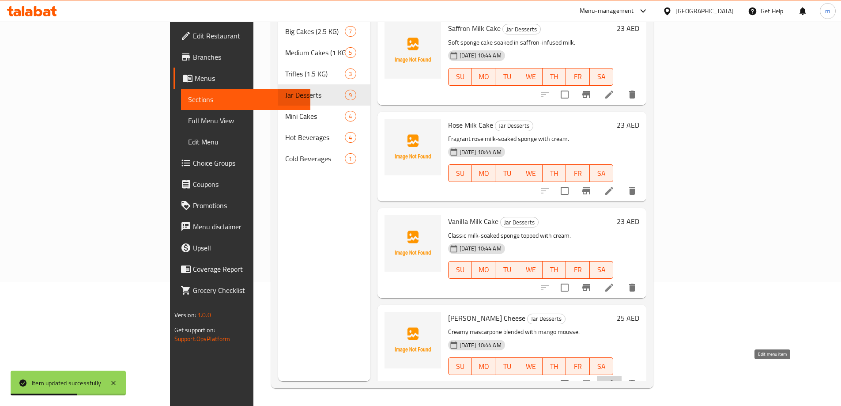
click at [614, 378] on icon at bounding box center [609, 383] width 11 height 11
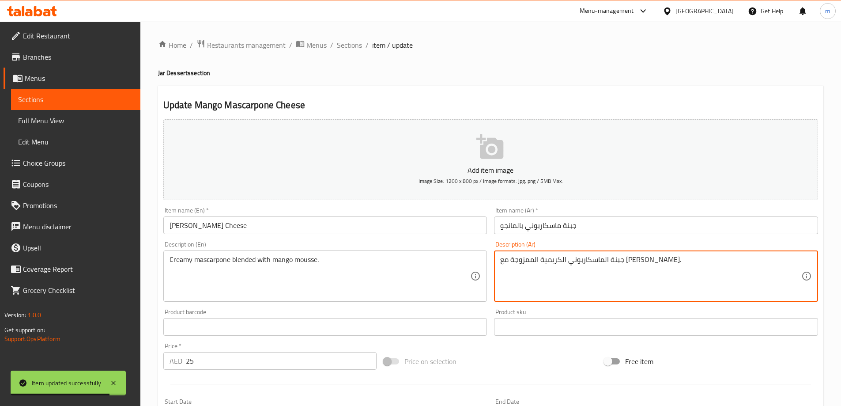
click at [574, 273] on textarea "جبنة الماسكاربوني الكريمية الممزوجة مع موس المانجو." at bounding box center [650, 276] width 301 height 42
click at [576, 224] on input "جبنة ماسكاربوني بالمانجو" at bounding box center [656, 225] width 324 height 18
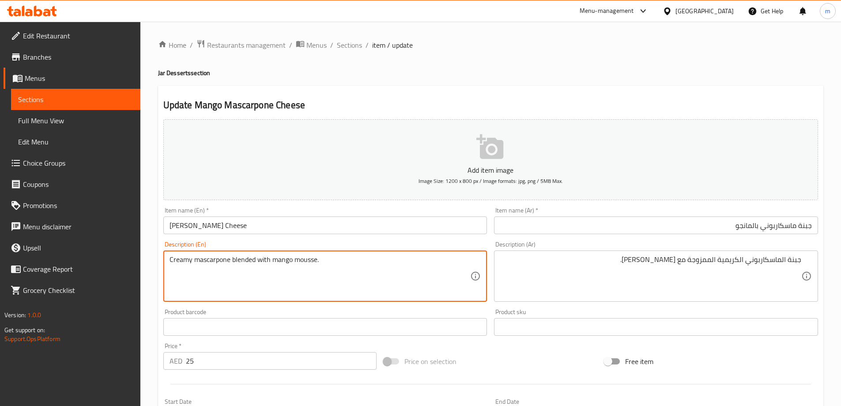
click at [221, 260] on textarea "Creamy mascarpone blended with mango mousse." at bounding box center [319, 276] width 301 height 42
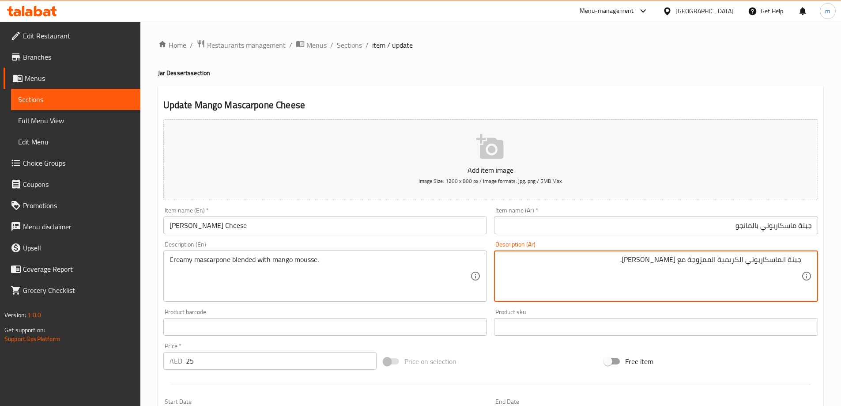
paste textarea "ماسكاربوني كريمي ممزوج ب"
type textarea "ماسكاربوني كريمي ممزوج بموس المانجو."
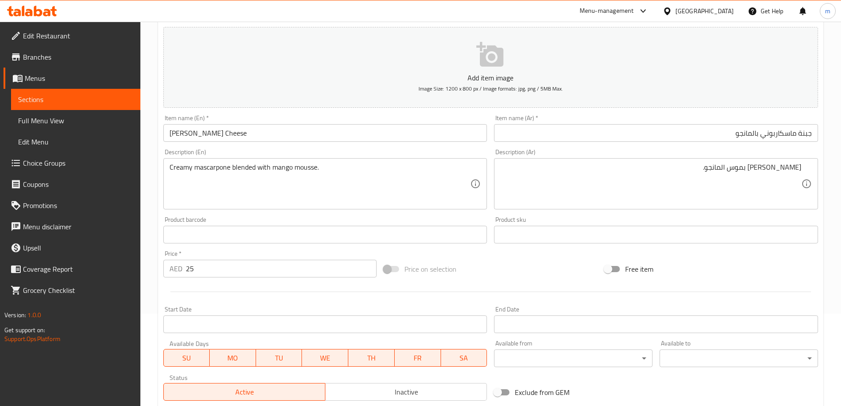
scroll to position [218, 0]
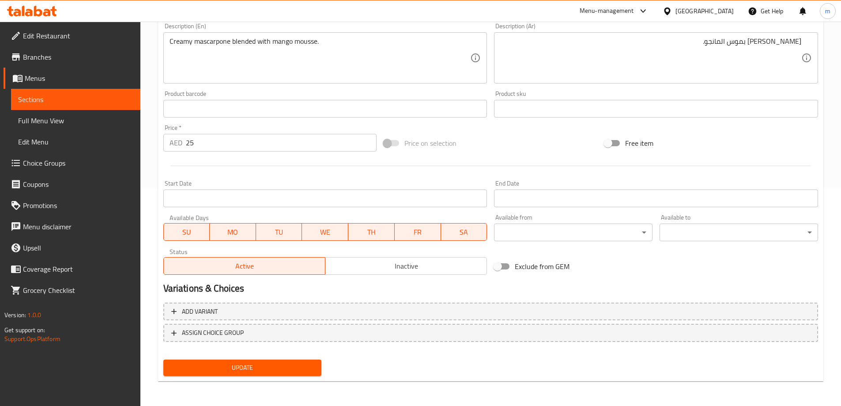
click at [200, 366] on span "Update" at bounding box center [242, 367] width 144 height 11
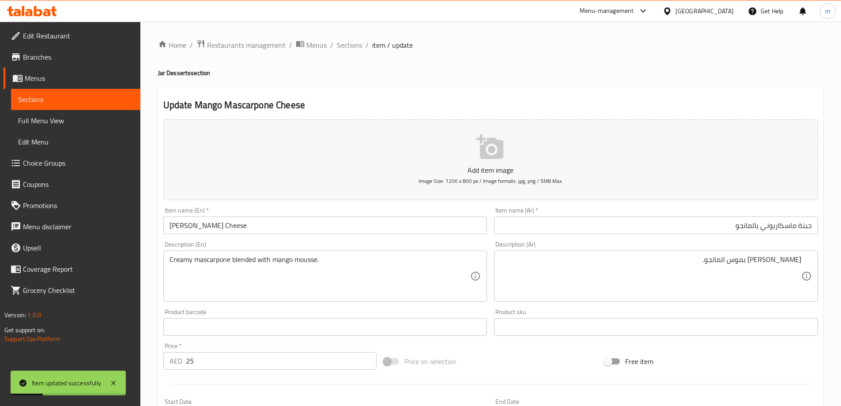
click at [353, 53] on div "Home / Restaurants management / Menus / Sections / item / update Jar Desserts s…" at bounding box center [490, 322] width 665 height 567
click at [357, 49] on span "Sections" at bounding box center [349, 45] width 25 height 11
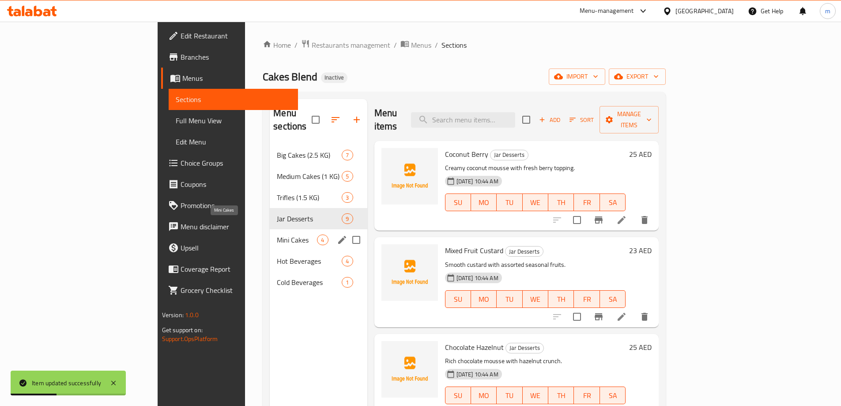
click at [277, 234] on span "Mini Cakes" at bounding box center [297, 239] width 40 height 11
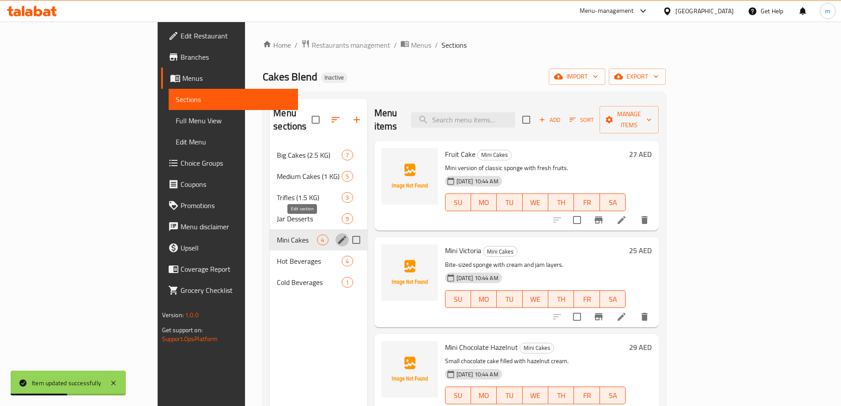
click at [338, 236] on icon "edit" at bounding box center [342, 240] width 8 height 8
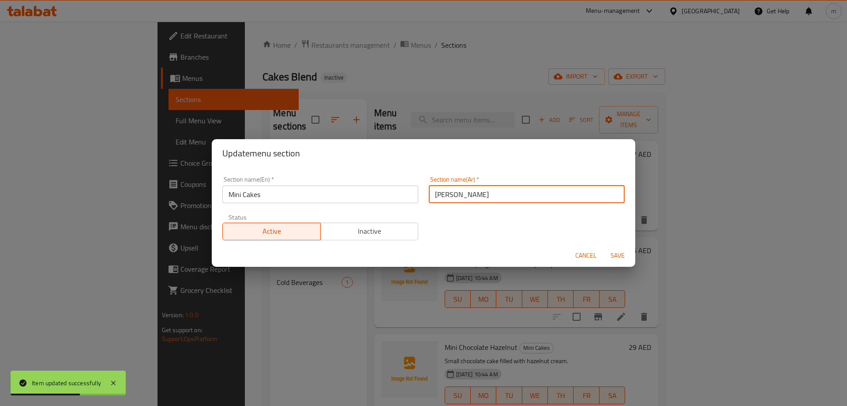
click at [517, 203] on input "ميني كيك" at bounding box center [527, 194] width 196 height 18
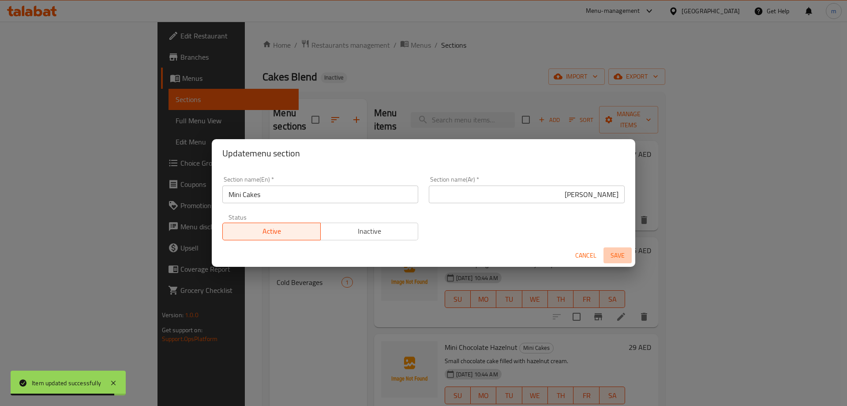
click at [622, 257] on span "Save" at bounding box center [617, 255] width 21 height 11
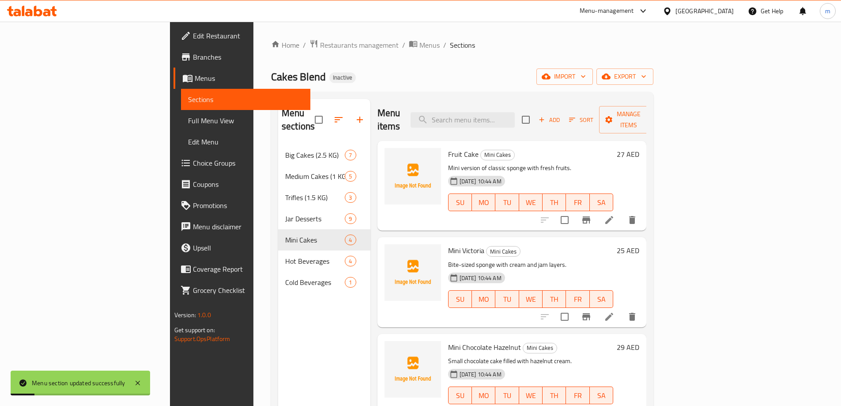
click at [614, 215] on icon at bounding box center [609, 220] width 11 height 11
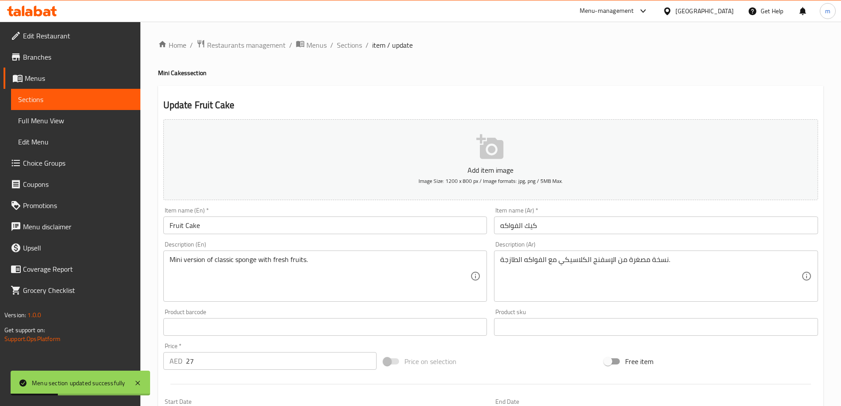
click at [580, 229] on input "كيك الفواكه" at bounding box center [656, 225] width 324 height 18
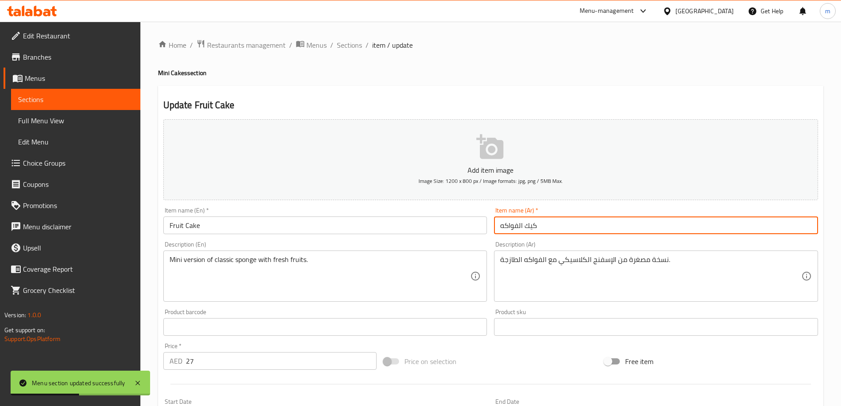
click at [660, 229] on input "كيك الفواكه" at bounding box center [656, 225] width 324 height 18
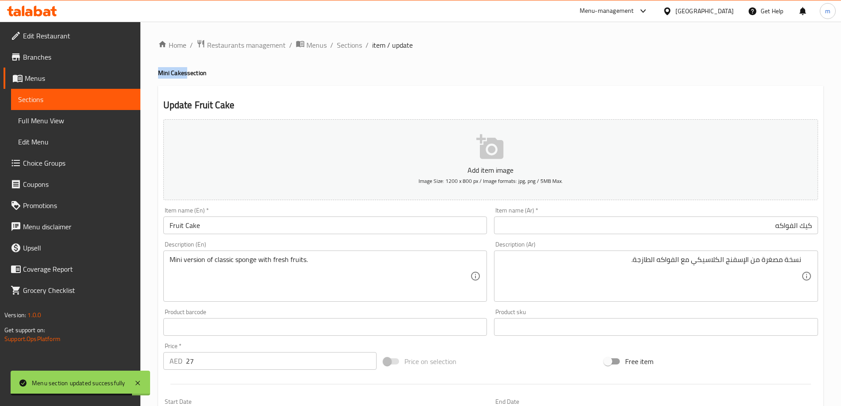
drag, startPoint x: 187, startPoint y: 72, endPoint x: 157, endPoint y: 74, distance: 29.7
click at [157, 74] on div "Home / Restaurants management / Menus / Sections / item / update Mini Cakes sec…" at bounding box center [490, 323] width 700 height 602
copy h4 "Mini Cakes"
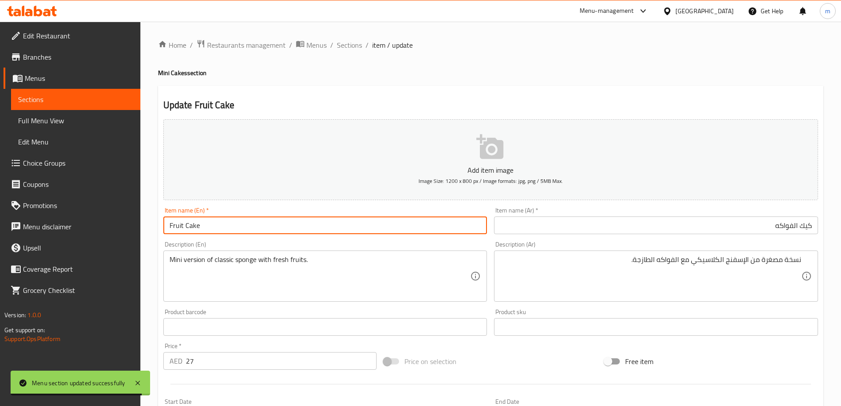
click at [257, 224] on input "Fruit Cake" at bounding box center [325, 225] width 324 height 18
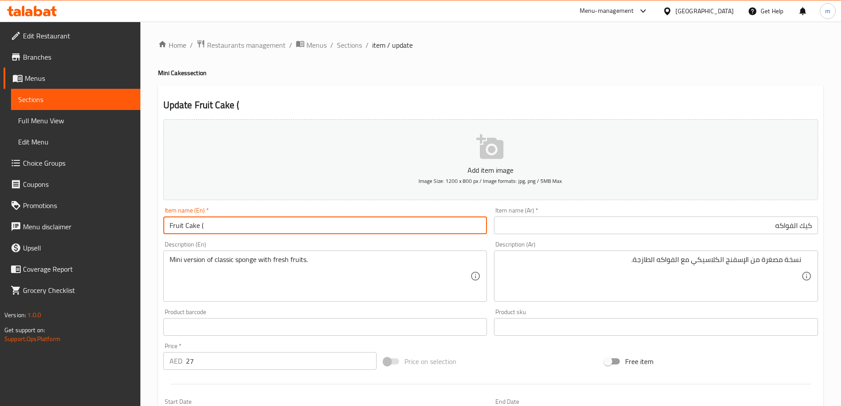
paste input "Mini Cakes"
type input "Fruit Cake (Mini Cakes)"
click at [698, 226] on input "كيك الفواكه" at bounding box center [656, 225] width 324 height 18
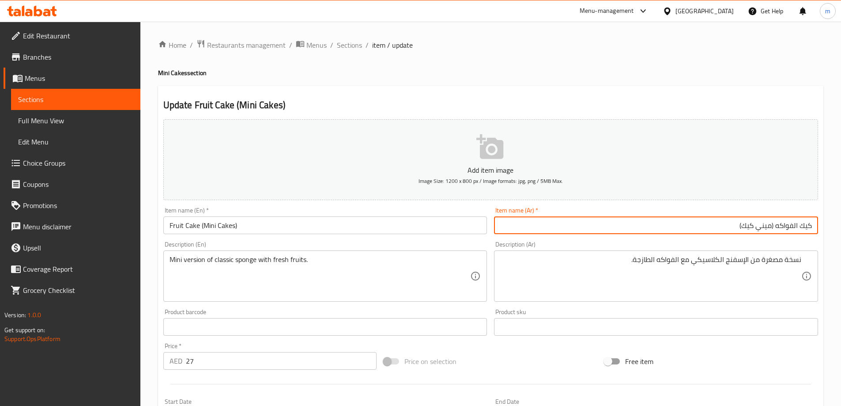
type input "كيك الفواكه (ميني كيك)"
click at [313, 230] on input "Fruit Cake (Mini Cakes)" at bounding box center [325, 225] width 324 height 18
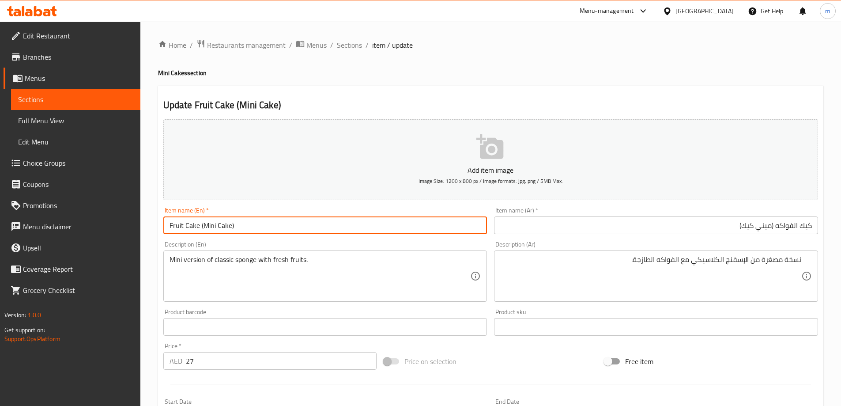
click at [195, 225] on input "Fruit Cake (Mini Cake)" at bounding box center [325, 225] width 324 height 18
type input "Fruit Cake (Mini Cake)"
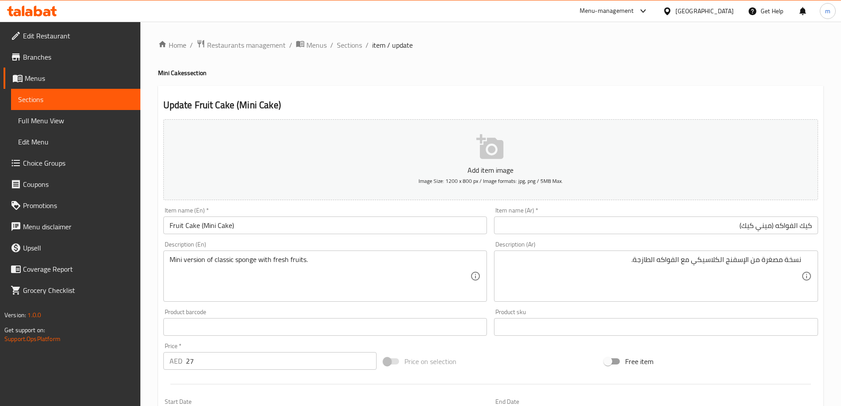
click at [305, 300] on div "Mini version of classic sponge with fresh fruits. Description (En)" at bounding box center [325, 275] width 324 height 51
click at [342, 203] on div "Item name (En)   * Fruit Cake (Mini Cake) Item name (En) *" at bounding box center [325, 220] width 331 height 34
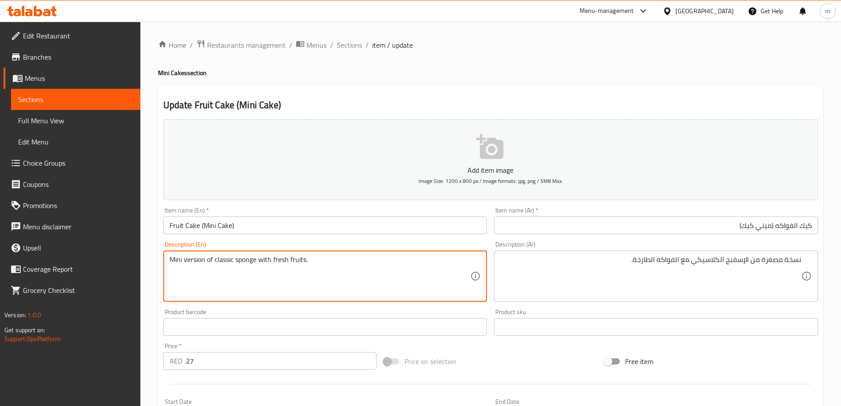
drag, startPoint x: 205, startPoint y: 259, endPoint x: 318, endPoint y: 263, distance: 113.1
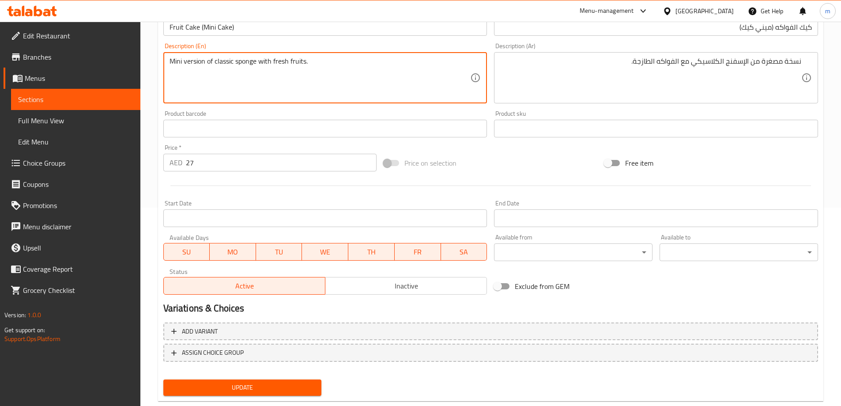
scroll to position [218, 0]
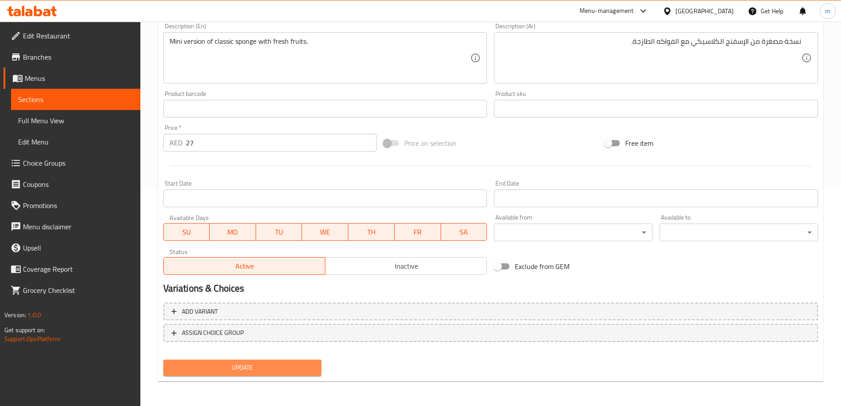
click at [286, 365] on span "Update" at bounding box center [242, 367] width 144 height 11
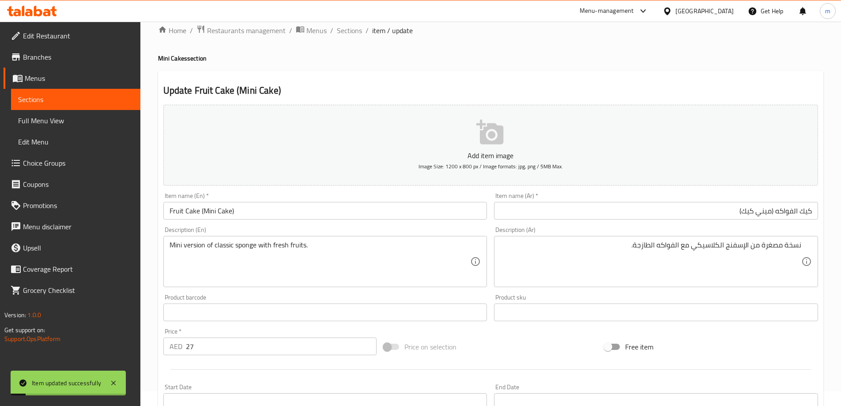
scroll to position [0, 0]
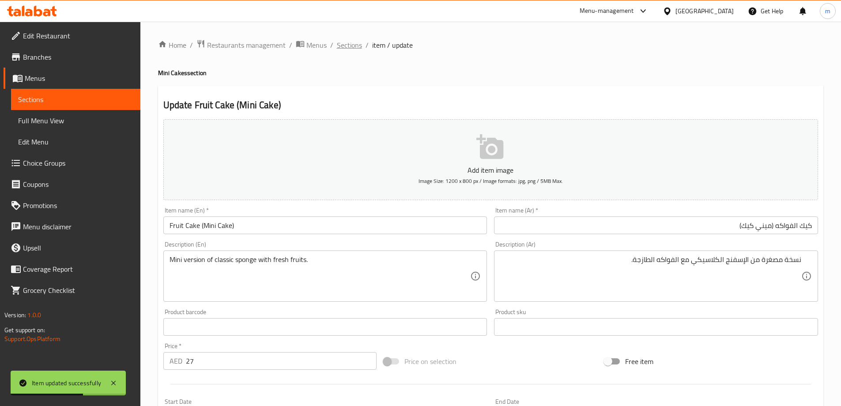
click at [343, 48] on span "Sections" at bounding box center [349, 45] width 25 height 11
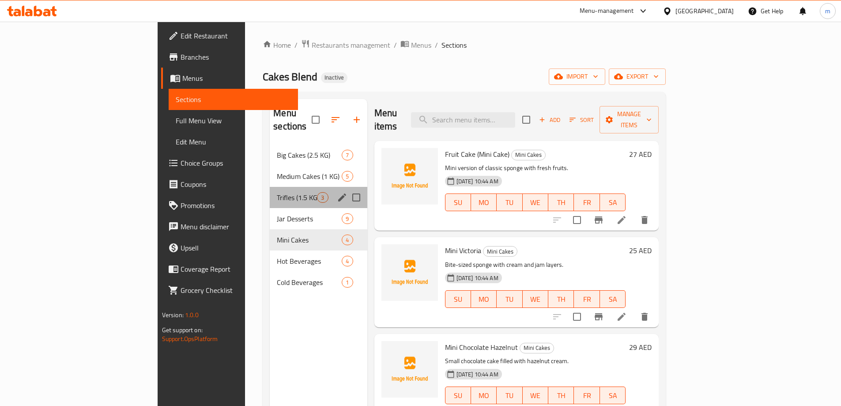
click at [270, 190] on div "Trifles (1.5 KG) 3" at bounding box center [318, 197] width 97 height 21
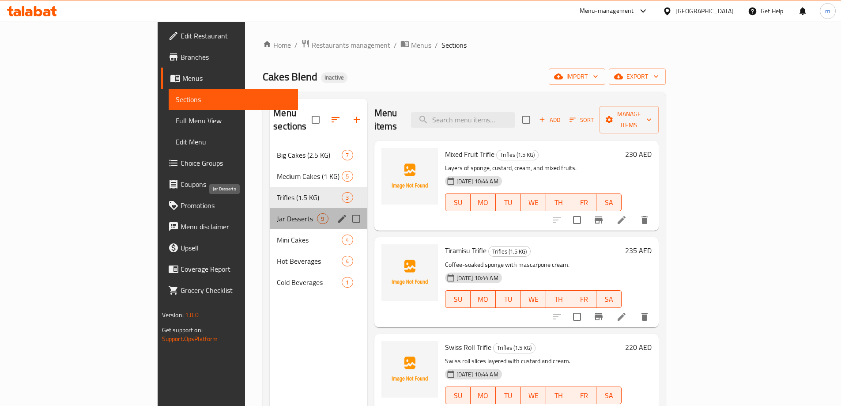
click at [277, 213] on span "Jar Desserts" at bounding box center [297, 218] width 40 height 11
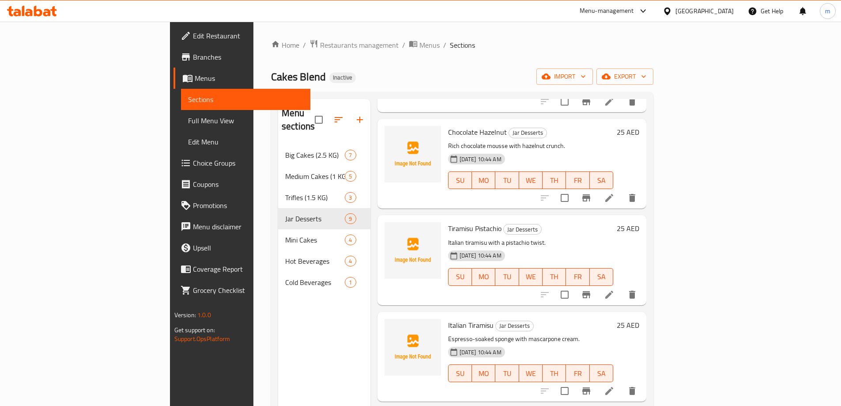
scroll to position [221, 0]
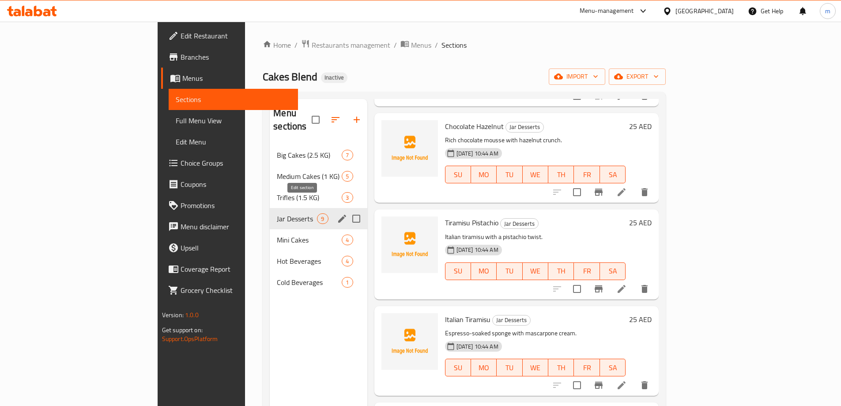
click at [337, 213] on icon "edit" at bounding box center [342, 218] width 11 height 11
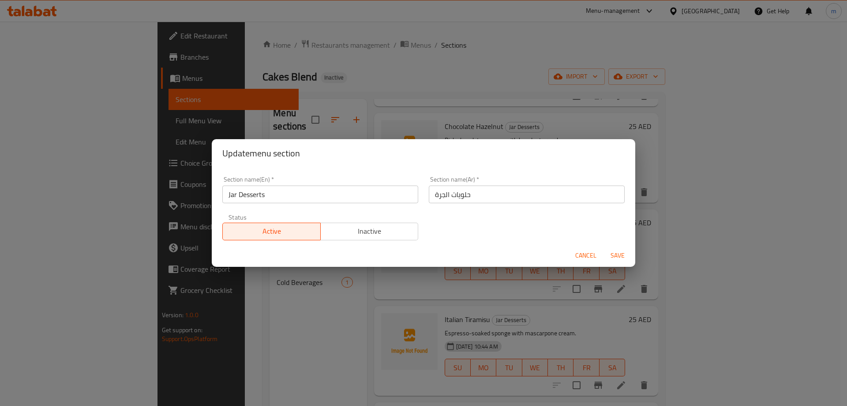
click at [296, 188] on input "Jar Desserts" at bounding box center [320, 194] width 196 height 18
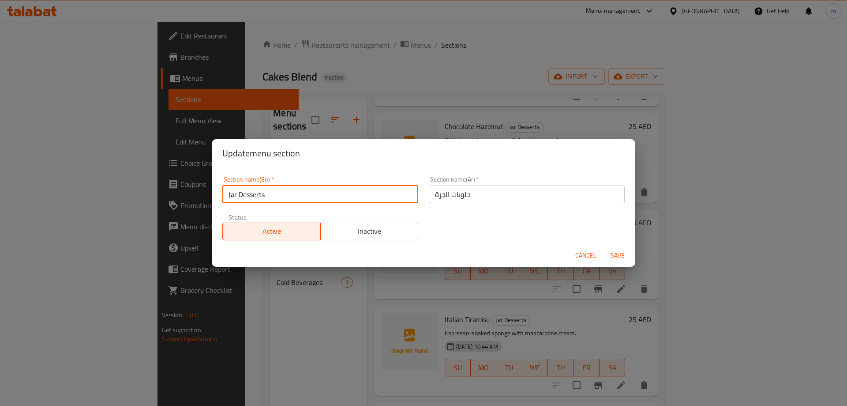
click at [584, 253] on span "Cancel" at bounding box center [586, 255] width 21 height 11
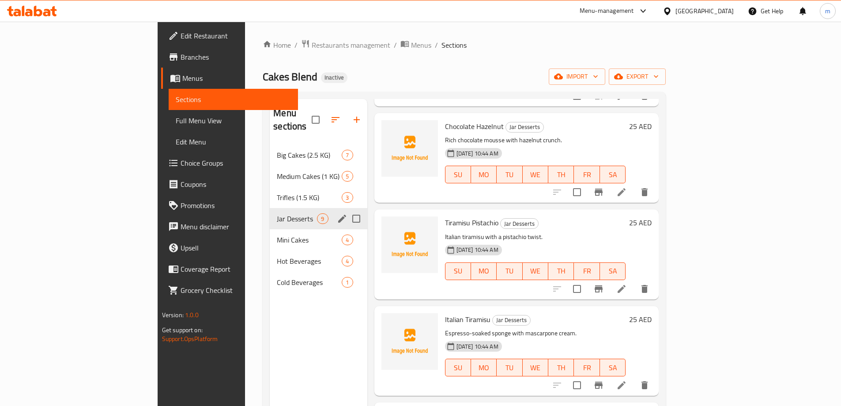
click at [625, 188] on icon at bounding box center [621, 192] width 8 height 8
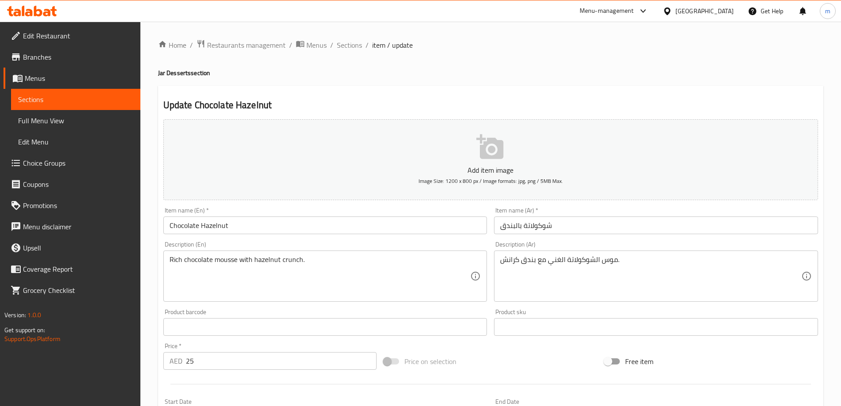
click at [351, 215] on div "Item name (En)   * Chocolate Hazelnut Item name (En) *" at bounding box center [325, 220] width 324 height 27
click at [350, 219] on input "Chocolate Hazelnut" at bounding box center [325, 225] width 324 height 18
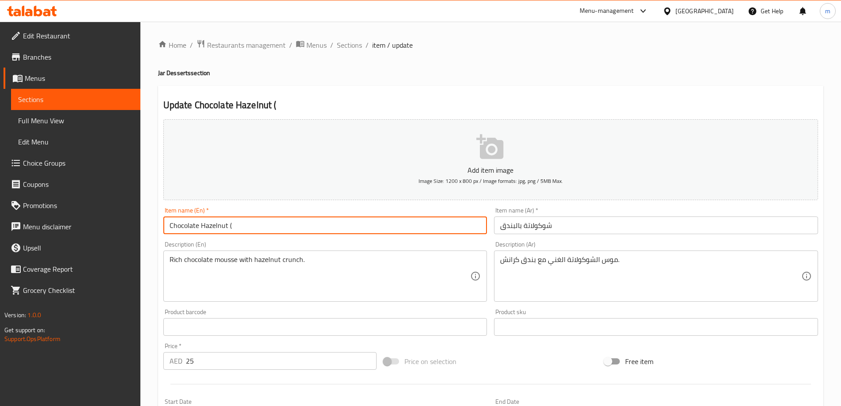
paste input "Jar Desserts"
type input "Chocolate Hazelnut (Jar Desserts)"
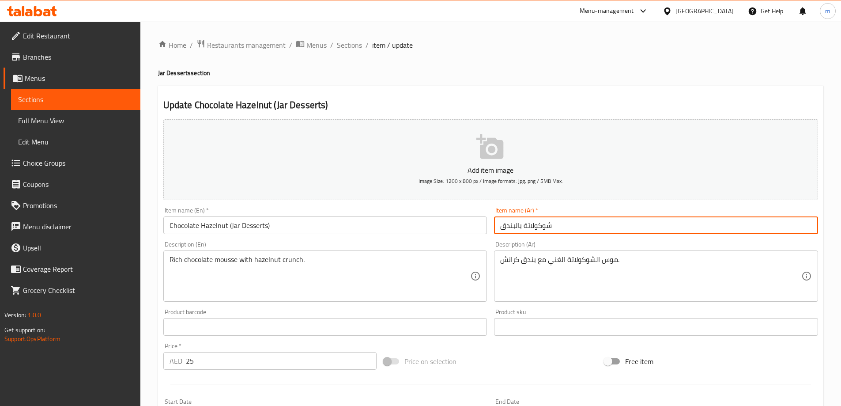
click at [566, 225] on input "شوكولاتة بالبندق" at bounding box center [656, 225] width 324 height 18
type input "شوكولاتة بالبندق (حلويات الجرة)"
click at [235, 224] on input "Chocolate Hazelnut (Jar Desserts)" at bounding box center [325, 225] width 324 height 18
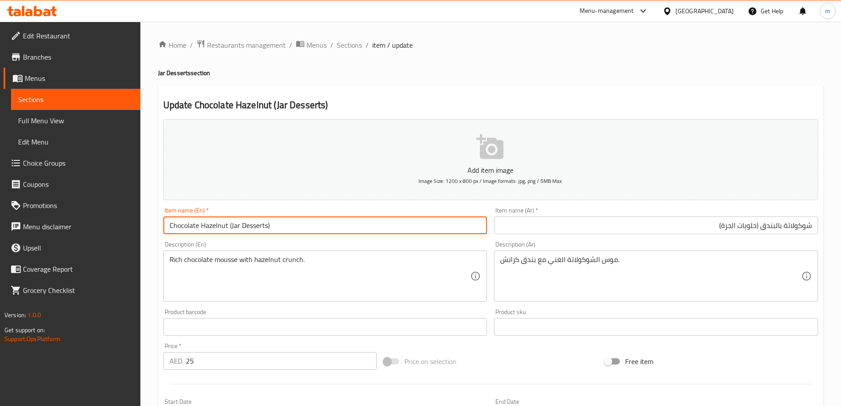
click at [235, 224] on input "Chocolate Hazelnut (Jar Desserts)" at bounding box center [325, 225] width 324 height 18
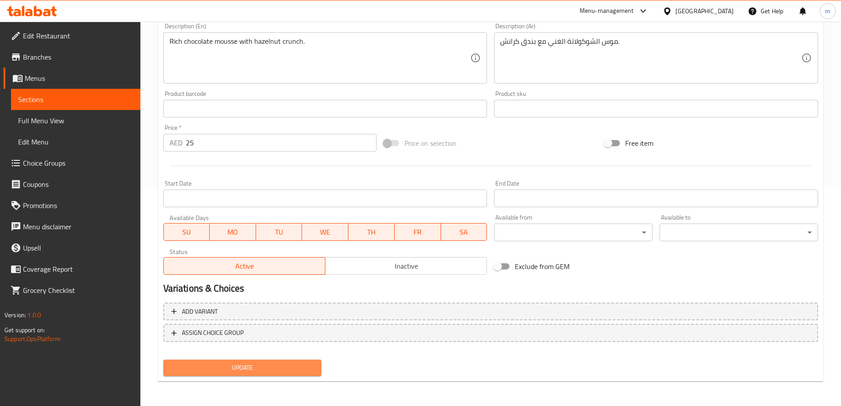
click at [246, 365] on span "Update" at bounding box center [242, 367] width 144 height 11
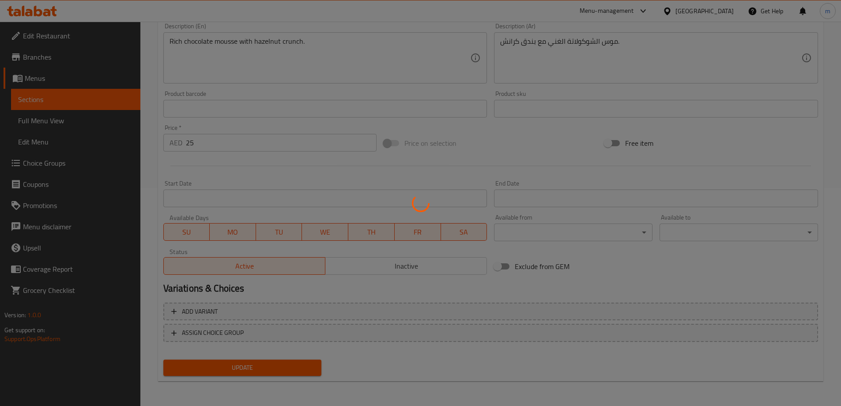
scroll to position [0, 0]
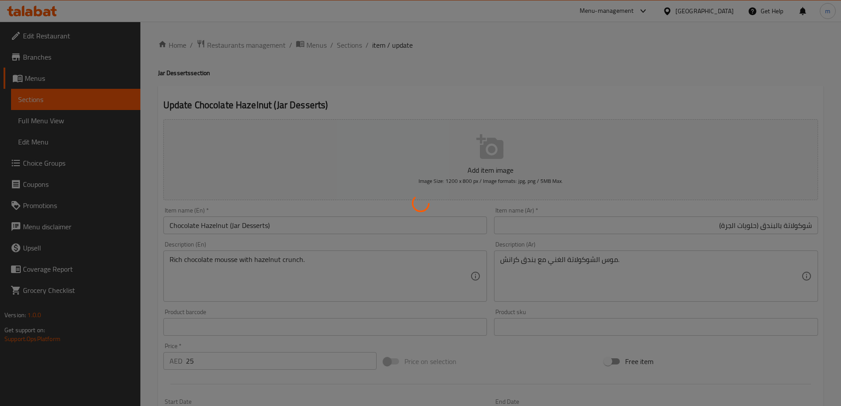
click at [226, 228] on div at bounding box center [420, 203] width 841 height 406
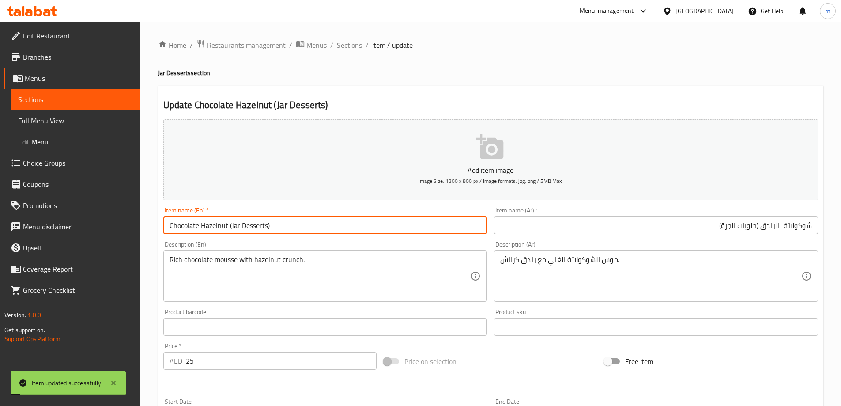
drag, startPoint x: 227, startPoint y: 224, endPoint x: 140, endPoint y: 228, distance: 87.5
click at [142, 227] on div "Home / Restaurants management / Menus / Sections / item / update Jar Desserts s…" at bounding box center [490, 323] width 700 height 602
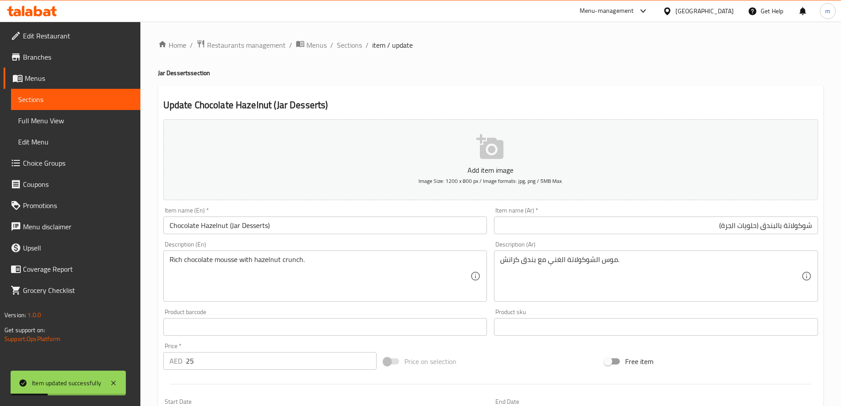
click at [454, 26] on div "Home / Restaurants management / Menus / Sections / item / update Jar Desserts s…" at bounding box center [490, 323] width 700 height 602
click at [349, 44] on span "Sections" at bounding box center [349, 45] width 25 height 11
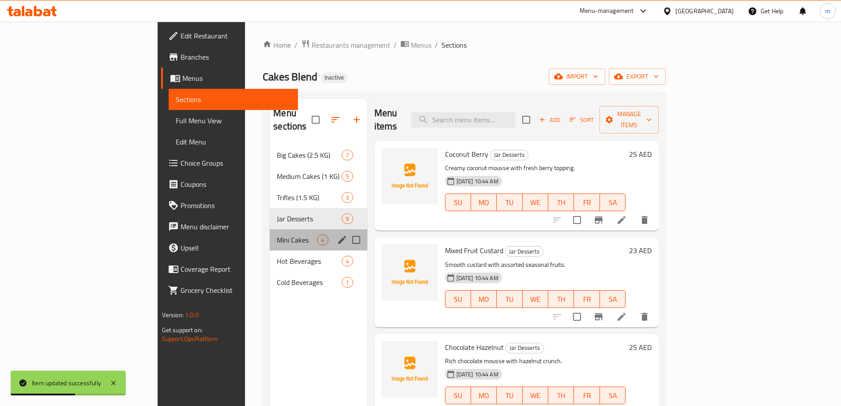
click at [270, 232] on div "Mini Cakes 4" at bounding box center [318, 239] width 97 height 21
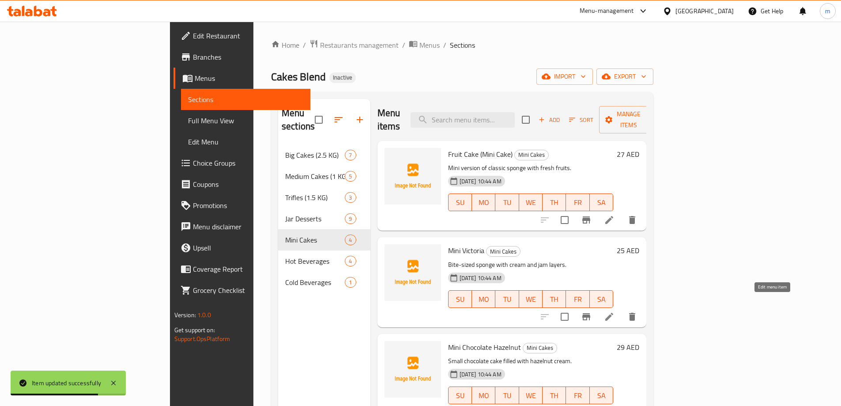
click at [614, 311] on icon at bounding box center [609, 316] width 11 height 11
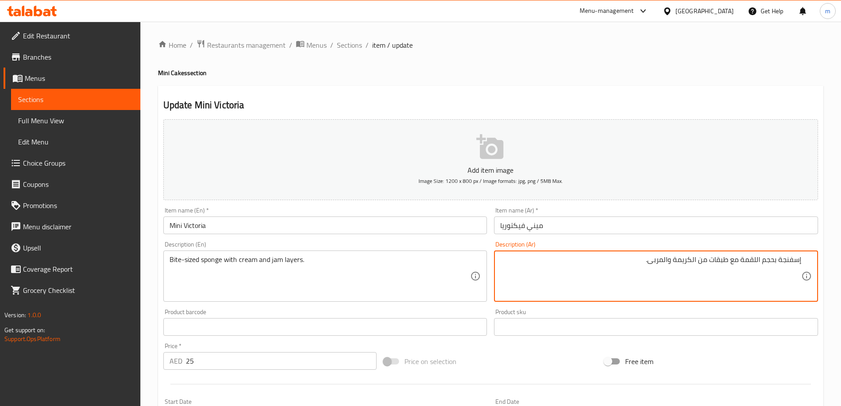
click at [610, 229] on input "ميني فيكتوريا" at bounding box center [656, 225] width 324 height 18
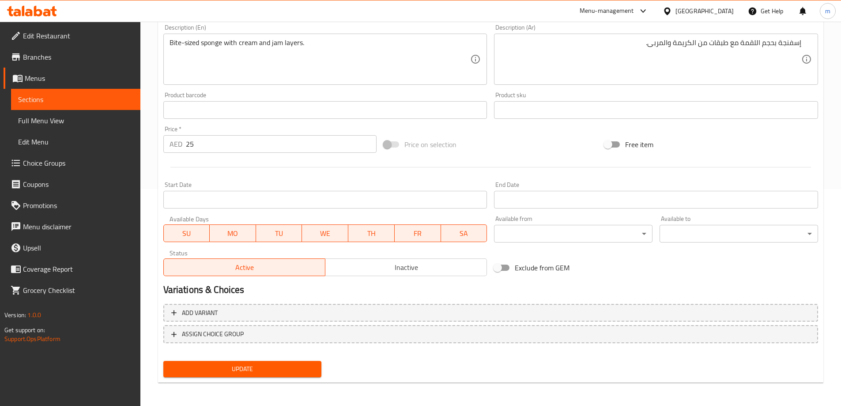
scroll to position [218, 0]
click at [200, 370] on span "Update" at bounding box center [242, 367] width 144 height 11
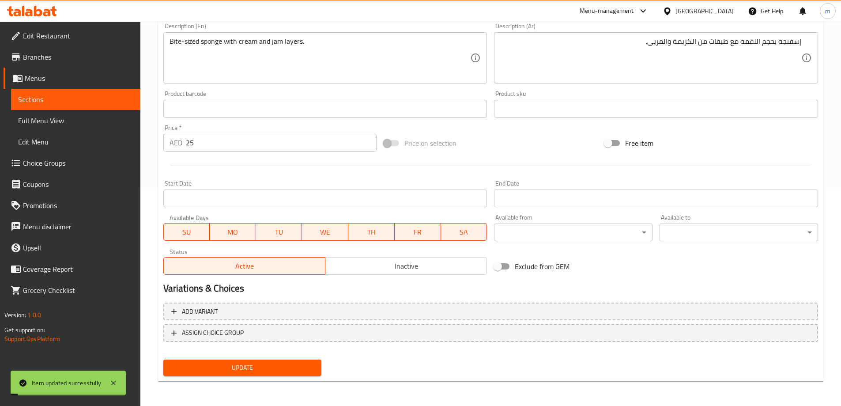
scroll to position [0, 0]
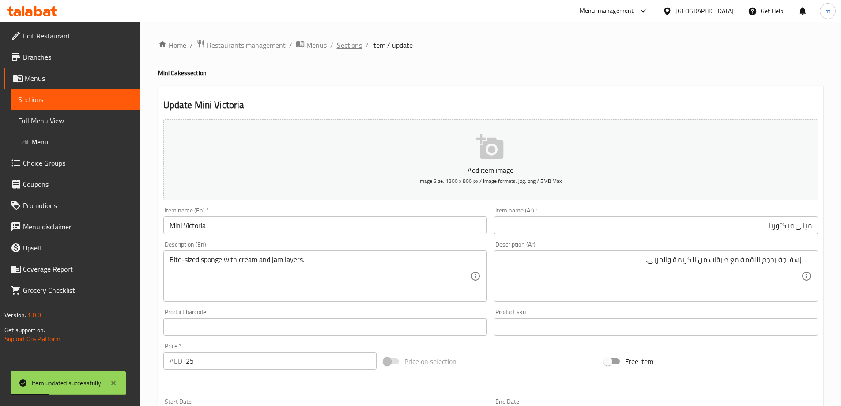
click at [351, 49] on span "Sections" at bounding box center [349, 45] width 25 height 11
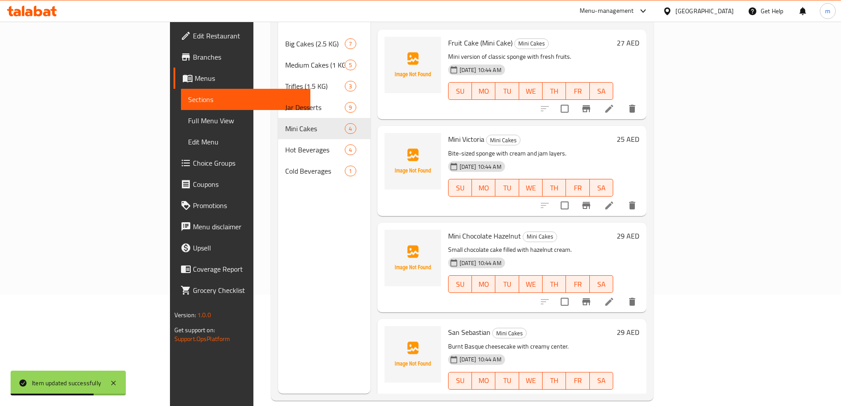
scroll to position [124, 0]
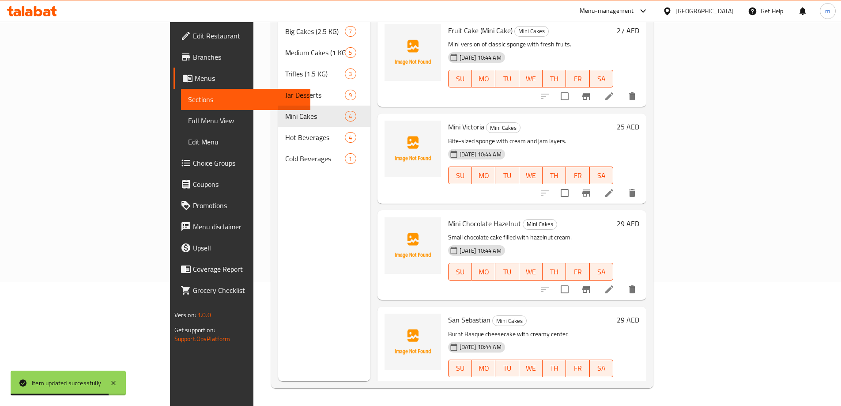
click at [613, 285] on icon at bounding box center [609, 289] width 8 height 8
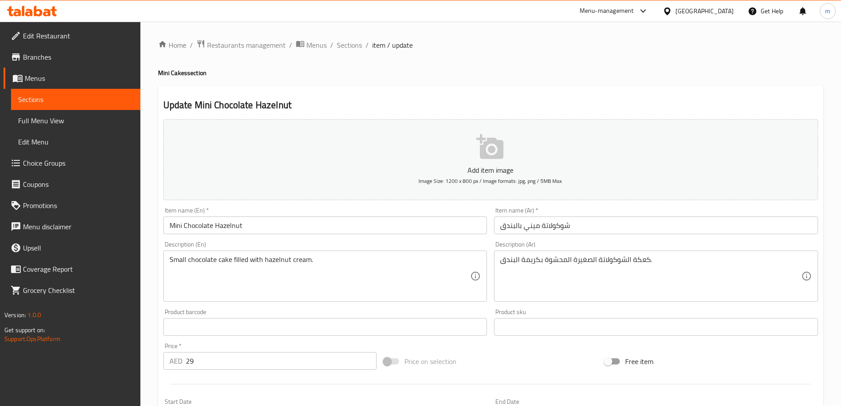
click at [539, 225] on input "شوكولاتة ميني بالبندق" at bounding box center [656, 225] width 324 height 18
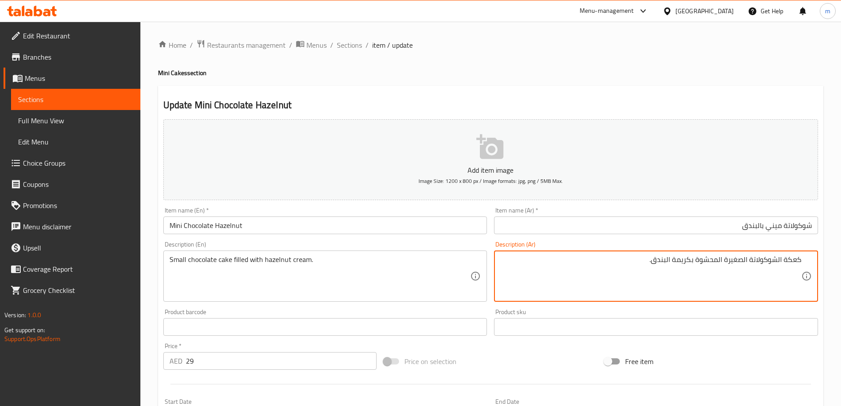
drag, startPoint x: 785, startPoint y: 263, endPoint x: 795, endPoint y: 264, distance: 10.6
click at [795, 264] on textarea "كعكة الشوكولاتة الصغيرة المحشوة بكريمة البندق." at bounding box center [650, 276] width 301 height 42
type textarea "كيك الشوكولاتة الصغيرة المحشوة بكريمة البندق."
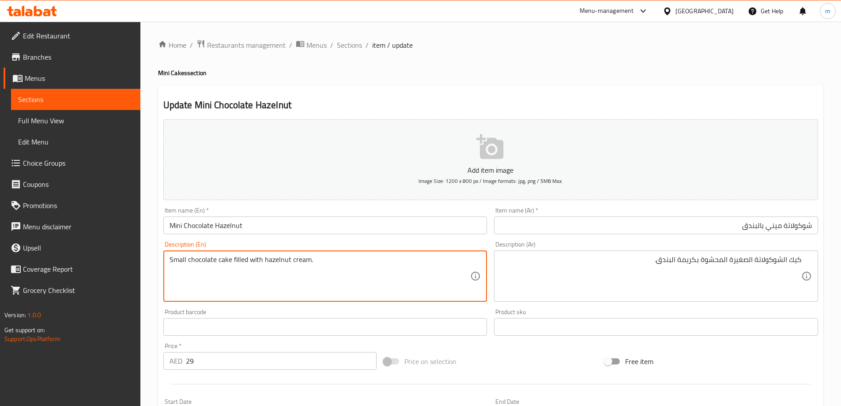
drag, startPoint x: 228, startPoint y: 260, endPoint x: 170, endPoint y: 253, distance: 58.7
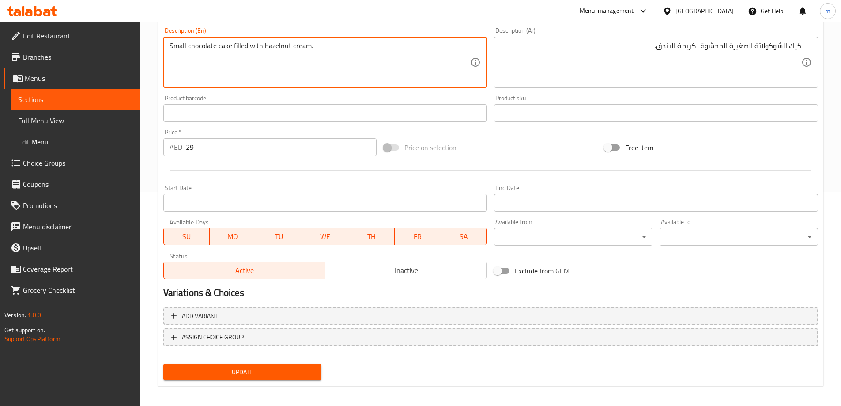
scroll to position [218, 0]
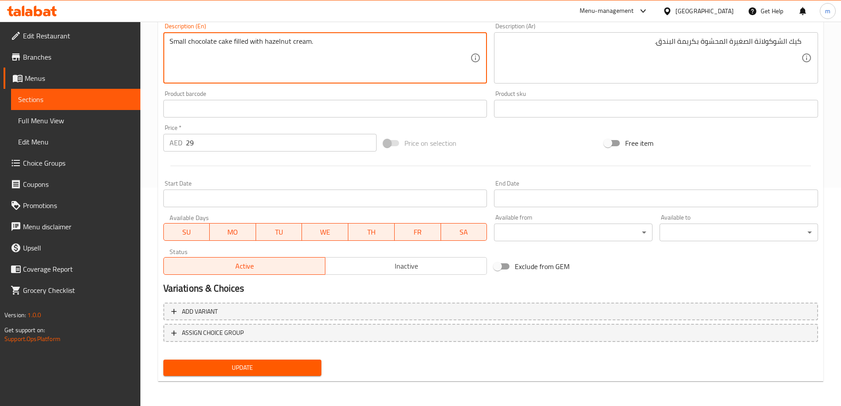
click at [275, 371] on span "Update" at bounding box center [242, 367] width 144 height 11
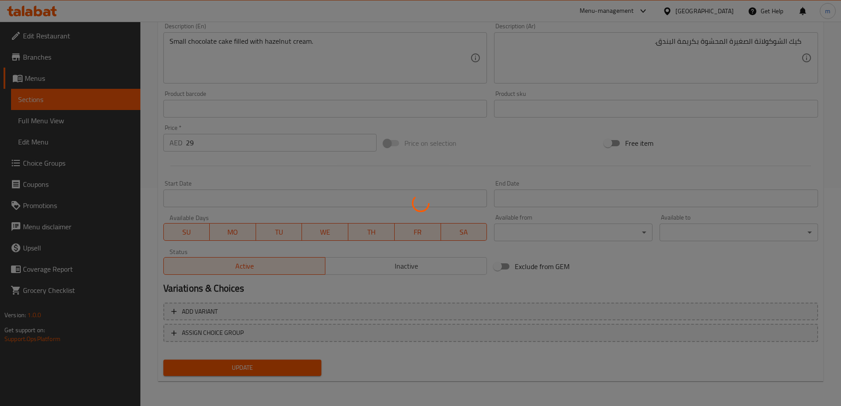
scroll to position [0, 0]
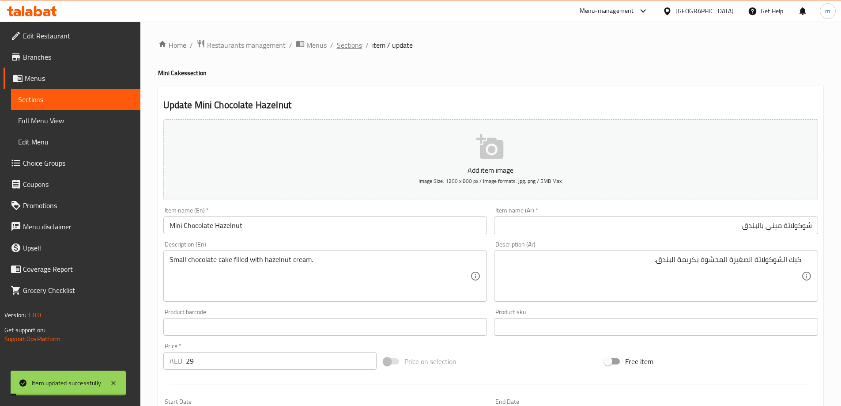
click at [357, 49] on span "Sections" at bounding box center [349, 45] width 25 height 11
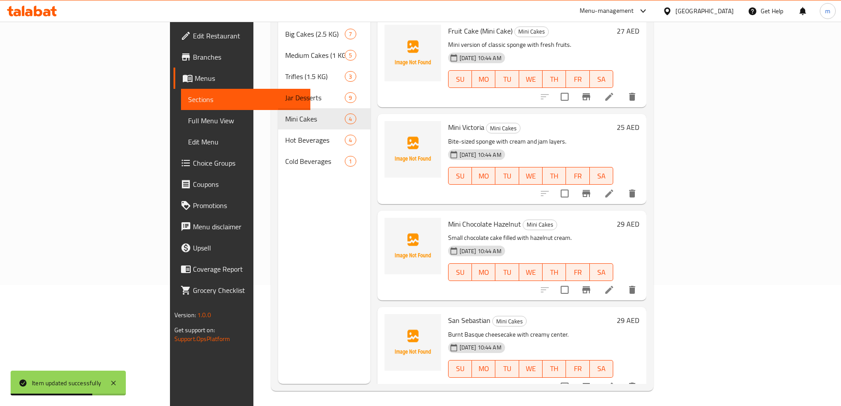
scroll to position [124, 0]
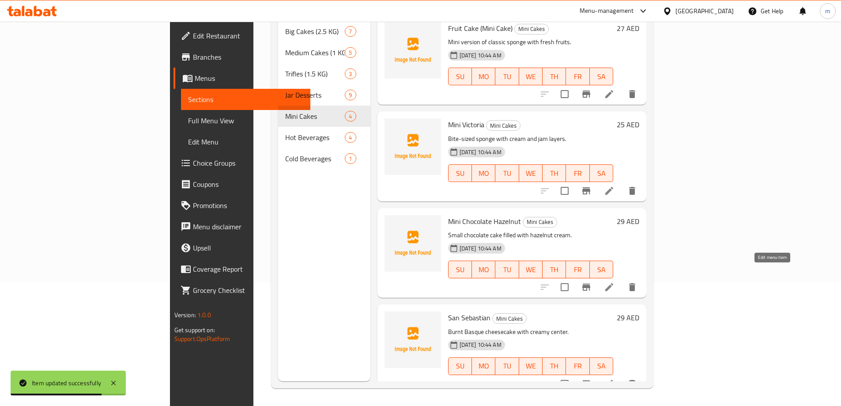
click at [613, 283] on icon at bounding box center [609, 287] width 8 height 8
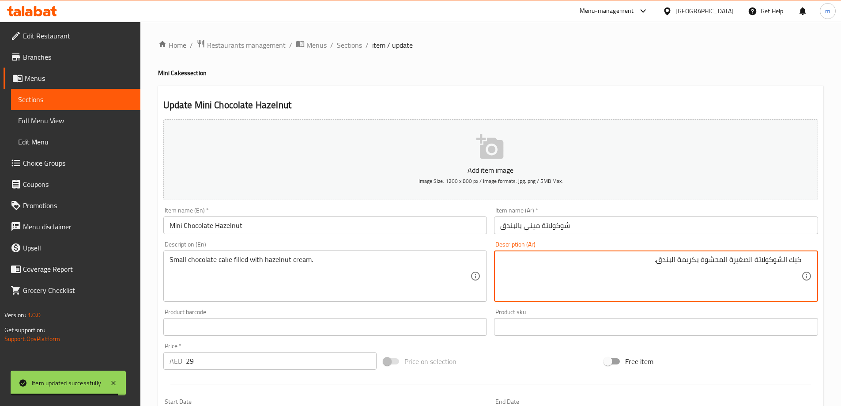
click at [632, 222] on input "شوكولاتة ميني بالبندق" at bounding box center [656, 225] width 324 height 18
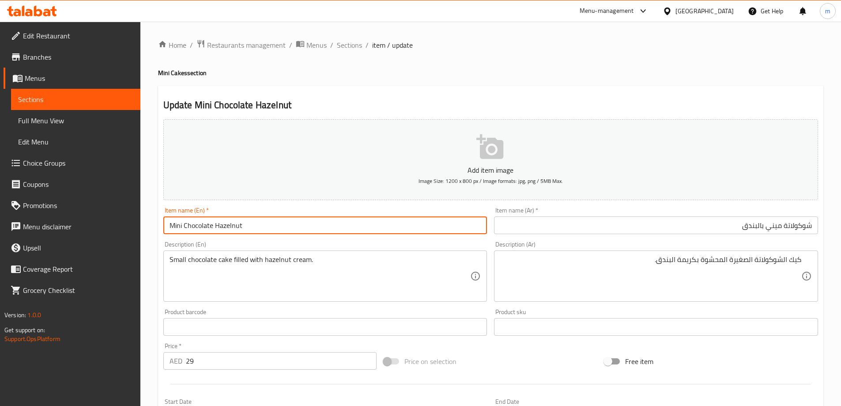
drag, startPoint x: 212, startPoint y: 223, endPoint x: 253, endPoint y: 216, distance: 41.7
click at [253, 216] on div "Item name (En)   * Mini Chocolate Hazelnut Item name (En) *" at bounding box center [325, 220] width 324 height 27
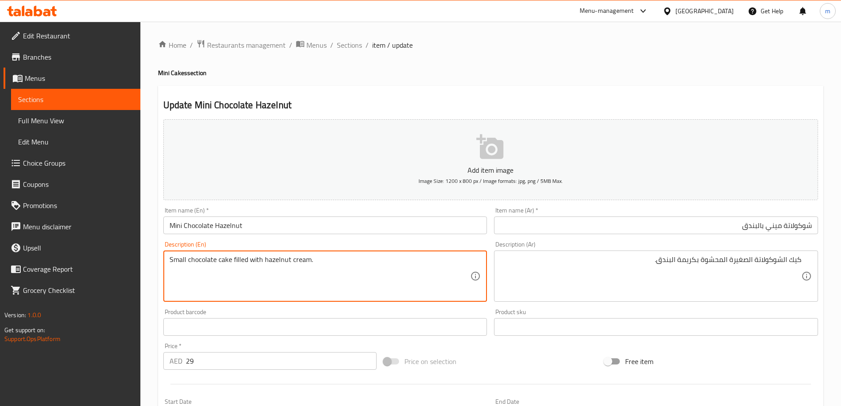
drag, startPoint x: 228, startPoint y: 259, endPoint x: 172, endPoint y: 267, distance: 57.2
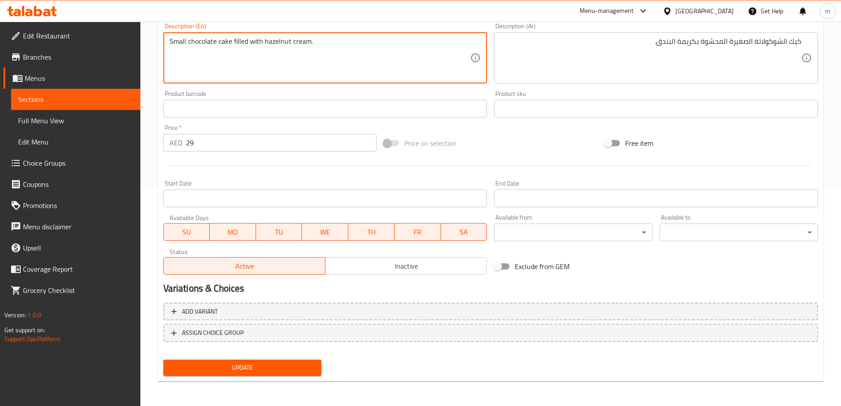
click at [215, 350] on nav at bounding box center [490, 348] width 655 height 7
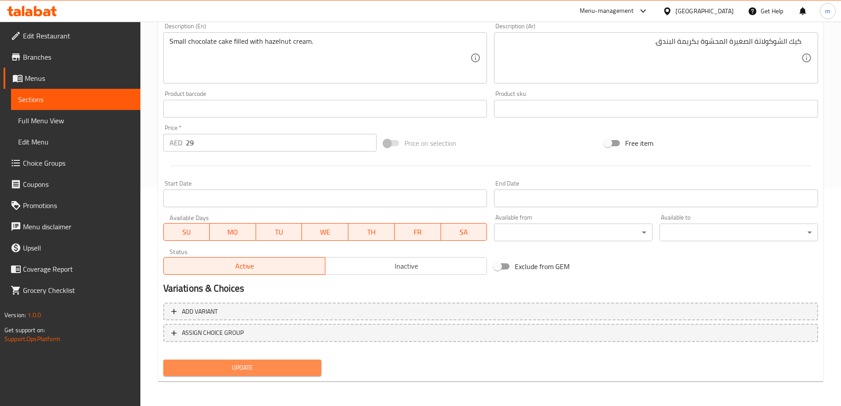
click at [216, 363] on span "Update" at bounding box center [242, 367] width 144 height 11
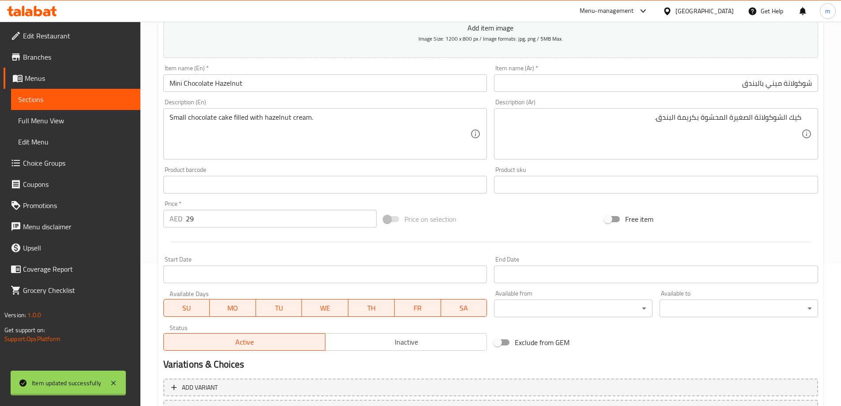
scroll to position [0, 0]
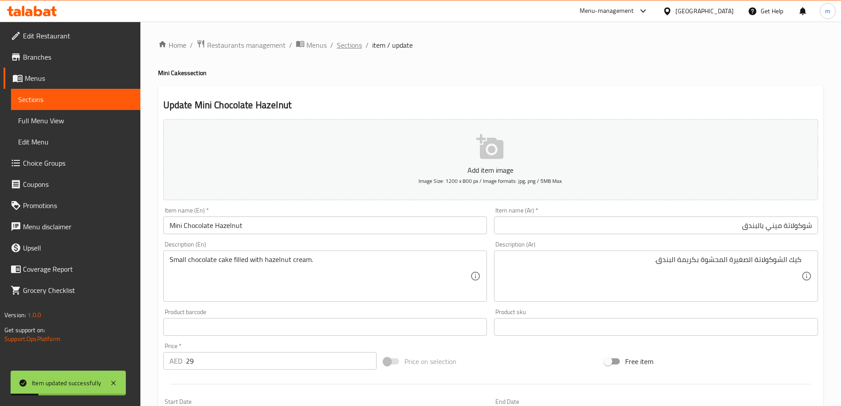
click at [358, 45] on span "Sections" at bounding box center [349, 45] width 25 height 11
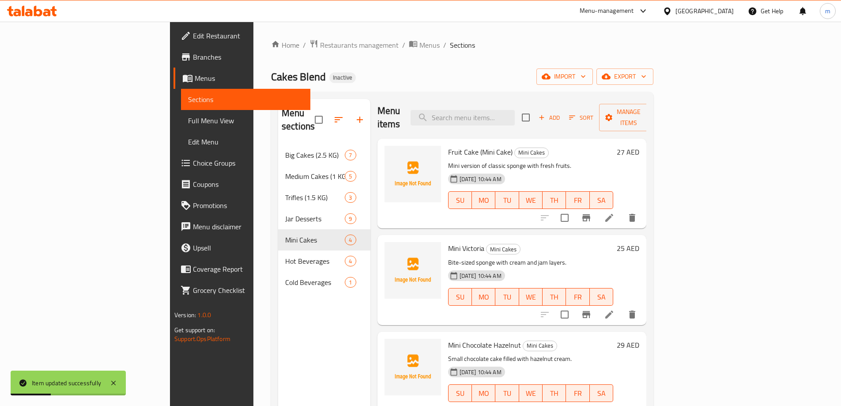
scroll to position [124, 0]
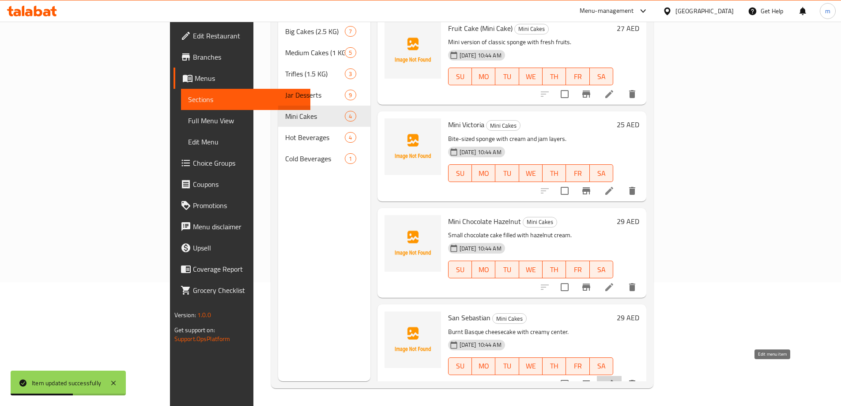
click at [613, 380] on icon at bounding box center [609, 384] width 8 height 8
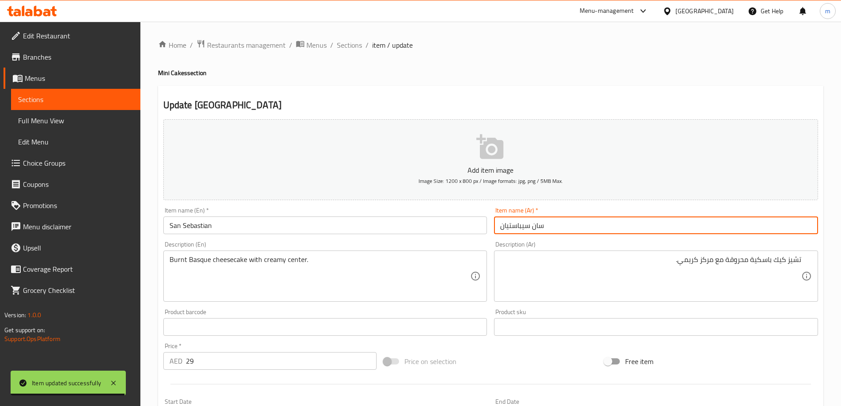
click at [585, 226] on input "سان سيباستيان" at bounding box center [656, 225] width 324 height 18
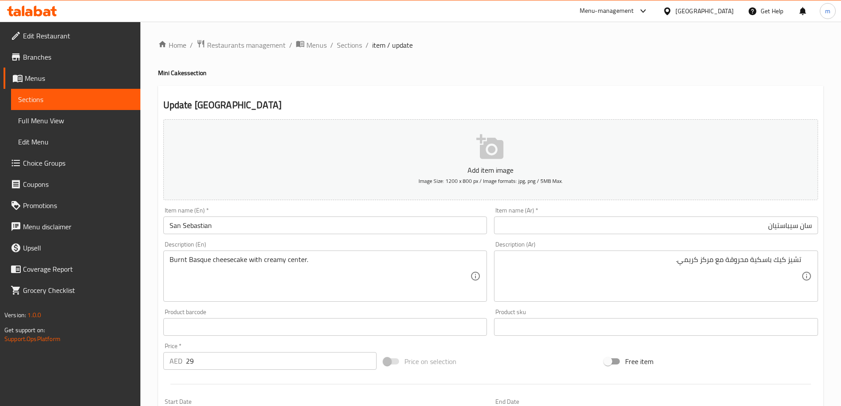
drag, startPoint x: 262, startPoint y: 235, endPoint x: 221, endPoint y: 234, distance: 40.6
click at [221, 234] on div "Item name (En)   * San Sebastian Item name (En) *" at bounding box center [325, 220] width 331 height 34
click at [224, 226] on input "San Sebastian" at bounding box center [325, 225] width 324 height 18
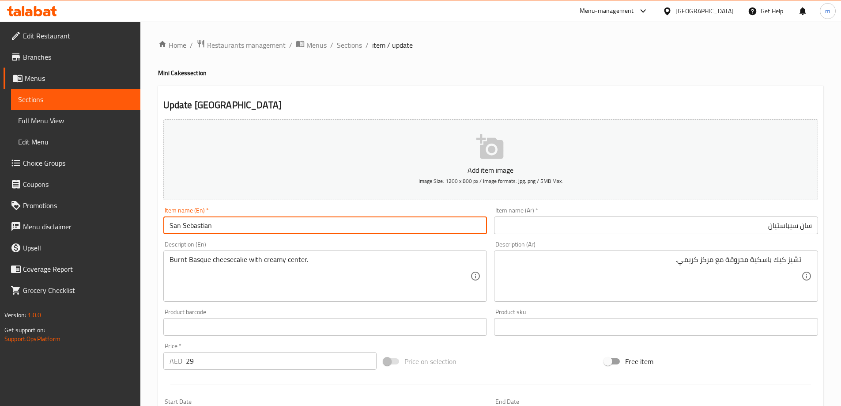
click at [224, 226] on input "San Sebastian" at bounding box center [325, 225] width 324 height 18
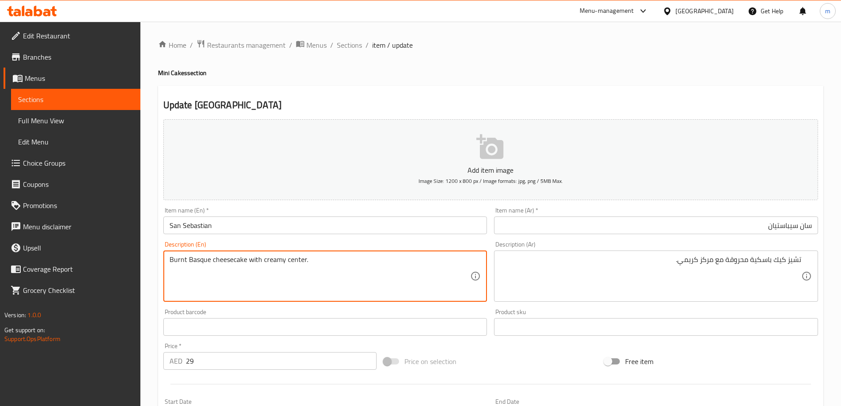
click at [207, 263] on textarea "Burnt Basque cheesecake with creamy center." at bounding box center [319, 276] width 301 height 42
drag, startPoint x: 244, startPoint y: 258, endPoint x: 320, endPoint y: 255, distance: 76.0
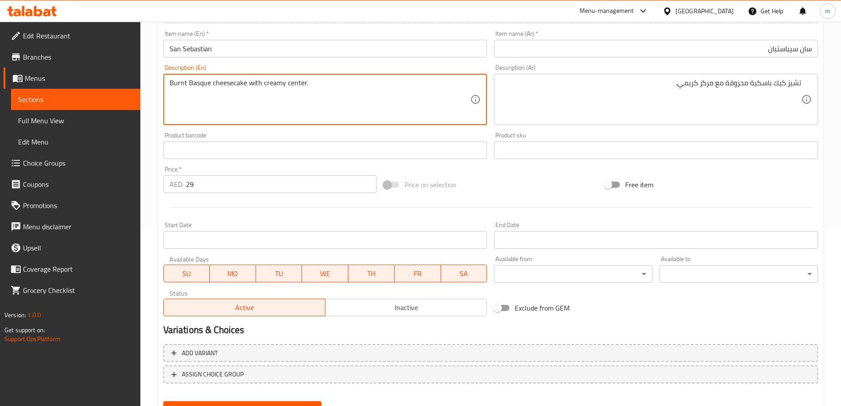
scroll to position [218, 0]
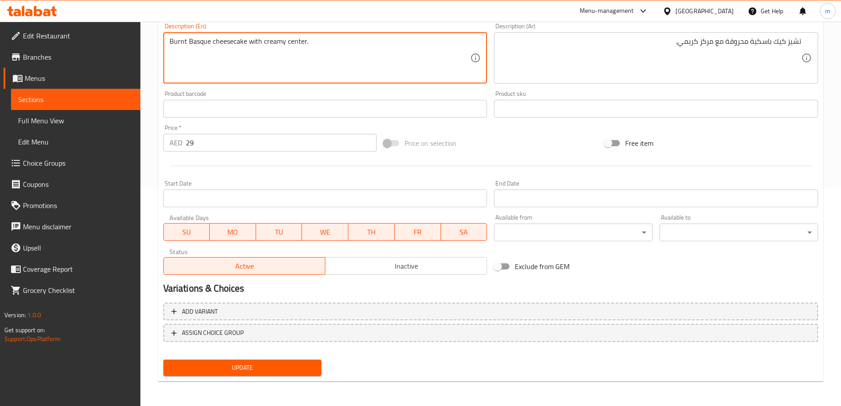
click at [284, 375] on button "Update" at bounding box center [242, 367] width 158 height 16
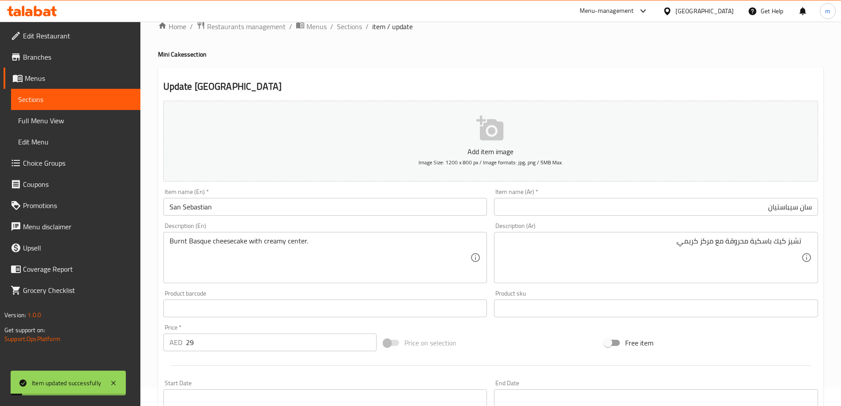
scroll to position [0, 0]
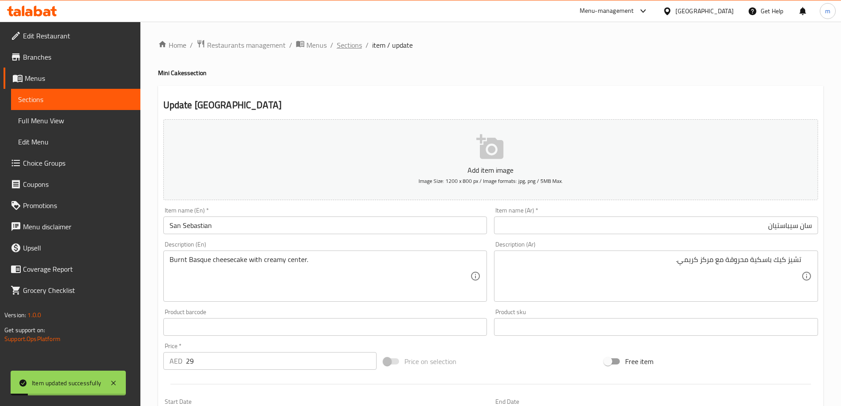
click at [351, 45] on span "Sections" at bounding box center [349, 45] width 25 height 11
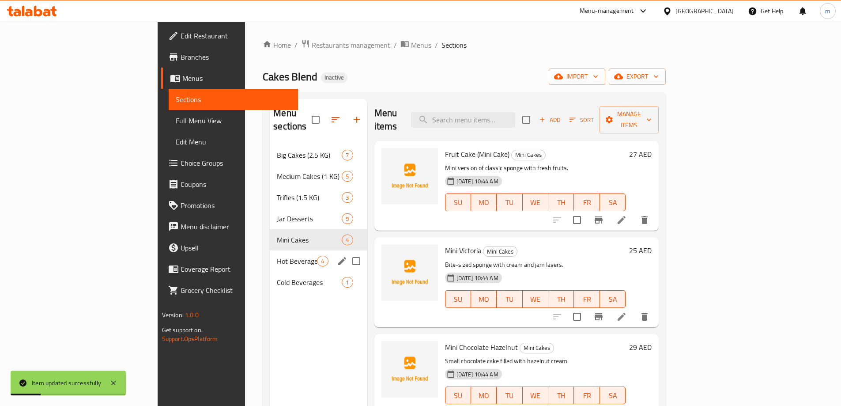
click at [277, 256] on span "Hot Beverages" at bounding box center [297, 261] width 40 height 11
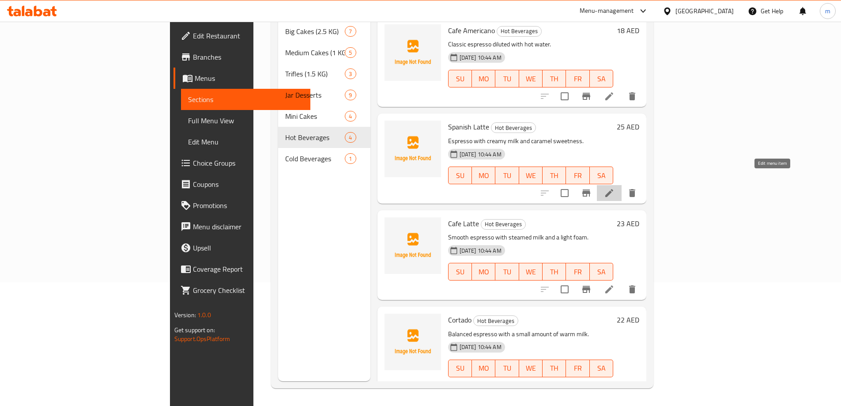
click at [614, 188] on icon at bounding box center [609, 193] width 11 height 11
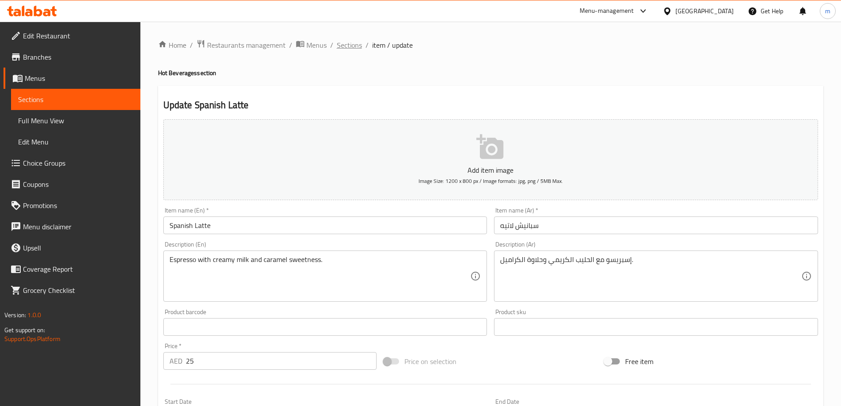
click at [352, 45] on span "Sections" at bounding box center [349, 45] width 25 height 11
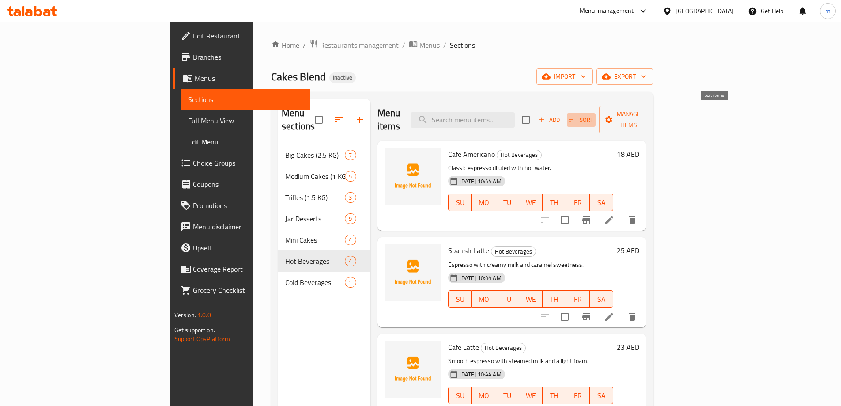
click at [593, 117] on span "Sort" at bounding box center [581, 120] width 24 height 10
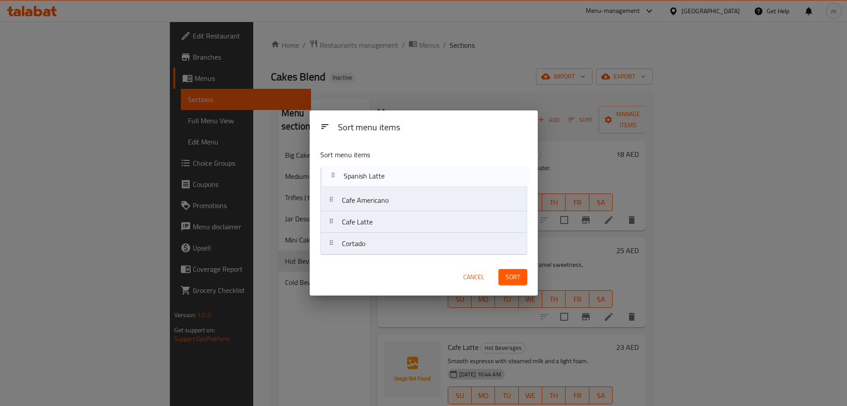
drag, startPoint x: 373, startPoint y: 203, endPoint x: 374, endPoint y: 180, distance: 23.4
click at [374, 180] on nav "Cafe Americano Spanish Latte Cafe Latte Cortado" at bounding box center [423, 210] width 207 height 87
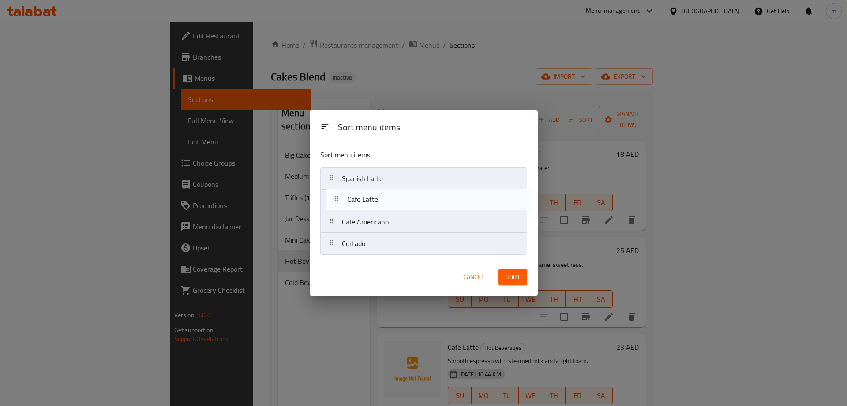
drag, startPoint x: 376, startPoint y: 227, endPoint x: 383, endPoint y: 199, distance: 29.1
click at [383, 199] on nav "Spanish Latte Cafe Americano Cafe Latte Cortado" at bounding box center [423, 210] width 207 height 87
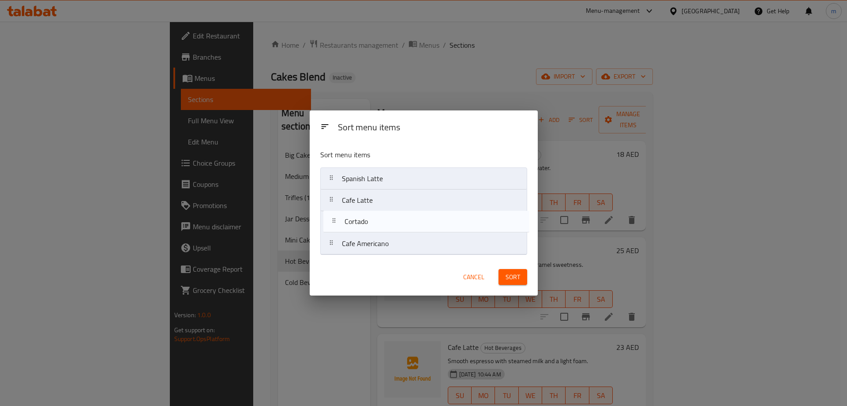
drag, startPoint x: 363, startPoint y: 248, endPoint x: 366, endPoint y: 223, distance: 25.3
click at [366, 223] on nav "Spanish Latte Cafe Latte Cafe Americano Cortado" at bounding box center [423, 210] width 207 height 87
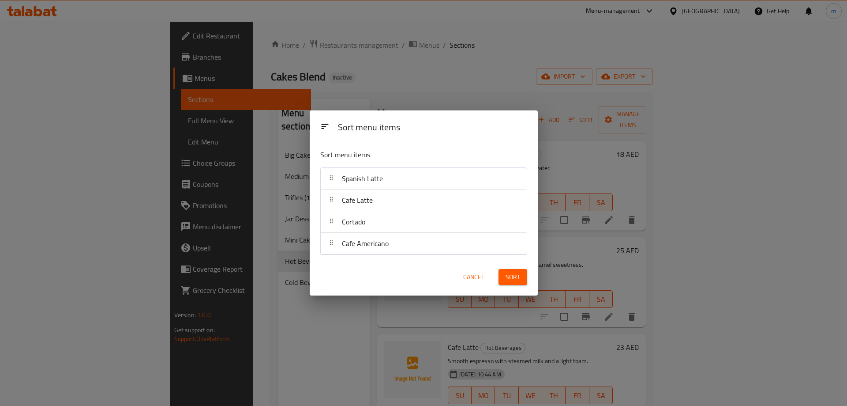
click at [515, 280] on span "Sort" at bounding box center [513, 276] width 15 height 11
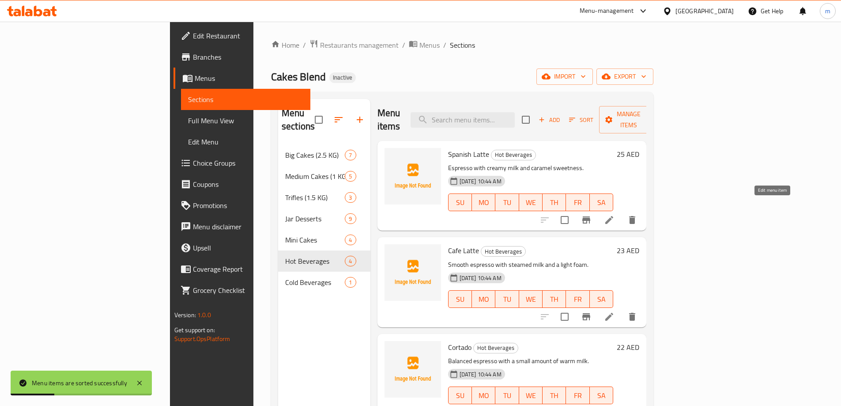
click at [614, 215] on icon at bounding box center [609, 220] width 11 height 11
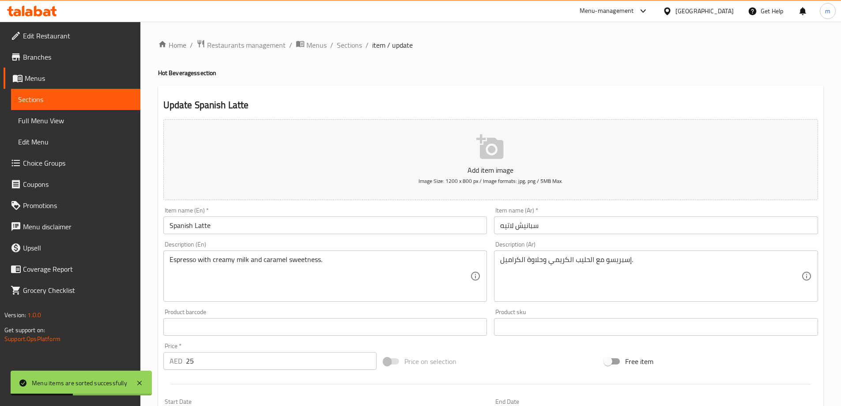
click at [517, 226] on input "سبانيش لاتيه" at bounding box center [656, 225] width 324 height 18
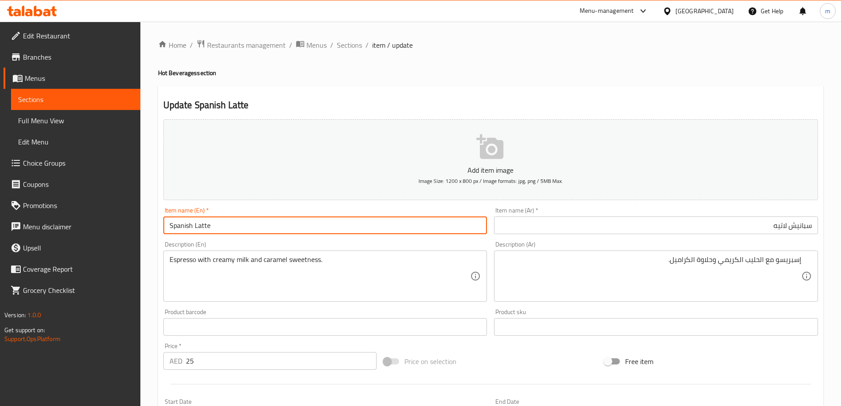
click at [241, 232] on input "Spanish Latte" at bounding box center [325, 225] width 324 height 18
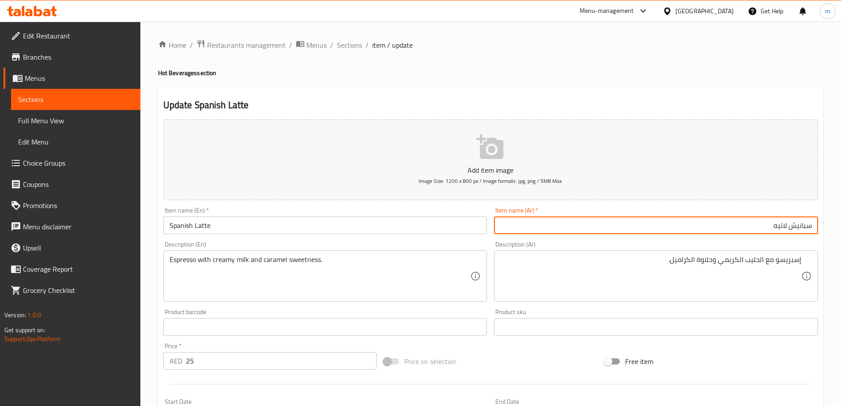
click at [695, 227] on input "سبانيش لاتيه" at bounding box center [656, 225] width 324 height 18
paste input "لاتيه أسباني"
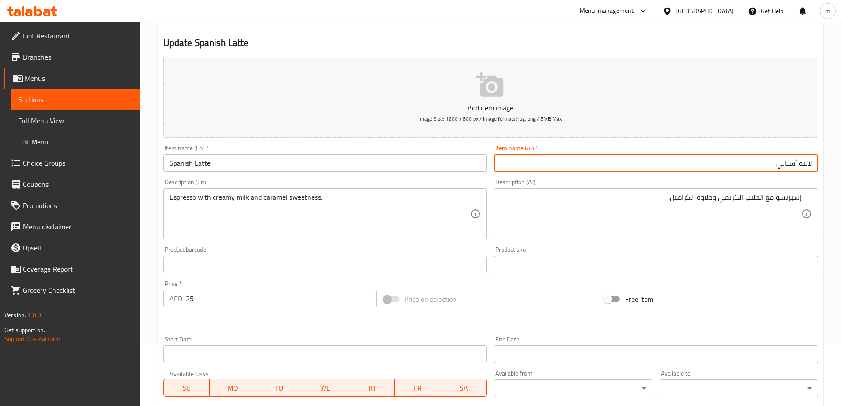
scroll to position [218, 0]
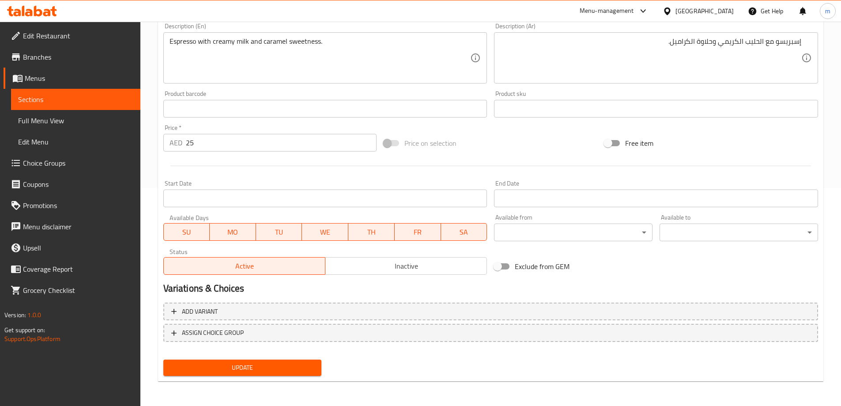
type input "لاتيه أسباني"
click at [262, 361] on button "Update" at bounding box center [242, 367] width 158 height 16
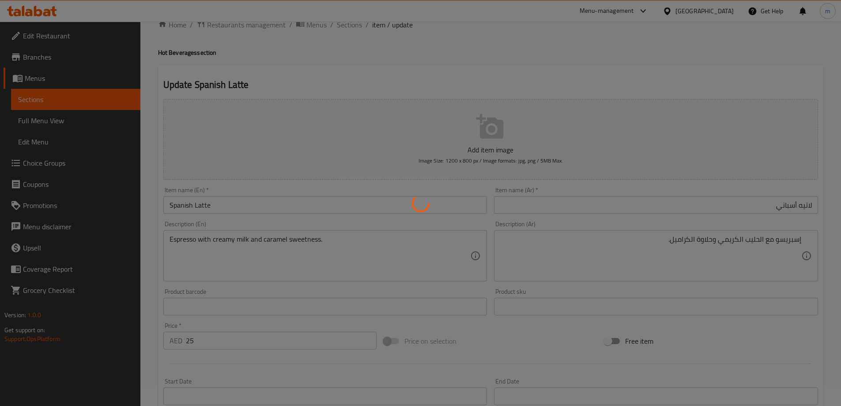
scroll to position [0, 0]
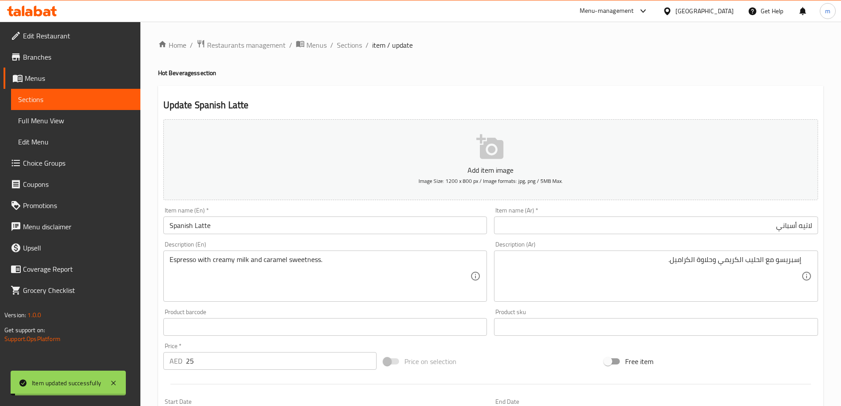
click at [355, 45] on span "Sections" at bounding box center [349, 45] width 25 height 11
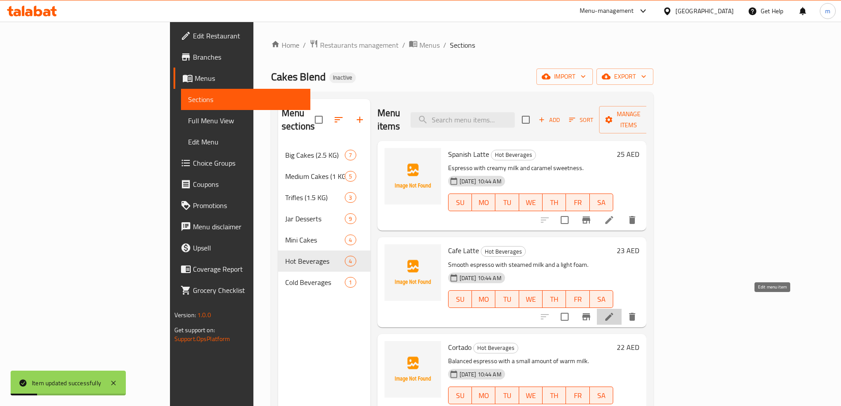
click at [614, 311] on icon at bounding box center [609, 316] width 11 height 11
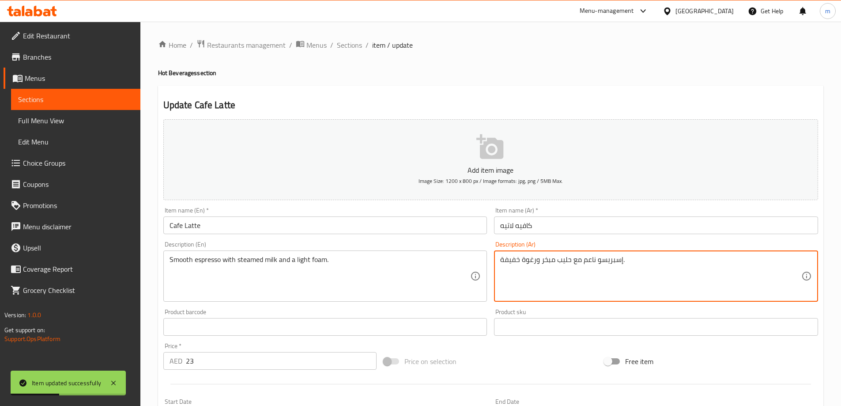
click at [560, 228] on input "كافيه لاتيه" at bounding box center [656, 225] width 324 height 18
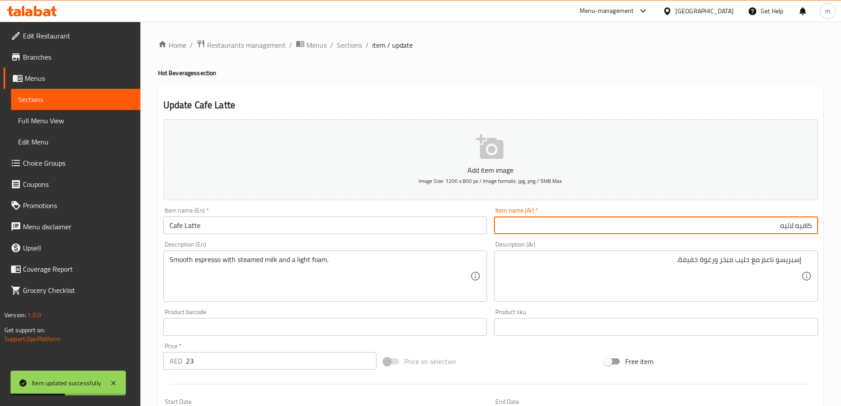
click at [307, 229] on input "Cafe Latte" at bounding box center [325, 225] width 324 height 18
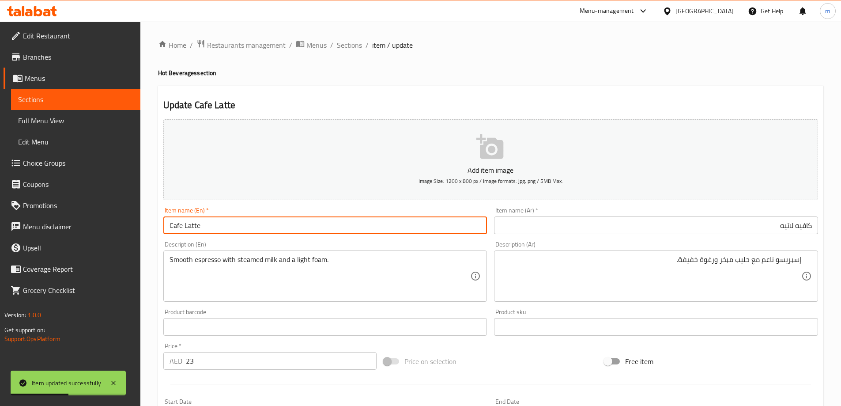
click at [307, 229] on input "Cafe Latte" at bounding box center [325, 225] width 324 height 18
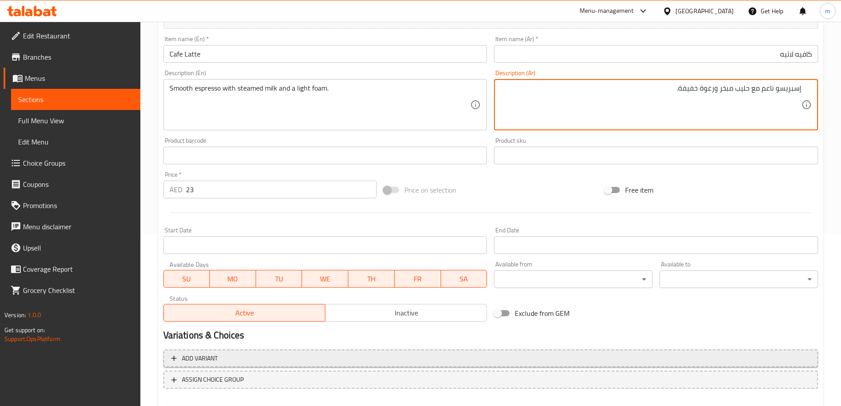
scroll to position [218, 0]
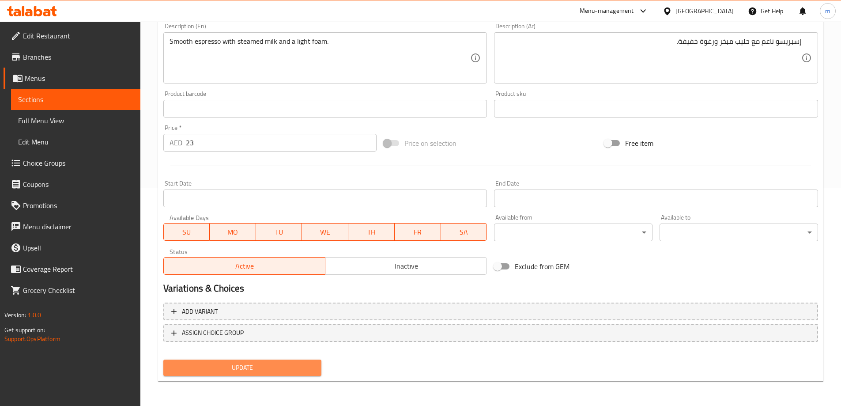
click at [263, 369] on span "Update" at bounding box center [242, 367] width 144 height 11
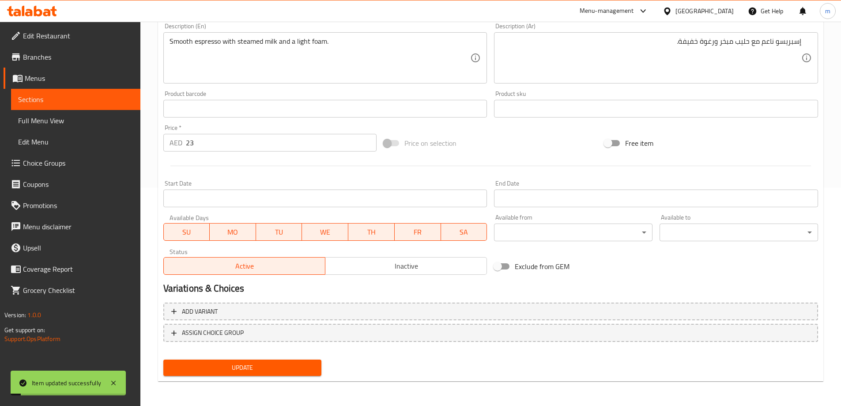
scroll to position [0, 0]
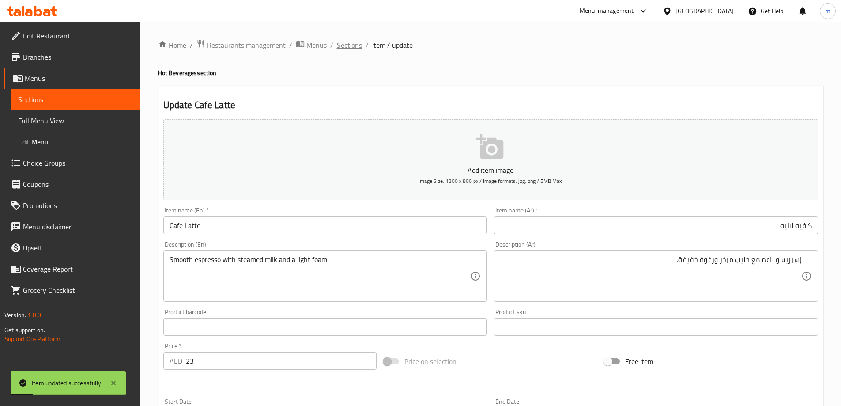
click at [342, 47] on span "Sections" at bounding box center [349, 45] width 25 height 11
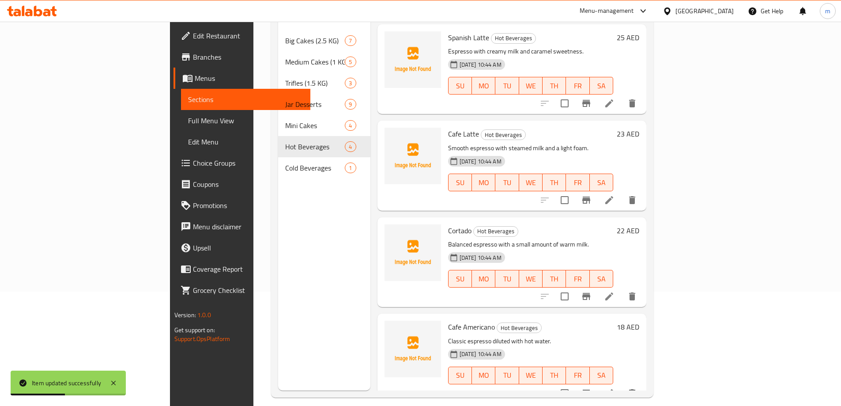
scroll to position [124, 0]
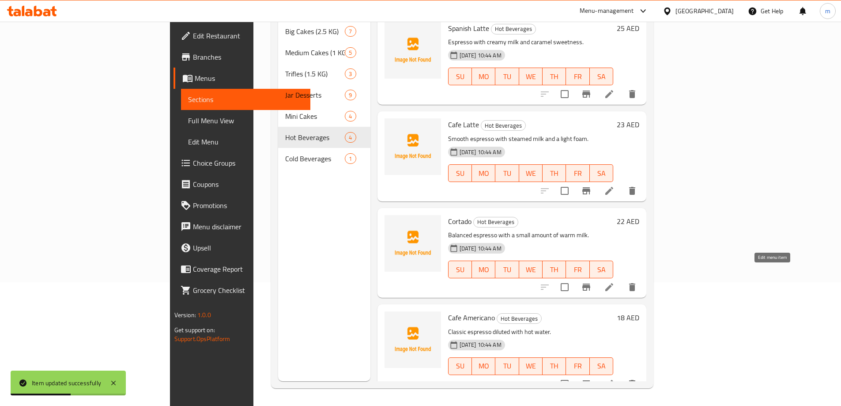
click at [613, 283] on icon at bounding box center [609, 287] width 8 height 8
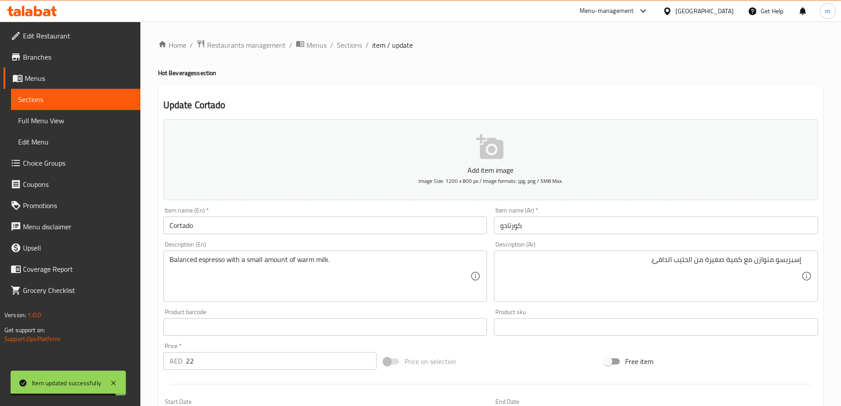
click at [537, 219] on input "كورتادو" at bounding box center [656, 225] width 324 height 18
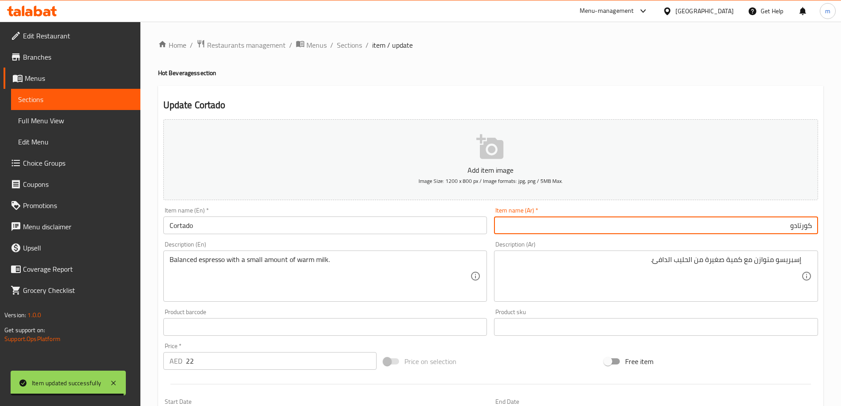
click at [245, 217] on input "Cortado" at bounding box center [325, 225] width 324 height 18
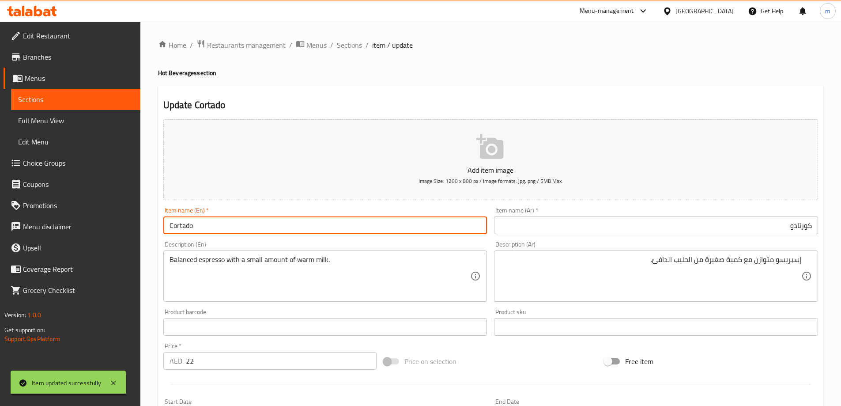
click at [245, 217] on input "Cortado" at bounding box center [325, 225] width 324 height 18
click at [692, 229] on input "كورتادو" at bounding box center [656, 225] width 324 height 18
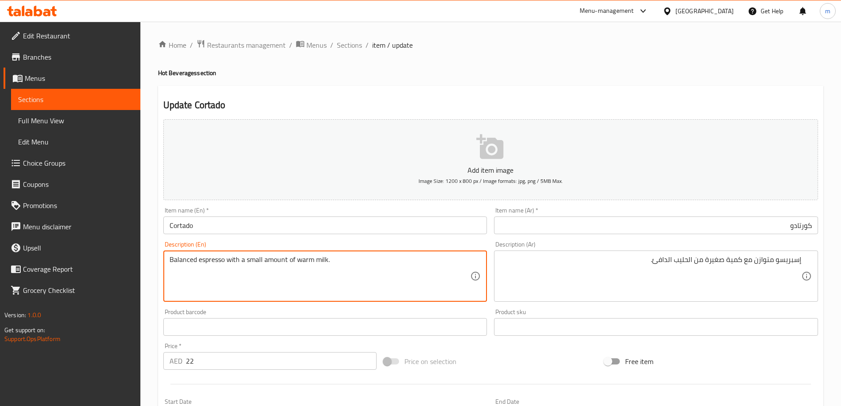
drag, startPoint x: 222, startPoint y: 258, endPoint x: 290, endPoint y: 275, distance: 69.3
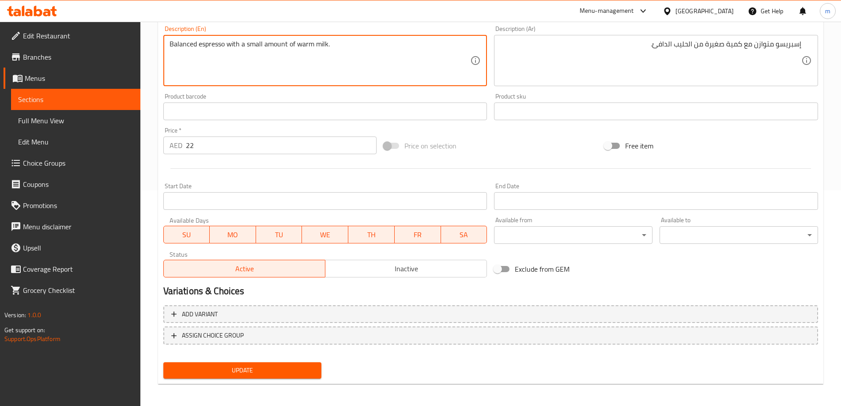
scroll to position [218, 0]
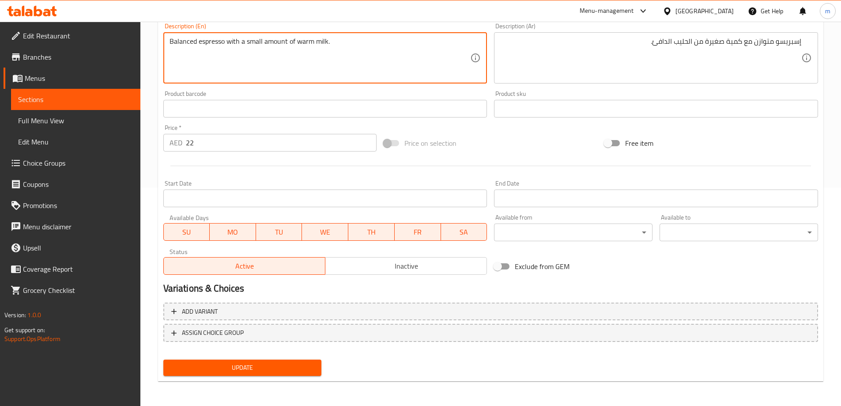
click at [245, 375] on button "Update" at bounding box center [242, 367] width 158 height 16
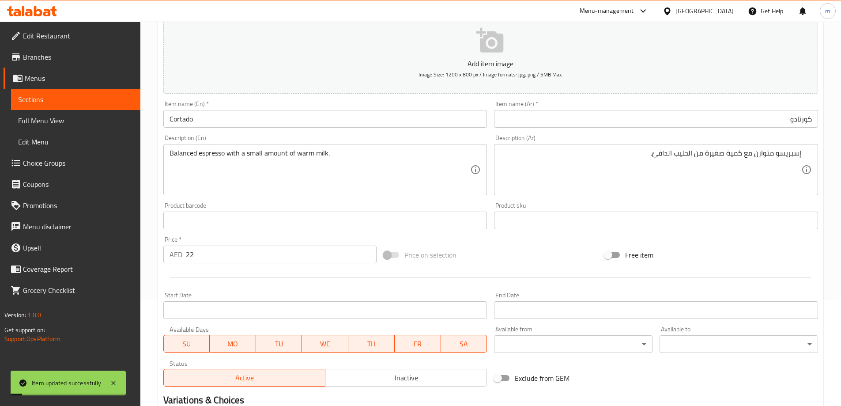
scroll to position [0, 0]
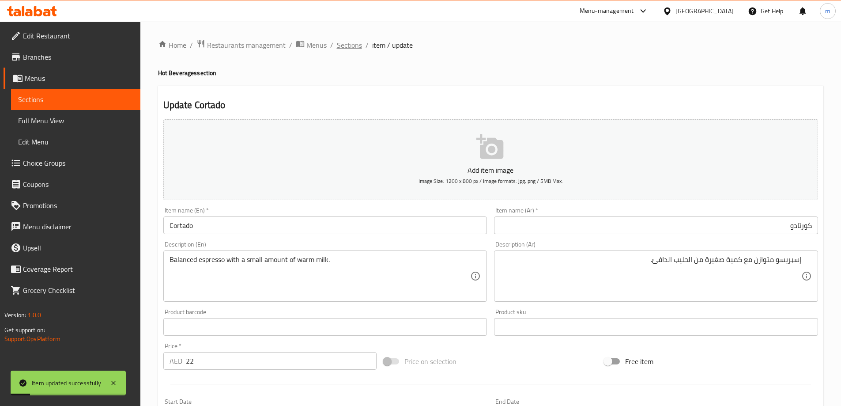
click at [343, 44] on span "Sections" at bounding box center [349, 45] width 25 height 11
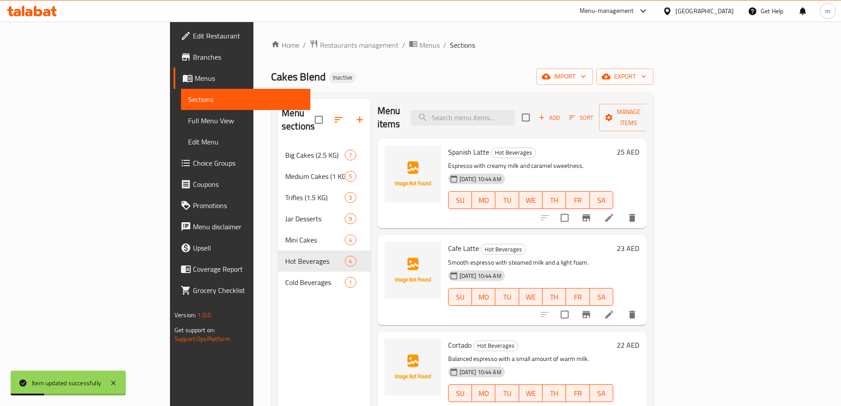
scroll to position [124, 0]
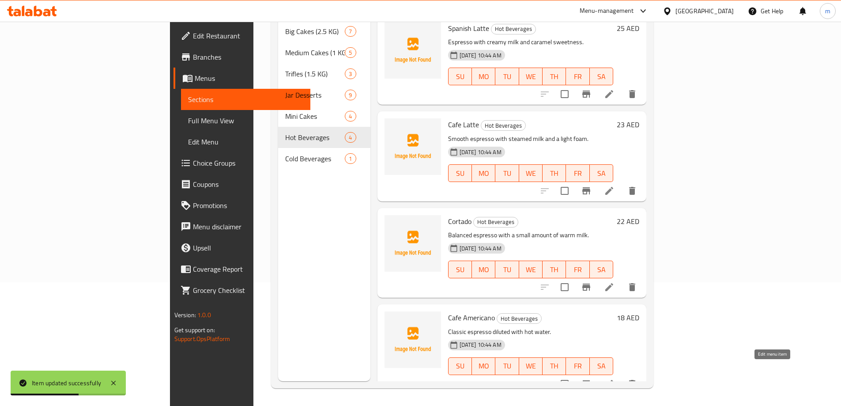
click at [613, 380] on icon at bounding box center [609, 384] width 8 height 8
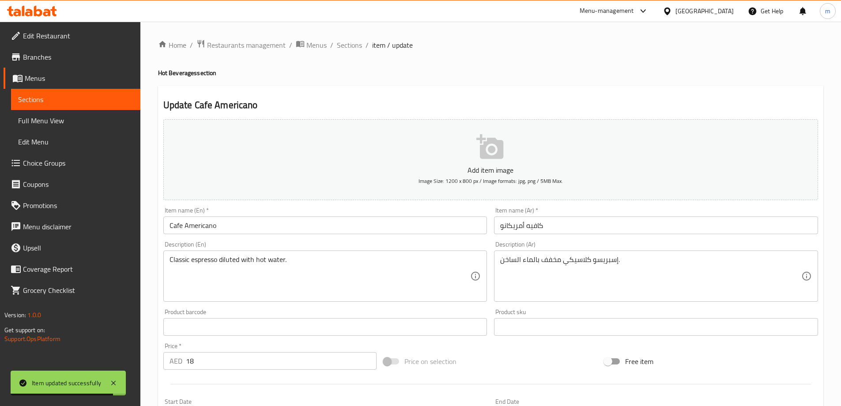
click at [502, 51] on div "Home / Restaurants management / Menus / Sections / item / update Hot Beverages …" at bounding box center [490, 322] width 665 height 567
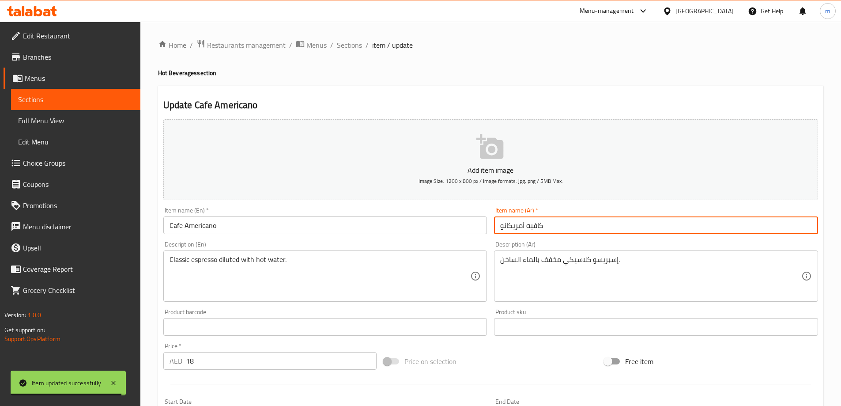
click at [535, 230] on input "كافيه أمريكانو" at bounding box center [656, 225] width 324 height 18
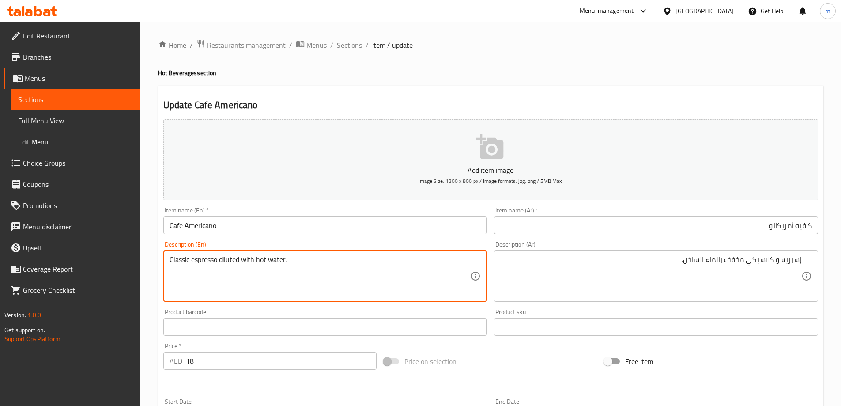
drag, startPoint x: 218, startPoint y: 262, endPoint x: 347, endPoint y: 267, distance: 129.4
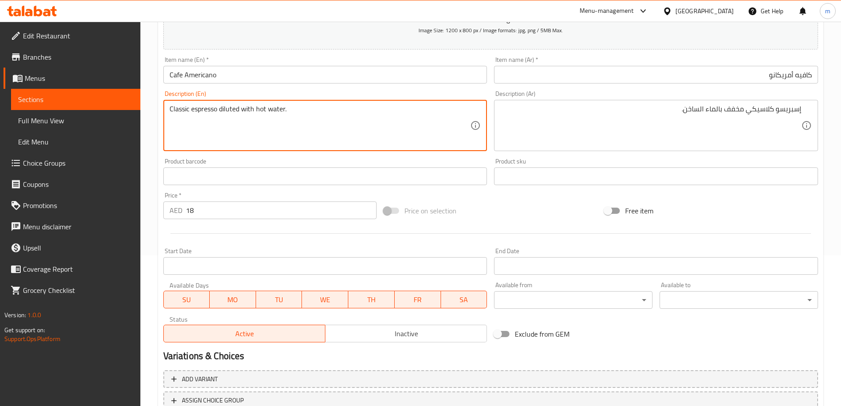
scroll to position [218, 0]
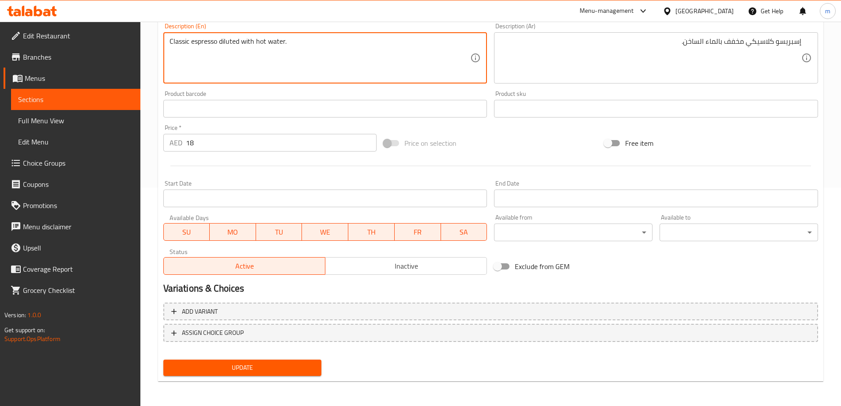
click at [262, 363] on span "Update" at bounding box center [242, 367] width 144 height 11
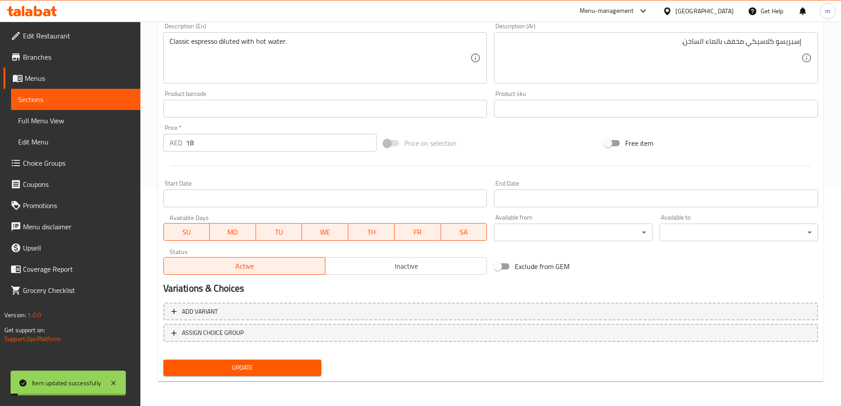
scroll to position [0, 0]
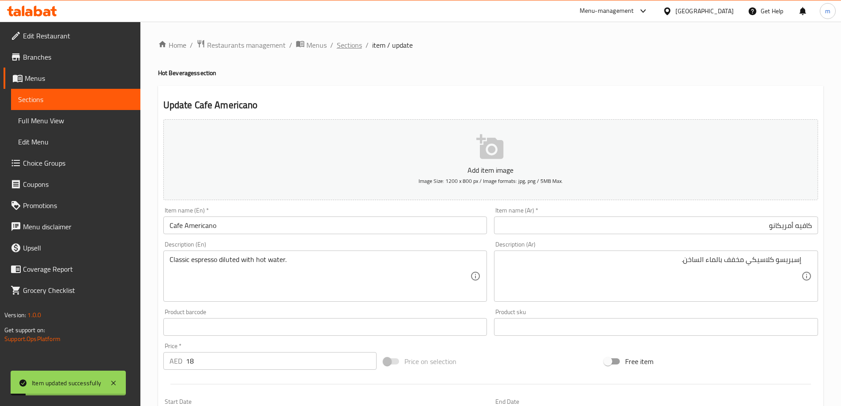
click at [337, 47] on span "Sections" at bounding box center [349, 45] width 25 height 11
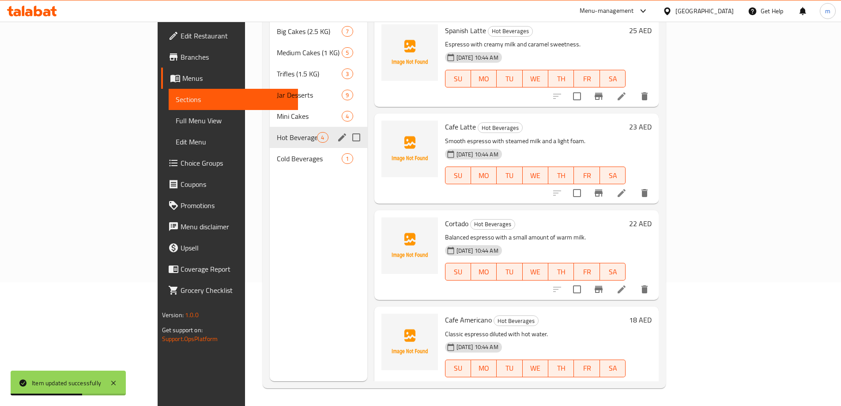
scroll to position [79, 0]
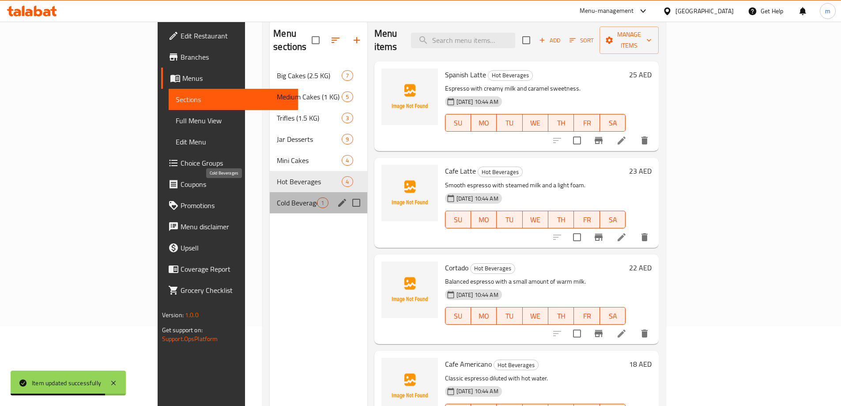
click at [277, 197] on span "Cold Beverages" at bounding box center [297, 202] width 40 height 11
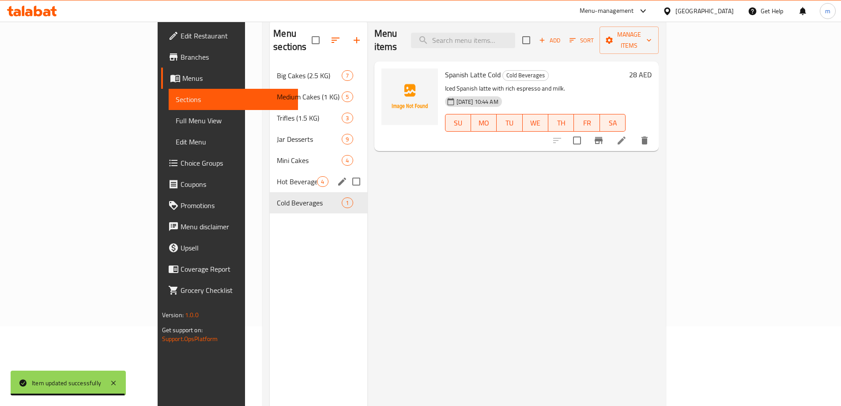
click at [317, 177] on span "4" at bounding box center [322, 181] width 10 height 8
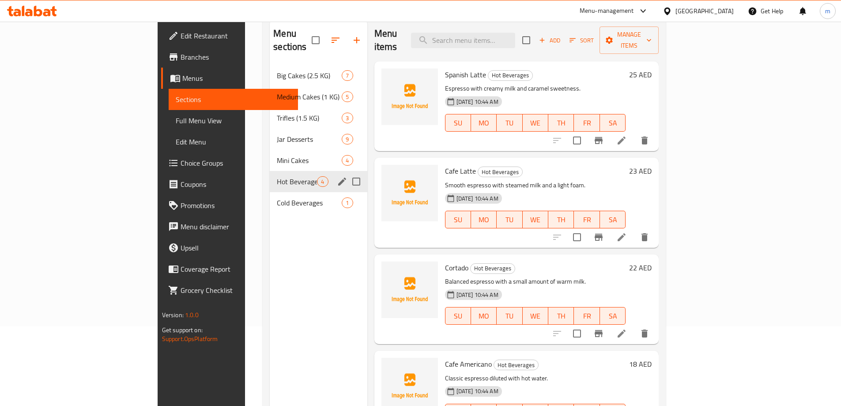
click at [337, 176] on icon "edit" at bounding box center [342, 181] width 11 height 11
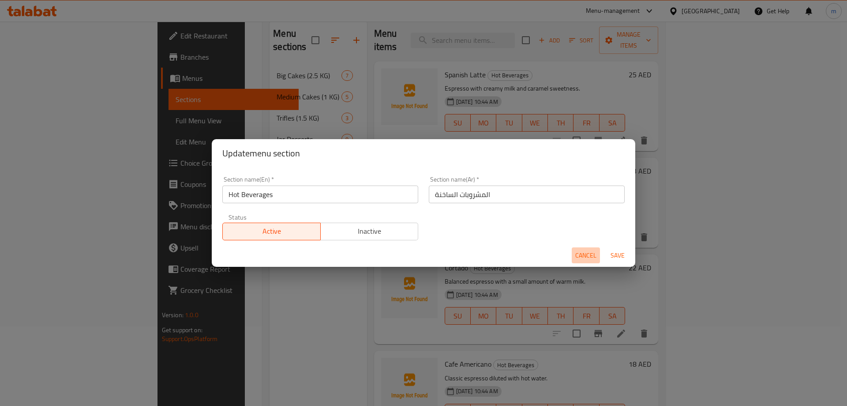
click at [576, 258] on span "Cancel" at bounding box center [586, 255] width 21 height 11
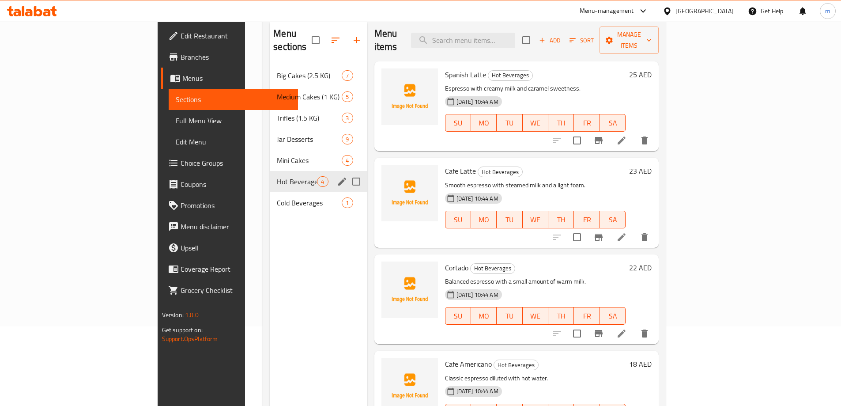
click at [270, 175] on div "Hot Beverages 4" at bounding box center [318, 181] width 97 height 21
click at [277, 155] on span "Mini Cakes" at bounding box center [309, 160] width 65 height 11
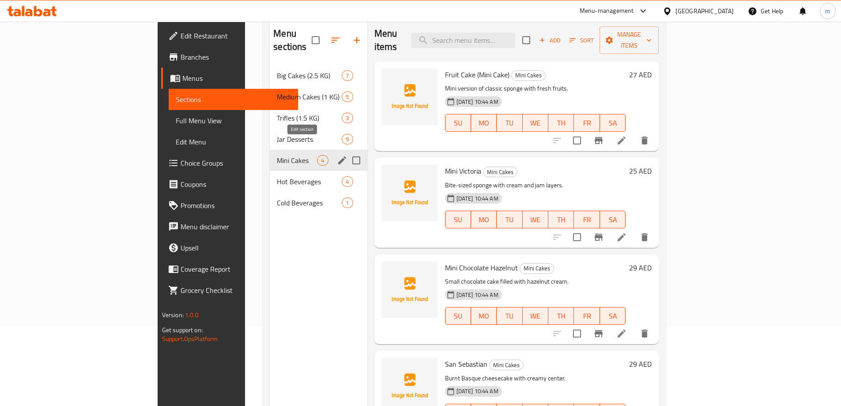
click at [338, 156] on icon "edit" at bounding box center [342, 160] width 8 height 8
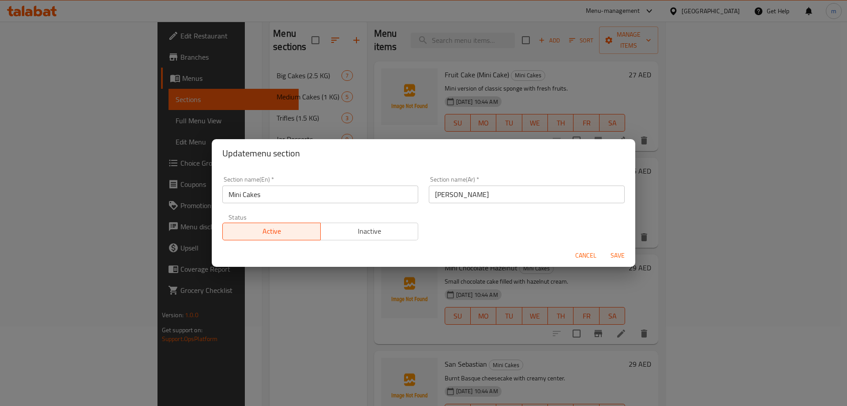
click at [572, 246] on div "Cancel Save" at bounding box center [424, 255] width 424 height 23
drag, startPoint x: 579, startPoint y: 256, endPoint x: 575, endPoint y: 258, distance: 4.6
click at [580, 257] on span "Cancel" at bounding box center [586, 255] width 21 height 11
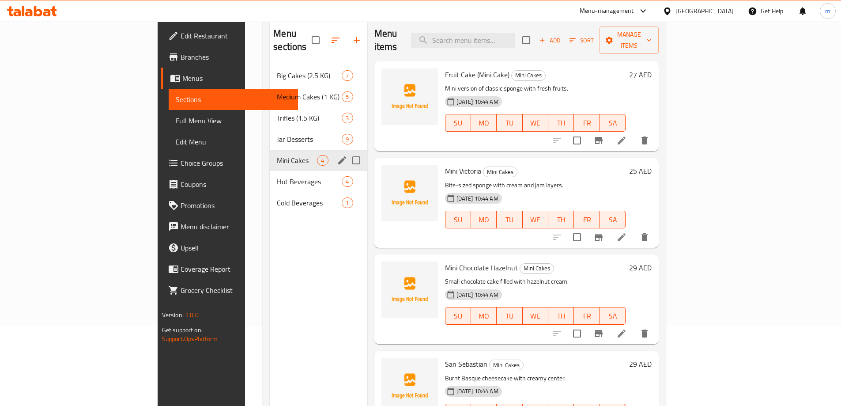
click at [277, 197] on span "Cold Beverages" at bounding box center [309, 202] width 65 height 11
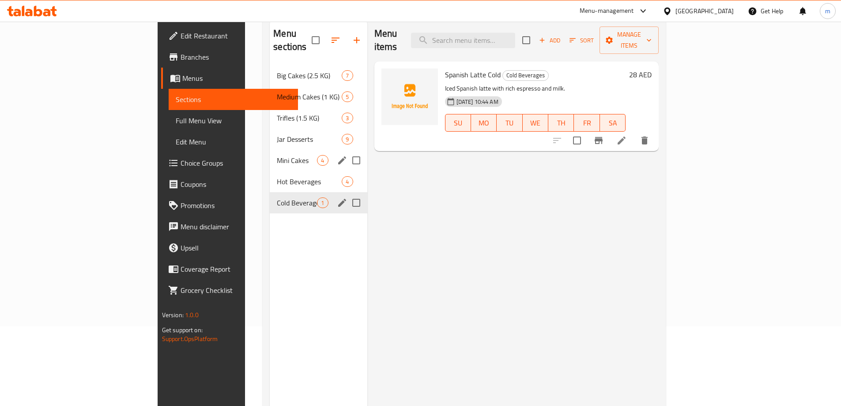
click at [337, 197] on icon "edit" at bounding box center [342, 202] width 11 height 11
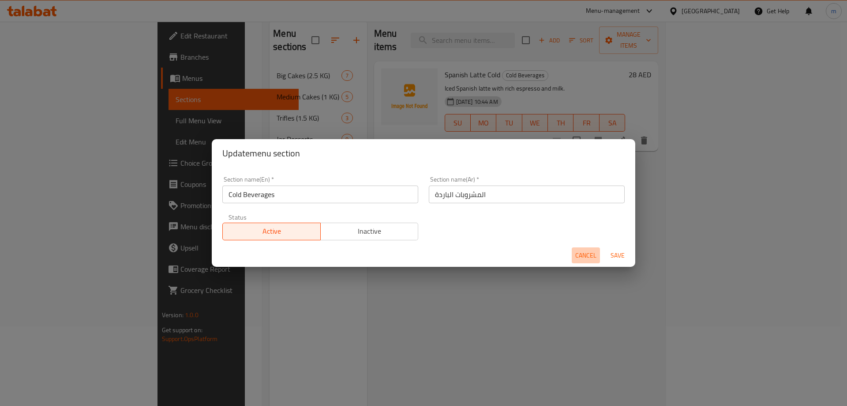
click at [581, 260] on span "Cancel" at bounding box center [586, 255] width 21 height 11
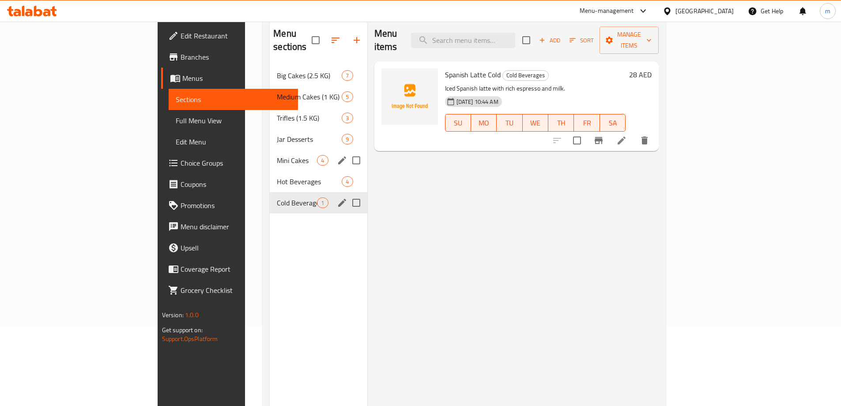
click at [627, 135] on icon at bounding box center [621, 140] width 11 height 11
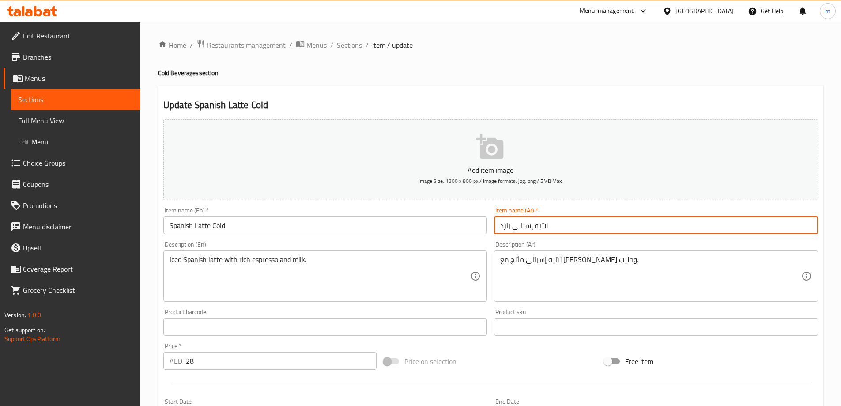
click at [629, 226] on input "لاتيه إسباني بارد" at bounding box center [656, 225] width 324 height 18
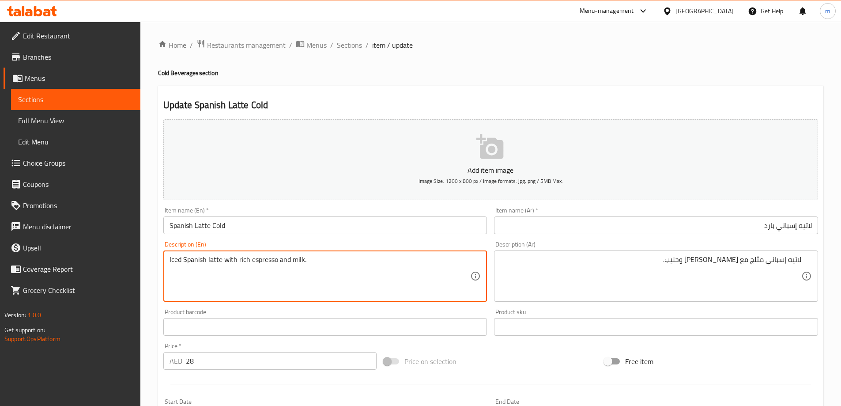
drag, startPoint x: 218, startPoint y: 260, endPoint x: 162, endPoint y: 260, distance: 56.9
click at [248, 275] on textarea "Iced Spanish latte with rich espresso and milk." at bounding box center [319, 276] width 301 height 42
drag, startPoint x: 246, startPoint y: 259, endPoint x: 294, endPoint y: 259, distance: 47.7
click at [294, 259] on textarea "Iced Spanish latte with rich espresso and milk." at bounding box center [319, 276] width 301 height 42
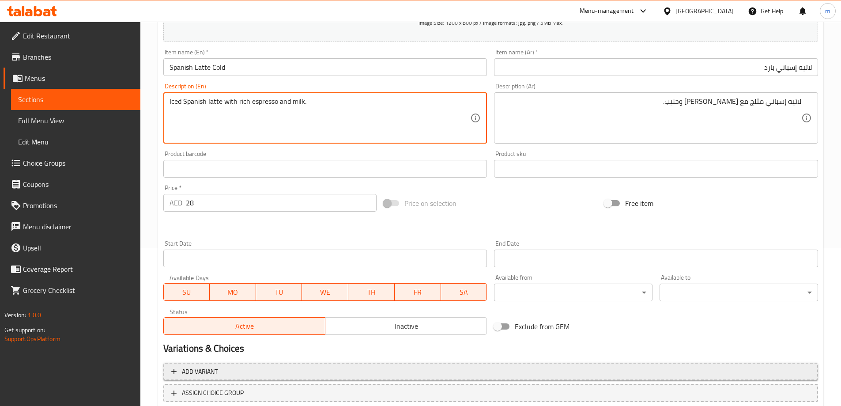
scroll to position [218, 0]
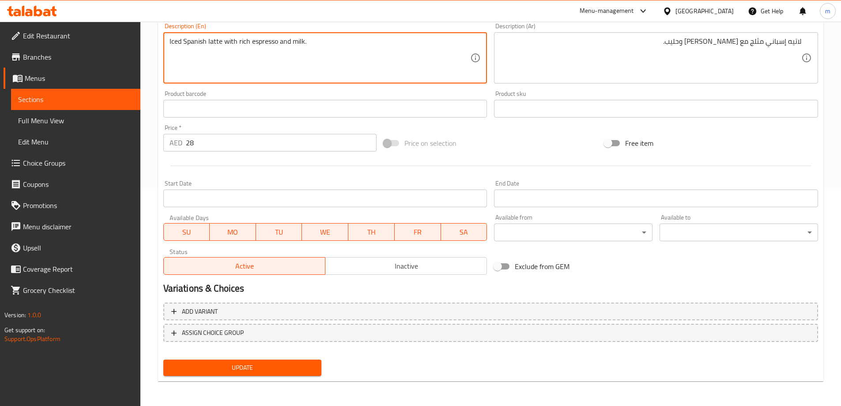
click at [257, 365] on span "Update" at bounding box center [242, 367] width 144 height 11
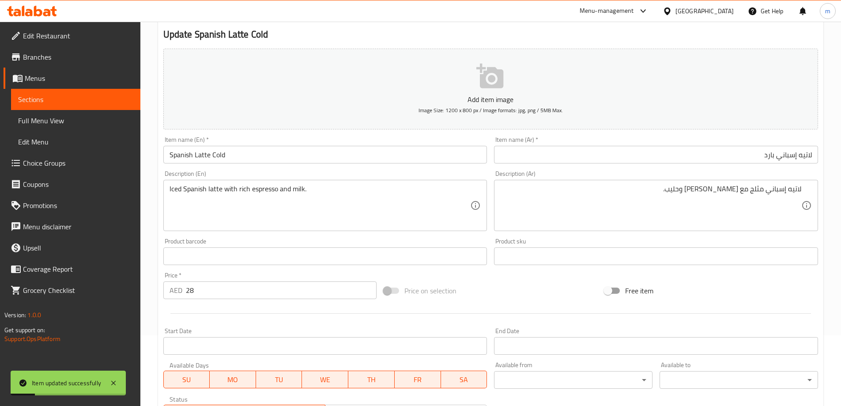
scroll to position [0, 0]
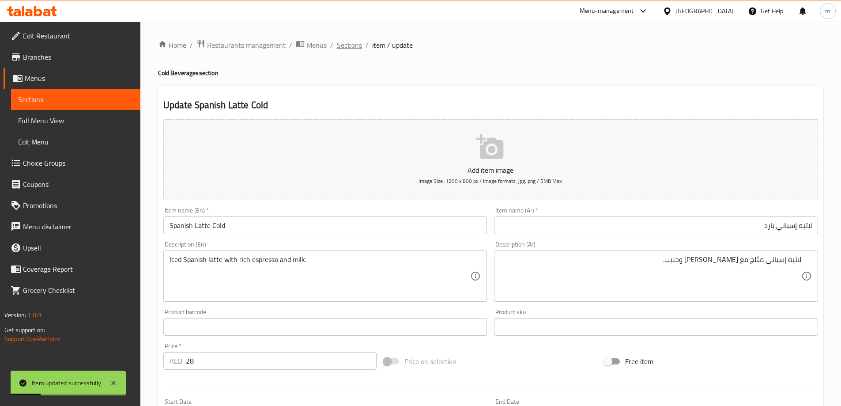
click at [353, 44] on span "Sections" at bounding box center [349, 45] width 25 height 11
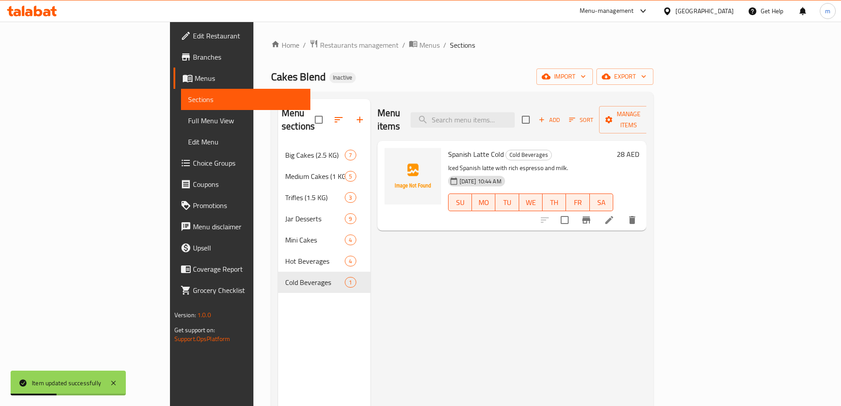
click at [188, 120] on span "Full Menu View" at bounding box center [245, 120] width 115 height 11
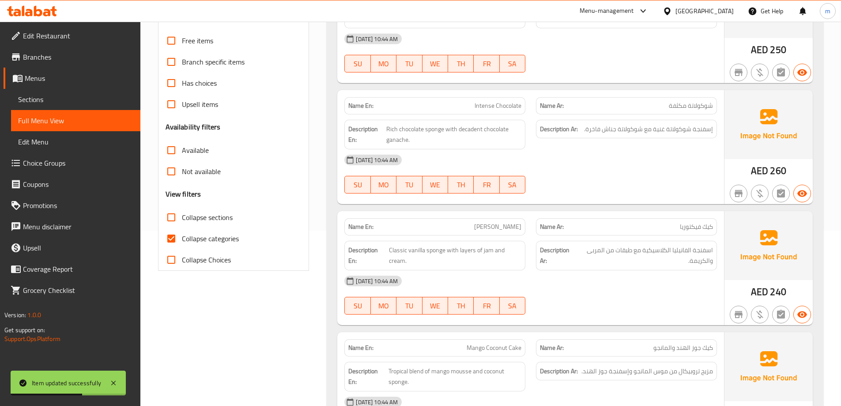
scroll to position [177, 0]
click at [227, 233] on span "Collapse categories" at bounding box center [210, 237] width 57 height 11
click at [182, 233] on input "Collapse categories" at bounding box center [171, 236] width 21 height 21
checkbox input "false"
click at [227, 220] on span "Collapse sections" at bounding box center [207, 216] width 51 height 11
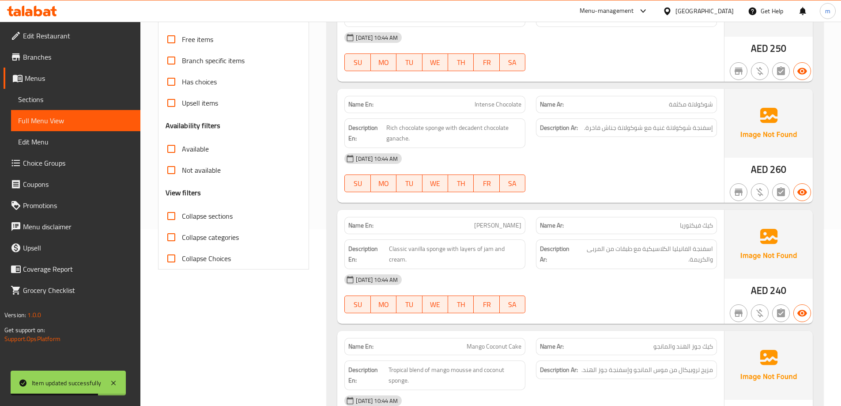
click at [182, 220] on input "Collapse sections" at bounding box center [171, 215] width 21 height 21
checkbox input "true"
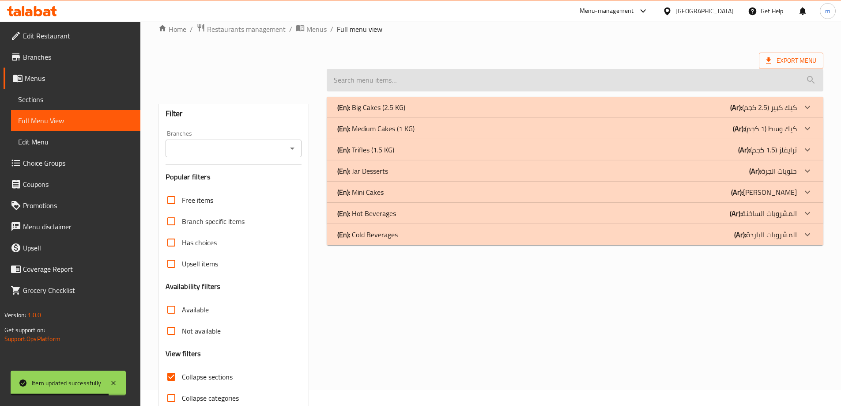
scroll to position [14, 0]
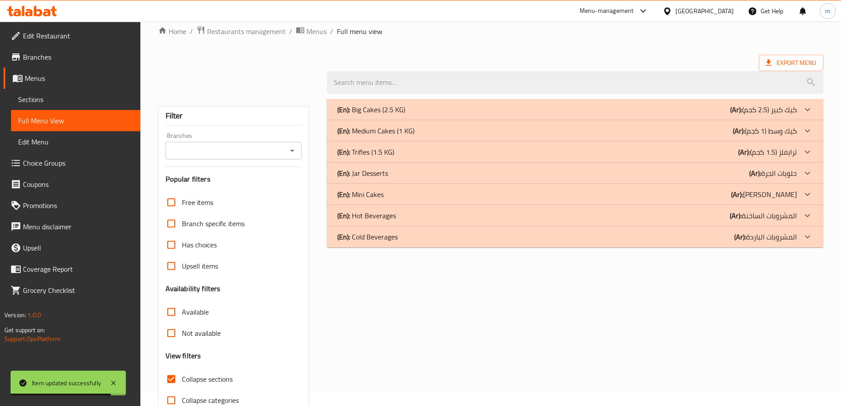
click at [677, 103] on div "(En): Big Cakes (2.5 KG) (Ar): كيك كبير (2.5 كجم)" at bounding box center [575, 109] width 497 height 21
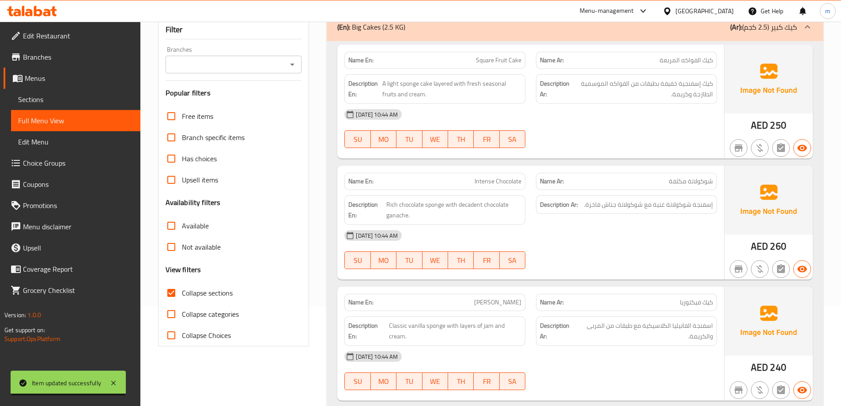
scroll to position [102, 0]
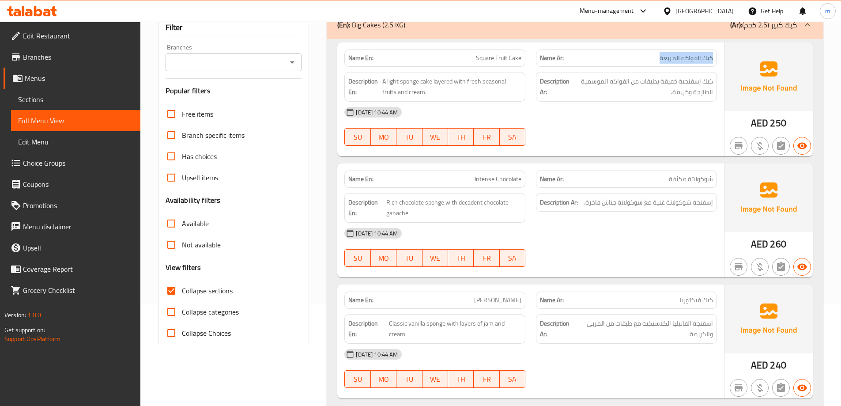
drag, startPoint x: 713, startPoint y: 61, endPoint x: 659, endPoint y: 65, distance: 54.9
click at [659, 65] on div "Name Ar: كيك الفواكه المربعة" at bounding box center [626, 57] width 181 height 17
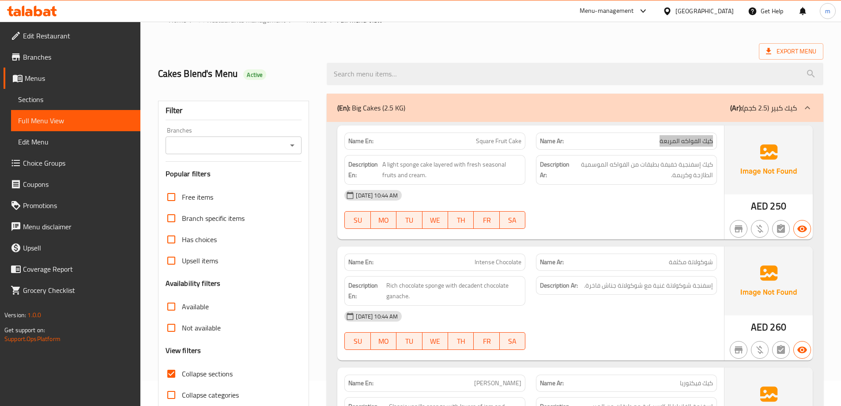
scroll to position [14, 0]
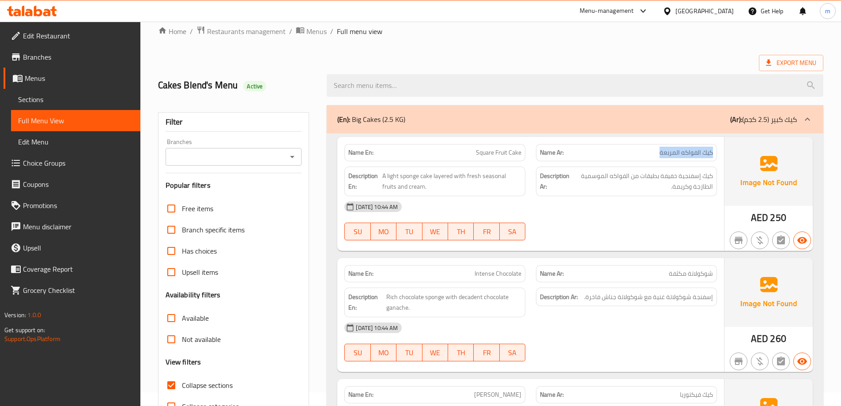
click at [494, 152] on span "Square Fruit Cake" at bounding box center [498, 152] width 45 height 9
drag, startPoint x: 518, startPoint y: 152, endPoint x: 513, endPoint y: 154, distance: 5.2
click at [515, 153] on span "Square Fruit Cake" at bounding box center [498, 152] width 45 height 9
drag, startPoint x: 680, startPoint y: 177, endPoint x: 664, endPoint y: 175, distance: 16.0
click at [664, 175] on span "كيك إسفنجية خفيفة بطبقات من الفواكه الموسمية الطازجة وكريمة." at bounding box center [642, 181] width 141 height 22
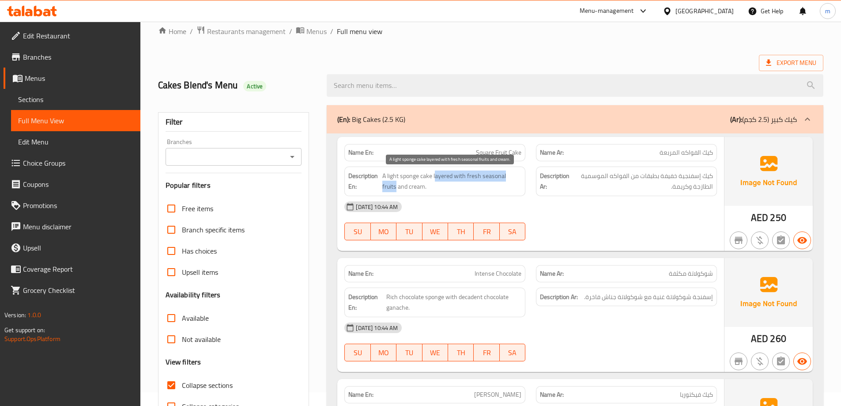
drag, startPoint x: 425, startPoint y: 176, endPoint x: 519, endPoint y: 176, distance: 94.5
click at [519, 176] on span "A light sponge cake layered with fresh seasonal fruits and cream." at bounding box center [451, 181] width 139 height 22
drag, startPoint x: 385, startPoint y: 191, endPoint x: 409, endPoint y: 186, distance: 23.8
click at [409, 186] on span "A light sponge cake layered with fresh seasonal fruits and cream." at bounding box center [451, 181] width 139 height 22
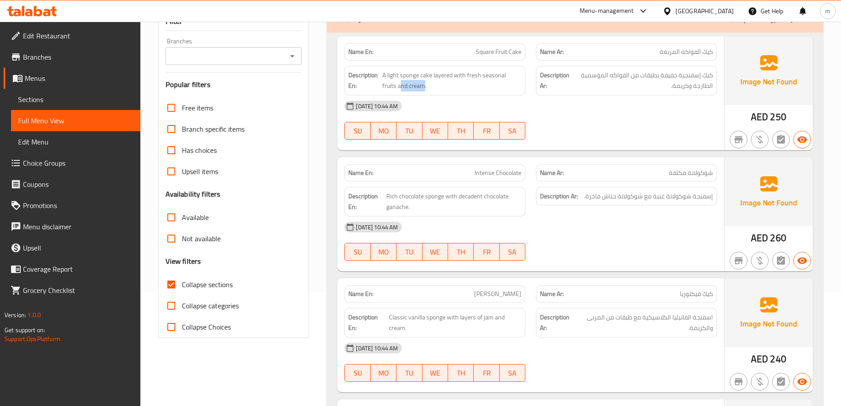
scroll to position [146, 0]
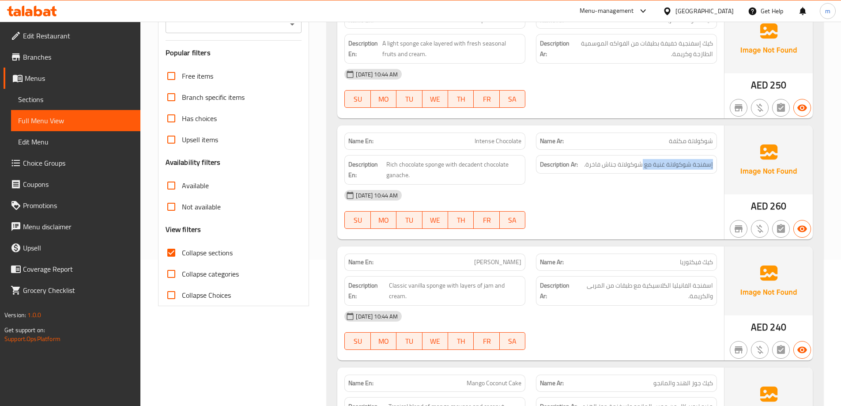
drag, startPoint x: 714, startPoint y: 166, endPoint x: 643, endPoint y: 173, distance: 71.0
click at [643, 173] on div "Description Ar: إسفنجة شوكولاتة غنية مع شوكولاتة جناش فاخرة." at bounding box center [626, 164] width 181 height 19
drag, startPoint x: 441, startPoint y: 166, endPoint x: 387, endPoint y: 163, distance: 54.4
click at [387, 163] on span "Rich chocolate sponge with decadent chocolate ganache." at bounding box center [453, 170] width 135 height 22
drag, startPoint x: 448, startPoint y: 166, endPoint x: 512, endPoint y: 168, distance: 64.1
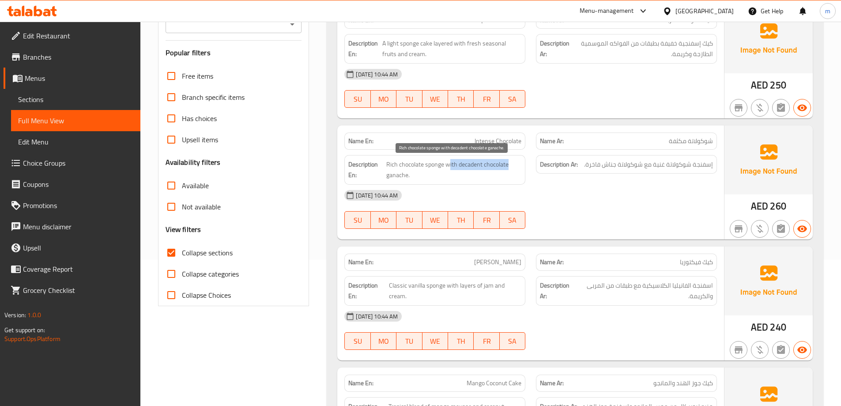
click at [512, 168] on span "Rich chocolate sponge with decadent chocolate ganache." at bounding box center [453, 170] width 135 height 22
click at [493, 168] on span "Rich chocolate sponge with decadent chocolate ganache." at bounding box center [453, 170] width 135 height 22
click at [466, 164] on span "Rich chocolate sponge with decadent chocolate ganache." at bounding box center [453, 170] width 135 height 22
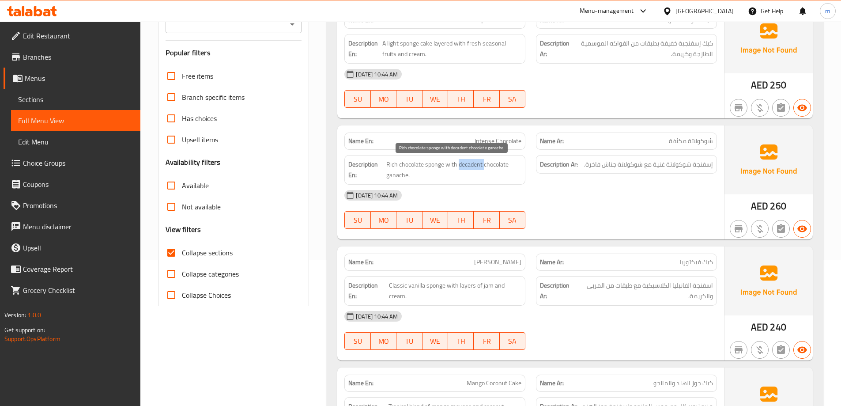
click at [466, 164] on span "Rich chocolate sponge with decadent chocolate ganache." at bounding box center [453, 170] width 135 height 22
drag, startPoint x: 458, startPoint y: 166, endPoint x: 508, endPoint y: 167, distance: 50.8
click at [509, 168] on span "Rich chocolate sponge with decadent chocolate ganache." at bounding box center [453, 170] width 135 height 22
click at [610, 207] on div "19-08-2025 10:44 AM SU MO TU WE TH FR SA" at bounding box center [530, 208] width 383 height 49
click at [392, 174] on span "Rich chocolate sponge with decadent chocolate ganache." at bounding box center [453, 170] width 135 height 22
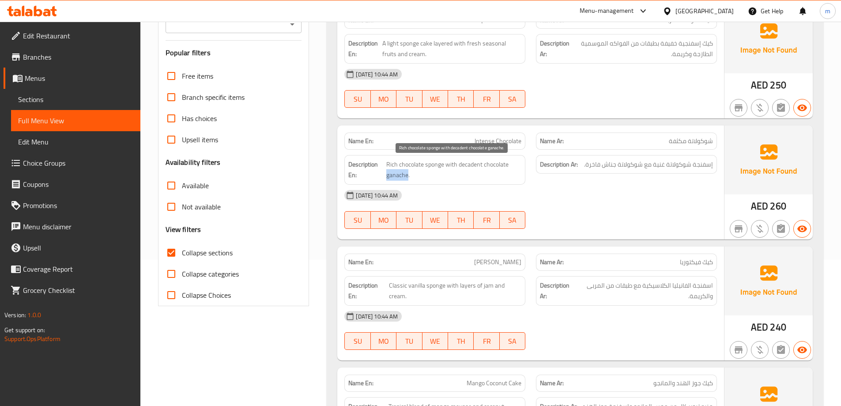
click at [392, 174] on span "Rich chocolate sponge with decadent chocolate ganache." at bounding box center [453, 170] width 135 height 22
copy span "ganache"
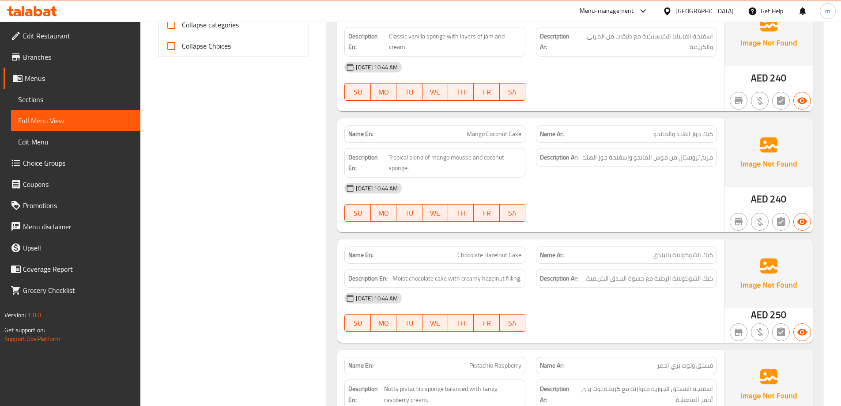
scroll to position [411, 0]
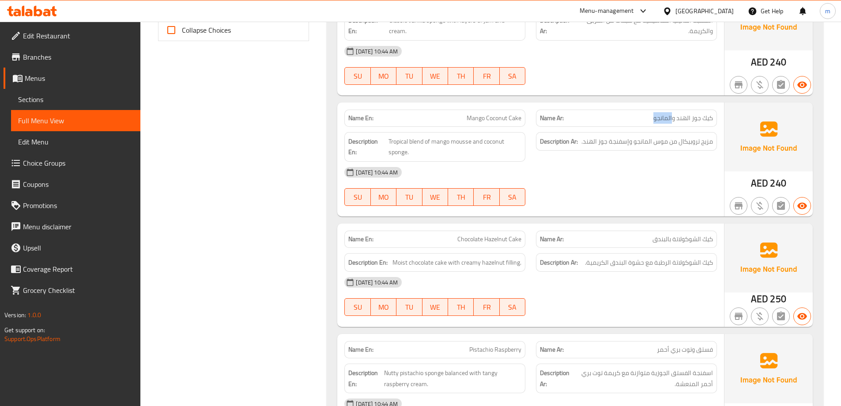
drag, startPoint x: 665, startPoint y: 117, endPoint x: 672, endPoint y: 117, distance: 7.1
click at [671, 117] on p "Name Ar: كيك جوز الهند والمانجو" at bounding box center [626, 117] width 173 height 9
drag, startPoint x: 684, startPoint y: 117, endPoint x: 708, endPoint y: 118, distance: 23.9
click at [708, 118] on span "كيك جوز الهند والمانجو" at bounding box center [683, 117] width 60 height 9
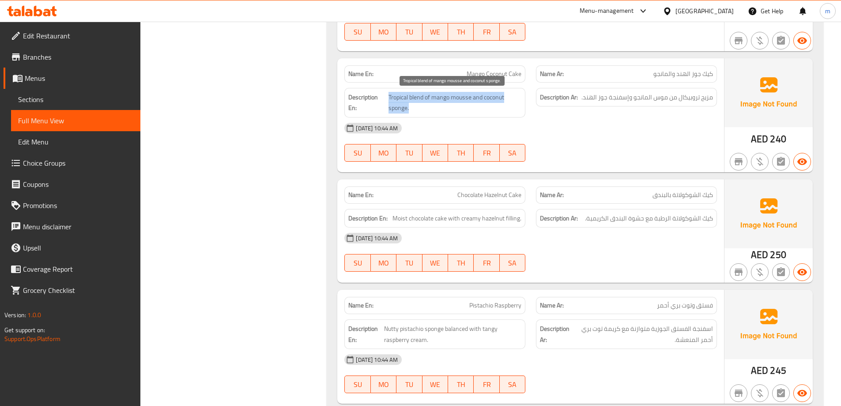
drag, startPoint x: 397, startPoint y: 96, endPoint x: 473, endPoint y: 104, distance: 75.9
click at [473, 104] on h6 "Description En: Tropical blend of mango mousse and coconut sponge." at bounding box center [434, 103] width 173 height 22
click at [473, 104] on span "Tropical blend of mango mousse and coconut sponge." at bounding box center [454, 103] width 133 height 22
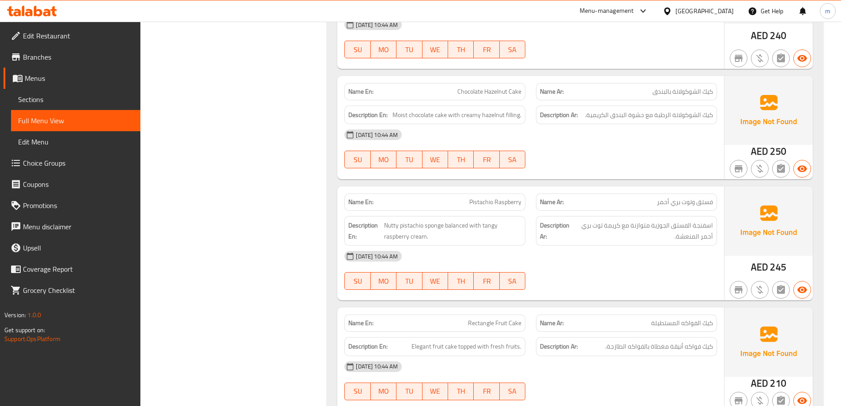
scroll to position [543, 0]
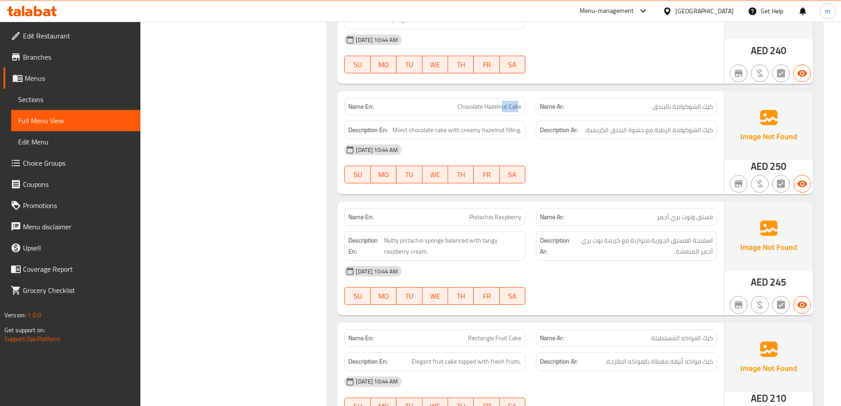
drag, startPoint x: 519, startPoint y: 103, endPoint x: 502, endPoint y: 106, distance: 16.6
click at [502, 106] on span "Chocolate Hazelnut Cake" at bounding box center [489, 106] width 64 height 9
drag, startPoint x: 461, startPoint y: 105, endPoint x: 486, endPoint y: 113, distance: 26.9
click at [481, 108] on span "Chocolate Hazelnut Cake" at bounding box center [489, 106] width 64 height 9
drag, startPoint x: 493, startPoint y: 113, endPoint x: 501, endPoint y: 111, distance: 7.8
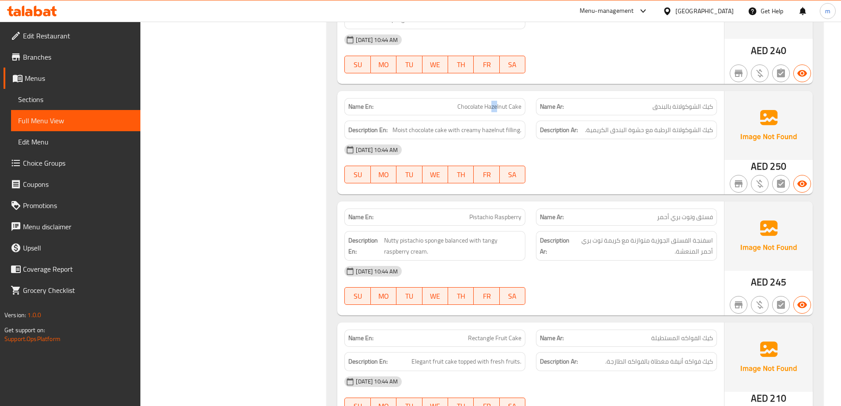
click at [501, 111] on div "Name En: Chocolate Hazelnut Cake" at bounding box center [434, 106] width 181 height 17
click at [236, 173] on div "Filter Branches Branches Popular filters Free items Branch specific items Has c…" at bounding box center [237, 76] width 169 height 1013
drag, startPoint x: 444, startPoint y: 128, endPoint x: 393, endPoint y: 126, distance: 50.8
click at [393, 126] on span "Moist chocolate cake with creamy hazelnut filling." at bounding box center [456, 129] width 129 height 11
drag, startPoint x: 454, startPoint y: 128, endPoint x: 523, endPoint y: 132, distance: 69.4
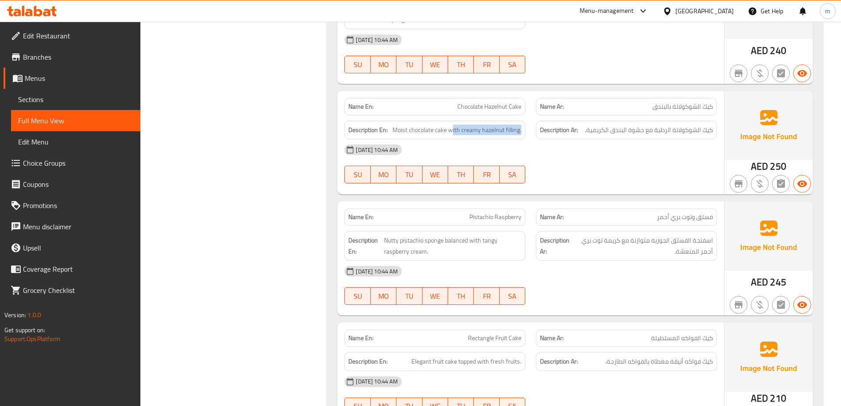
click at [523, 132] on div "Description En: Moist chocolate cake with creamy hazelnut filling." at bounding box center [434, 129] width 181 height 19
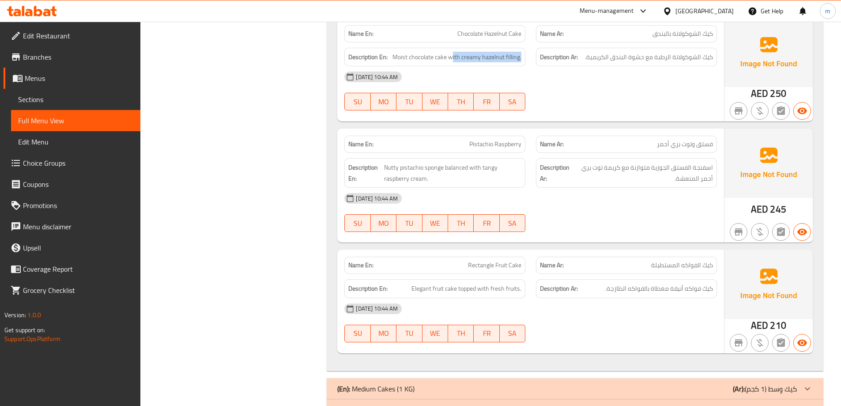
scroll to position [632, 0]
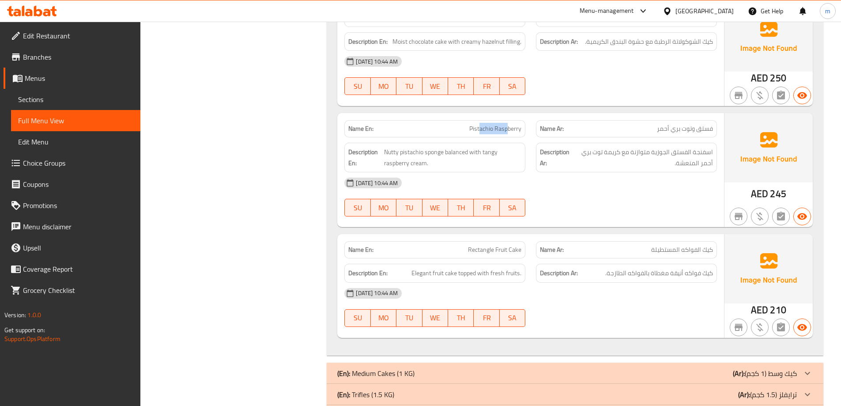
drag, startPoint x: 480, startPoint y: 128, endPoint x: 507, endPoint y: 128, distance: 26.9
click at [507, 128] on span "Pistachio Raspberry" at bounding box center [495, 128] width 52 height 9
drag, startPoint x: 441, startPoint y: 151, endPoint x: 429, endPoint y: 154, distance: 11.9
click at [429, 154] on span "Nutty pistachio sponge balanced with tangy raspberry cream." at bounding box center [452, 158] width 137 height 22
drag, startPoint x: 414, startPoint y: 152, endPoint x: 444, endPoint y: 155, distance: 30.1
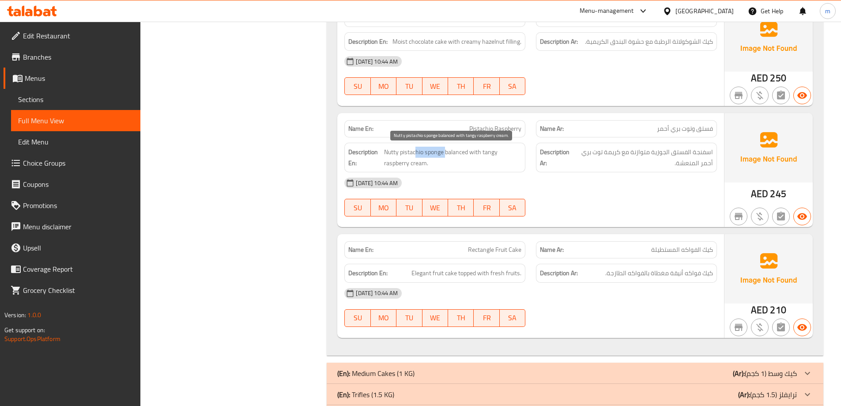
click at [444, 155] on span "Nutty pistachio sponge balanced with tangy raspberry cream." at bounding box center [452, 158] width 137 height 22
click at [396, 151] on span "Nutty pistachio sponge balanced with tangy raspberry cream." at bounding box center [452, 158] width 137 height 22
click at [446, 166] on span "Nutty pistachio sponge balanced with tangy raspberry cream." at bounding box center [452, 158] width 137 height 22
click at [447, 152] on span "Nutty pistachio sponge balanced with tangy raspberry cream." at bounding box center [452, 158] width 137 height 22
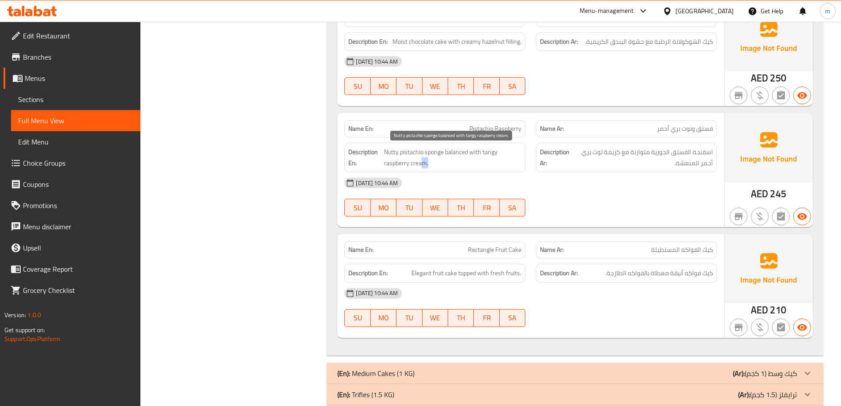
drag, startPoint x: 422, startPoint y: 162, endPoint x: 482, endPoint y: 159, distance: 60.1
click at [482, 159] on span "Nutty pistachio sponge balanced with tangy raspberry cream." at bounding box center [452, 158] width 137 height 22
drag, startPoint x: 647, startPoint y: 251, endPoint x: 675, endPoint y: 255, distance: 28.5
click at [675, 254] on p "Name Ar: كيك الفواكه المستطيلة" at bounding box center [626, 249] width 173 height 9
click at [582, 245] on p "Name Ar: كيك الفواكه المستطيلة" at bounding box center [626, 249] width 173 height 9
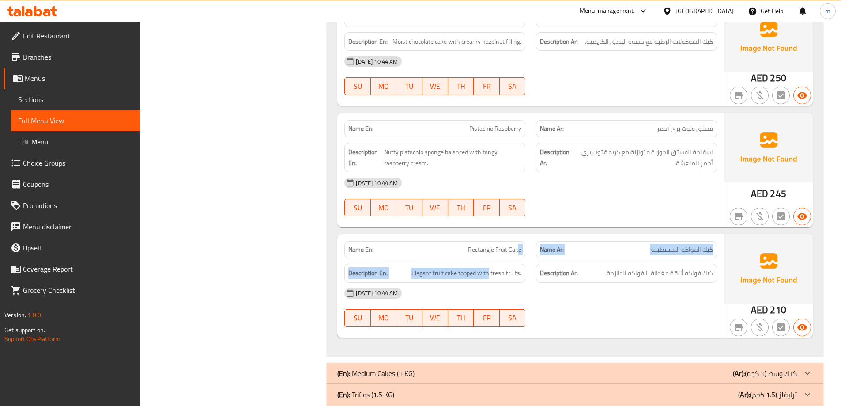
click at [489, 263] on div "Name En: Rectangle Fruit Cake Name Ar: كيك الفواكه المستطيلة Description En: El…" at bounding box center [530, 285] width 387 height 103
click at [572, 297] on div "19-08-2025 10:44 AM" at bounding box center [530, 292] width 383 height 21
drag, startPoint x: 453, startPoint y: 274, endPoint x: 522, endPoint y: 273, distance: 69.3
click at [522, 273] on div "Description En: Elegant fruit cake topped with fresh fruits." at bounding box center [434, 272] width 181 height 19
click at [675, 318] on div "19-08-2025 10:44 AM SU MO TU WE TH FR SA" at bounding box center [530, 306] width 383 height 49
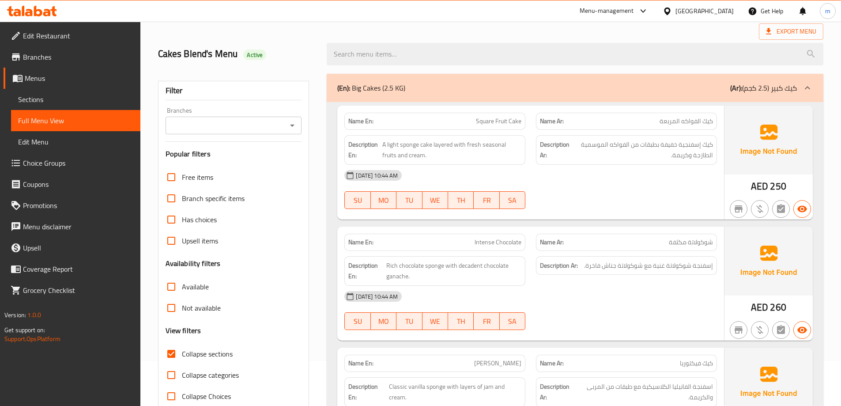
scroll to position [0, 0]
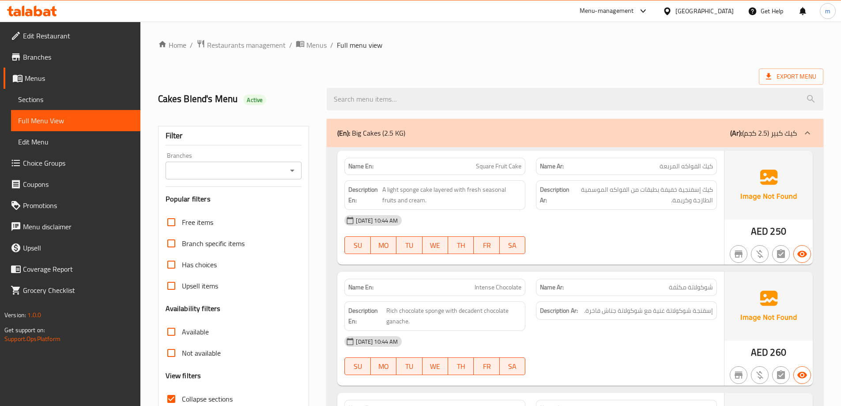
click at [727, 132] on div "(En): Big Cakes (2.5 KG) (Ar): كيك كبير (2.5 كجم)" at bounding box center [566, 133] width 459 height 11
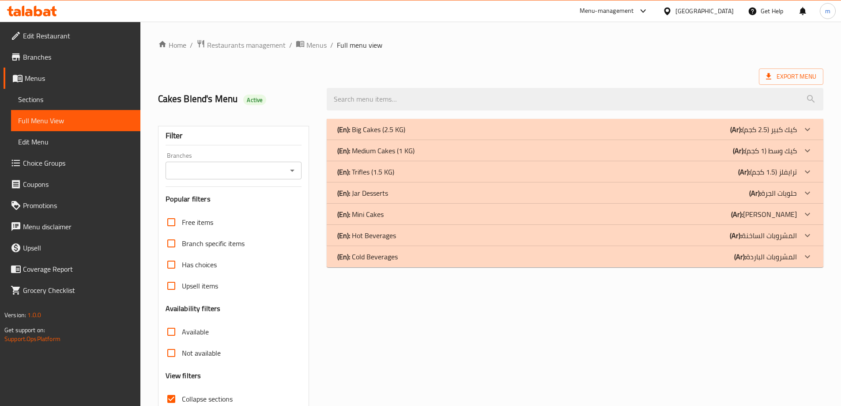
click at [713, 135] on div "(En): Medium Cakes (1 KG) (Ar): كيك وسط (1 كجم)" at bounding box center [566, 129] width 459 height 11
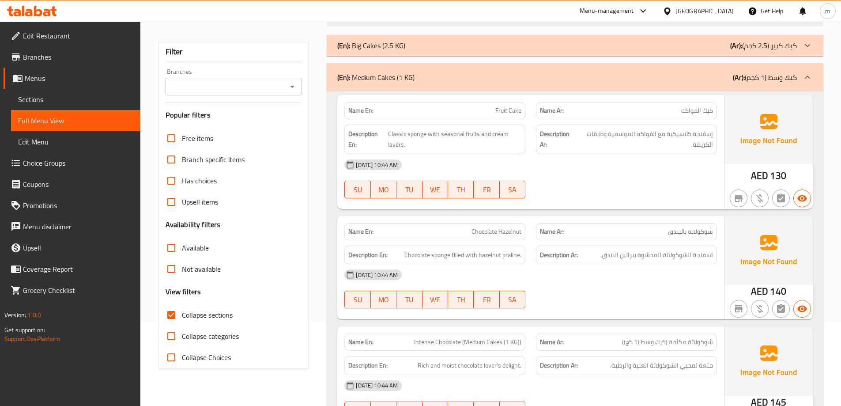
scroll to position [88, 0]
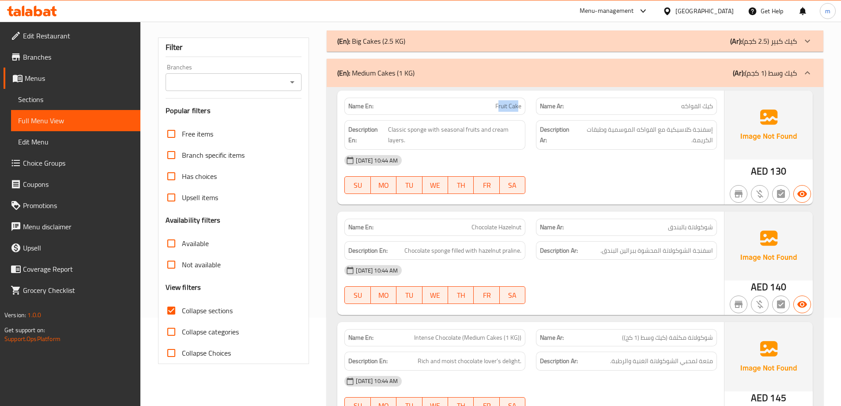
drag, startPoint x: 518, startPoint y: 105, endPoint x: 499, endPoint y: 108, distance: 19.6
click at [499, 108] on span "Fruit Cake" at bounding box center [508, 106] width 26 height 9
drag, startPoint x: 387, startPoint y: 128, endPoint x: 425, endPoint y: 132, distance: 37.6
click at [425, 132] on h6 "Description En: Classic sponge with seasonal fruits and cream layers." at bounding box center [434, 135] width 173 height 22
drag, startPoint x: 443, startPoint y: 128, endPoint x: 497, endPoint y: 135, distance: 54.3
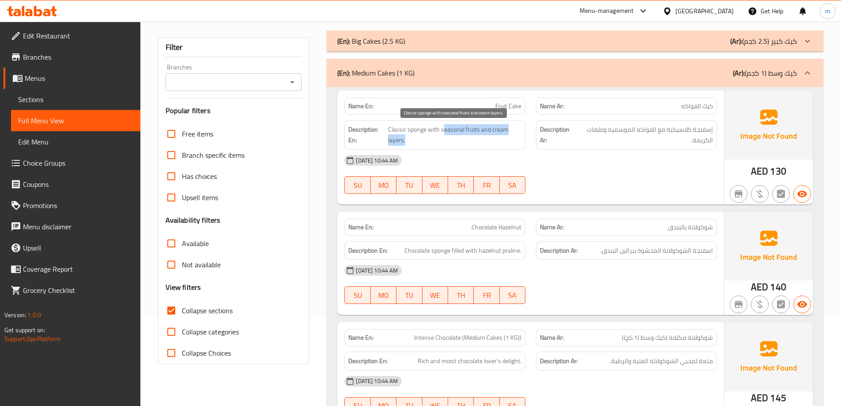
click at [497, 135] on span "Classic sponge with seasonal fruits and cream layers." at bounding box center [454, 135] width 133 height 22
click at [509, 141] on span "Classic sponge with seasonal fruits and cream layers." at bounding box center [454, 135] width 133 height 22
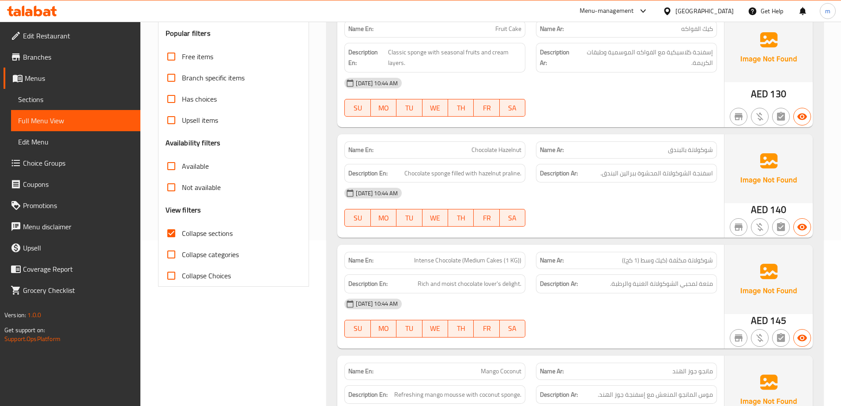
scroll to position [177, 0]
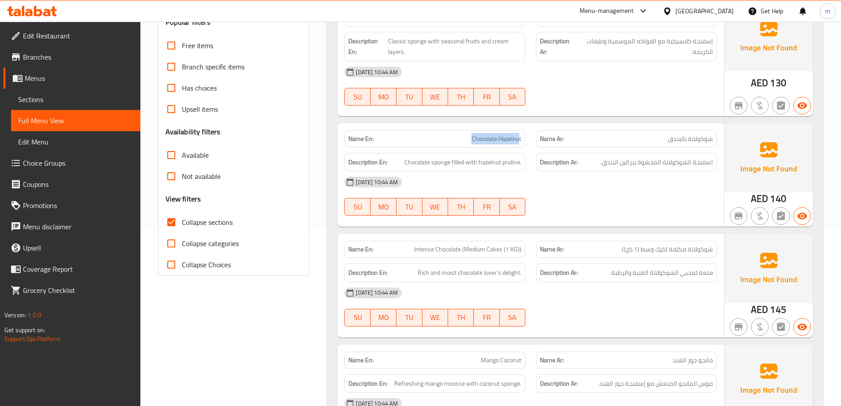
drag, startPoint x: 520, startPoint y: 137, endPoint x: 468, endPoint y: 139, distance: 52.1
click at [468, 139] on p "Name En: Chocolate Hazelnut" at bounding box center [434, 138] width 173 height 9
drag, startPoint x: 715, startPoint y: 160, endPoint x: 639, endPoint y: 168, distance: 76.4
click at [639, 168] on div "Description Ar: اسفنجة الشوكولاتة المحشوة ببرالين البندق." at bounding box center [626, 162] width 181 height 19
drag, startPoint x: 450, startPoint y: 160, endPoint x: 465, endPoint y: 160, distance: 15.5
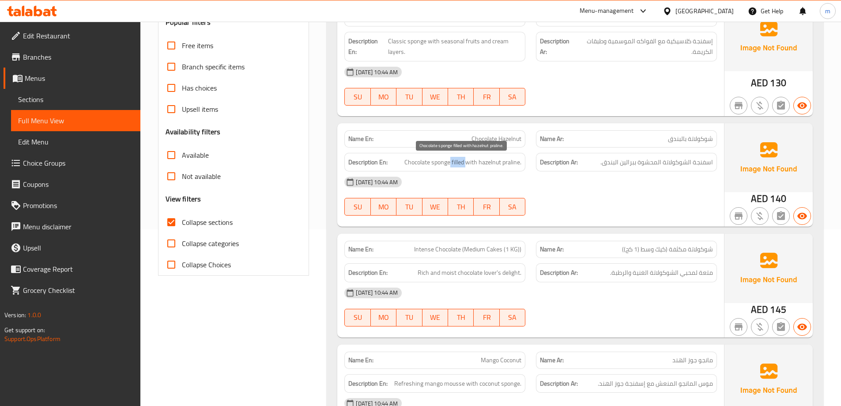
click at [465, 160] on span "Chocolate sponge filled with hazelnut praline." at bounding box center [462, 162] width 117 height 11
click at [448, 174] on div "19-08-2025 10:44 AM" at bounding box center [530, 181] width 383 height 21
drag, startPoint x: 448, startPoint y: 162, endPoint x: 513, endPoint y: 166, distance: 65.4
click at [513, 166] on span "Chocolate sponge filled with hazelnut praline." at bounding box center [462, 162] width 117 height 11
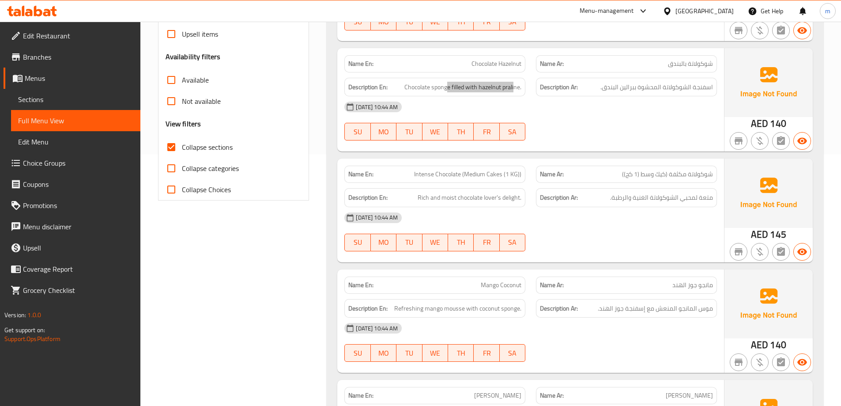
scroll to position [265, 0]
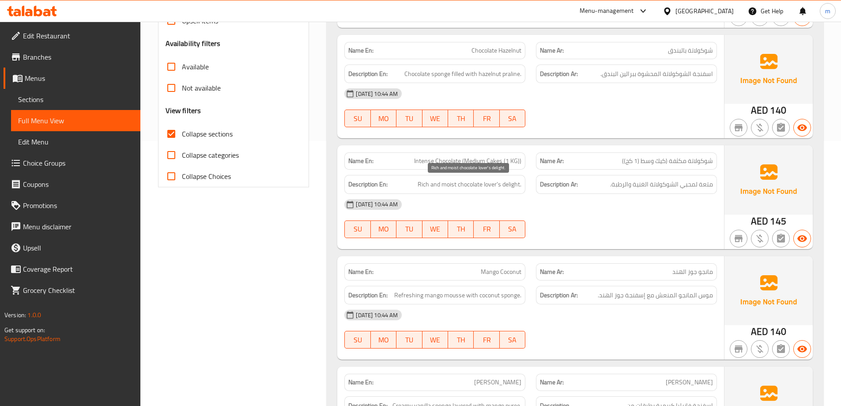
click at [463, 185] on span "Rich and moist chocolate lover's delight." at bounding box center [470, 184] width 104 height 11
drag, startPoint x: 463, startPoint y: 185, endPoint x: 516, endPoint y: 175, distance: 54.4
click at [516, 175] on div "Description En: Rich and moist chocolate lover's delight." at bounding box center [434, 184] width 181 height 19
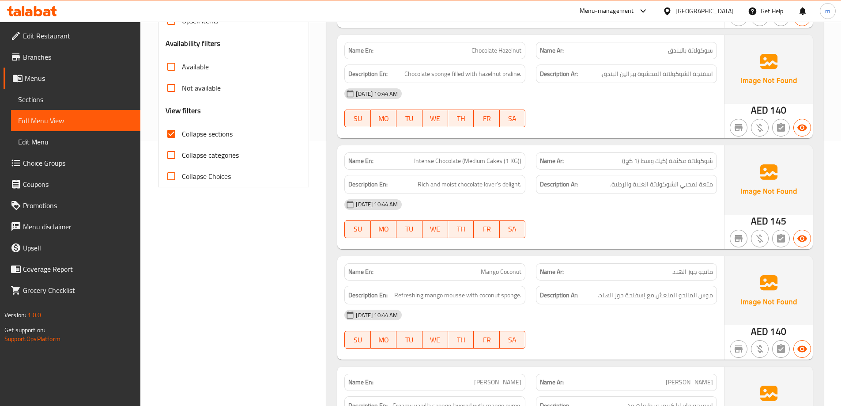
click at [515, 177] on div "Description En: Rich and moist chocolate lover's delight." at bounding box center [434, 184] width 181 height 19
click at [513, 183] on span "Rich and moist chocolate lover's delight." at bounding box center [470, 184] width 104 height 11
click at [515, 181] on span "Rich and moist chocolate lover's delight." at bounding box center [470, 184] width 104 height 11
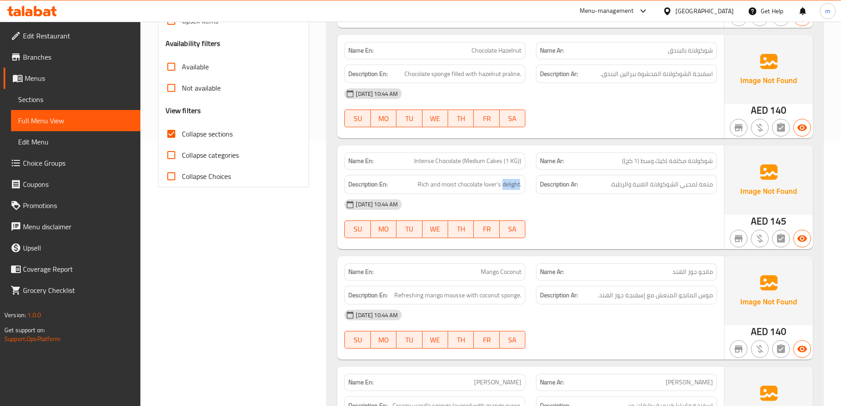
copy span "delight"
click at [473, 185] on span "Rich and moist chocolate lover's delight." at bounding box center [470, 184] width 104 height 11
click at [497, 194] on div "19-08-2025 10:44 AM" at bounding box center [530, 204] width 383 height 21
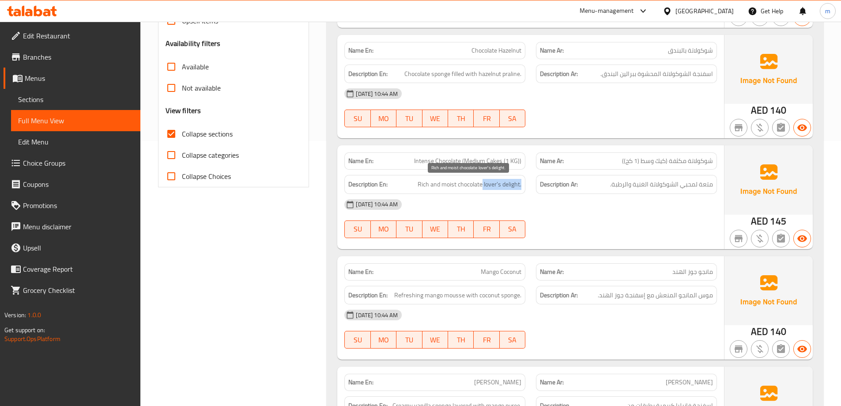
drag, startPoint x: 487, startPoint y: 184, endPoint x: 522, endPoint y: 181, distance: 34.6
click at [522, 181] on div "Description En: Rich and moist chocolate lover's delight." at bounding box center [434, 184] width 181 height 19
click at [574, 207] on div "19-08-2025 10:44 AM" at bounding box center [530, 204] width 383 height 21
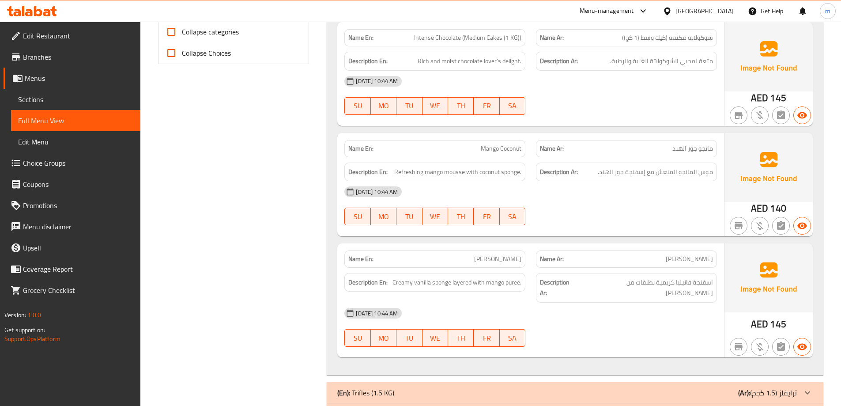
scroll to position [397, 0]
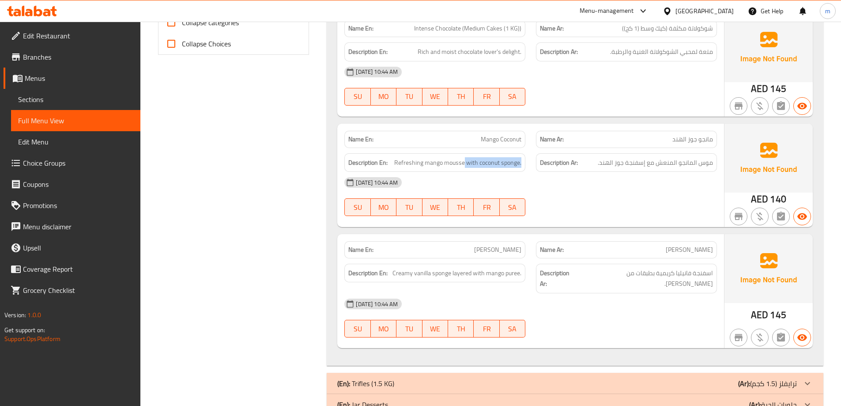
drag, startPoint x: 465, startPoint y: 163, endPoint x: 538, endPoint y: 164, distance: 72.8
click at [538, 164] on div "Description En: Refreshing mango mousse with coconut sponge. Description Ar: مو…" at bounding box center [530, 163] width 383 height 30
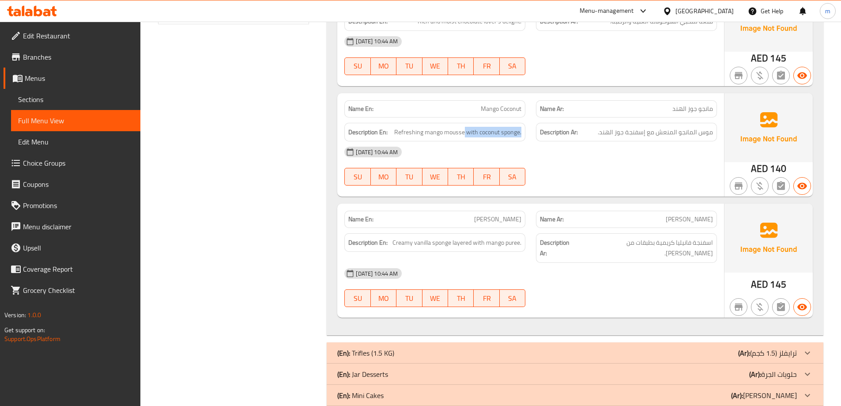
scroll to position [441, 0]
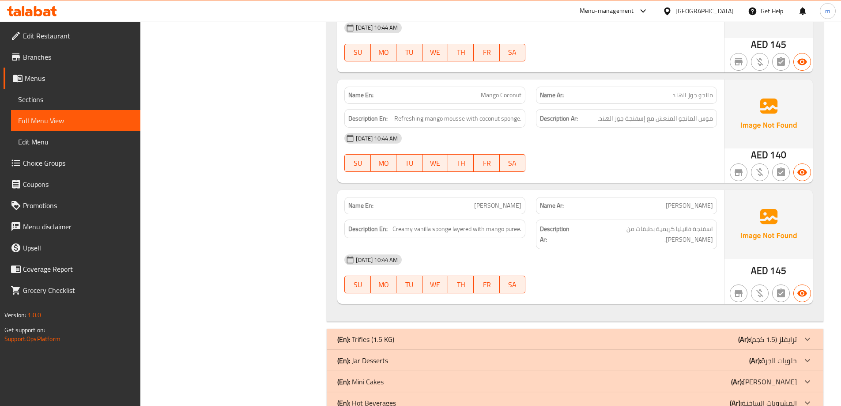
click at [514, 96] on span "Mango Coconut" at bounding box center [501, 94] width 41 height 9
copy span "Mango Coconut"
drag, startPoint x: 394, startPoint y: 117, endPoint x: 449, endPoint y: 121, distance: 55.4
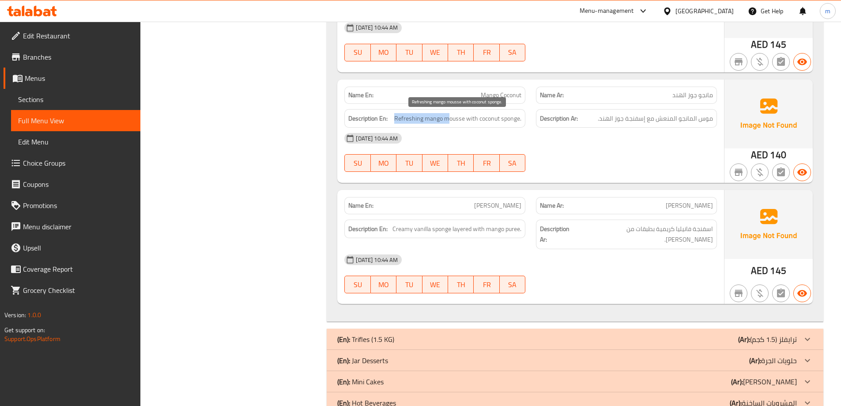
click at [449, 121] on h6 "Description En: Refreshing mango mousse with coconut sponge." at bounding box center [434, 118] width 173 height 11
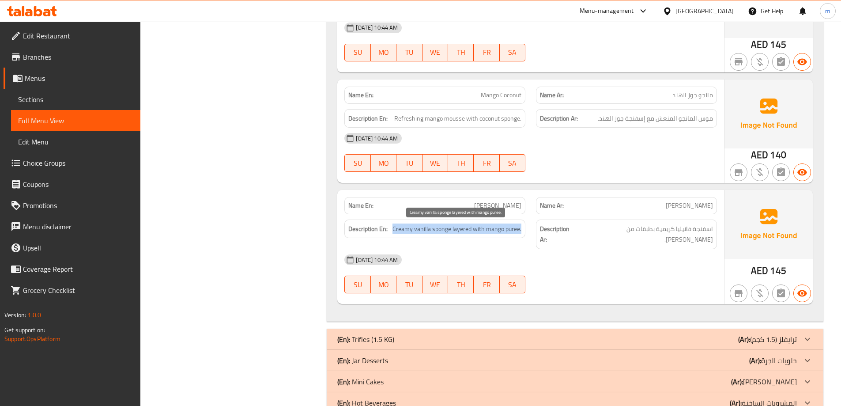
drag, startPoint x: 393, startPoint y: 230, endPoint x: 523, endPoint y: 229, distance: 130.7
click at [523, 229] on div "Description En: Creamy vanilla sponge layered with mango puree." at bounding box center [434, 228] width 181 height 19
click at [580, 265] on div "19-08-2025 10:44 AM SU MO TU WE TH FR SA" at bounding box center [530, 273] width 383 height 49
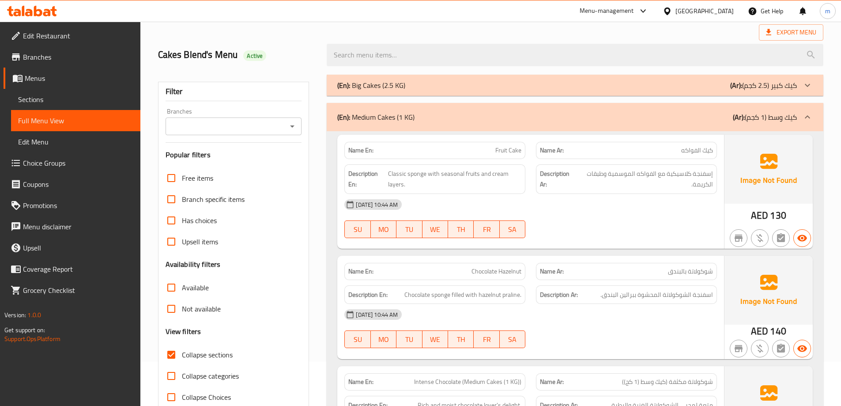
scroll to position [0, 0]
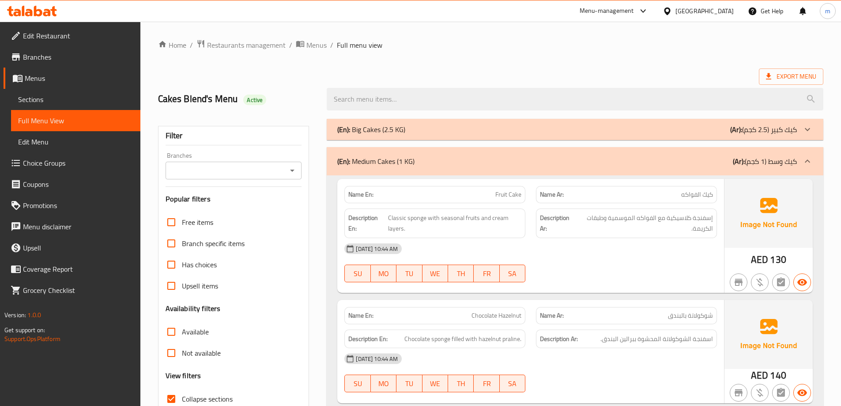
click at [701, 168] on div "(En): Medium Cakes (1 KG) (Ar): كيك وسط (1 كجم)" at bounding box center [575, 161] width 497 height 28
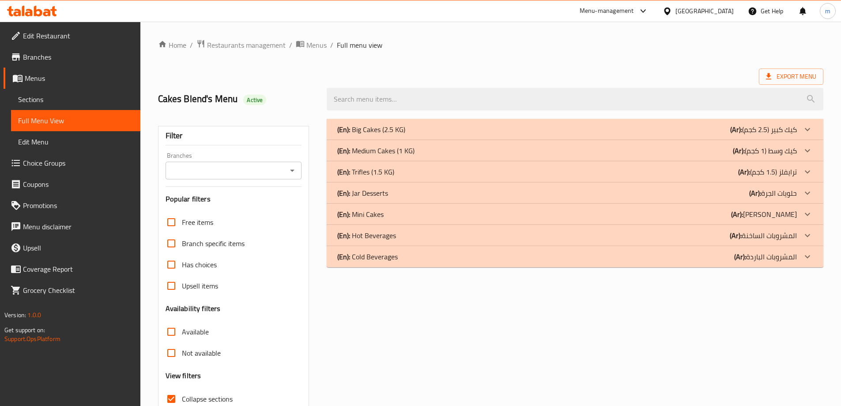
click at [700, 135] on div "(En): Trifles (1.5 KG) (Ar): ترايفلز (1.5 كجم)" at bounding box center [566, 129] width 459 height 11
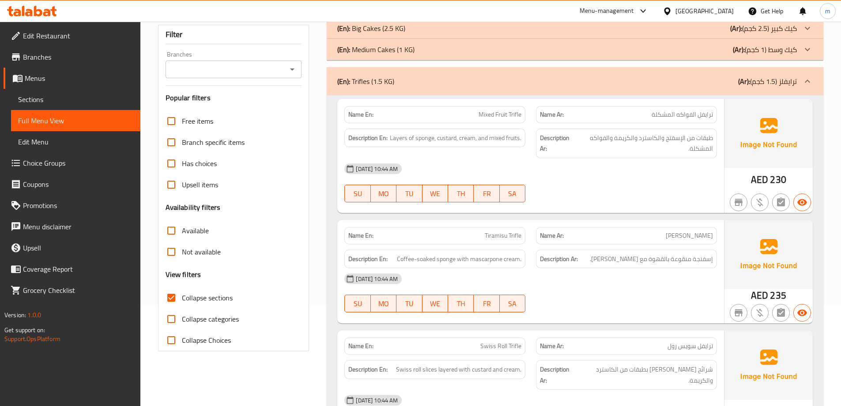
scroll to position [132, 0]
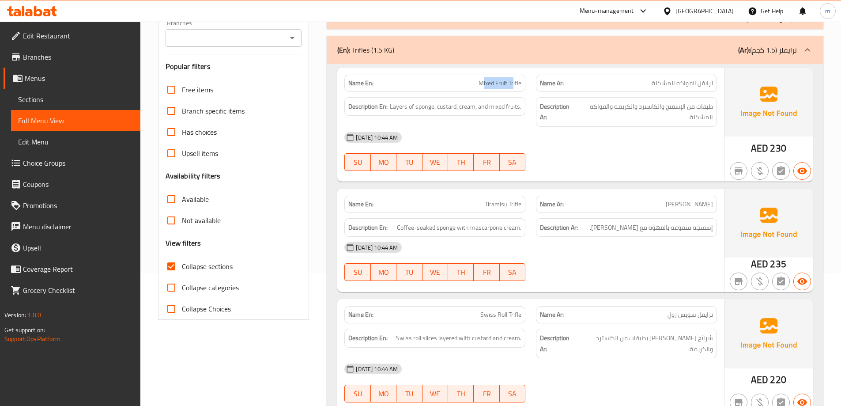
drag, startPoint x: 481, startPoint y: 84, endPoint x: 514, endPoint y: 84, distance: 32.7
click at [514, 84] on span "Mixed Fruit Trifle" at bounding box center [499, 83] width 43 height 9
drag, startPoint x: 394, startPoint y: 105, endPoint x: 511, endPoint y: 111, distance: 116.7
click at [511, 111] on span "Layers of sponge, custard, cream, and mixed fruits." at bounding box center [456, 106] width 132 height 11
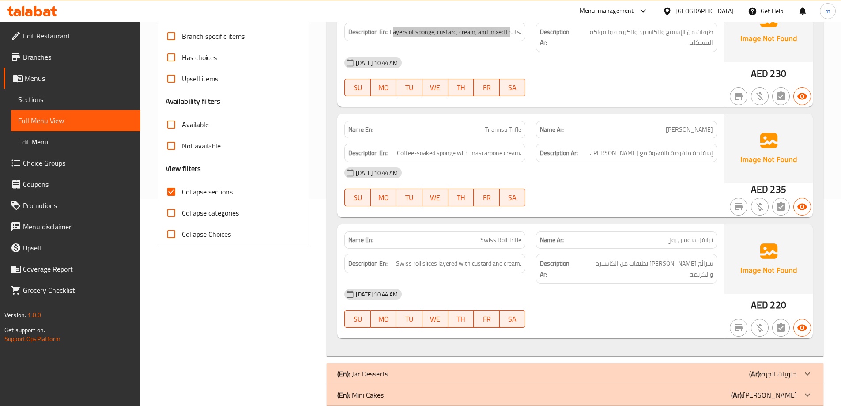
scroll to position [221, 0]
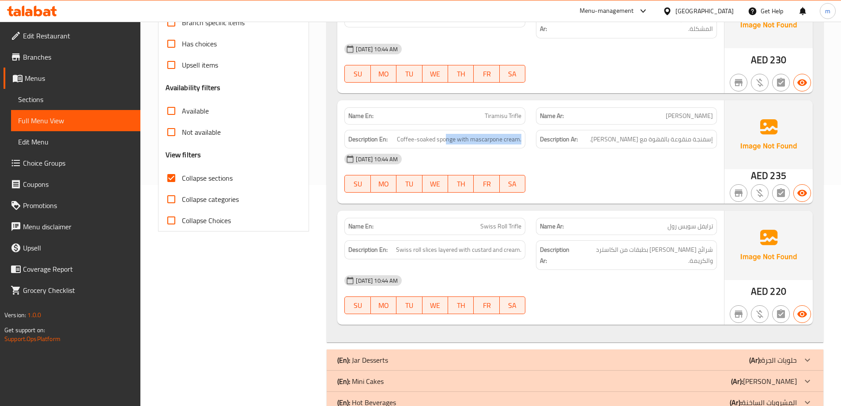
drag, startPoint x: 435, startPoint y: 139, endPoint x: 525, endPoint y: 143, distance: 90.5
click at [525, 143] on div "Description En: Coffee-soaked sponge with mascarpone cream." at bounding box center [434, 139] width 181 height 19
click at [523, 152] on div "19-08-2025 10:44 AM" at bounding box center [530, 158] width 383 height 21
drag, startPoint x: 705, startPoint y: 226, endPoint x: 665, endPoint y: 230, distance: 40.3
click at [665, 230] on p "Name Ar: ترايفل سويس رول" at bounding box center [626, 226] width 173 height 9
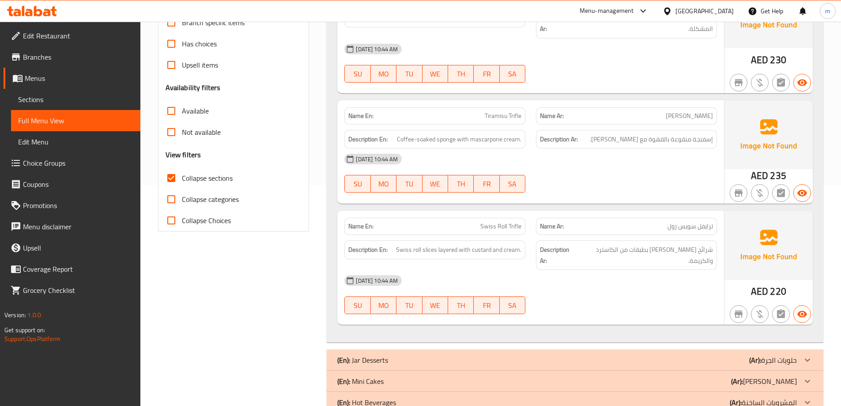
click at [512, 232] on div "Name En: Swiss Roll Trifle" at bounding box center [434, 226] width 181 height 17
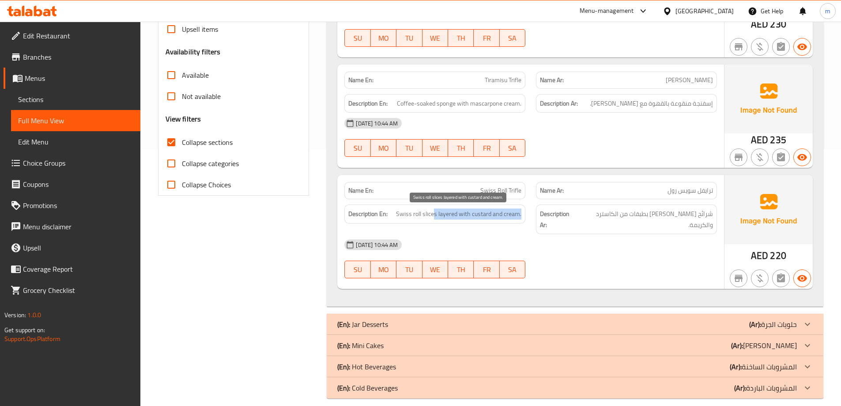
drag, startPoint x: 436, startPoint y: 217, endPoint x: 521, endPoint y: 215, distance: 85.2
click at [521, 215] on span "Swiss roll slices layered with custard and cream." at bounding box center [458, 213] width 125 height 11
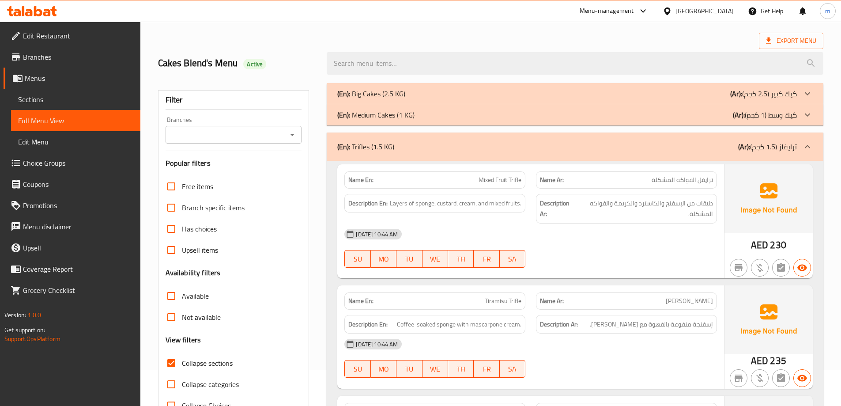
click at [579, 229] on div "19-08-2025 10:44 AM" at bounding box center [530, 233] width 383 height 21
click at [655, 139] on div "(En): Trifles (1.5 KG) (Ar): ترايفلز (1.5 كجم)" at bounding box center [575, 146] width 497 height 28
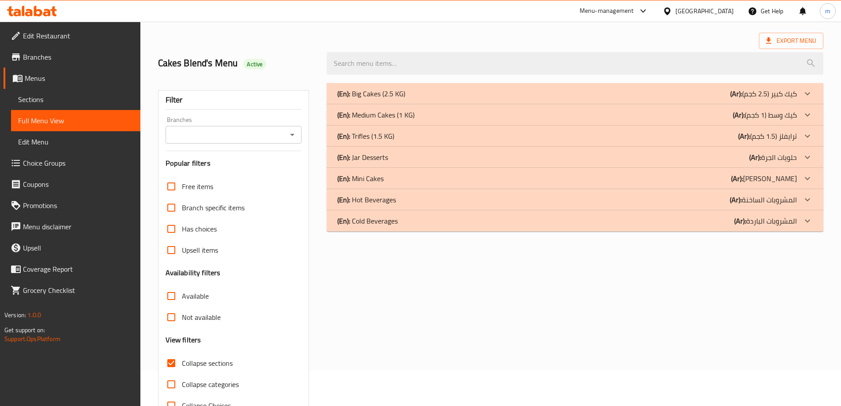
click at [693, 99] on div "(En): Jar Desserts (Ar): حلويات الجرة" at bounding box center [566, 93] width 459 height 11
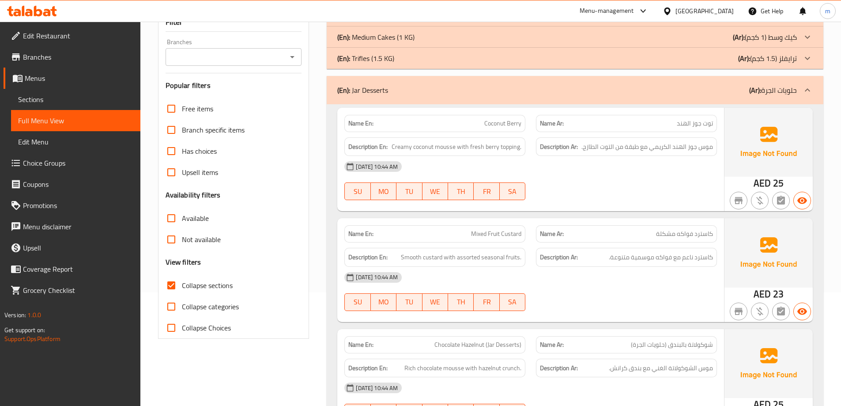
scroll to position [124, 0]
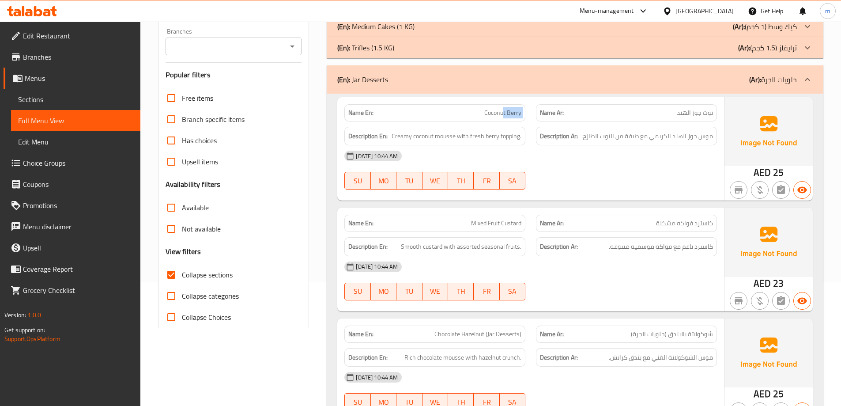
drag, startPoint x: 519, startPoint y: 117, endPoint x: 532, endPoint y: 118, distance: 13.2
click at [532, 118] on div "Name En: Coconut Berry Name Ar: توت جوز الهند" at bounding box center [530, 113] width 383 height 28
drag, startPoint x: 455, startPoint y: 136, endPoint x: 416, endPoint y: 142, distance: 38.8
click at [416, 142] on div "Description En: Creamy coconut mousse with fresh berry topping." at bounding box center [434, 136] width 181 height 19
click at [406, 139] on span "Creamy coconut mousse with fresh berry topping." at bounding box center [456, 136] width 130 height 11
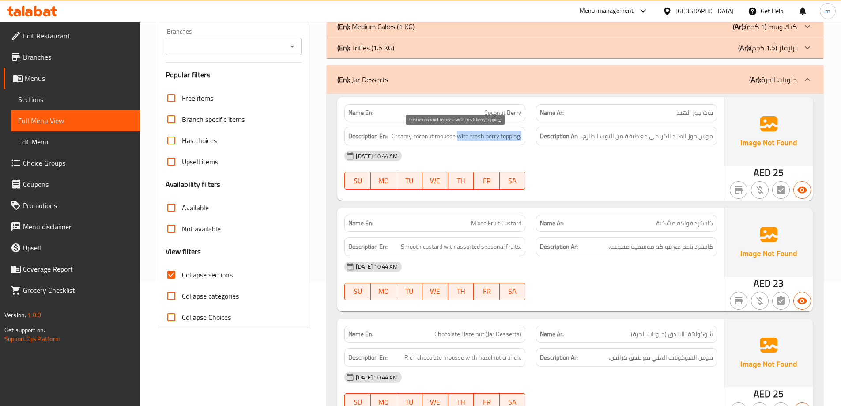
drag, startPoint x: 458, startPoint y: 135, endPoint x: 525, endPoint y: 141, distance: 67.0
click at [525, 141] on div "Description En: Creamy coconut mousse with fresh berry topping." at bounding box center [434, 136] width 181 height 19
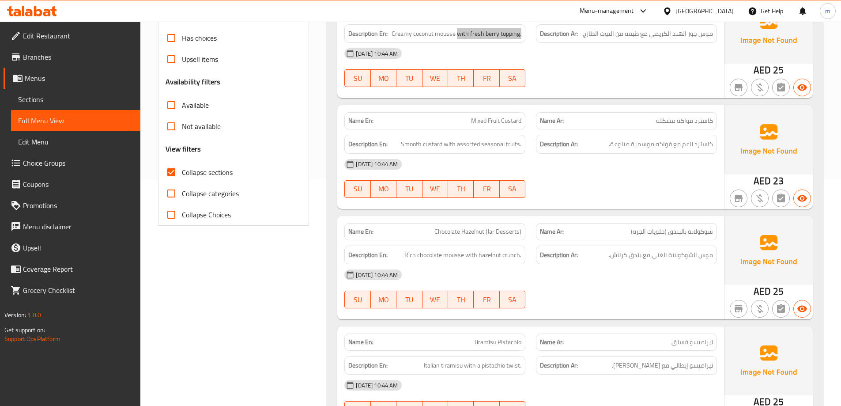
scroll to position [212, 0]
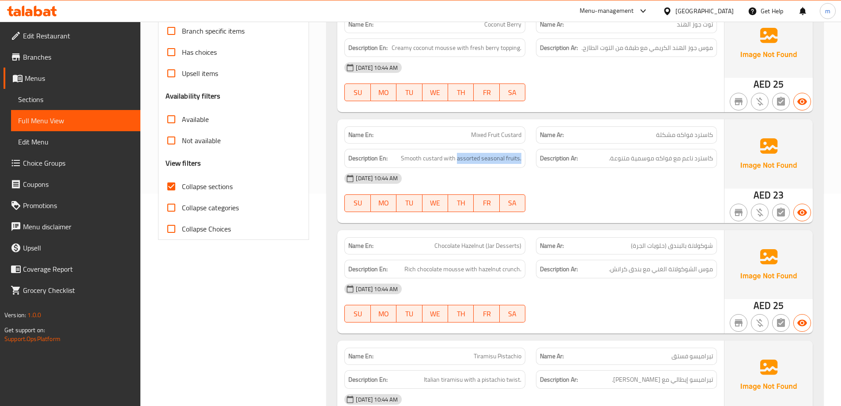
drag, startPoint x: 459, startPoint y: 158, endPoint x: 521, endPoint y: 160, distance: 61.8
click at [521, 160] on span "Smooth custard with assorted seasonal fruits." at bounding box center [461, 158] width 120 height 11
click at [509, 174] on div "19-08-2025 10:44 AM" at bounding box center [530, 178] width 383 height 21
drag, startPoint x: 516, startPoint y: 158, endPoint x: 458, endPoint y: 162, distance: 58.8
click at [458, 162] on span "Smooth custard with assorted seasonal fruits." at bounding box center [461, 158] width 120 height 11
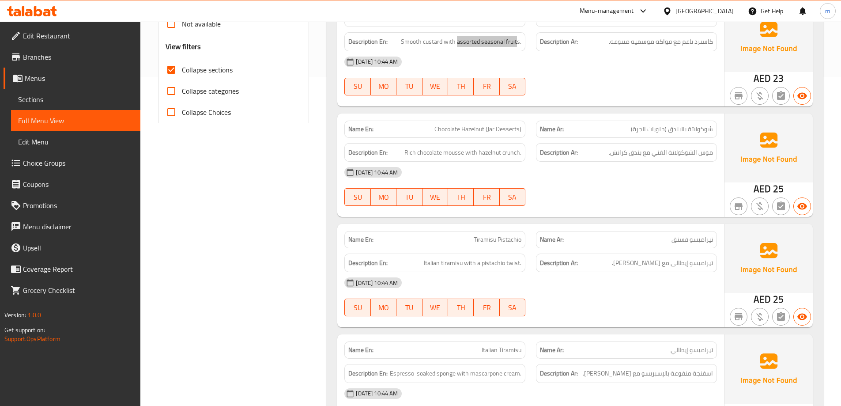
scroll to position [345, 0]
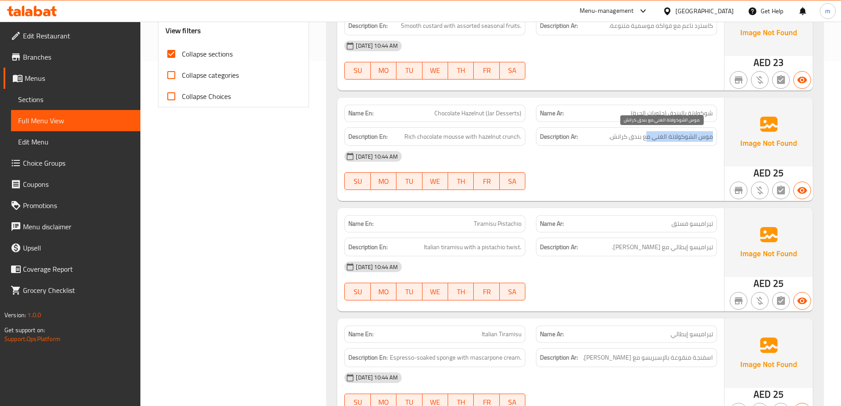
drag, startPoint x: 711, startPoint y: 133, endPoint x: 646, endPoint y: 137, distance: 65.5
click at [646, 137] on span "موس الشوكولاتة الغني مع بندق كرانش." at bounding box center [661, 136] width 104 height 11
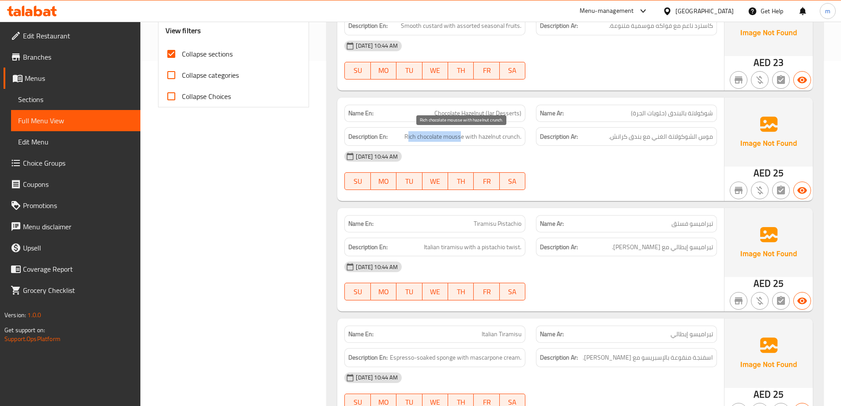
drag, startPoint x: 462, startPoint y: 136, endPoint x: 409, endPoint y: 139, distance: 53.0
click at [409, 139] on span "Rich chocolate mousse with hazelnut crunch." at bounding box center [462, 136] width 117 height 11
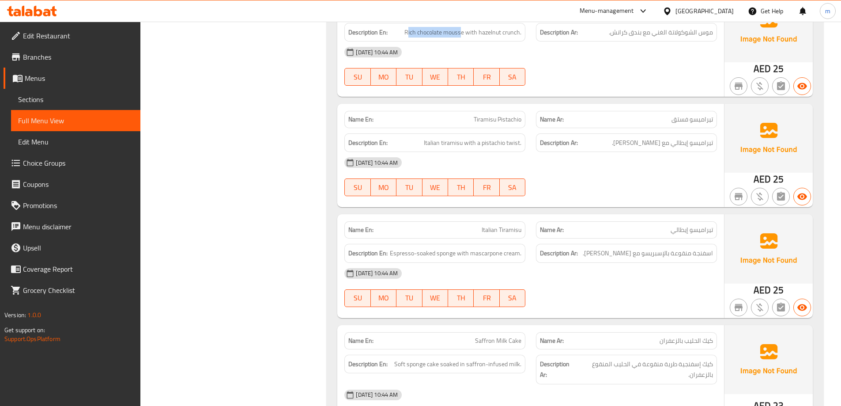
scroll to position [477, 0]
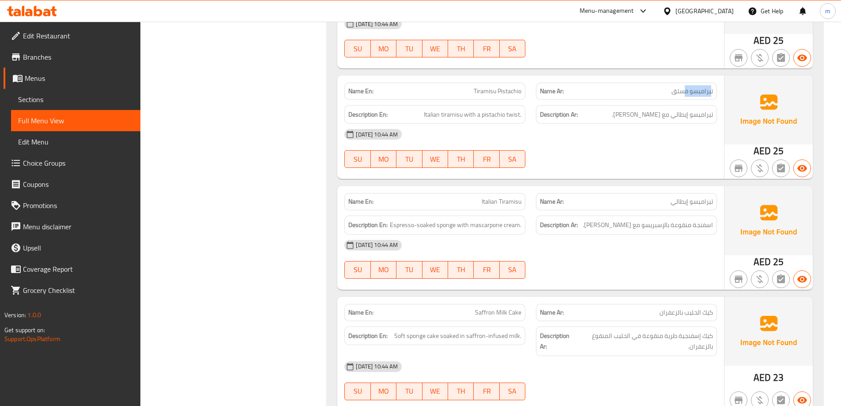
drag, startPoint x: 710, startPoint y: 96, endPoint x: 653, endPoint y: 104, distance: 58.0
click at [665, 102] on div "Name En: Tiramisu Pistachio Name Ar: تيراميسو فستق Description En: Italian tira…" at bounding box center [530, 126] width 387 height 103
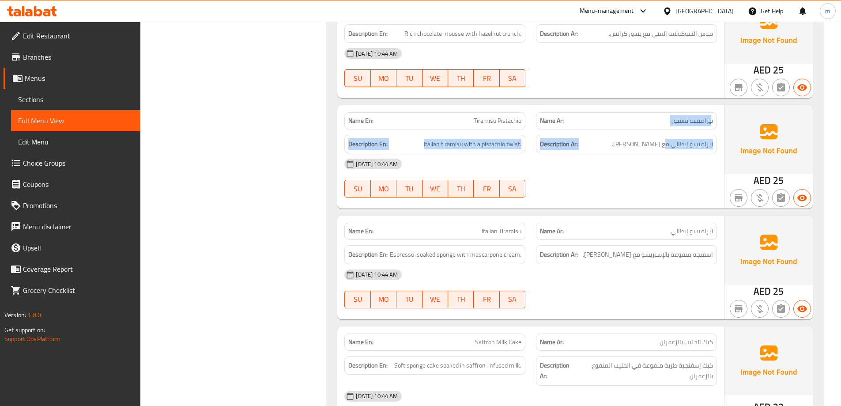
scroll to position [433, 0]
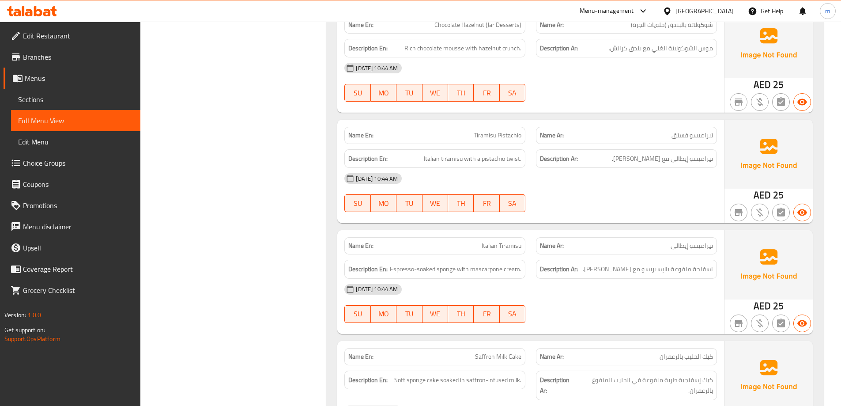
click at [683, 195] on div "19-08-2025 10:44 AM SU MO TU WE TH FR SA" at bounding box center [530, 192] width 383 height 49
drag, startPoint x: 707, startPoint y: 157, endPoint x: 625, endPoint y: 160, distance: 81.7
click at [625, 160] on span "تيراميسو إيطالي مع تويست فستق." at bounding box center [662, 158] width 101 height 11
click at [632, 180] on div "19-08-2025 10:44 AM" at bounding box center [530, 178] width 383 height 21
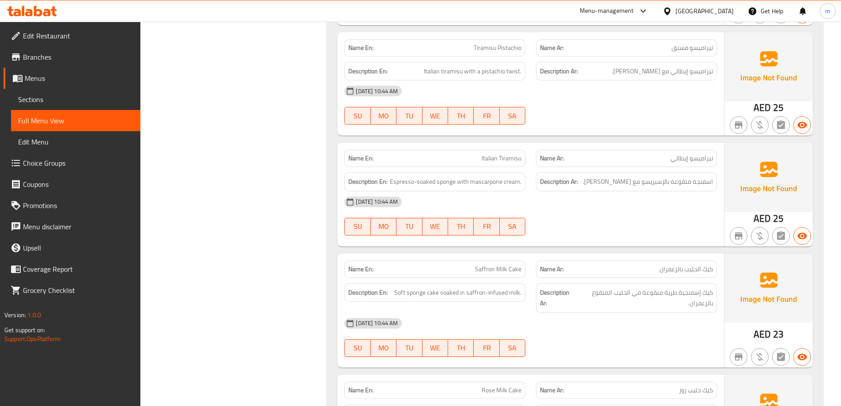
scroll to position [521, 0]
drag, startPoint x: 456, startPoint y: 180, endPoint x: 400, endPoint y: 181, distance: 56.5
click at [400, 181] on span "Espresso-soaked sponge with mascarpone cream." at bounding box center [456, 180] width 132 height 11
click at [692, 176] on span "اسفنجة منقوعة بالإسبريسو مع كريمة ماسكاربوني." at bounding box center [648, 180] width 130 height 11
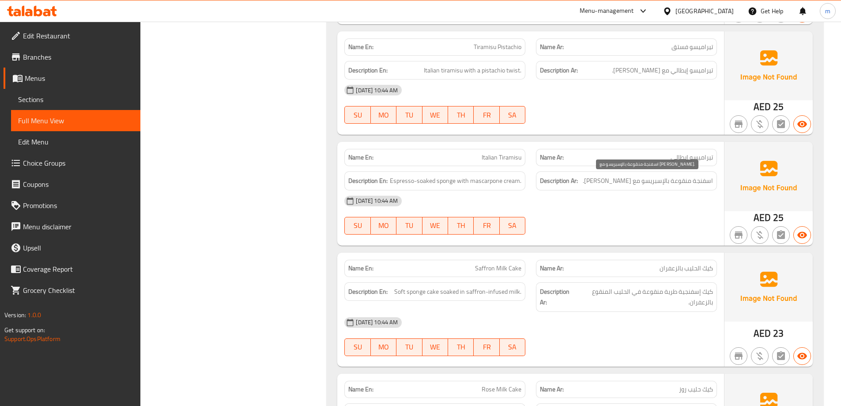
click at [703, 179] on span "اسفنجة منقوعة بالإسبريسو مع كريمة ماسكاربوني." at bounding box center [648, 180] width 130 height 11
click at [594, 196] on div "19-08-2025 10:44 AM" at bounding box center [530, 200] width 383 height 21
drag, startPoint x: 457, startPoint y: 181, endPoint x: 387, endPoint y: 183, distance: 70.2
click at [387, 183] on h6 "Description En: Espresso-soaked sponge with mascarpone cream." at bounding box center [434, 180] width 173 height 11
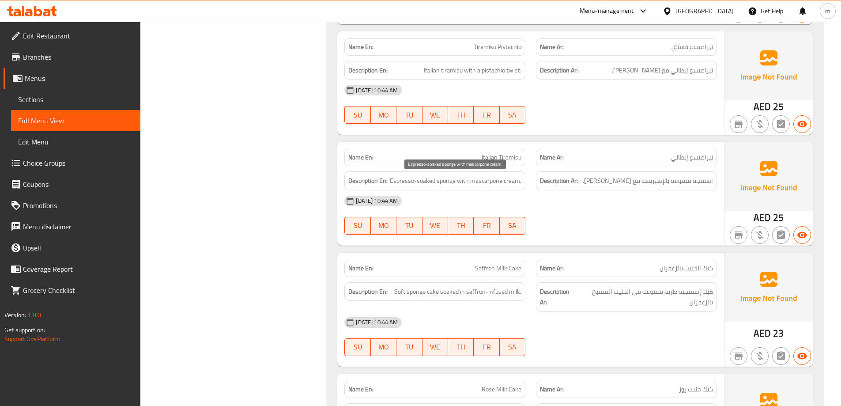
click at [461, 186] on span "Espresso-soaked sponge with mascarpone cream." at bounding box center [456, 180] width 132 height 11
drag, startPoint x: 459, startPoint y: 180, endPoint x: 519, endPoint y: 182, distance: 60.1
click at [519, 182] on span "Espresso-soaked sponge with mascarpone cream." at bounding box center [456, 180] width 132 height 11
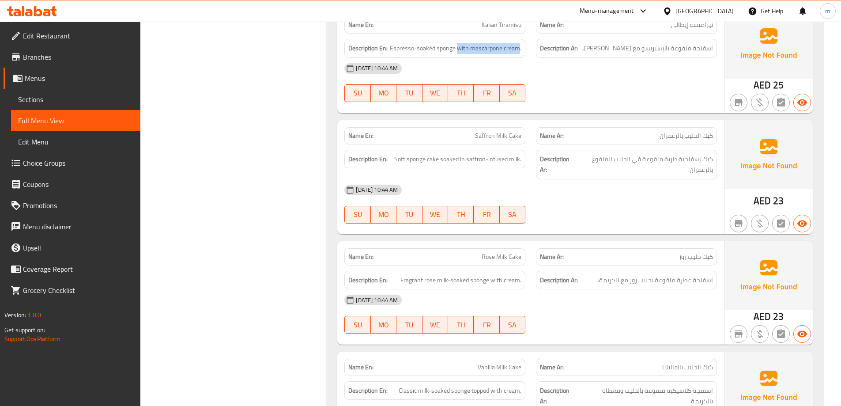
scroll to position [698, 0]
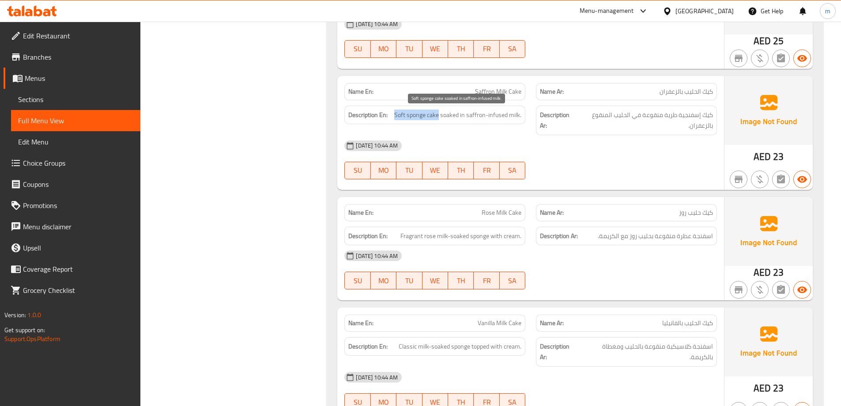
drag, startPoint x: 440, startPoint y: 113, endPoint x: 394, endPoint y: 117, distance: 46.1
click at [394, 117] on h6 "Description En: Soft sponge cake soaked in saffron-infused milk." at bounding box center [434, 114] width 173 height 11
click at [442, 130] on div "Description En: Soft sponge cake soaked in saffron-infused milk." at bounding box center [435, 120] width 192 height 40
drag, startPoint x: 441, startPoint y: 117, endPoint x: 467, endPoint y: 119, distance: 26.1
click at [467, 119] on span "Soft sponge cake soaked in saffron-infused milk." at bounding box center [457, 114] width 127 height 11
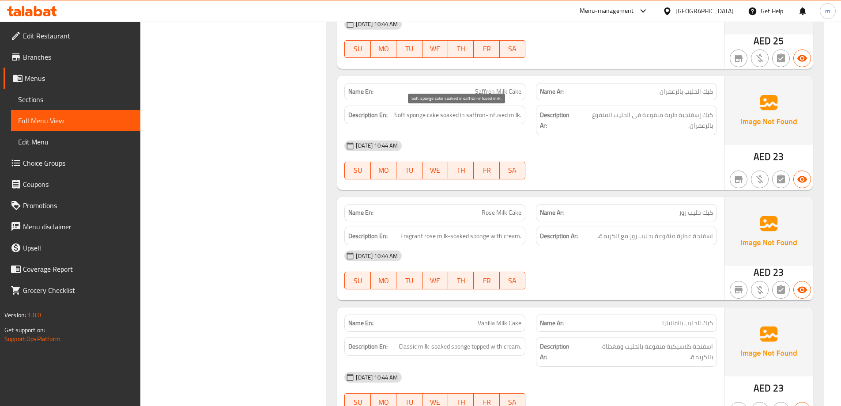
click at [469, 116] on span "Soft sponge cake soaked in saffron-infused milk." at bounding box center [457, 114] width 127 height 11
click at [494, 90] on span "Saffron Milk Cake" at bounding box center [498, 91] width 46 height 9
copy span "Saffron Milk Cake"
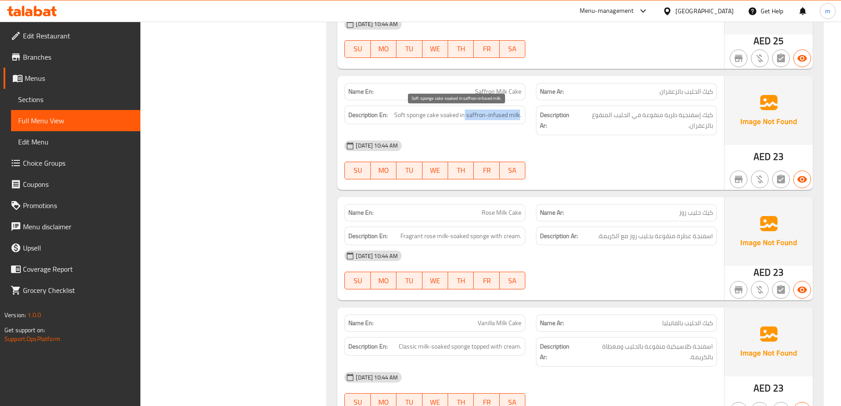
drag, startPoint x: 466, startPoint y: 114, endPoint x: 520, endPoint y: 112, distance: 54.3
click at [520, 112] on span "Soft sponge cake soaked in saffron-infused milk." at bounding box center [457, 114] width 127 height 11
click at [482, 112] on span "Soft sponge cake soaked in saffron-infused milk." at bounding box center [457, 114] width 127 height 11
drag, startPoint x: 467, startPoint y: 115, endPoint x: 526, endPoint y: 110, distance: 59.3
click at [526, 110] on div "Description En: Soft sponge cake soaked in saffron-infused milk." at bounding box center [435, 120] width 192 height 40
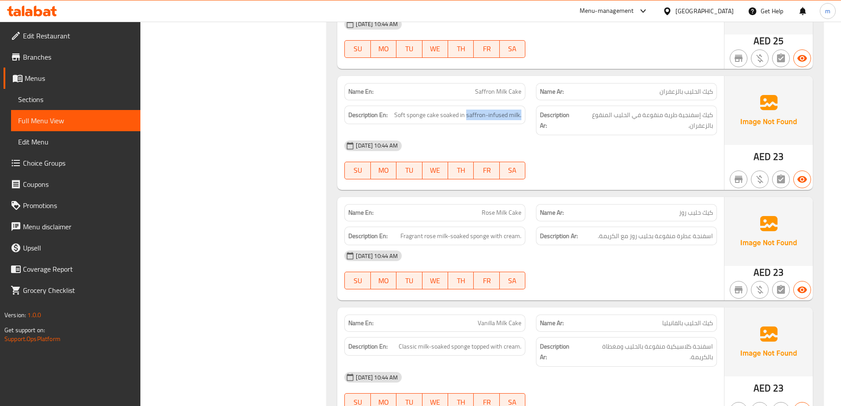
copy span "saffron-infused milk."
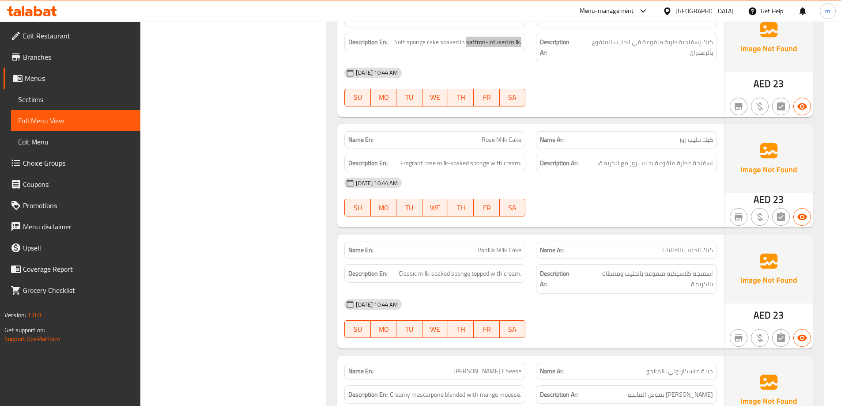
scroll to position [786, 0]
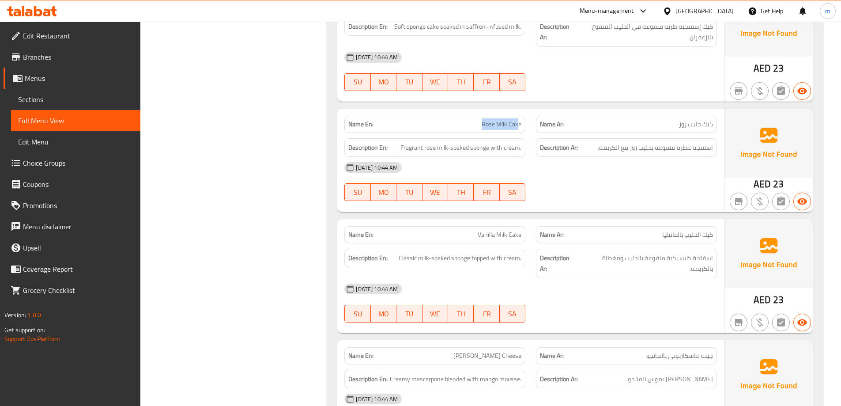
drag, startPoint x: 508, startPoint y: 124, endPoint x: 478, endPoint y: 128, distance: 31.2
click at [478, 128] on p "Name En: Rose Milk Cake" at bounding box center [434, 124] width 173 height 9
drag, startPoint x: 435, startPoint y: 147, endPoint x: 394, endPoint y: 149, distance: 40.6
click at [394, 149] on h6 "Description En: Fragrant rose milk-soaked sponge with cream." at bounding box center [434, 147] width 173 height 11
click at [481, 150] on span "Fragrant rose milk-soaked sponge with cream." at bounding box center [460, 147] width 121 height 11
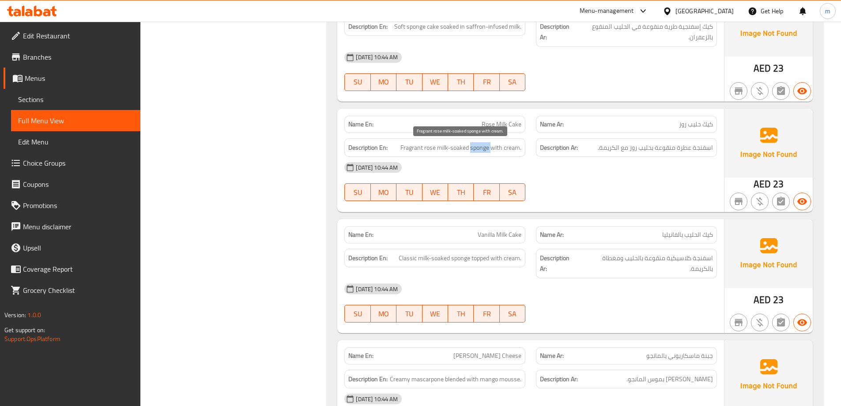
click at [481, 150] on span "Fragrant rose milk-soaked sponge with cream." at bounding box center [460, 147] width 121 height 11
click at [552, 155] on div "Description Ar: اسفنجة عطرة منقوعة بحليب روز مع الكريمة." at bounding box center [626, 147] width 181 height 19
drag, startPoint x: 483, startPoint y: 149, endPoint x: 476, endPoint y: 152, distance: 7.5
click at [476, 152] on span "Fragrant rose milk-soaked sponge with cream." at bounding box center [460, 147] width 121 height 11
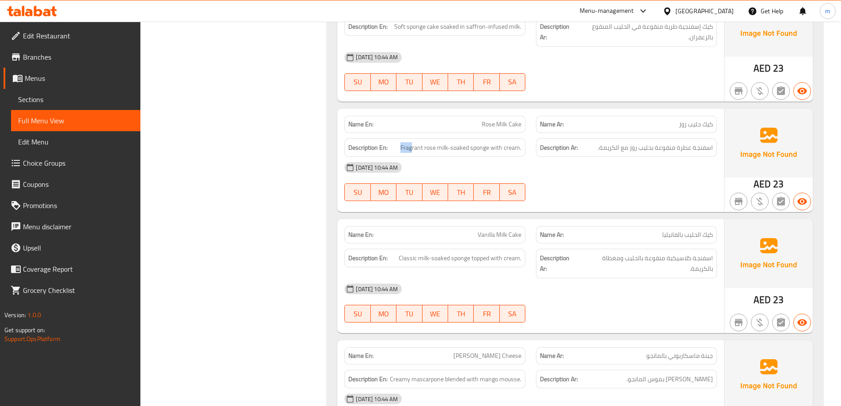
drag, startPoint x: 412, startPoint y: 151, endPoint x: 400, endPoint y: 153, distance: 12.6
click at [400, 153] on div "Description En: Fragrant rose milk-soaked sponge with cream." at bounding box center [434, 147] width 181 height 19
drag, startPoint x: 426, startPoint y: 150, endPoint x: 463, endPoint y: 148, distance: 36.7
click at [463, 148] on span "Fragrant rose milk-soaked sponge with cream." at bounding box center [460, 147] width 121 height 11
drag, startPoint x: 491, startPoint y: 147, endPoint x: 521, endPoint y: 147, distance: 30.5
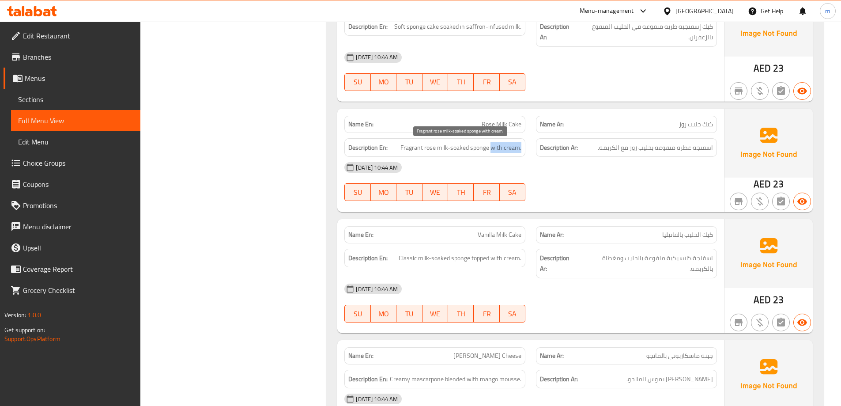
click at [521, 147] on span "Fragrant rose milk-soaked sponge with cream." at bounding box center [460, 147] width 121 height 11
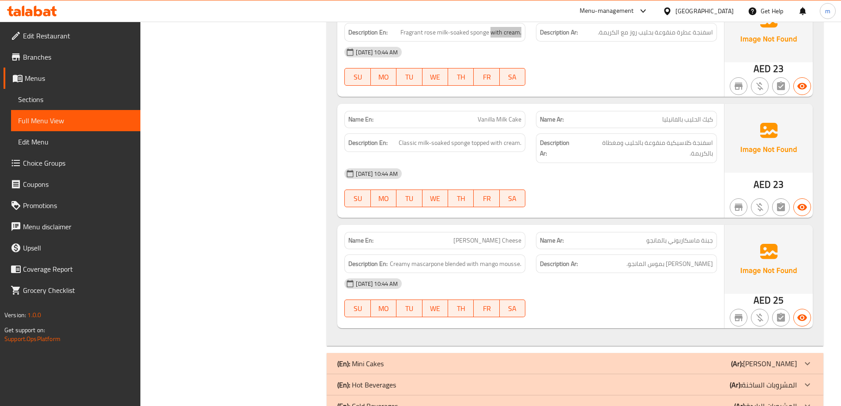
scroll to position [885, 0]
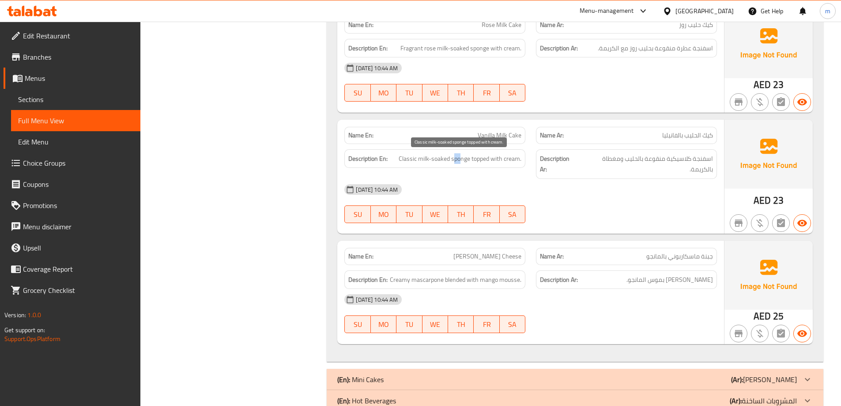
drag, startPoint x: 461, startPoint y: 159, endPoint x: 452, endPoint y: 162, distance: 10.2
click at [452, 162] on span "Classic milk-soaked sponge topped with cream." at bounding box center [460, 158] width 123 height 11
drag, startPoint x: 401, startPoint y: 162, endPoint x: 470, endPoint y: 169, distance: 70.1
click at [470, 169] on div "Description En: Classic milk-soaked sponge topped with cream." at bounding box center [435, 164] width 192 height 40
drag, startPoint x: 475, startPoint y: 159, endPoint x: 512, endPoint y: 162, distance: 36.8
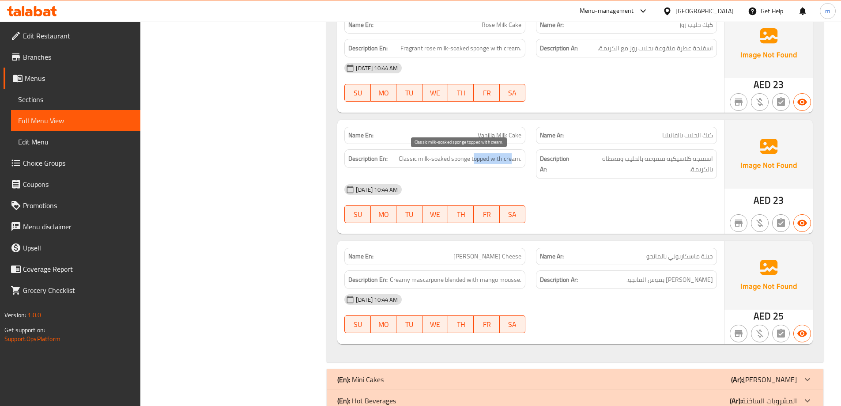
click at [512, 162] on span "Classic milk-soaked sponge topped with cream." at bounding box center [460, 158] width 123 height 11
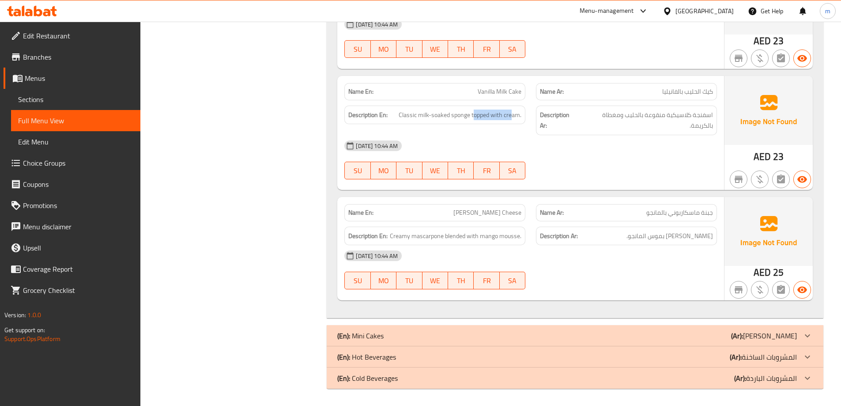
scroll to position [930, 0]
drag, startPoint x: 714, startPoint y: 209, endPoint x: 642, endPoint y: 216, distance: 72.2
click at [642, 216] on div "Name Ar: جبنة ماسكاربوني بالمانجو" at bounding box center [626, 211] width 181 height 17
drag, startPoint x: 702, startPoint y: 236, endPoint x: 678, endPoint y: 239, distance: 23.5
click at [683, 239] on span "ماسكاربوني كريمي ممزوج بموس المانجو." at bounding box center [669, 235] width 87 height 11
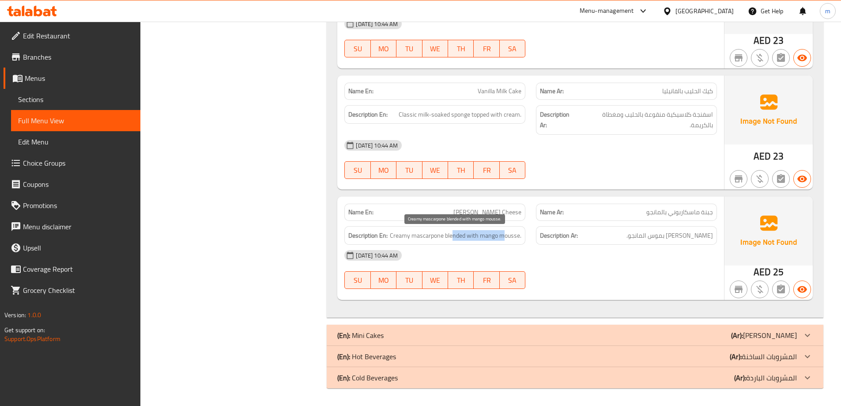
drag, startPoint x: 453, startPoint y: 236, endPoint x: 508, endPoint y: 237, distance: 54.8
click at [505, 237] on span "Creamy mascarpone blended with mango mousse." at bounding box center [456, 235] width 132 height 11
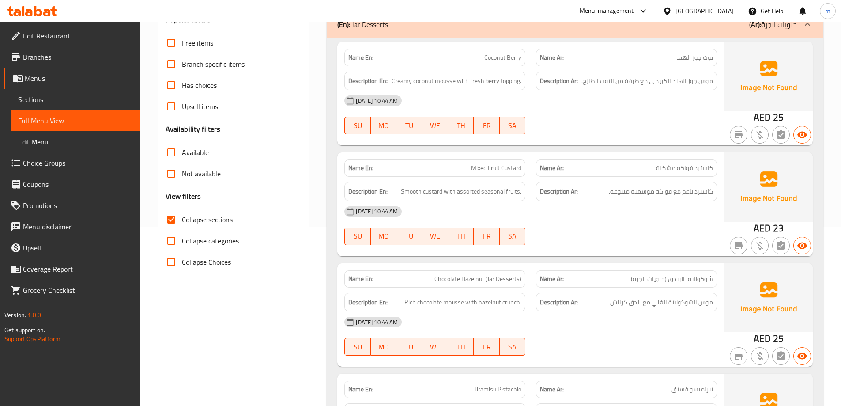
click at [670, 245] on div at bounding box center [627, 245] width 192 height 11
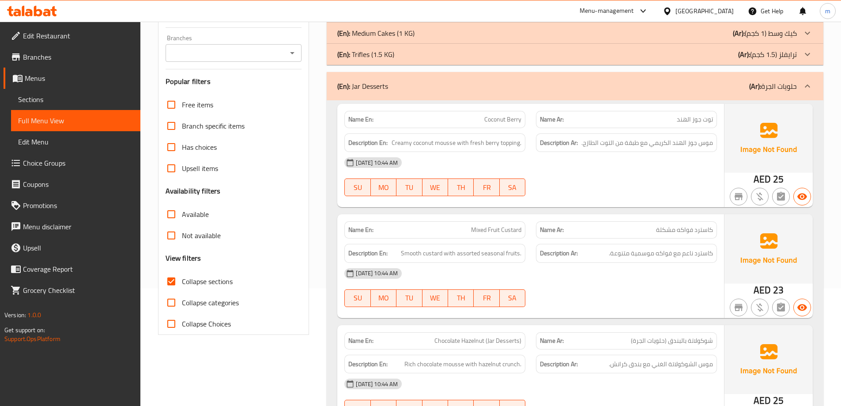
scroll to position [3, 0]
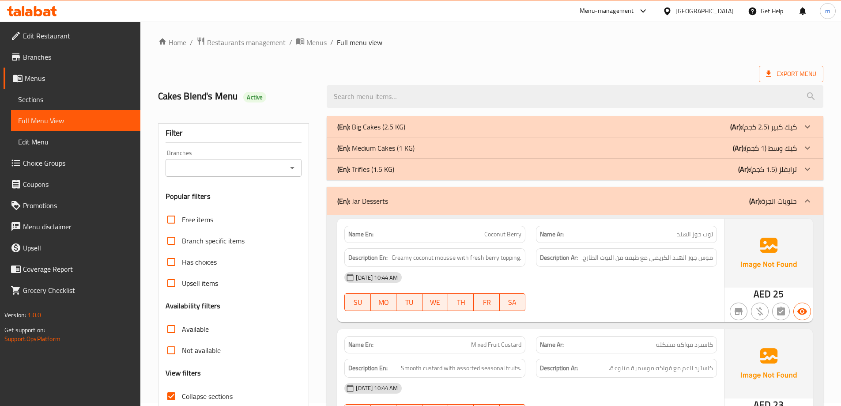
click at [718, 211] on div "(En): Jar Desserts (Ar): حلويات الجرة" at bounding box center [575, 201] width 497 height 28
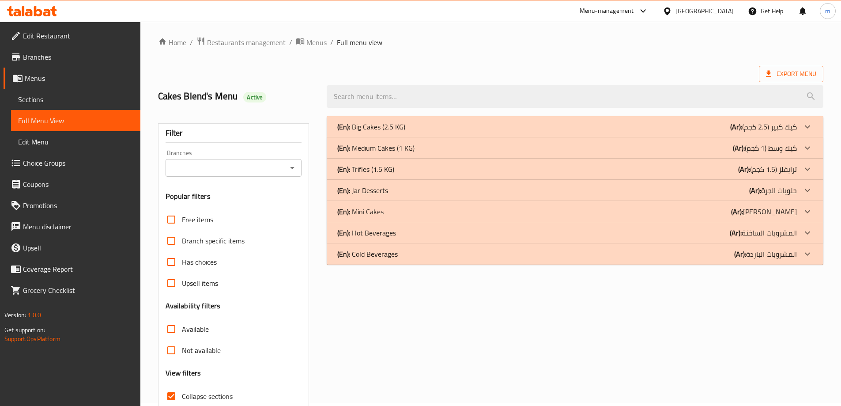
click at [723, 132] on div "(En): Mini Cakes (Ar): ميني كيك" at bounding box center [566, 126] width 459 height 11
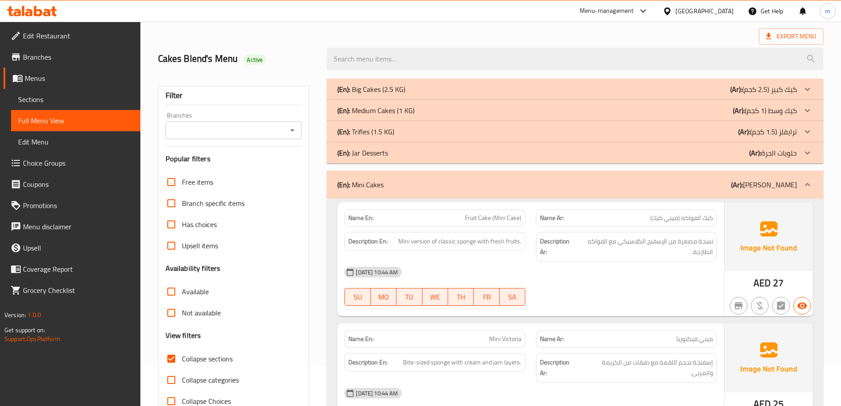
scroll to position [91, 0]
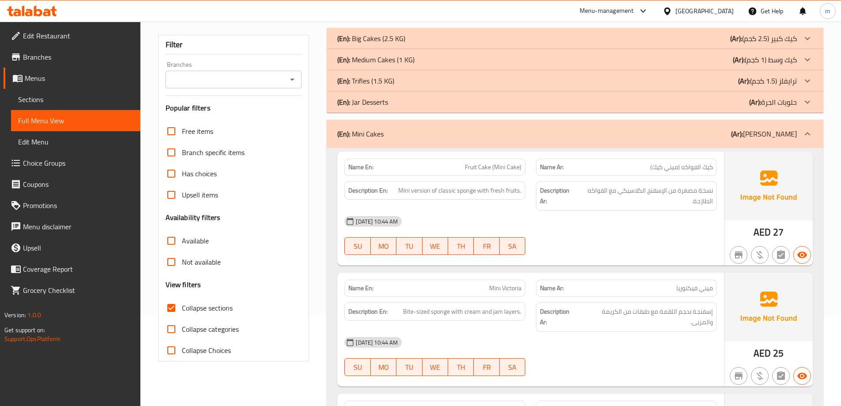
click at [481, 163] on span "Fruit Cake (Mini Cake)" at bounding box center [493, 166] width 56 height 9
click at [467, 196] on div "Description En: Mini version of classic sponge with fresh fruits." at bounding box center [434, 190] width 181 height 19
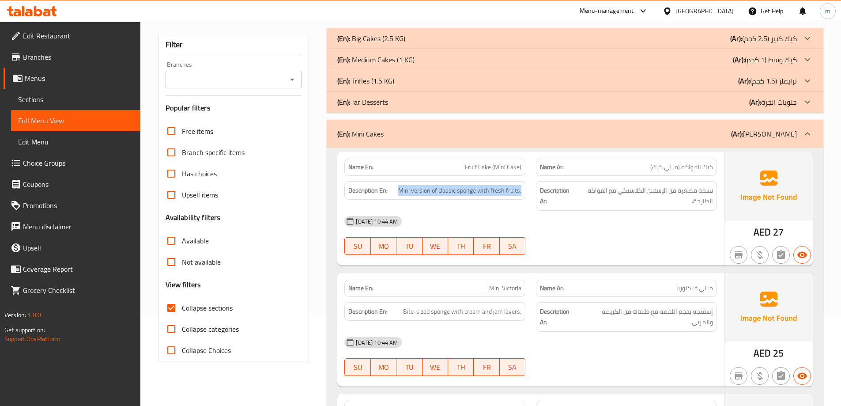
click at [467, 196] on div "Description En: Mini version of classic sponge with fresh fruits." at bounding box center [434, 190] width 181 height 19
click at [605, 232] on div "19-08-2025 10:44 AM SU MO TU WE TH FR SA" at bounding box center [530, 235] width 383 height 49
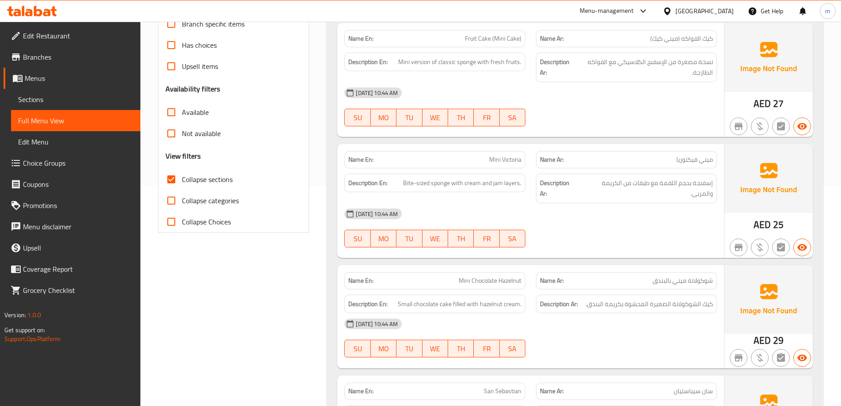
scroll to position [223, 0]
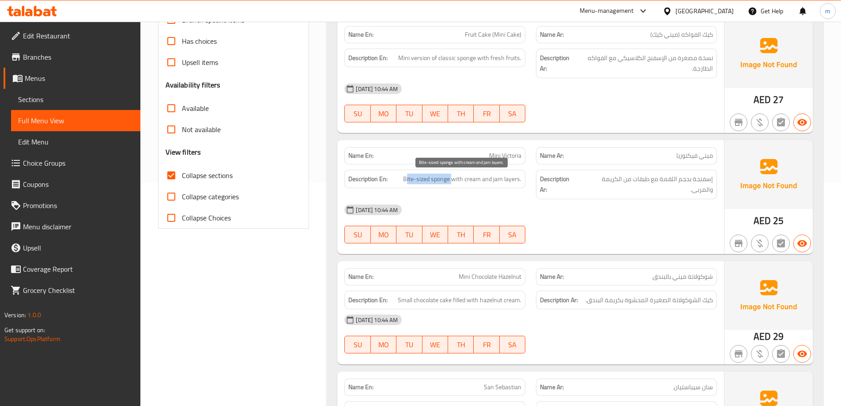
drag, startPoint x: 453, startPoint y: 177, endPoint x: 406, endPoint y: 178, distance: 46.4
click at [406, 178] on span "Bite-sized sponge with cream and jam layers." at bounding box center [462, 178] width 118 height 11
click at [456, 197] on div "Description En: Bite-sized sponge with cream and jam layers." at bounding box center [435, 184] width 192 height 40
drag, startPoint x: 467, startPoint y: 181, endPoint x: 508, endPoint y: 177, distance: 40.8
click at [508, 177] on span "Bite-sized sponge with cream and jam layers." at bounding box center [462, 178] width 118 height 11
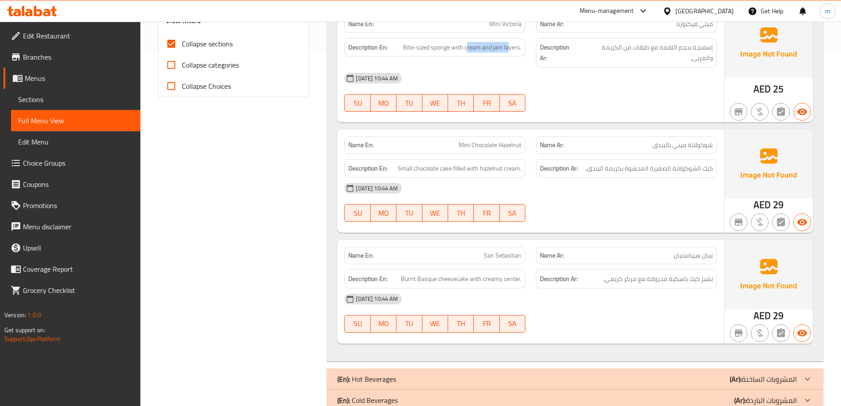
scroll to position [356, 0]
drag, startPoint x: 708, startPoint y: 142, endPoint x: 644, endPoint y: 147, distance: 64.2
click at [644, 147] on p "Name Ar: شوكولاتة ميني بالبندق" at bounding box center [626, 143] width 173 height 9
drag, startPoint x: 481, startPoint y: 138, endPoint x: 526, endPoint y: 144, distance: 45.4
click at [526, 144] on div "Name En: Mini Chocolate Hazelnut" at bounding box center [435, 144] width 192 height 28
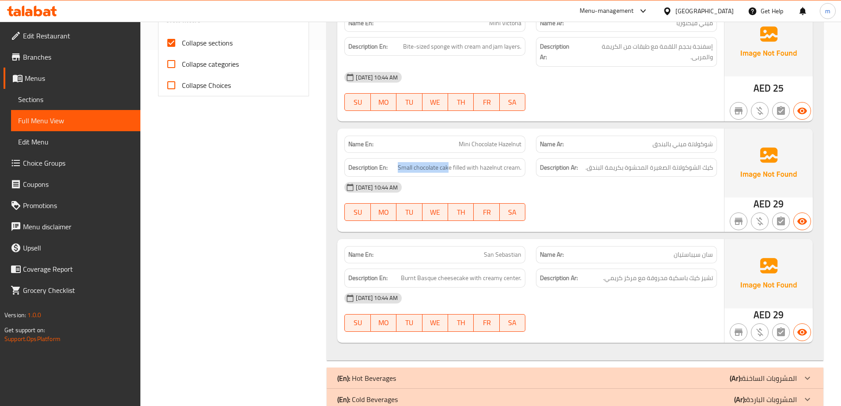
drag, startPoint x: 450, startPoint y: 169, endPoint x: 397, endPoint y: 171, distance: 53.0
click at [397, 171] on h6 "Description En: Small chocolate cake filled with hazelnut cream." at bounding box center [434, 167] width 173 height 11
click at [519, 184] on div "19-08-2025 10:44 AM" at bounding box center [530, 187] width 383 height 21
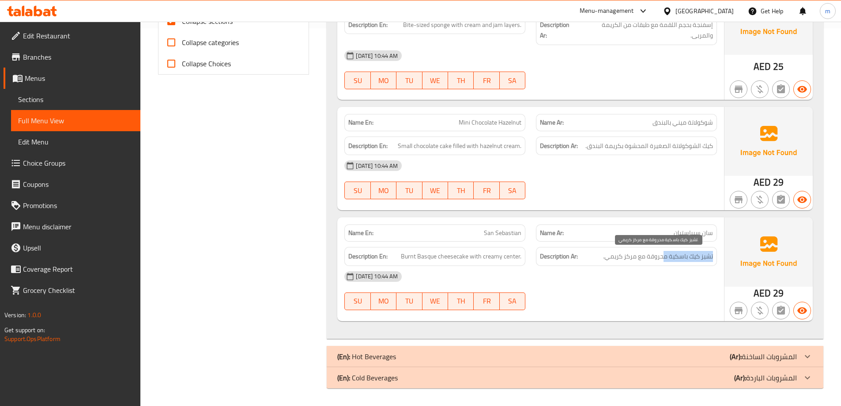
drag, startPoint x: 712, startPoint y: 252, endPoint x: 664, endPoint y: 259, distance: 48.1
click at [664, 259] on span "تشيز كيك باسكية محروقة مع مركز كريمي." at bounding box center [658, 256] width 110 height 11
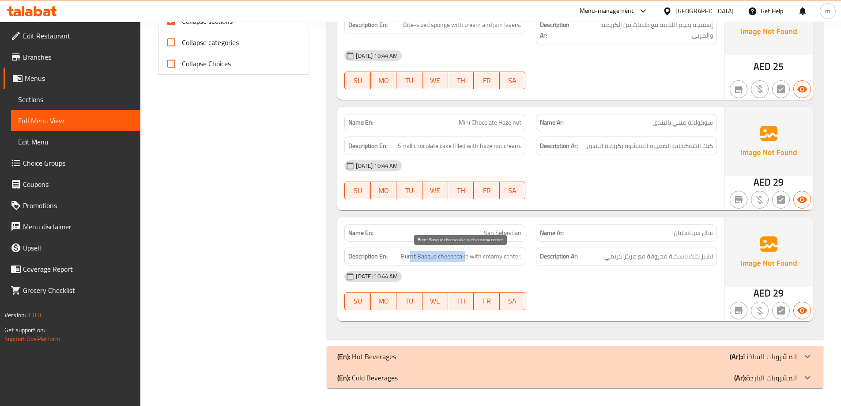
drag, startPoint x: 442, startPoint y: 264, endPoint x: 413, endPoint y: 254, distance: 30.7
click at [413, 254] on span "Burnt Basque cheesecake with creamy center." at bounding box center [461, 256] width 120 height 11
click at [408, 255] on span "Burnt Basque cheesecake with creamy center." at bounding box center [461, 256] width 120 height 11
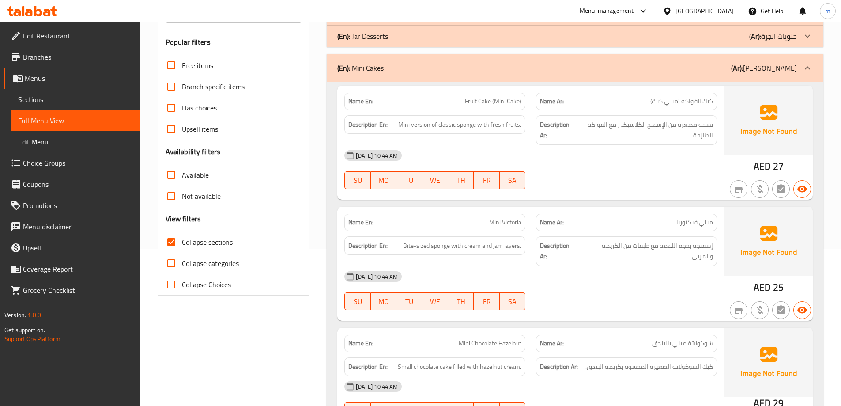
scroll to position [0, 0]
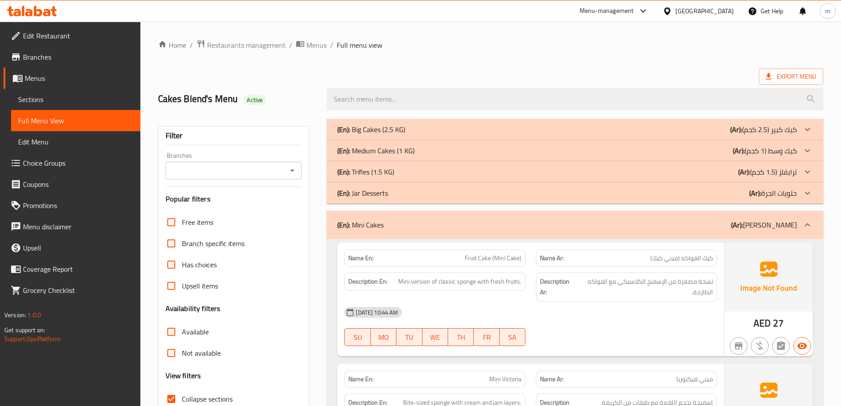
click at [696, 227] on div "(En): Mini Cakes (Ar): ميني كيك" at bounding box center [566, 224] width 459 height 11
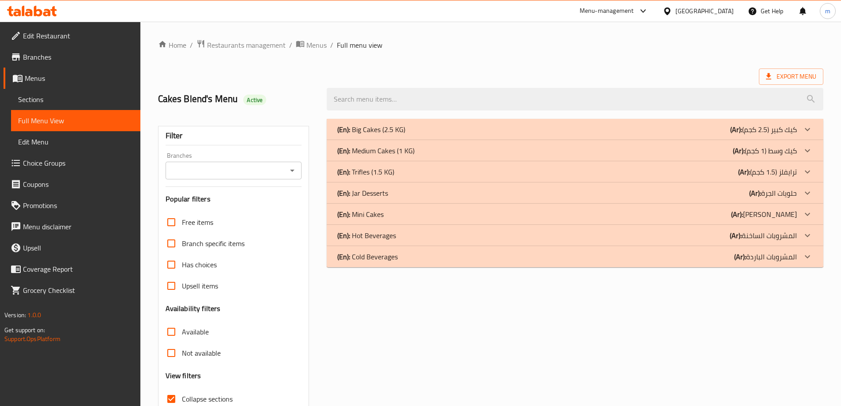
click at [739, 136] on b "(Ar):" at bounding box center [736, 129] width 12 height 13
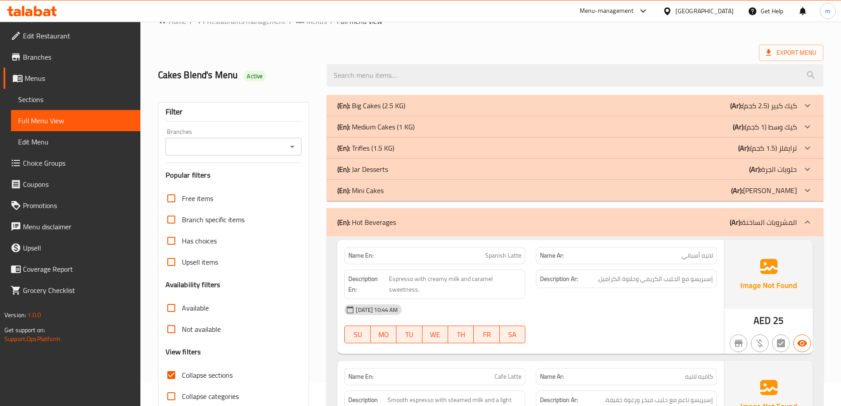
scroll to position [132, 0]
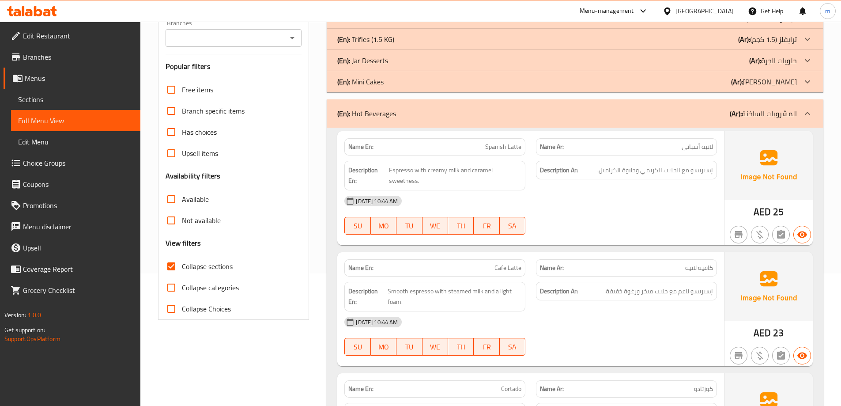
drag, startPoint x: 693, startPoint y: 174, endPoint x: 586, endPoint y: 175, distance: 106.8
click at [586, 175] on div "Description Ar: إسبريسو مع الحليب الكريمي وحلاوة الكراميل." at bounding box center [626, 170] width 181 height 19
click at [633, 198] on div "19-08-2025 10:44 AM" at bounding box center [530, 200] width 383 height 21
drag, startPoint x: 637, startPoint y: 171, endPoint x: 598, endPoint y: 178, distance: 39.9
click at [598, 178] on div "Description Ar: إسبريسو مع الحليب الكريمي وحلاوة الكراميل." at bounding box center [626, 170] width 181 height 19
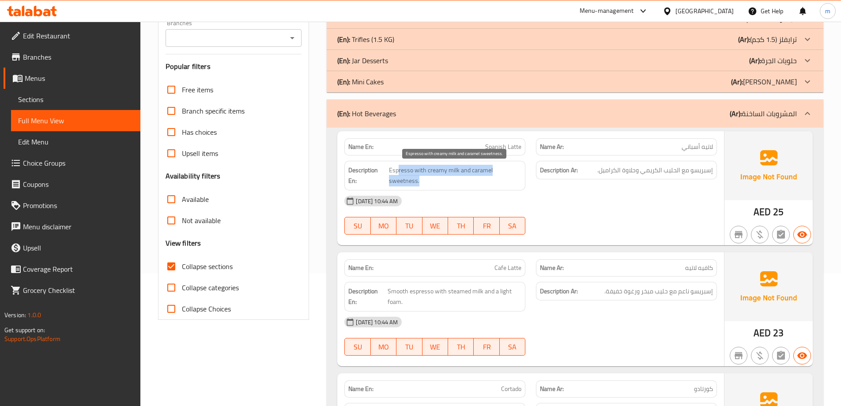
drag, startPoint x: 403, startPoint y: 171, endPoint x: 485, endPoint y: 181, distance: 82.7
click at [485, 181] on span "Espresso with creamy milk and caramel sweetness." at bounding box center [455, 176] width 133 height 22
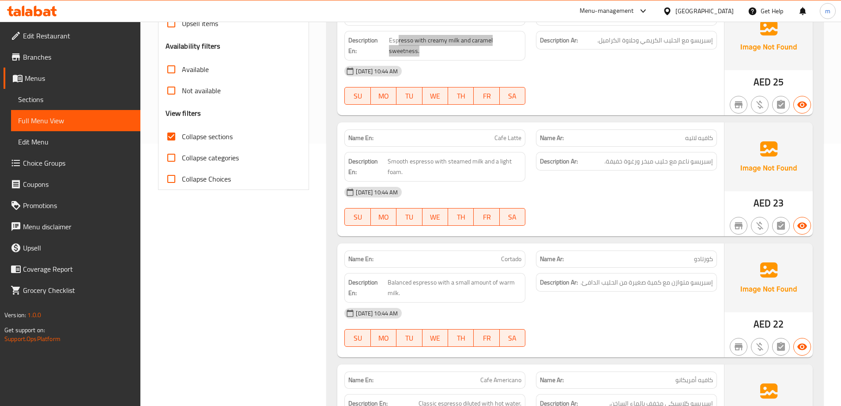
scroll to position [265, 0]
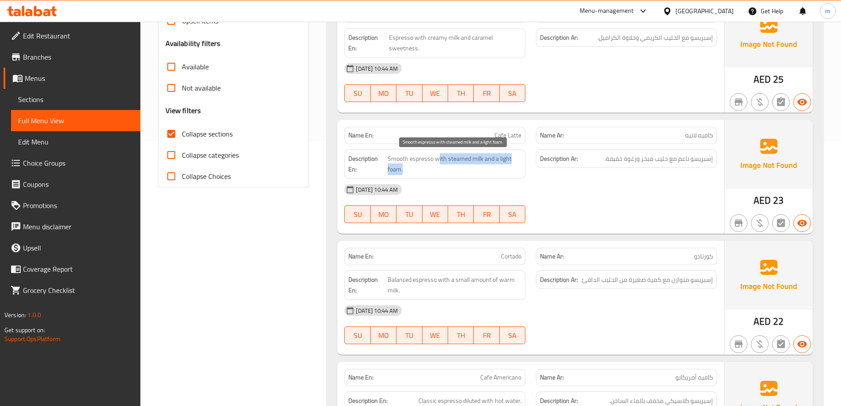
drag, startPoint x: 437, startPoint y: 157, endPoint x: 490, endPoint y: 176, distance: 56.7
click at [490, 176] on div "Description En: Smooth espresso with steamed milk and a light foam." at bounding box center [434, 164] width 181 height 30
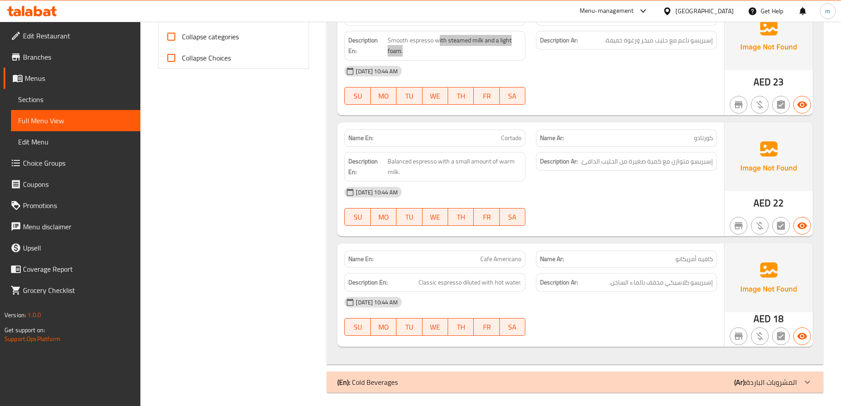
scroll to position [388, 0]
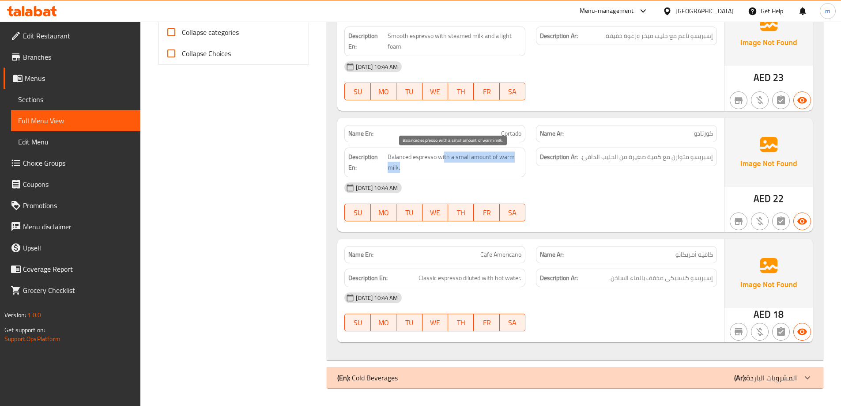
drag, startPoint x: 444, startPoint y: 155, endPoint x: 514, endPoint y: 173, distance: 72.4
click at [514, 172] on span "Balanced espresso with a small amount of warm milk." at bounding box center [455, 162] width 134 height 22
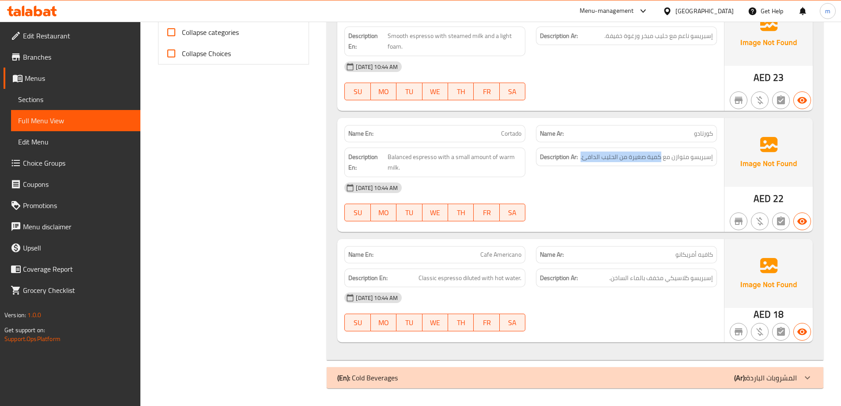
drag, startPoint x: 636, startPoint y: 158, endPoint x: 581, endPoint y: 157, distance: 55.2
click at [581, 157] on h6 "Description Ar: إسبريسو متوازن مع كمية صغيرة من الحليب الدافئ." at bounding box center [626, 156] width 173 height 11
click at [629, 189] on div "19-08-2025 10:44 AM" at bounding box center [530, 187] width 383 height 21
drag, startPoint x: 715, startPoint y: 276, endPoint x: 670, endPoint y: 280, distance: 44.7
click at [670, 280] on div "Description Ar: إسبريسو كلاسيكي مخفف بالماء الساخن." at bounding box center [626, 277] width 181 height 19
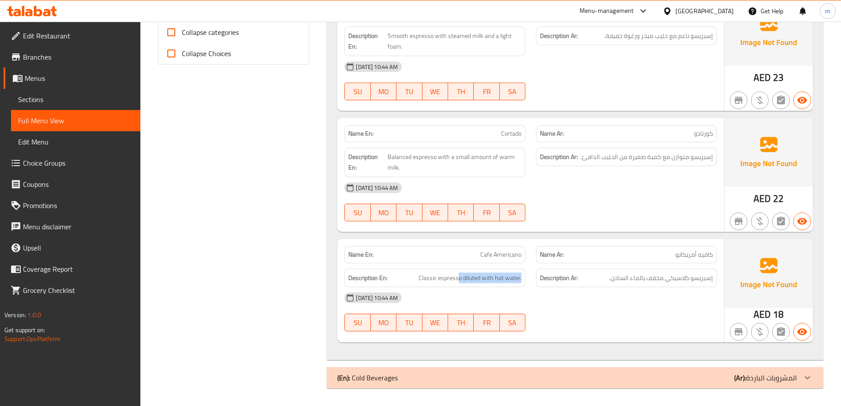
drag, startPoint x: 458, startPoint y: 274, endPoint x: 528, endPoint y: 278, distance: 70.3
click at [528, 278] on div "Description En: Classic espresso diluted with hot water." at bounding box center [435, 278] width 192 height 30
click at [572, 294] on div "19-08-2025 10:44 AM" at bounding box center [530, 297] width 383 height 21
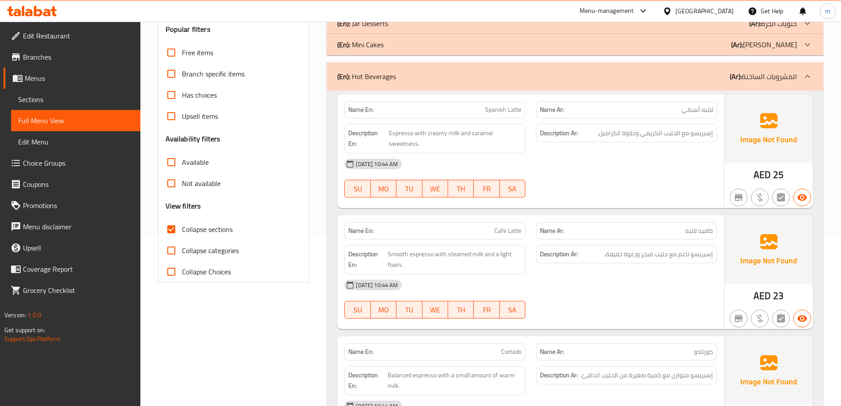
scroll to position [167, 0]
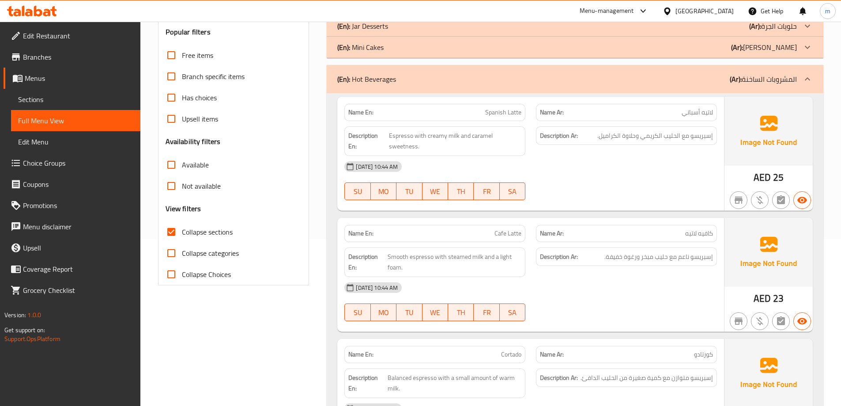
click at [738, 83] on b "(Ar):" at bounding box center [736, 78] width 12 height 13
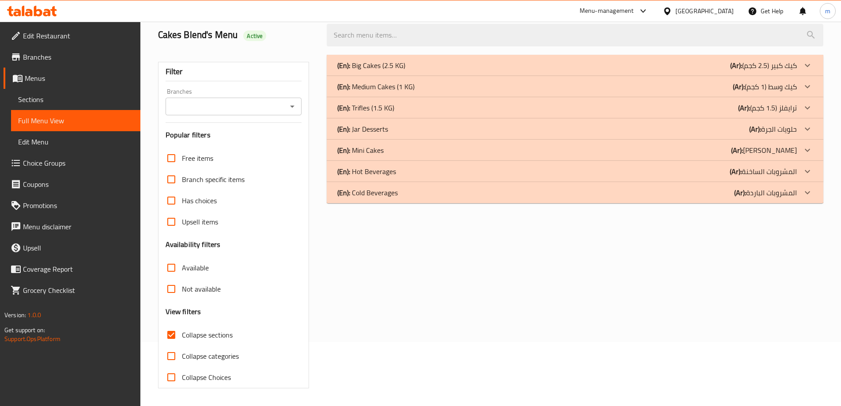
scroll to position [64, 0]
click at [772, 71] on p "(Ar): المشروبات الباردة" at bounding box center [763, 65] width 67 height 11
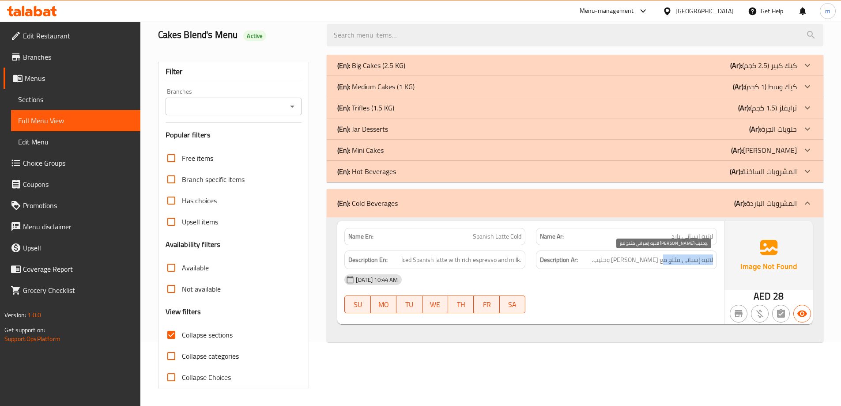
drag, startPoint x: 691, startPoint y: 262, endPoint x: 663, endPoint y: 262, distance: 27.8
click at [663, 262] on div "Description Ar: لاتيه إسباني مثلج مع إسبريسو غني وحليب." at bounding box center [626, 259] width 181 height 19
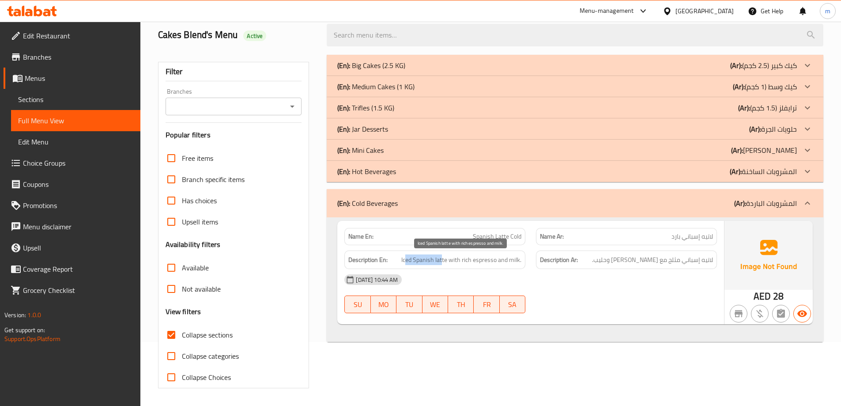
drag, startPoint x: 443, startPoint y: 256, endPoint x: 407, endPoint y: 263, distance: 36.5
click at [407, 263] on span "Iced Spanish latte with rich espresso and milk." at bounding box center [461, 259] width 120 height 11
drag, startPoint x: 456, startPoint y: 262, endPoint x: 523, endPoint y: 262, distance: 67.5
click at [523, 262] on div "Description En: Iced Spanish latte with rich espresso and milk." at bounding box center [434, 259] width 181 height 19
click at [631, 347] on div "(En): Big Cakes (2.5 KG) (Ar): كيك كبير (2.5 كجم) Name En: Square Fruit Cake Na…" at bounding box center [574, 221] width 507 height 344
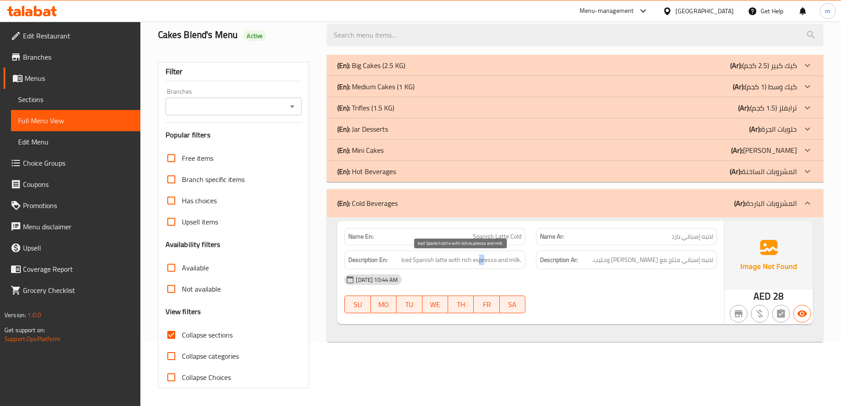
drag, startPoint x: 478, startPoint y: 262, endPoint x: 486, endPoint y: 263, distance: 7.5
click at [486, 263] on span "Iced Spanish latte with rich espresso and milk." at bounding box center [461, 259] width 120 height 11
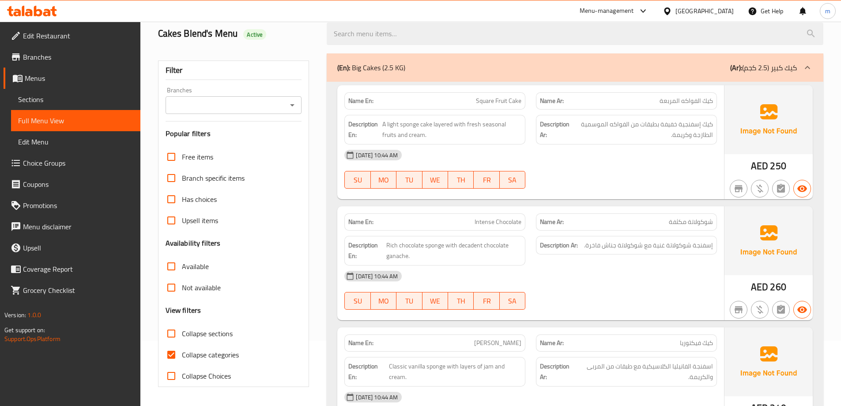
scroll to position [177, 0]
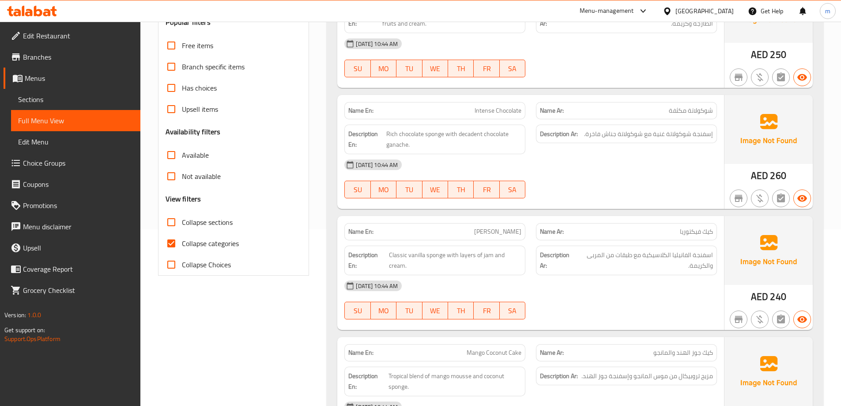
click at [224, 248] on span "Collapse categories" at bounding box center [210, 243] width 57 height 11
click at [182, 249] on input "Collapse categories" at bounding box center [171, 243] width 21 height 21
checkbox input "false"
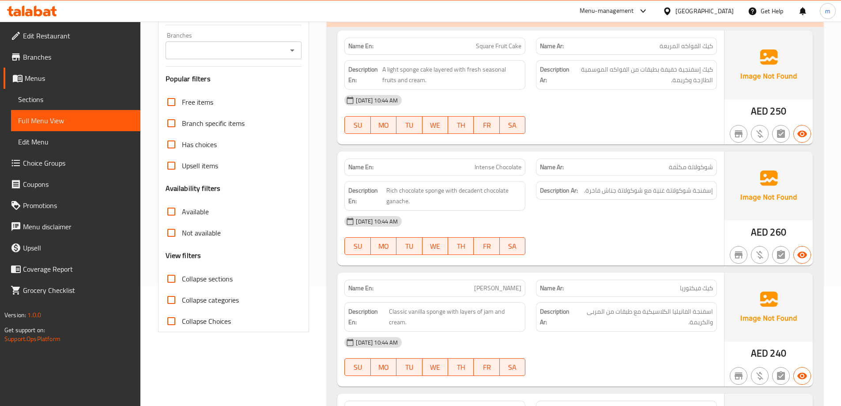
scroll to position [0, 0]
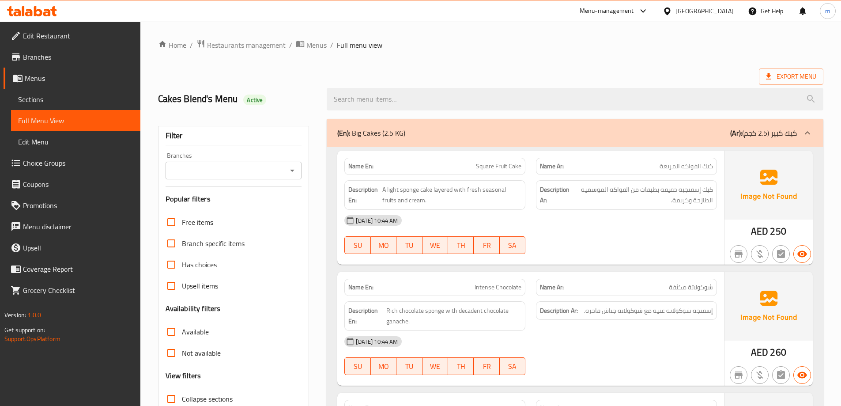
click at [599, 72] on div "Export Menu" at bounding box center [490, 76] width 665 height 16
drag, startPoint x: 783, startPoint y: 173, endPoint x: 736, endPoint y: -8, distance: 186.8
click at [772, 83] on span "Export Menu" at bounding box center [791, 76] width 64 height 16
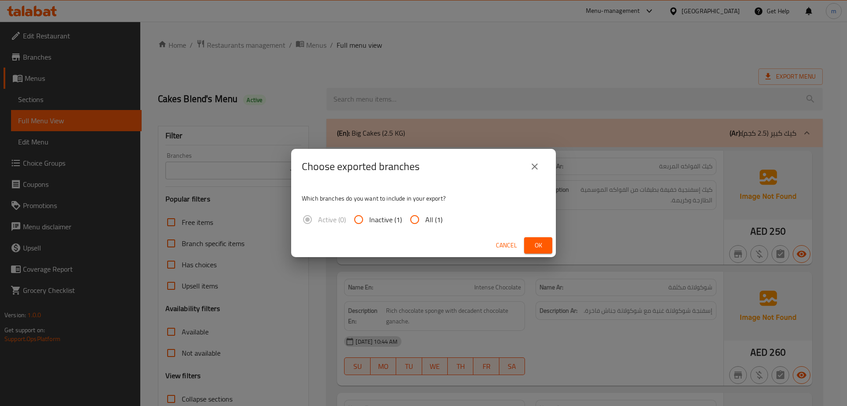
click at [427, 221] on span "All (1)" at bounding box center [433, 219] width 17 height 11
drag, startPoint x: 480, startPoint y: 231, endPoint x: 463, endPoint y: 230, distance: 16.8
click at [479, 231] on div "Which branches do you want to include in your export? Active (0) Inactive (1) A…" at bounding box center [423, 208] width 265 height 49
click at [432, 226] on label "All (1)" at bounding box center [423, 219] width 38 height 21
click at [425, 226] on input "All (1)" at bounding box center [414, 219] width 21 height 21
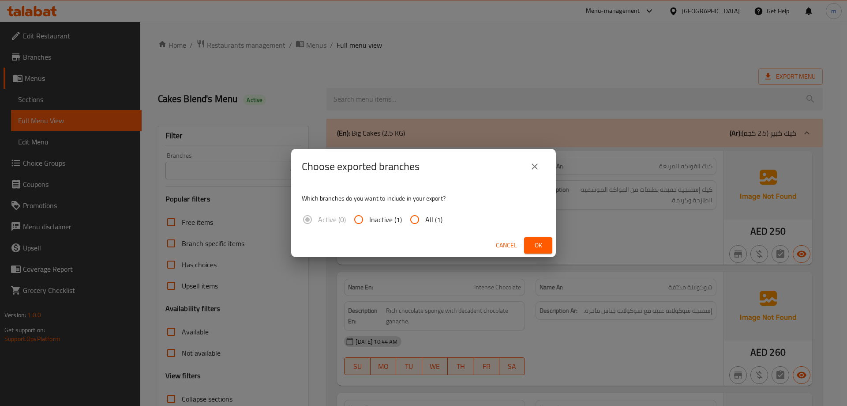
radio input "true"
click at [538, 243] on span "Ok" at bounding box center [538, 245] width 14 height 11
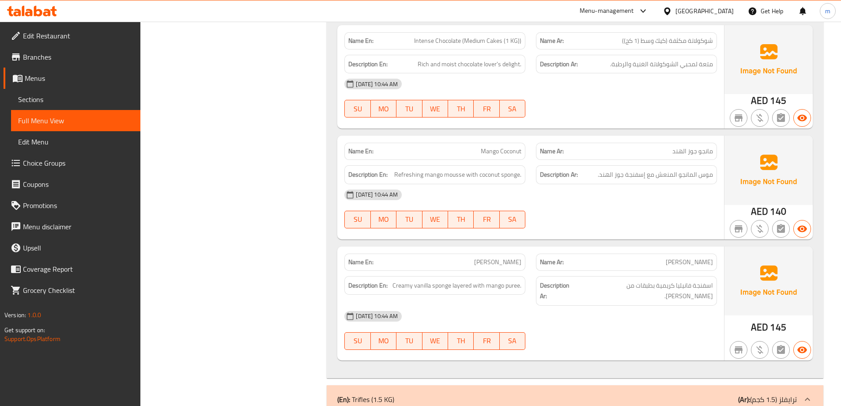
scroll to position [1236, 0]
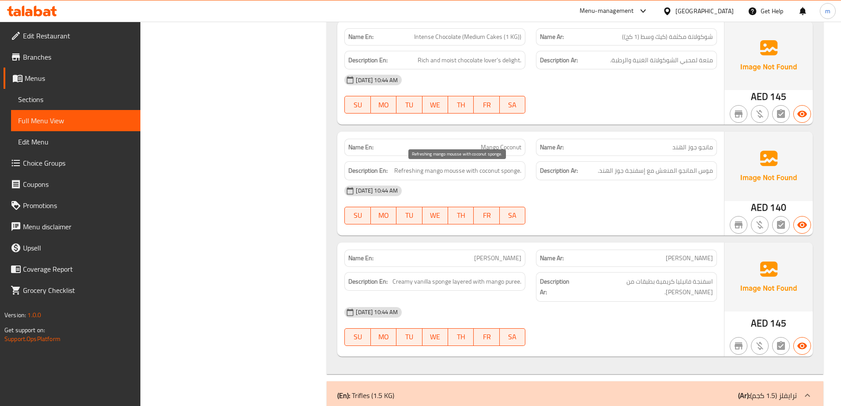
click at [509, 173] on span "Refreshing mango mousse with coconut sponge." at bounding box center [457, 170] width 127 height 11
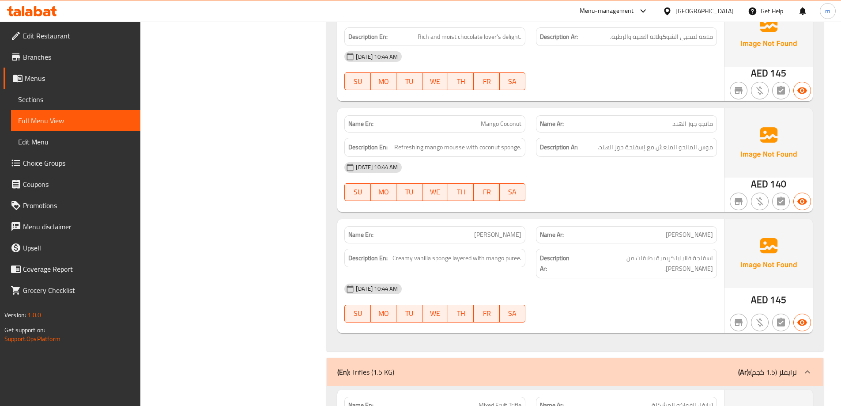
scroll to position [1280, 0]
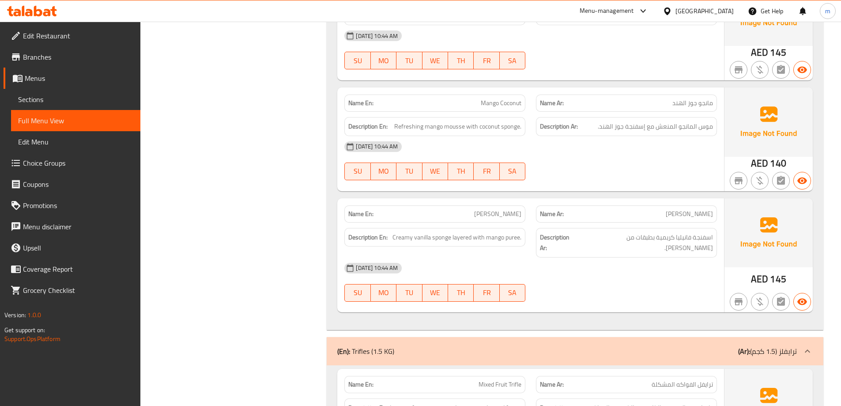
click at [512, 127] on span "Refreshing mango mousse with coconut sponge." at bounding box center [457, 126] width 127 height 11
copy span "sponge"
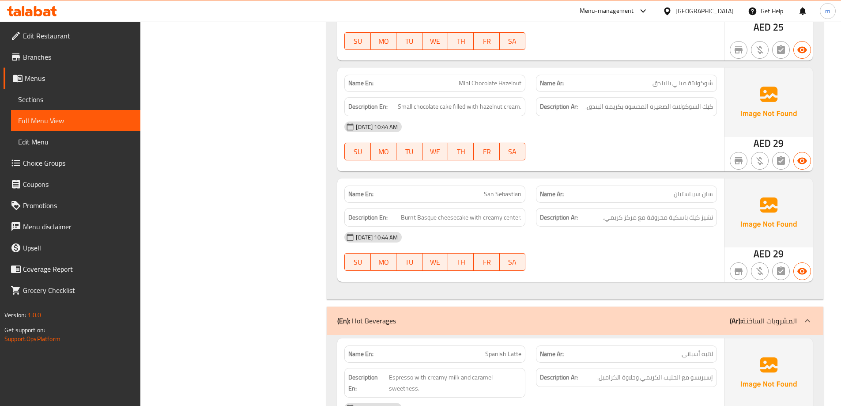
scroll to position [3288, 0]
click at [502, 213] on span "Burnt Basque cheesecake with creamy center." at bounding box center [461, 218] width 120 height 11
click at [507, 213] on span "Burnt Basque cheesecake with creamy center." at bounding box center [461, 218] width 120 height 11
drag, startPoint x: 521, startPoint y: 197, endPoint x: 504, endPoint y: 193, distance: 16.9
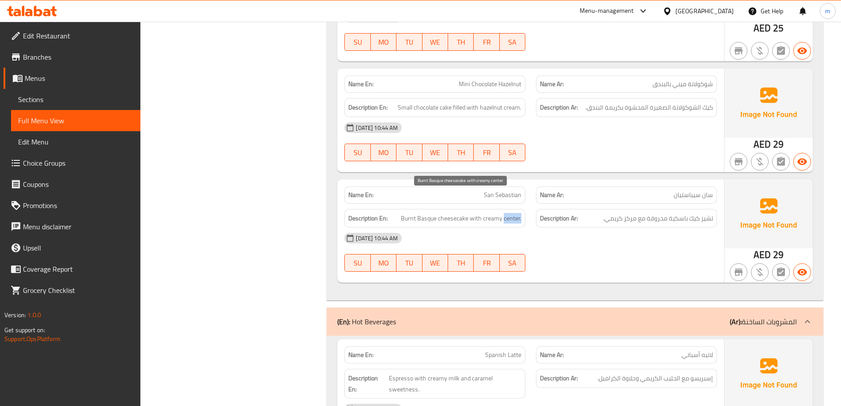
click at [504, 213] on span "Burnt Basque cheesecake with creamy center." at bounding box center [461, 218] width 120 height 11
click at [509, 213] on span "Burnt Basque cheesecake with creamy center." at bounding box center [461, 218] width 120 height 11
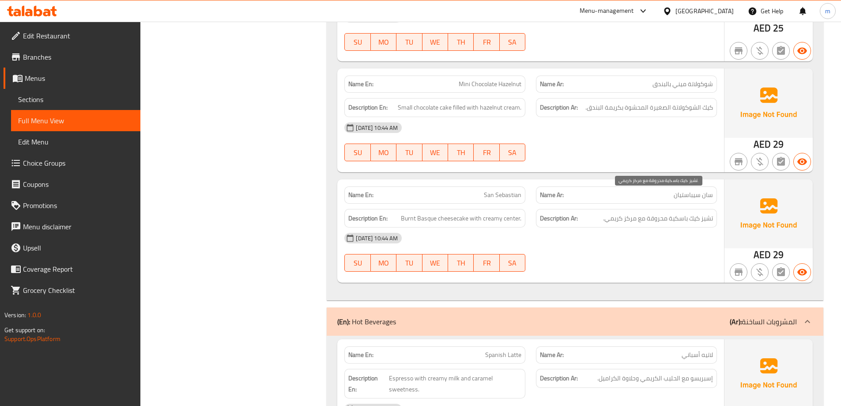
click at [668, 213] on span "تشيز كيك باسكية محروقة مع مركز كريمي." at bounding box center [658, 218] width 110 height 11
click at [631, 213] on span "تشيز كيك باسكية محروقة مع مركز كريمي." at bounding box center [658, 218] width 110 height 11
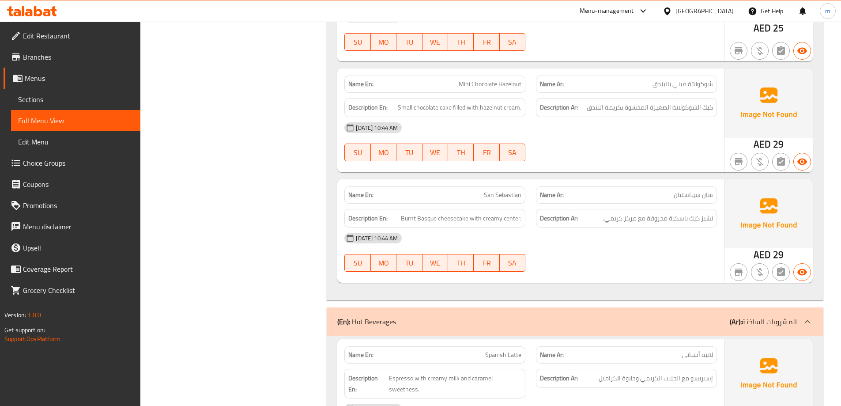
drag, startPoint x: 561, startPoint y: 187, endPoint x: 722, endPoint y: 199, distance: 161.5
drag, startPoint x: 318, startPoint y: 24, endPoint x: 416, endPoint y: 39, distance: 99.6
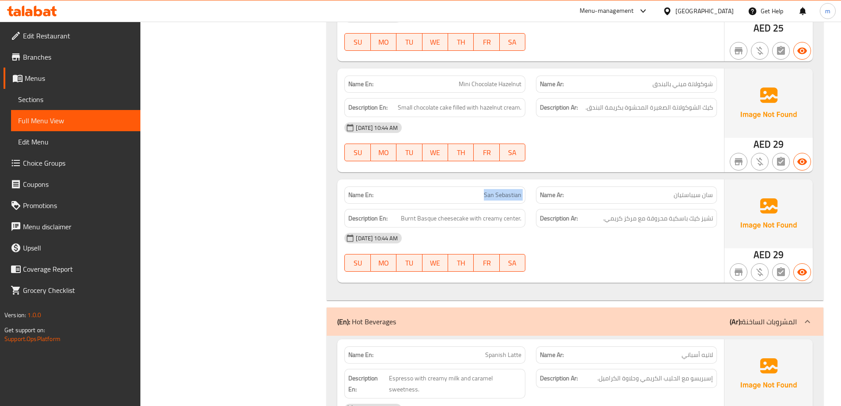
copy span "San Sebastian"
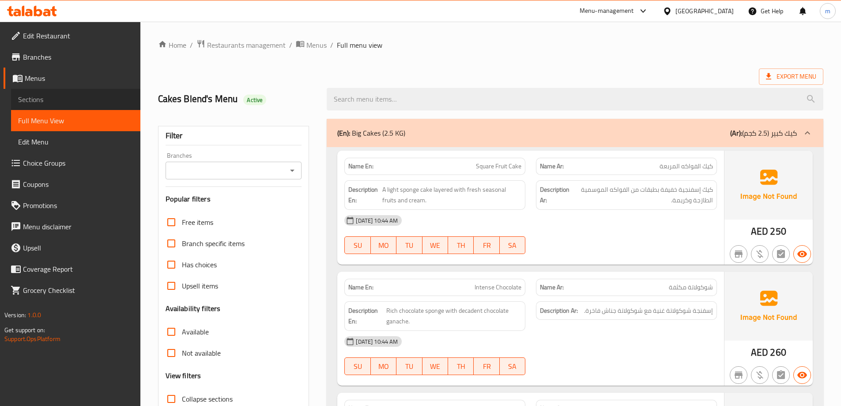
click at [41, 103] on span "Sections" at bounding box center [75, 99] width 115 height 11
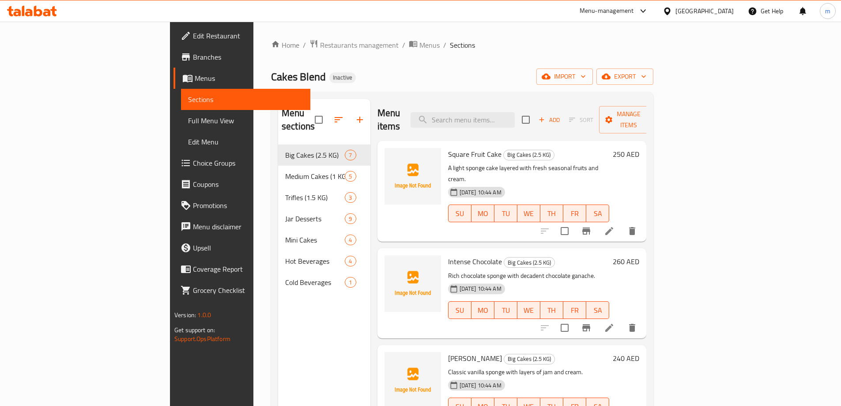
click at [485, 77] on div "Cakes Blend Inactive import export" at bounding box center [462, 76] width 382 height 16
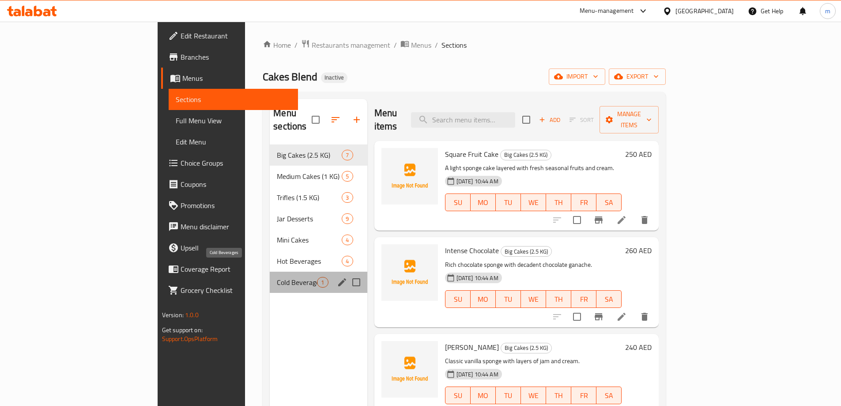
click at [277, 277] on span "Cold Beverages" at bounding box center [297, 282] width 40 height 11
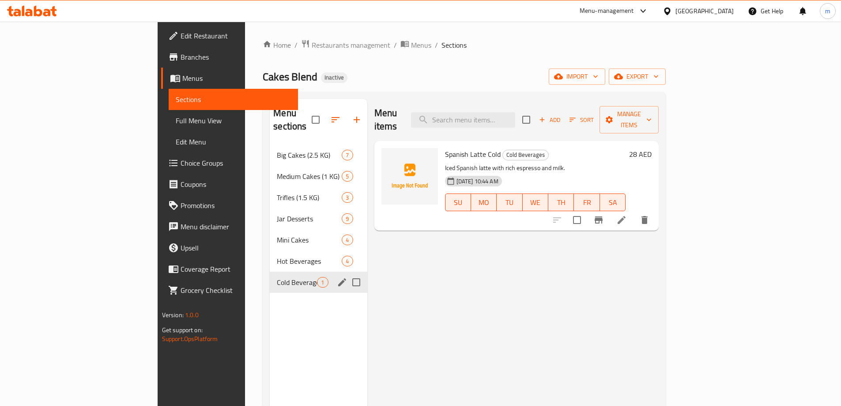
click at [277, 256] on span "Hot Beverages" at bounding box center [309, 261] width 65 height 11
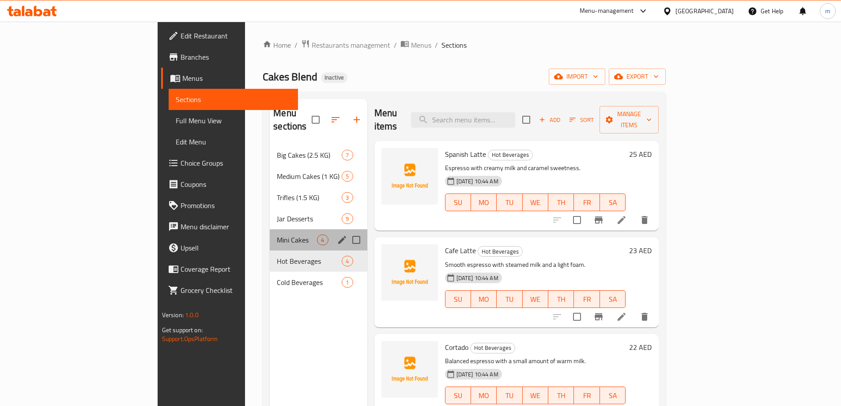
click at [270, 229] on div "Mini Cakes 4" at bounding box center [318, 239] width 97 height 21
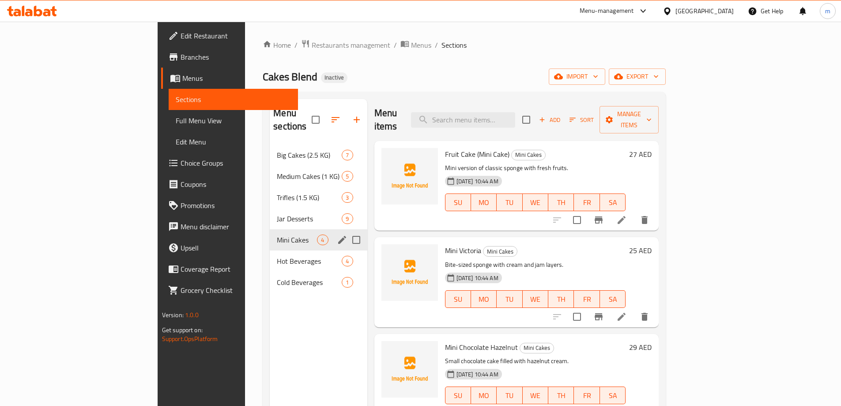
scroll to position [124, 0]
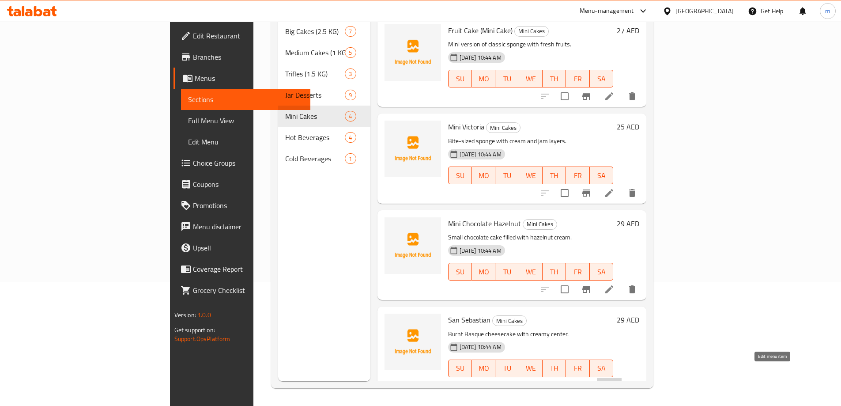
click at [614, 380] on icon at bounding box center [609, 385] width 11 height 11
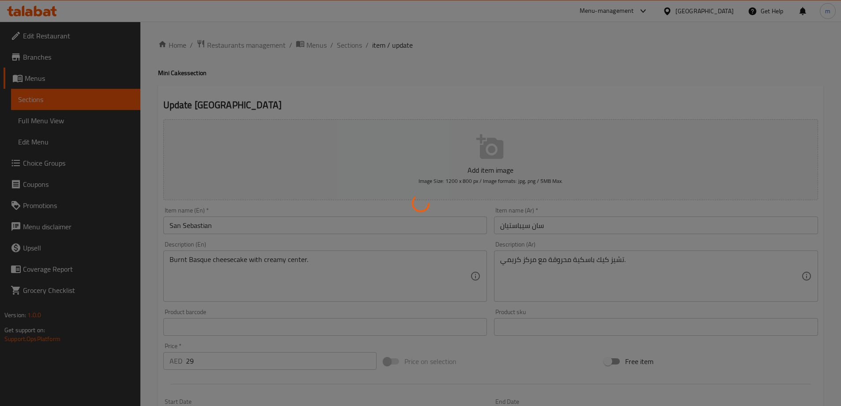
click at [557, 272] on div at bounding box center [420, 203] width 841 height 406
click at [581, 259] on div at bounding box center [420, 203] width 841 height 406
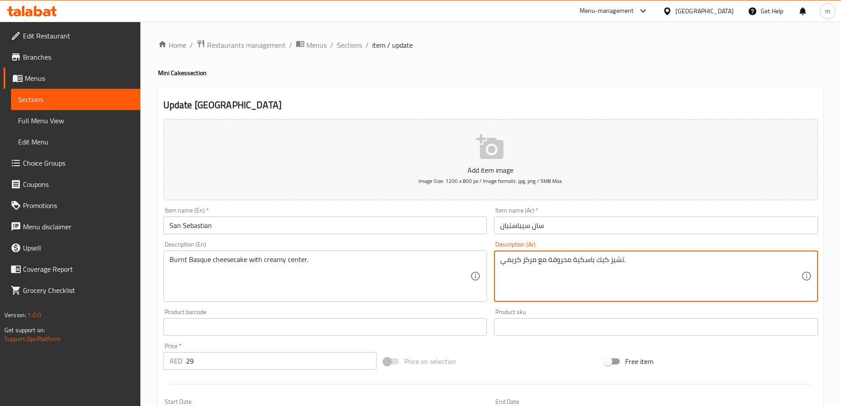
drag, startPoint x: 521, startPoint y: 262, endPoint x: 530, endPoint y: 266, distance: 9.3
click at [528, 267] on textarea "تشيز كيك باسكية محروقة مع مركز كريمي." at bounding box center [650, 276] width 301 height 42
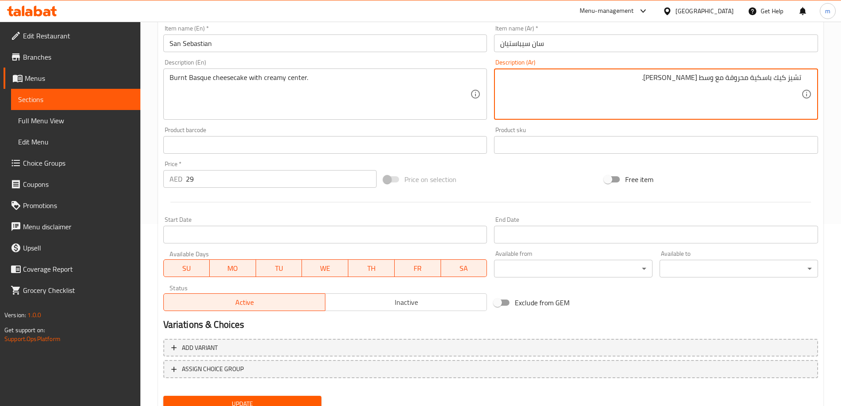
scroll to position [218, 0]
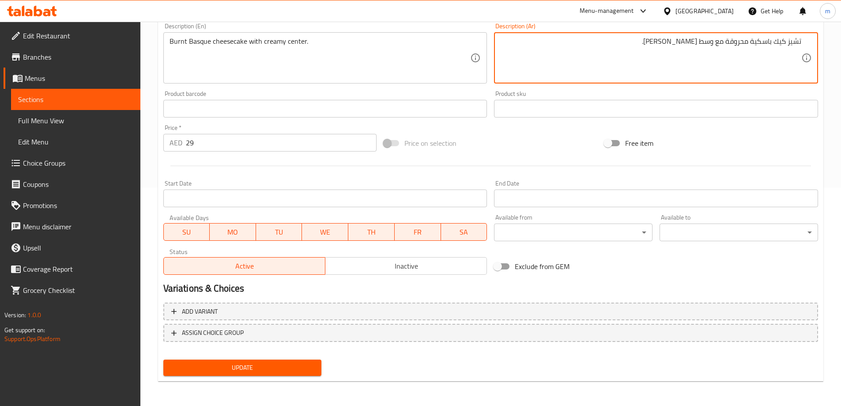
type textarea "تشيز كيك باسكية محروقة مع وسط [PERSON_NAME]."
click at [304, 366] on span "Update" at bounding box center [242, 367] width 144 height 11
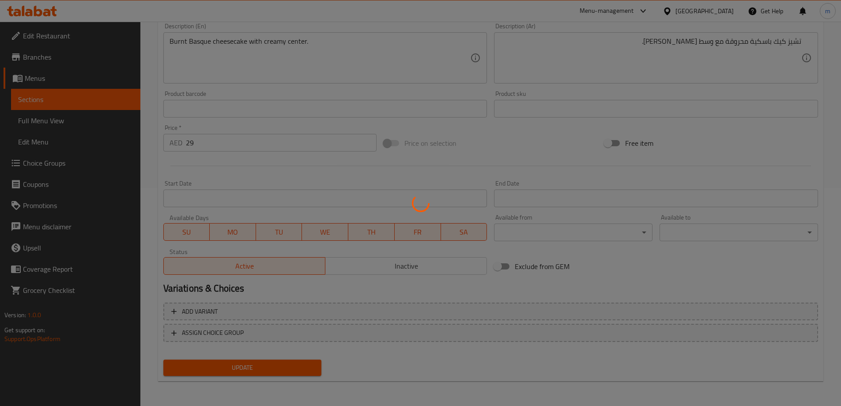
scroll to position [0, 0]
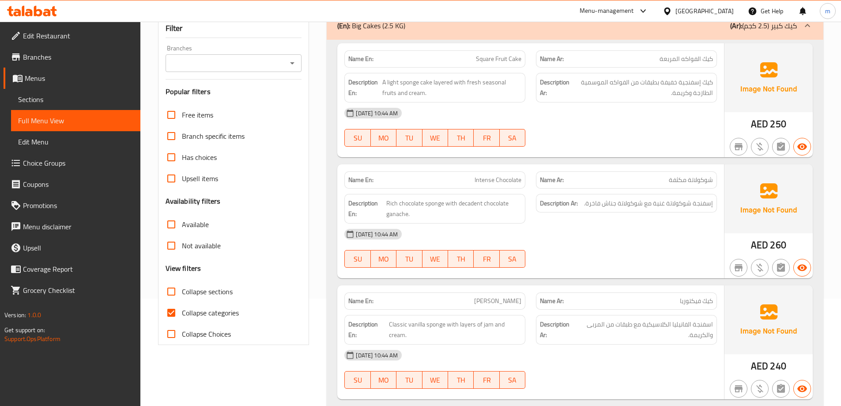
scroll to position [132, 0]
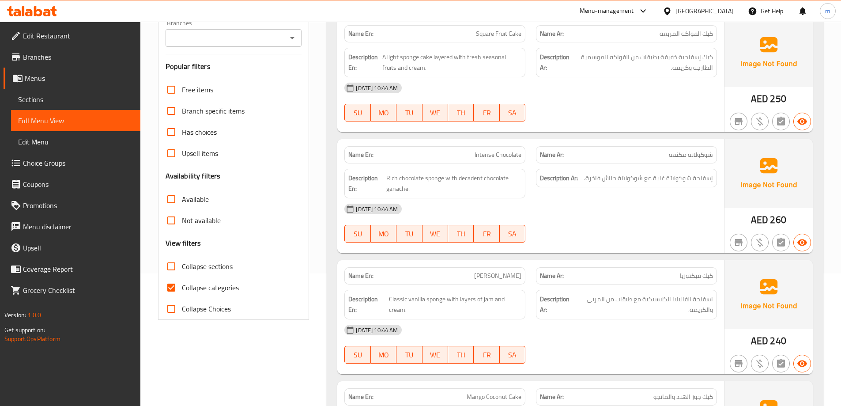
click at [230, 282] on span "Collapse categories" at bounding box center [210, 287] width 57 height 11
click at [182, 281] on input "Collapse categories" at bounding box center [171, 287] width 21 height 21
checkbox input "false"
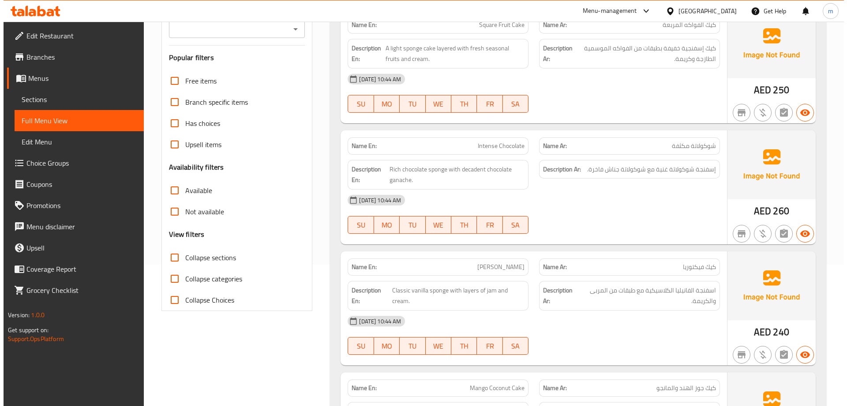
scroll to position [0, 0]
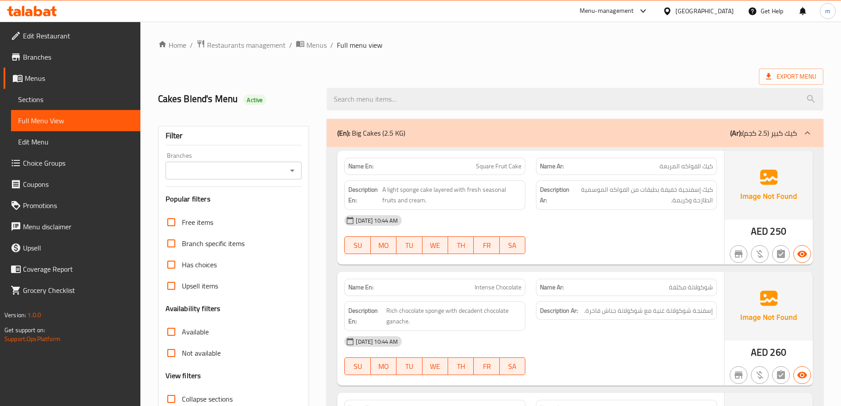
drag, startPoint x: 325, startPoint y: 323, endPoint x: 331, endPoint y: 62, distance: 260.9
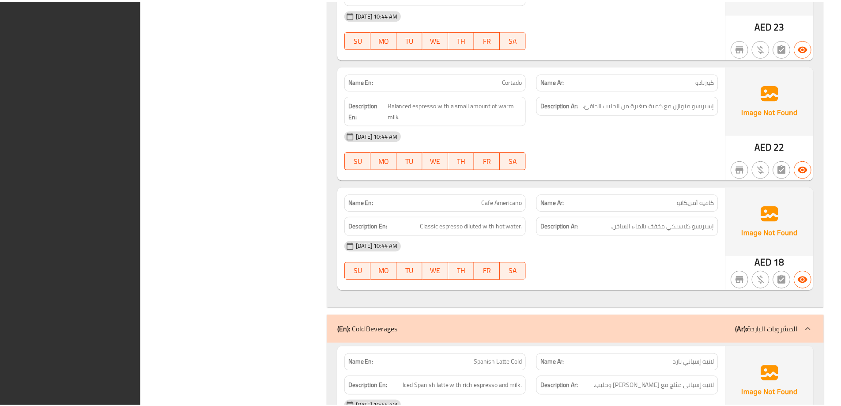
scroll to position [3831, 0]
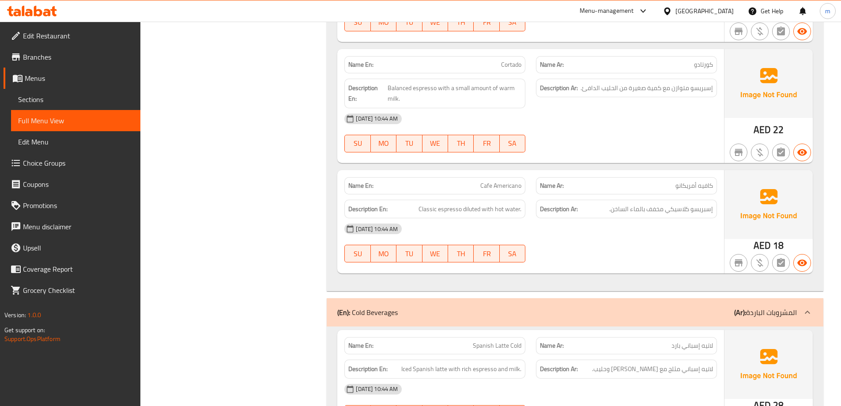
click at [72, 92] on link "Sections" at bounding box center [75, 99] width 129 height 21
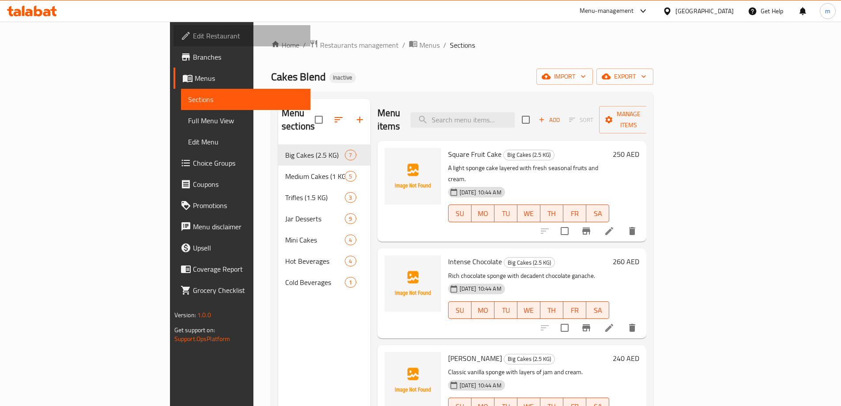
click at [193, 32] on span "Edit Restaurant" at bounding box center [248, 35] width 110 height 11
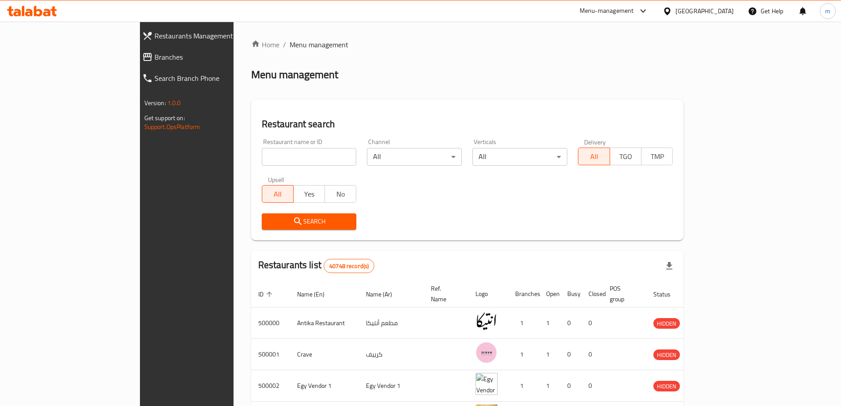
click at [154, 60] on span "Branches" at bounding box center [213, 57] width 119 height 11
